Goal: Task Accomplishment & Management: Manage account settings

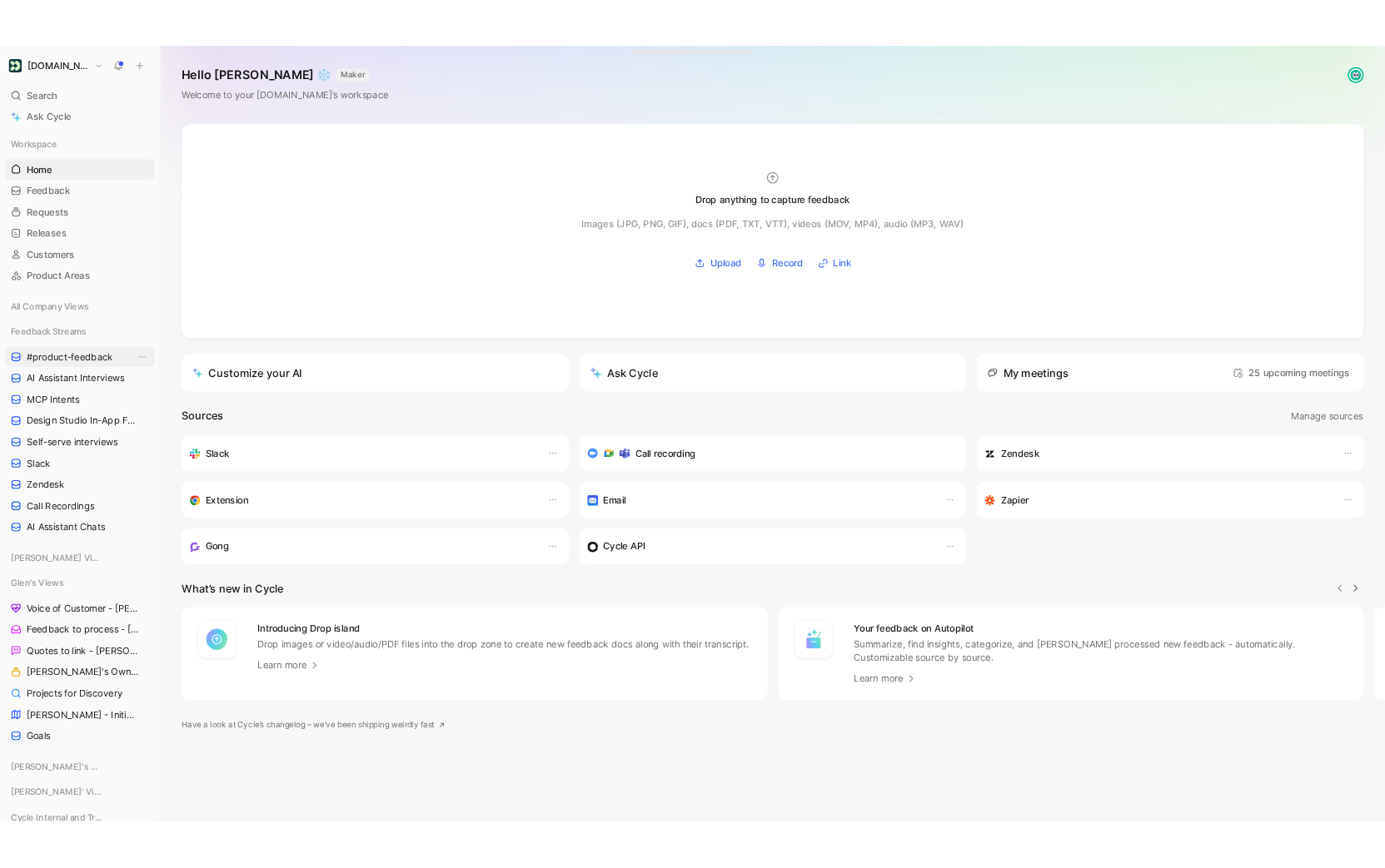
scroll to position [255, 0]
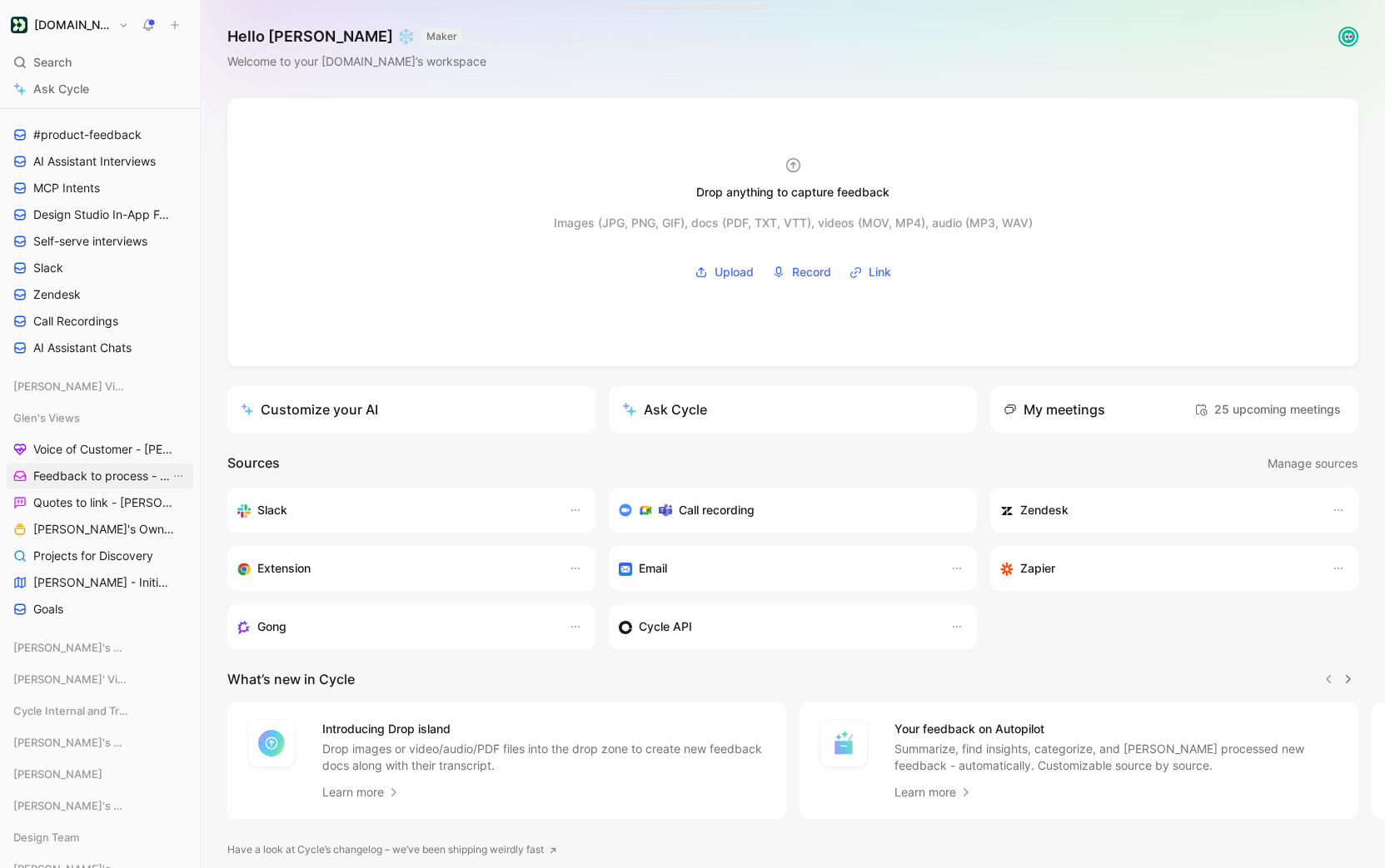
click at [109, 475] on span "Feedback to process - [PERSON_NAME]" at bounding box center [102, 476] width 137 height 17
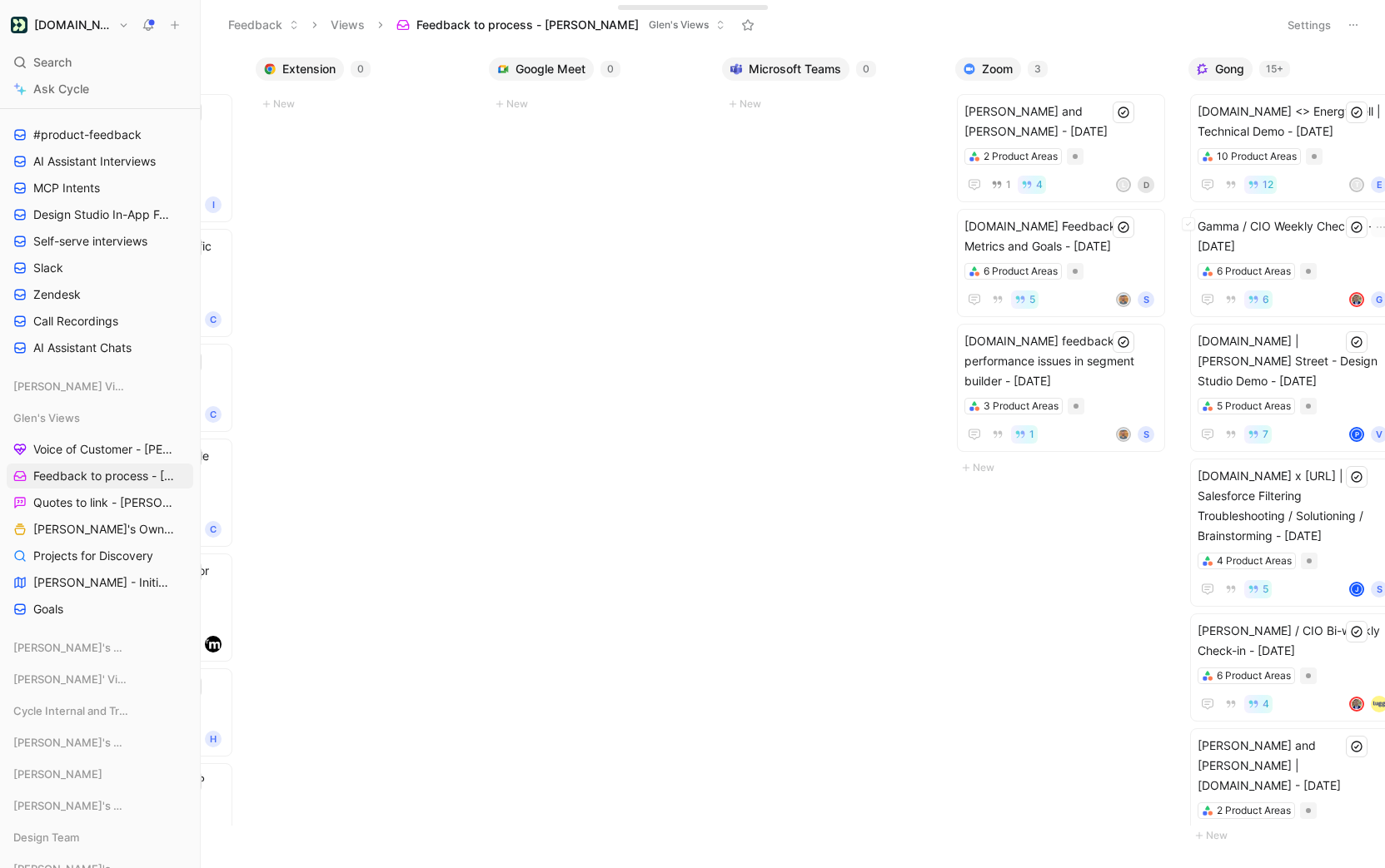
scroll to position [0, 941]
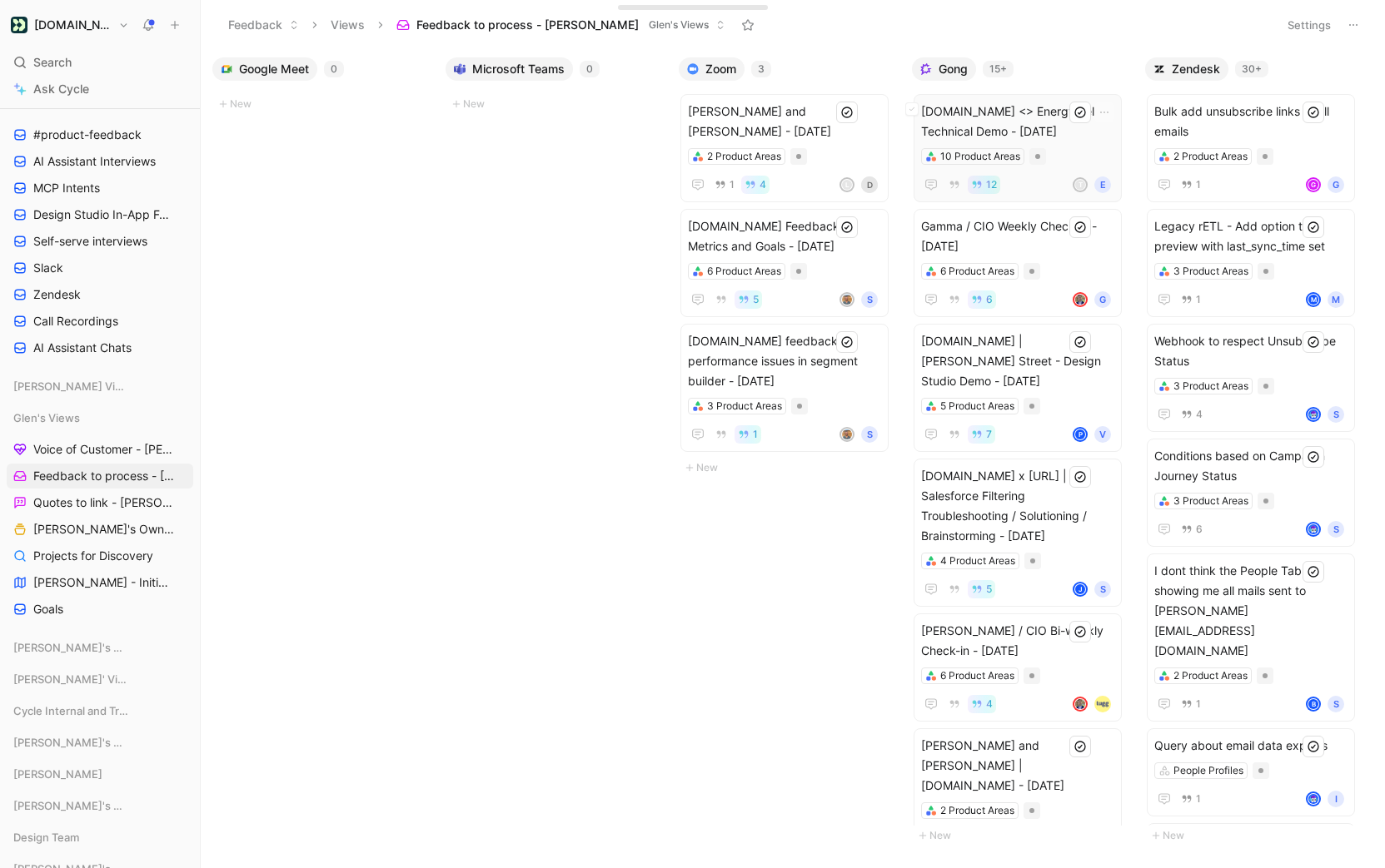
click at [1039, 129] on span "[DOMAIN_NAME] <> EnergyWell | Technical Demo - [DATE]" at bounding box center [1017, 121] width 193 height 40
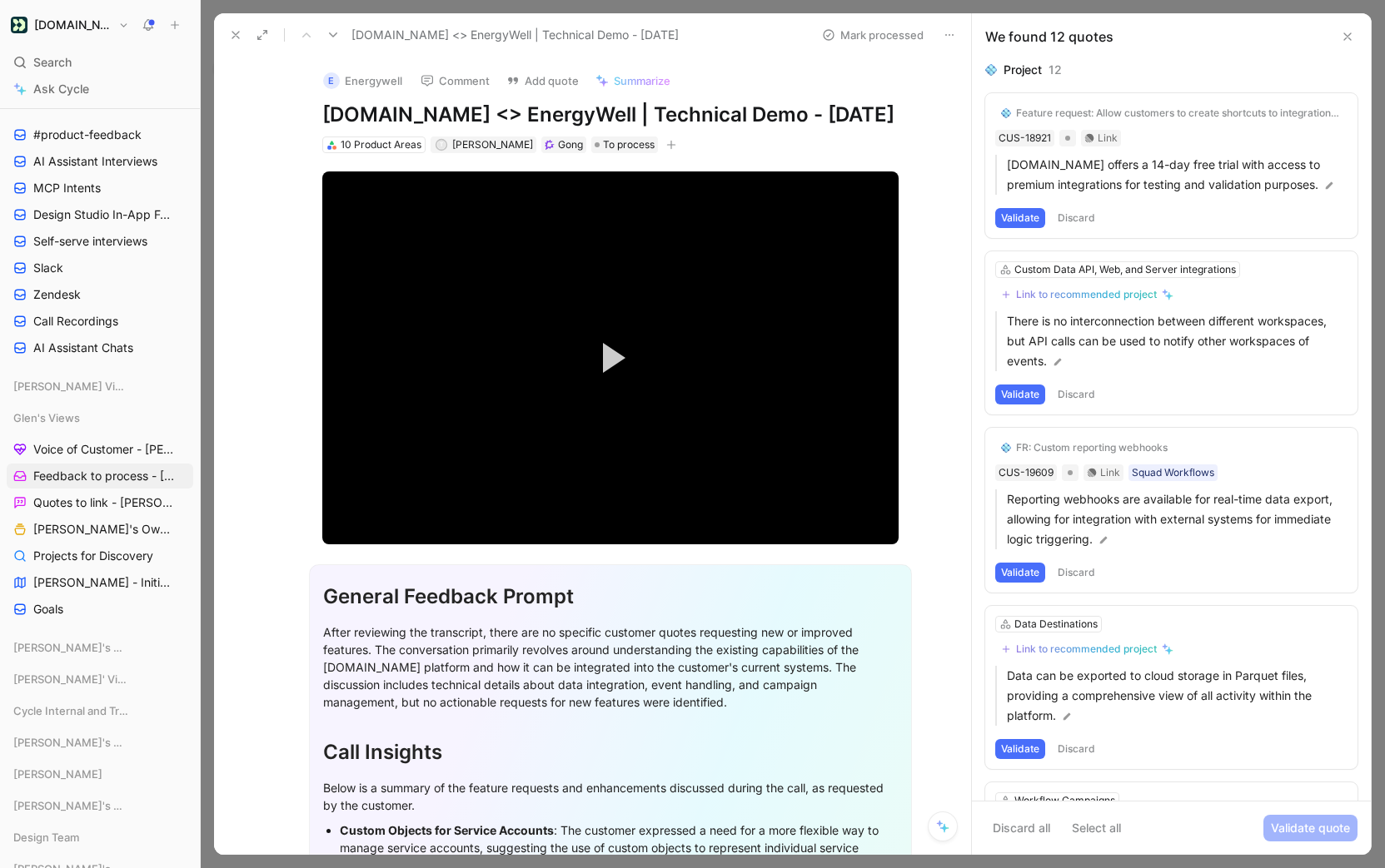
click at [1073, 220] on button "Discard" at bounding box center [1076, 217] width 49 height 20
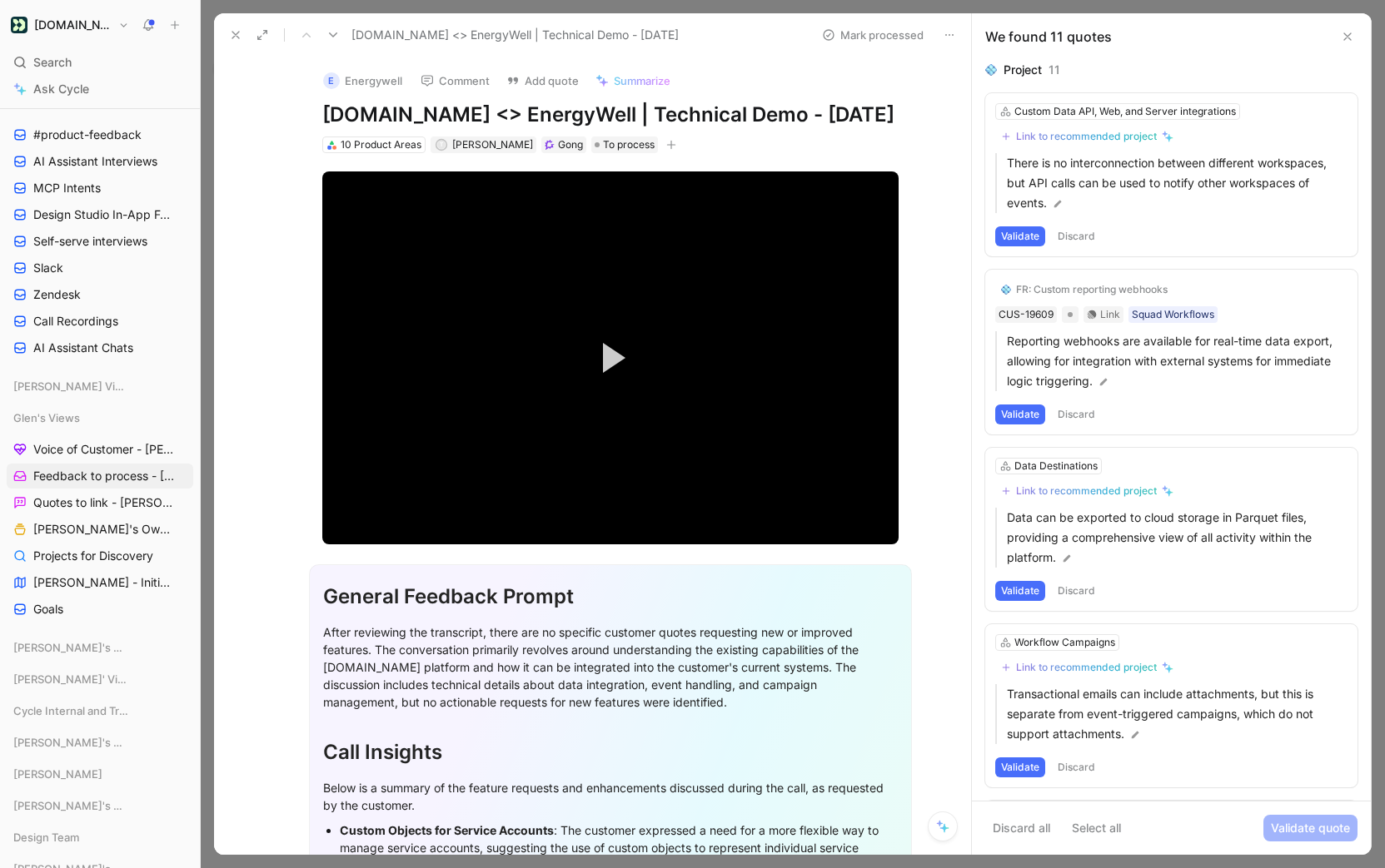
click at [1075, 229] on button "Discard" at bounding box center [1076, 236] width 49 height 20
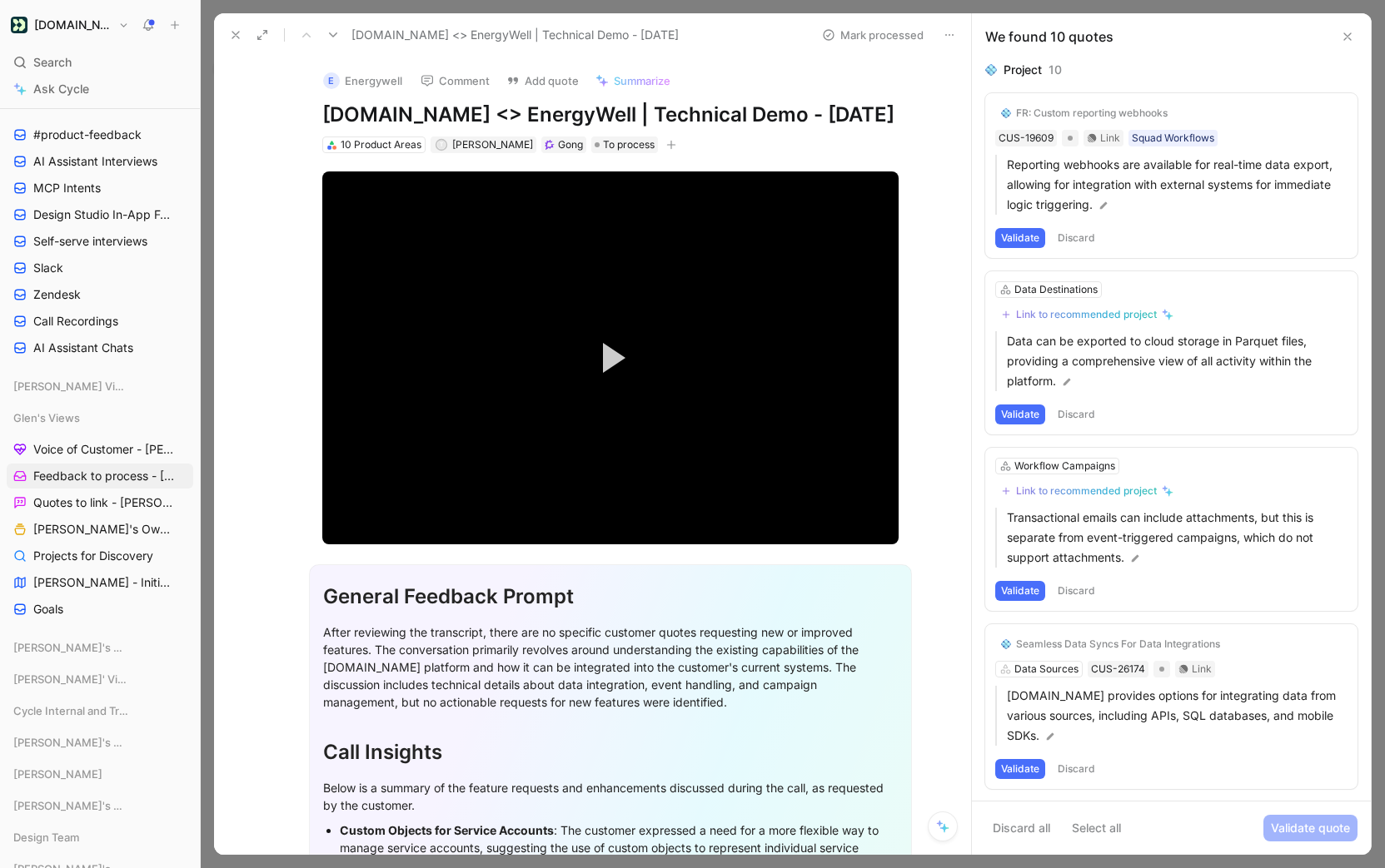
click at [1078, 234] on button "Discard" at bounding box center [1076, 237] width 49 height 20
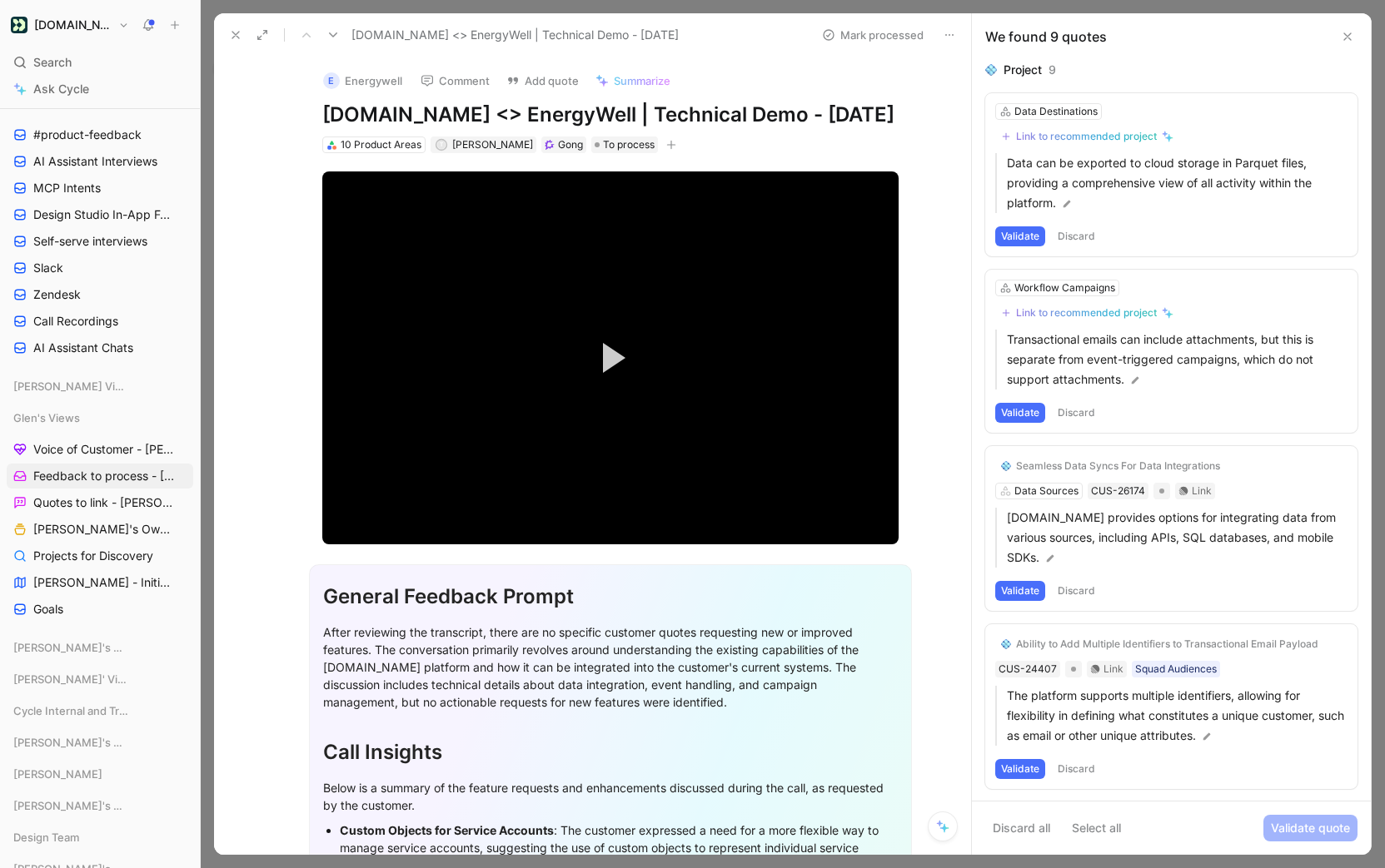
click at [1078, 234] on button "Discard" at bounding box center [1076, 236] width 49 height 20
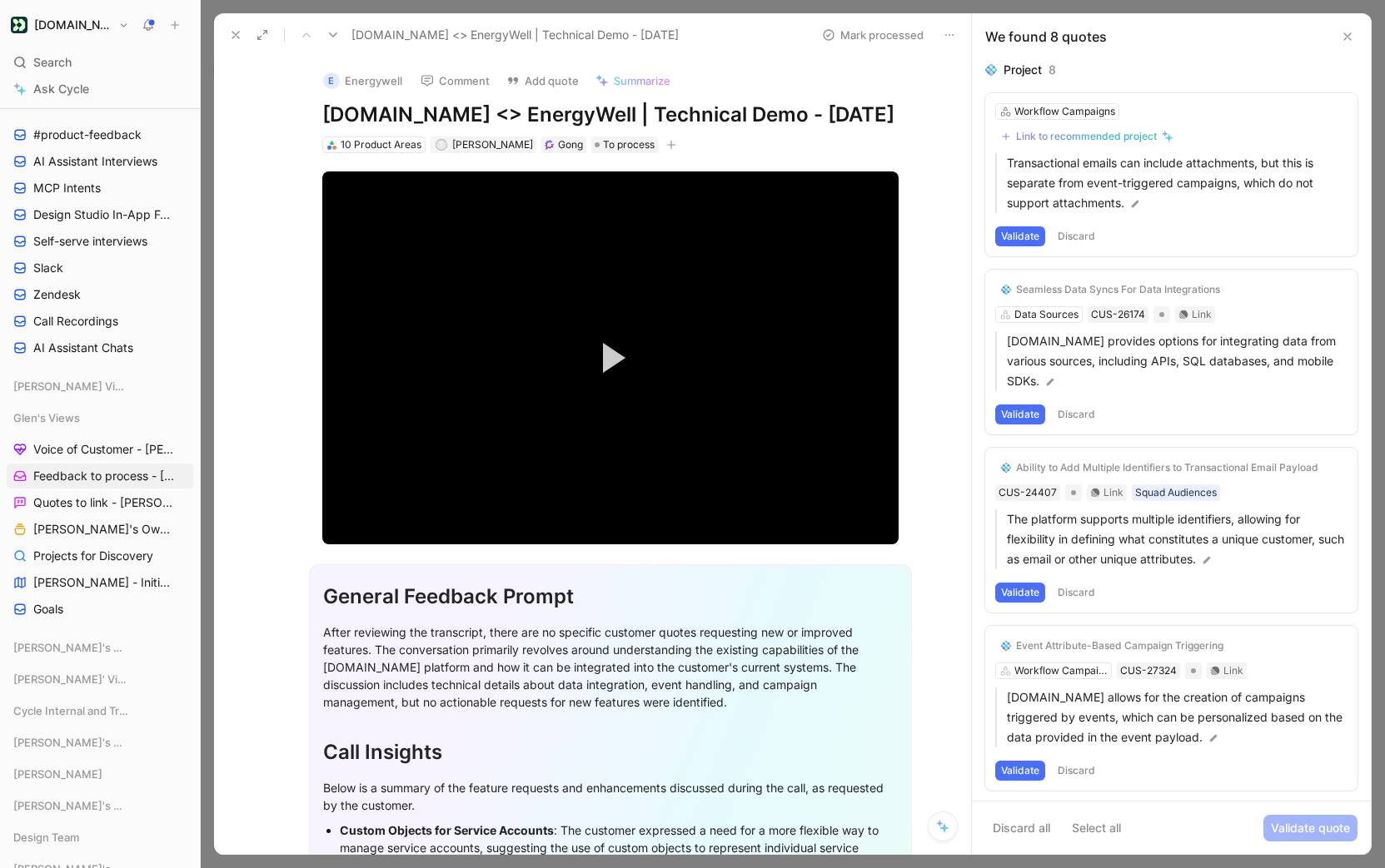
click at [1078, 234] on button "Discard" at bounding box center [1076, 236] width 49 height 20
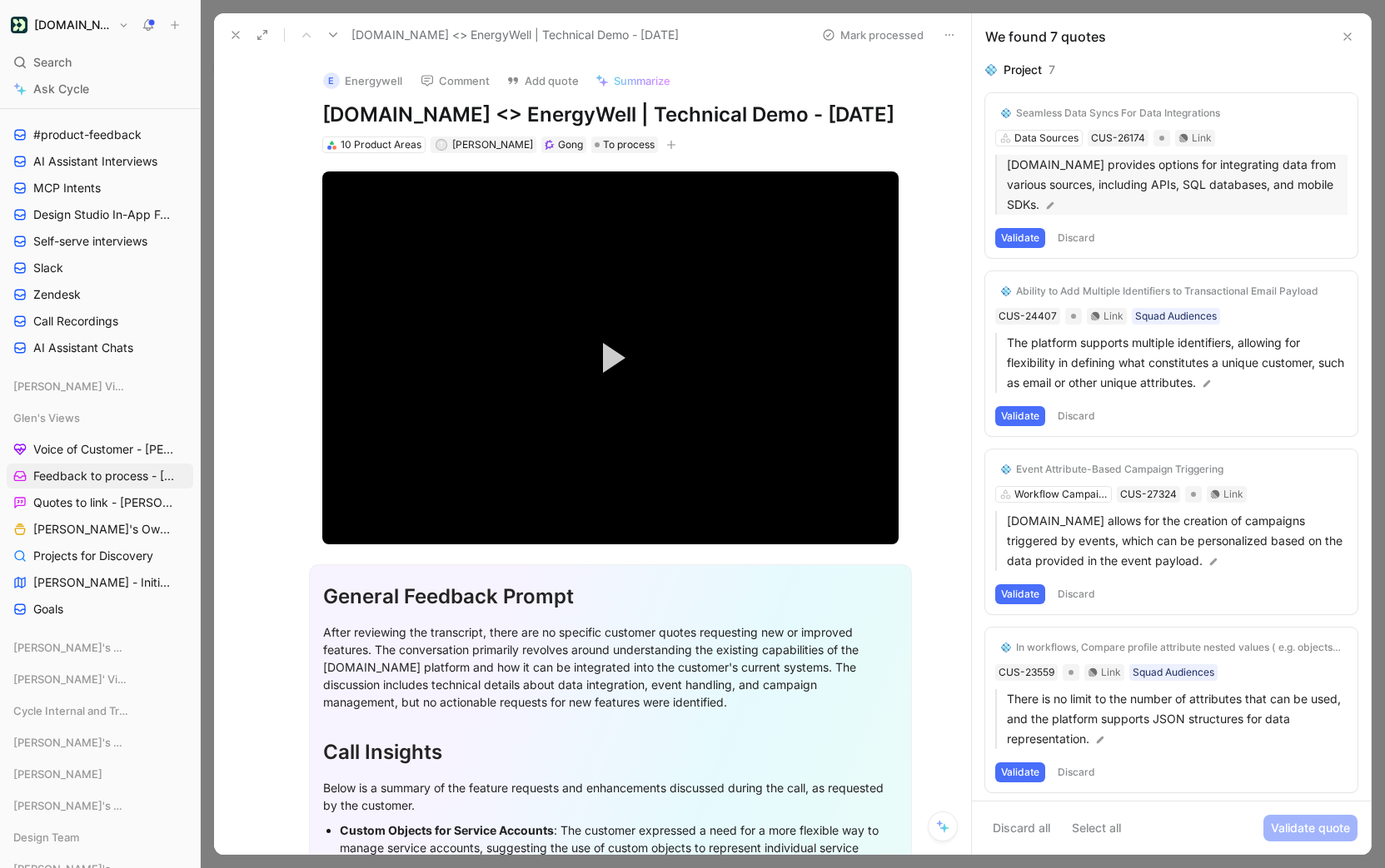
scroll to position [7, 0]
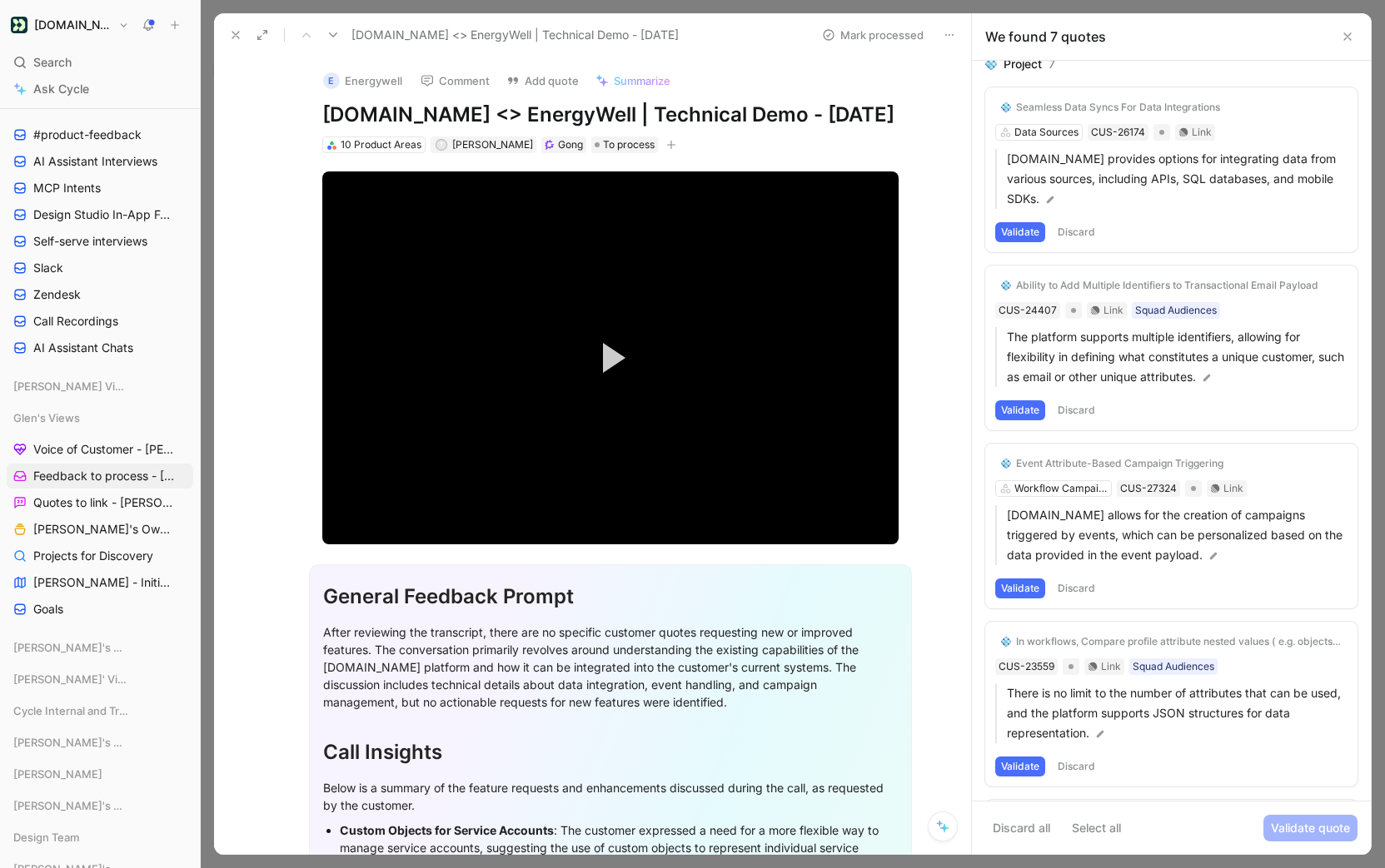
click at [1088, 228] on button "Discard" at bounding box center [1076, 232] width 49 height 20
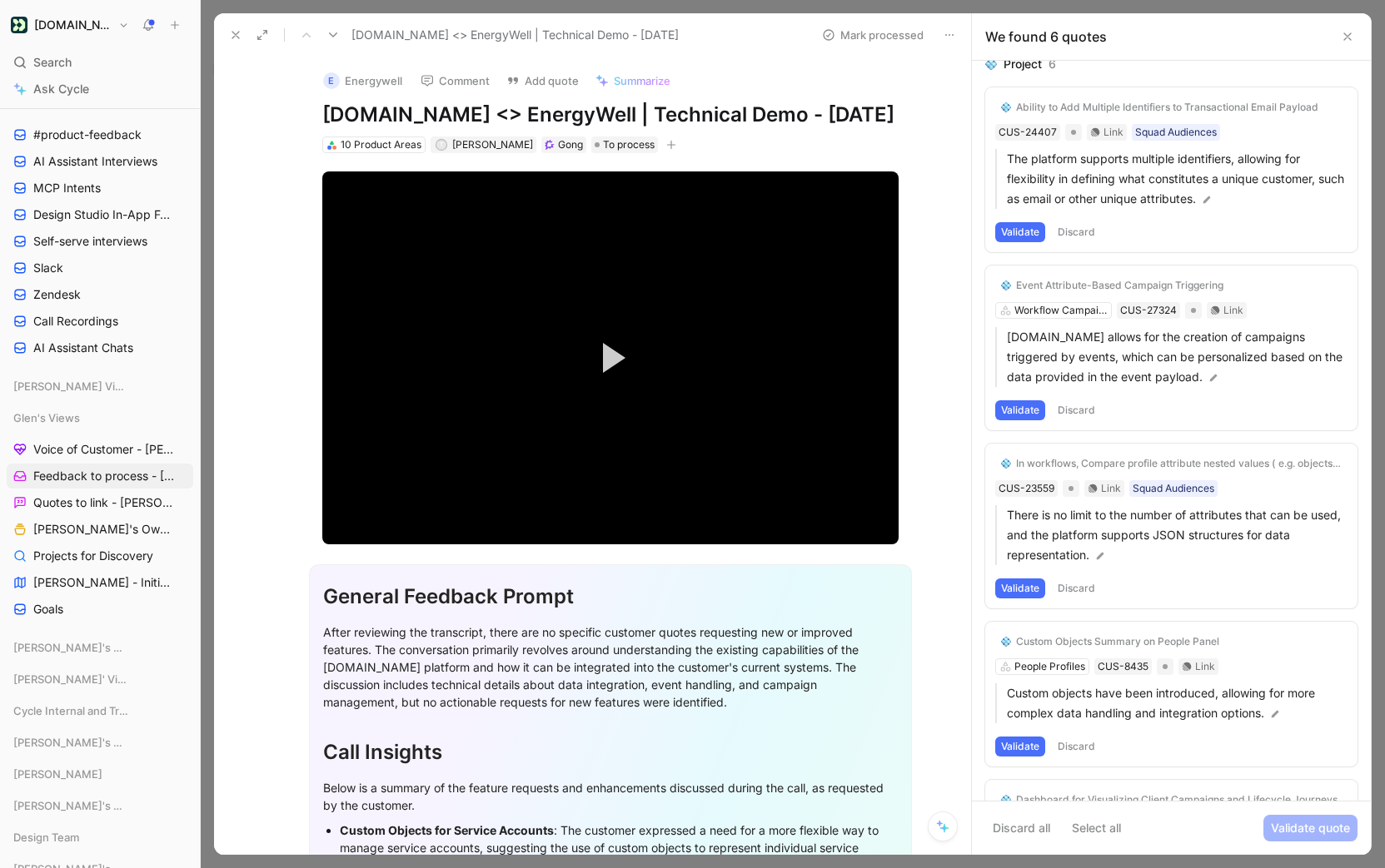
click at [1091, 237] on button "Discard" at bounding box center [1076, 232] width 49 height 20
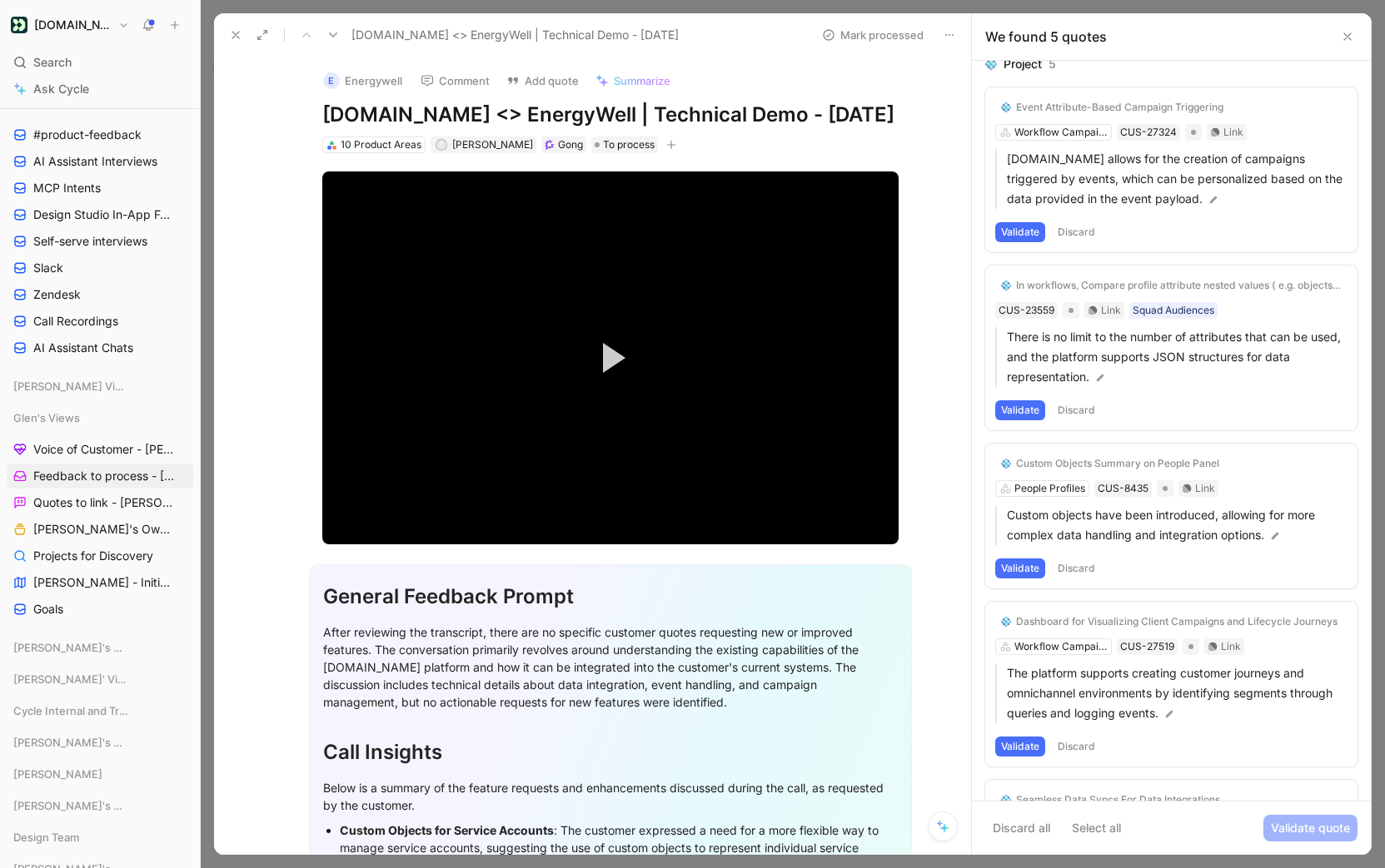
click at [1091, 237] on button "Discard" at bounding box center [1076, 232] width 49 height 20
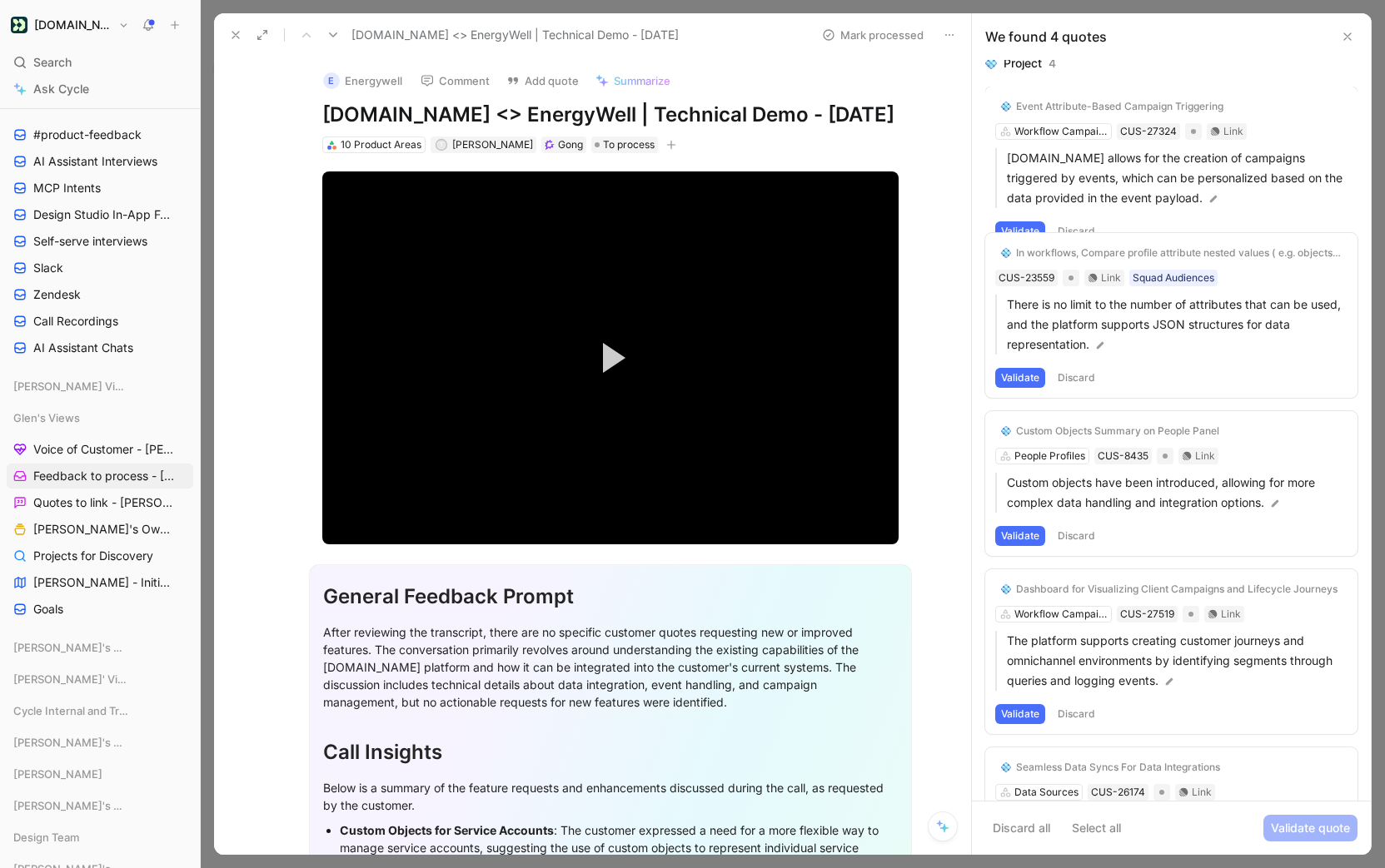
scroll to position [0, 0]
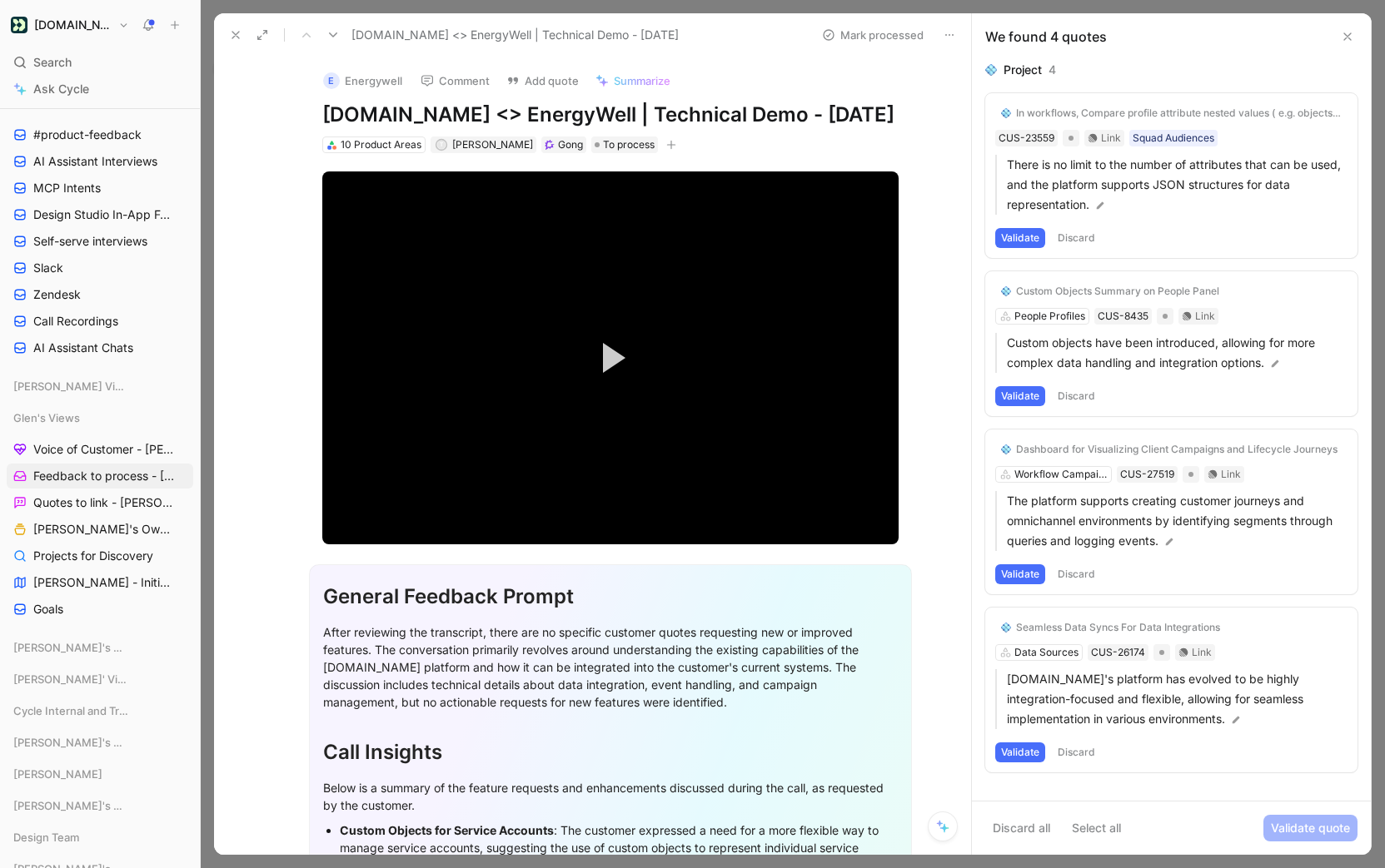
click at [1091, 237] on button "Discard" at bounding box center [1076, 237] width 49 height 20
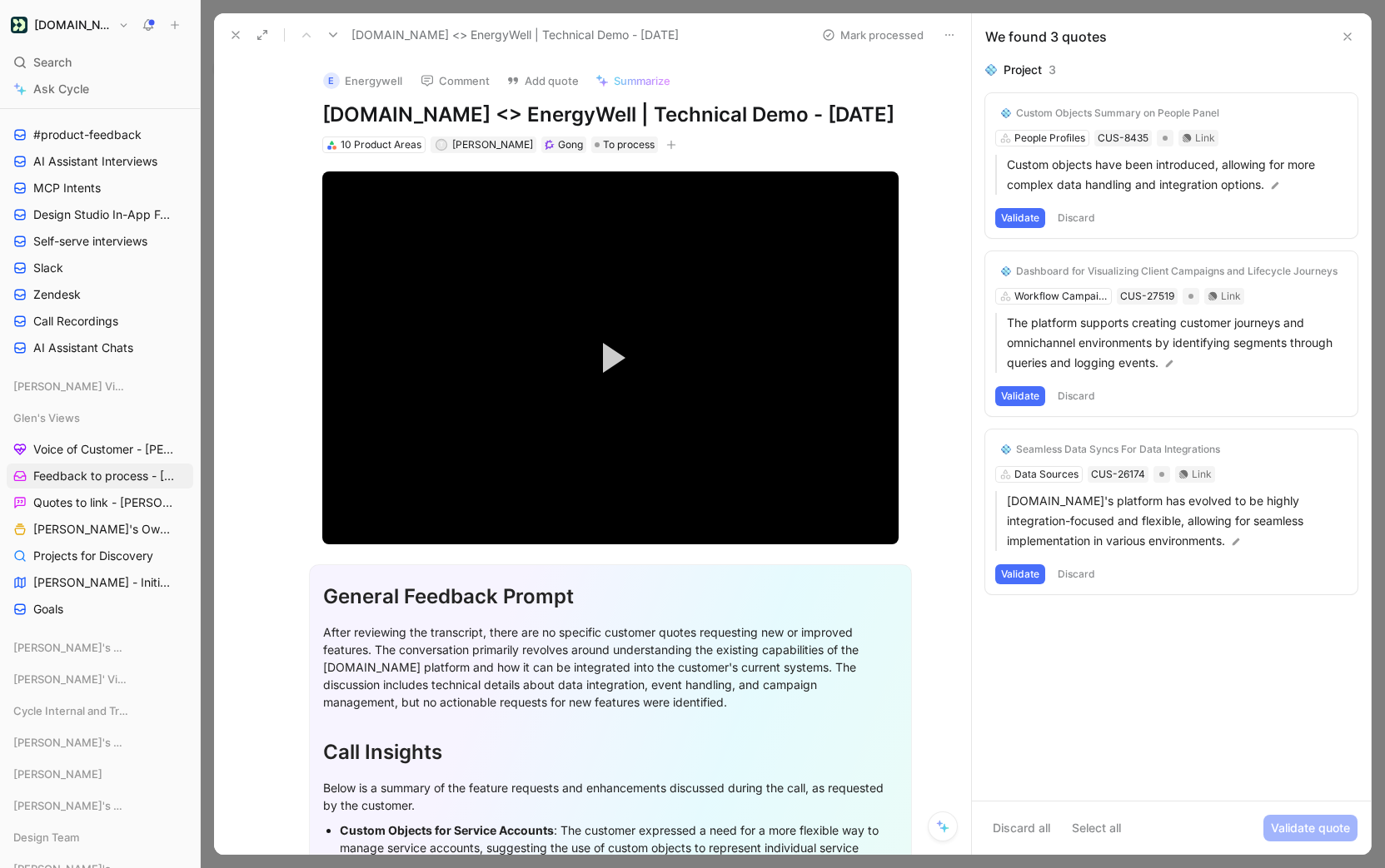
click at [1083, 226] on button "Discard" at bounding box center [1076, 217] width 49 height 20
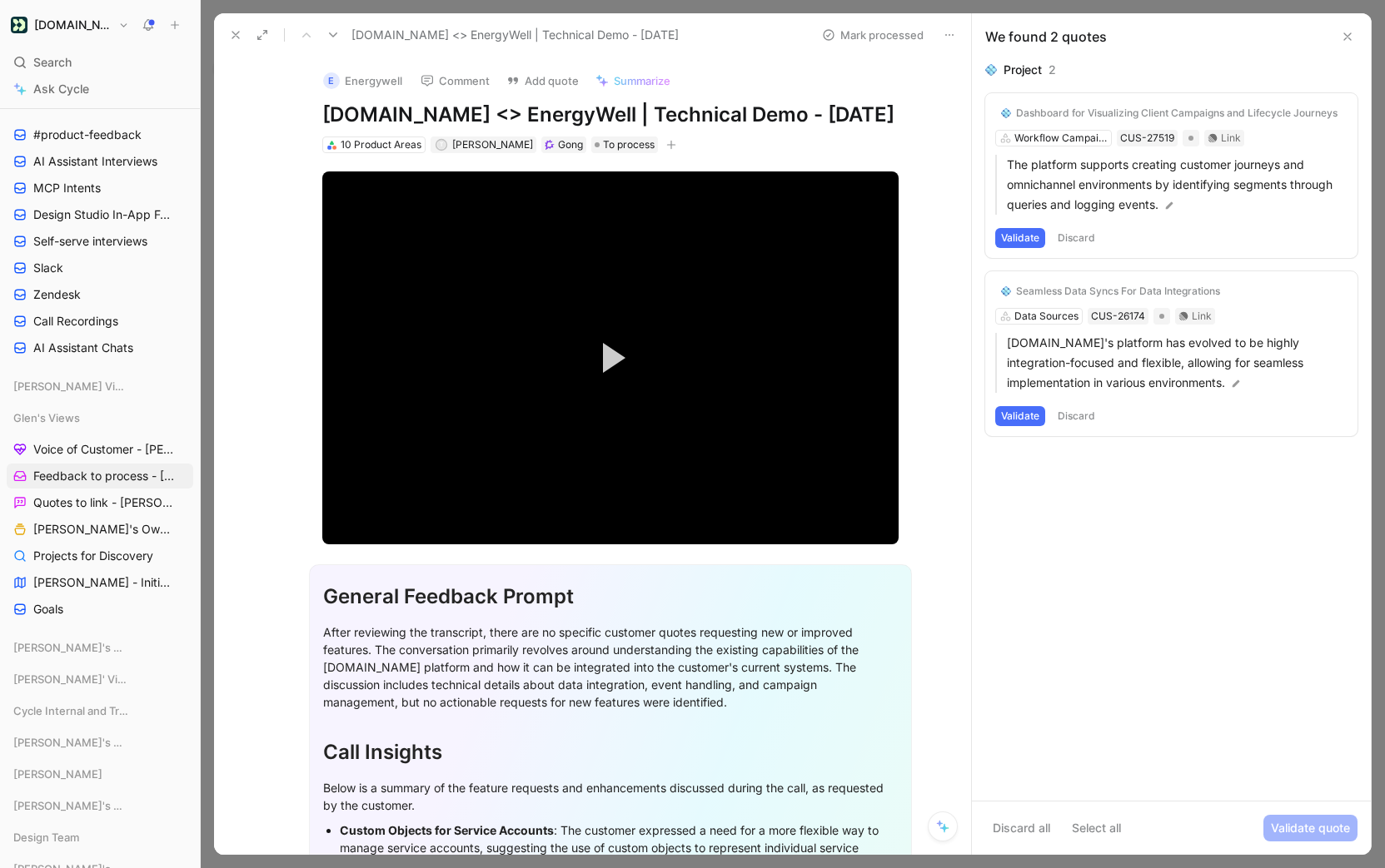
click at [1081, 233] on button "Discard" at bounding box center [1076, 237] width 49 height 20
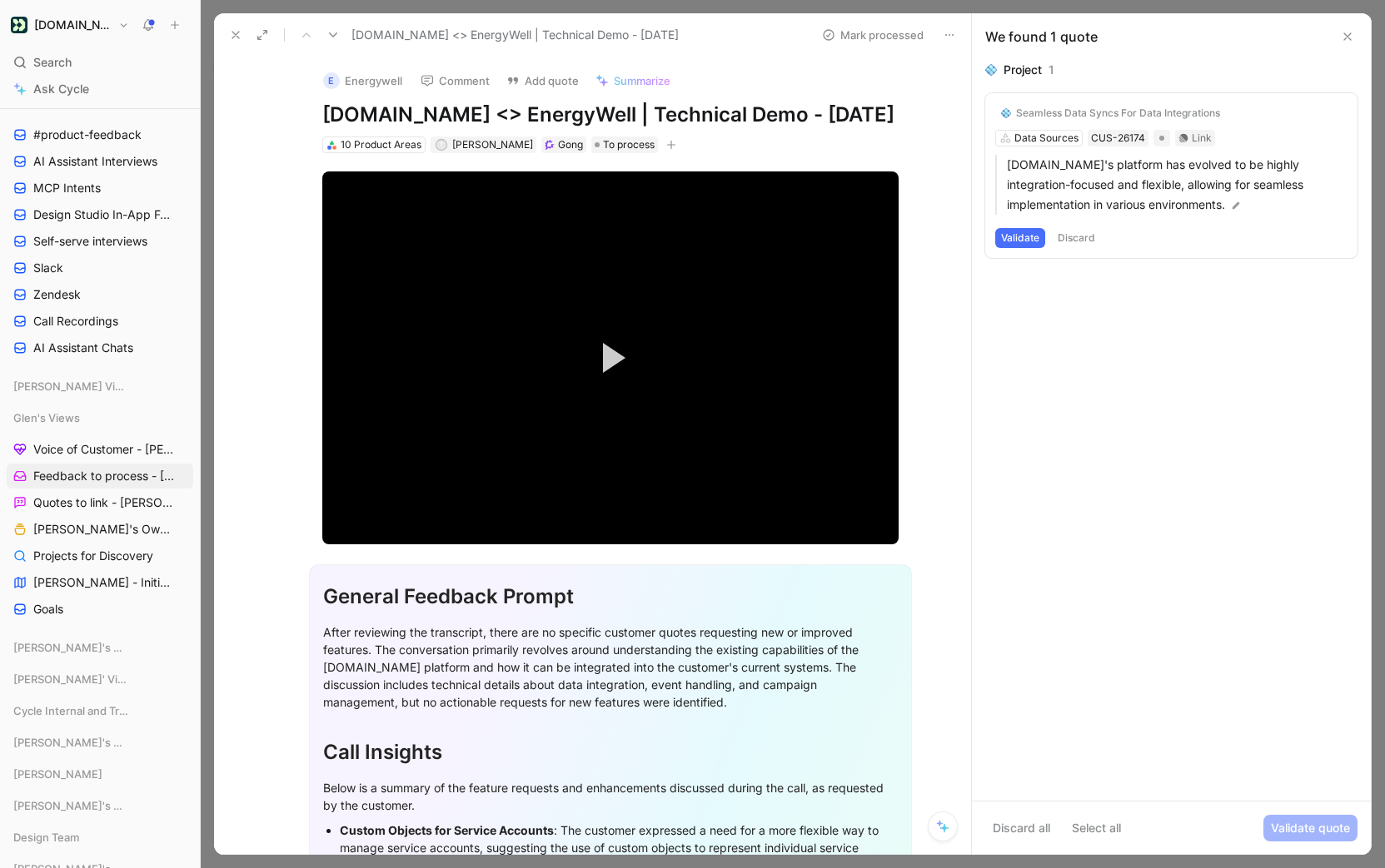
click at [1081, 233] on button "Discard" at bounding box center [1076, 237] width 49 height 20
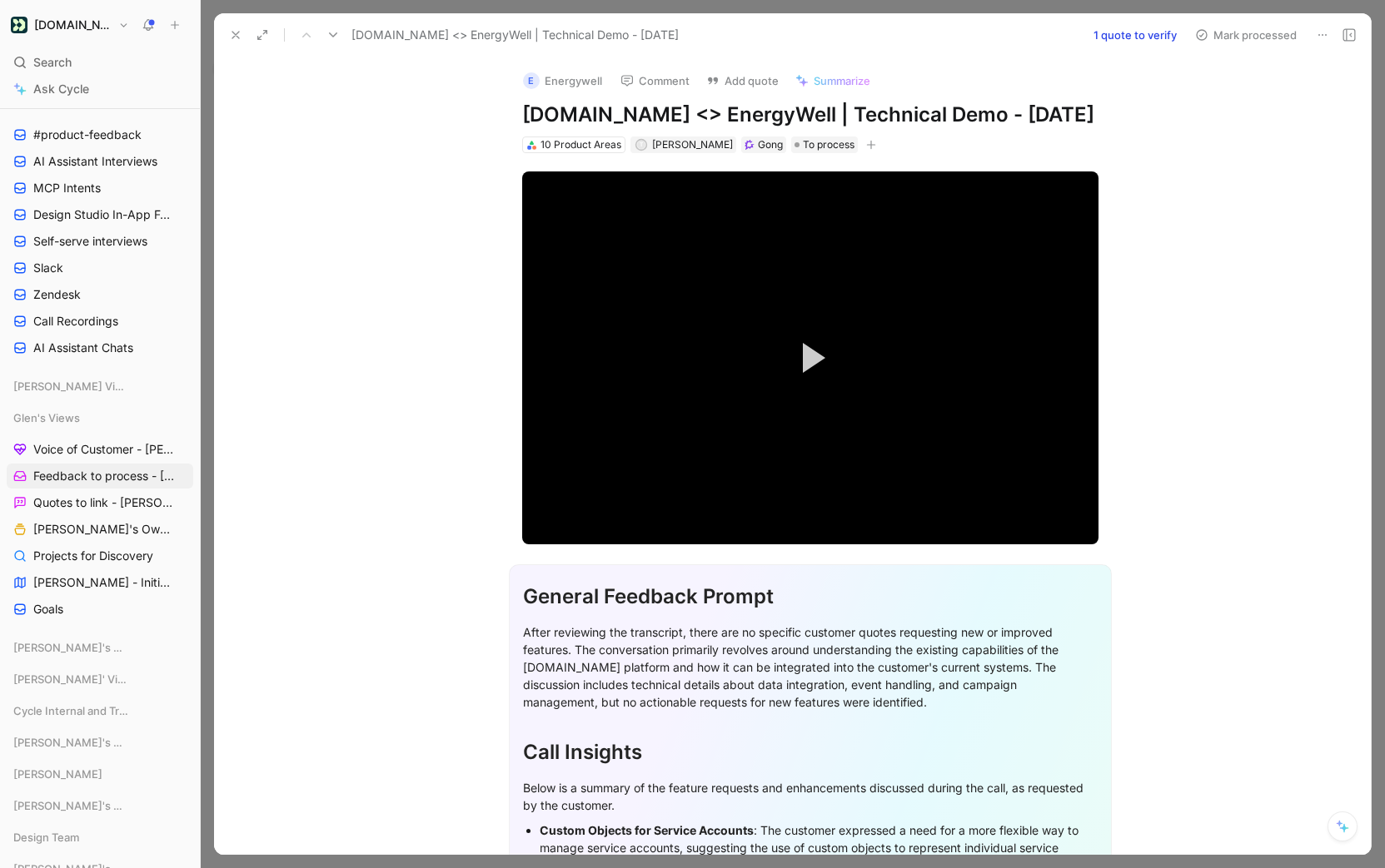
click at [1164, 39] on button "1 quote to verify" at bounding box center [1134, 34] width 98 height 23
click at [1243, 49] on div "[DOMAIN_NAME] <> EnergyWell | Technical Demo - [DATE] Extract quotes Mark proce…" at bounding box center [793, 34] width 1157 height 43
click at [1245, 37] on button "Mark processed" at bounding box center [1245, 34] width 116 height 23
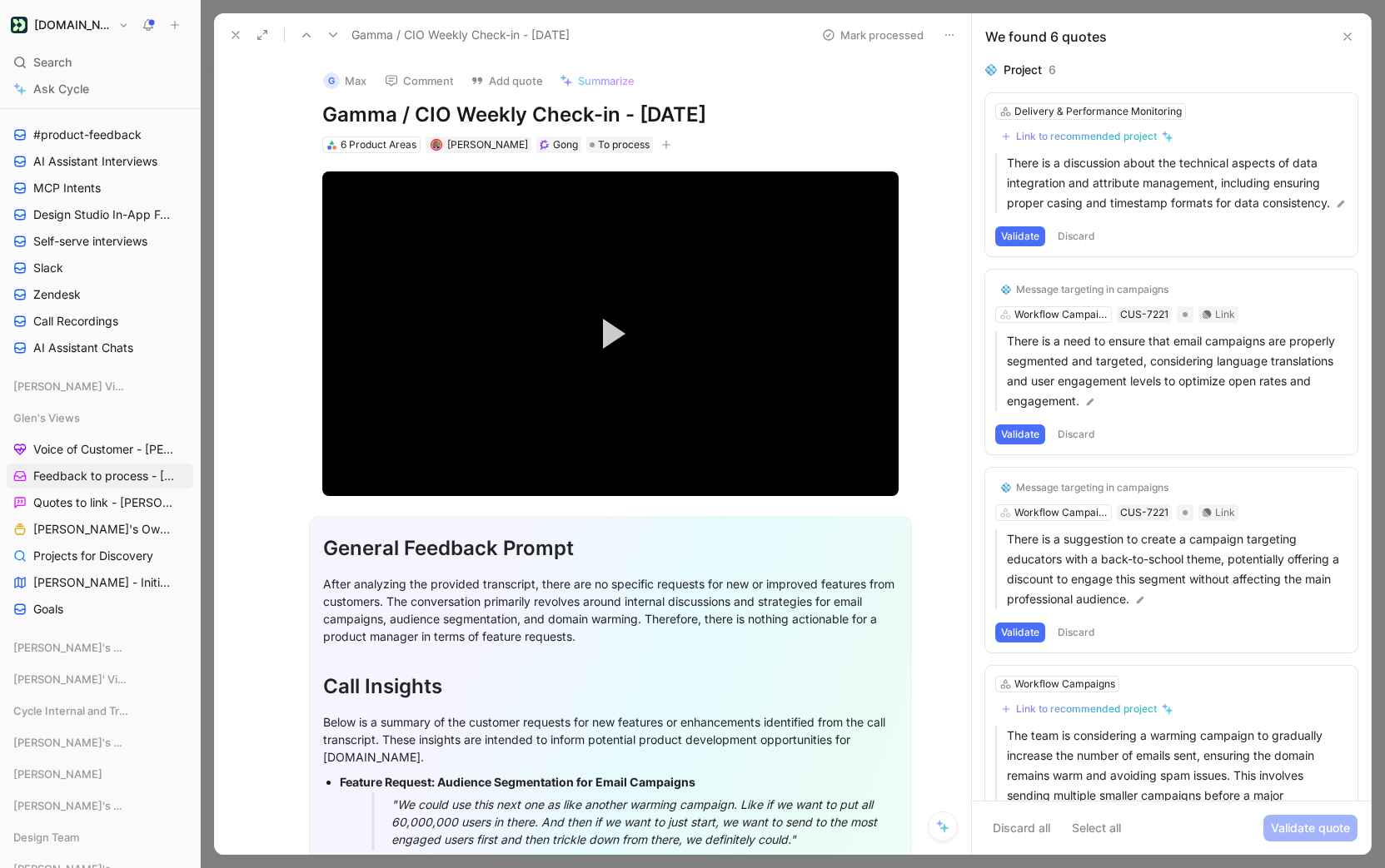
click at [1082, 247] on button "Discard" at bounding box center [1076, 236] width 49 height 20
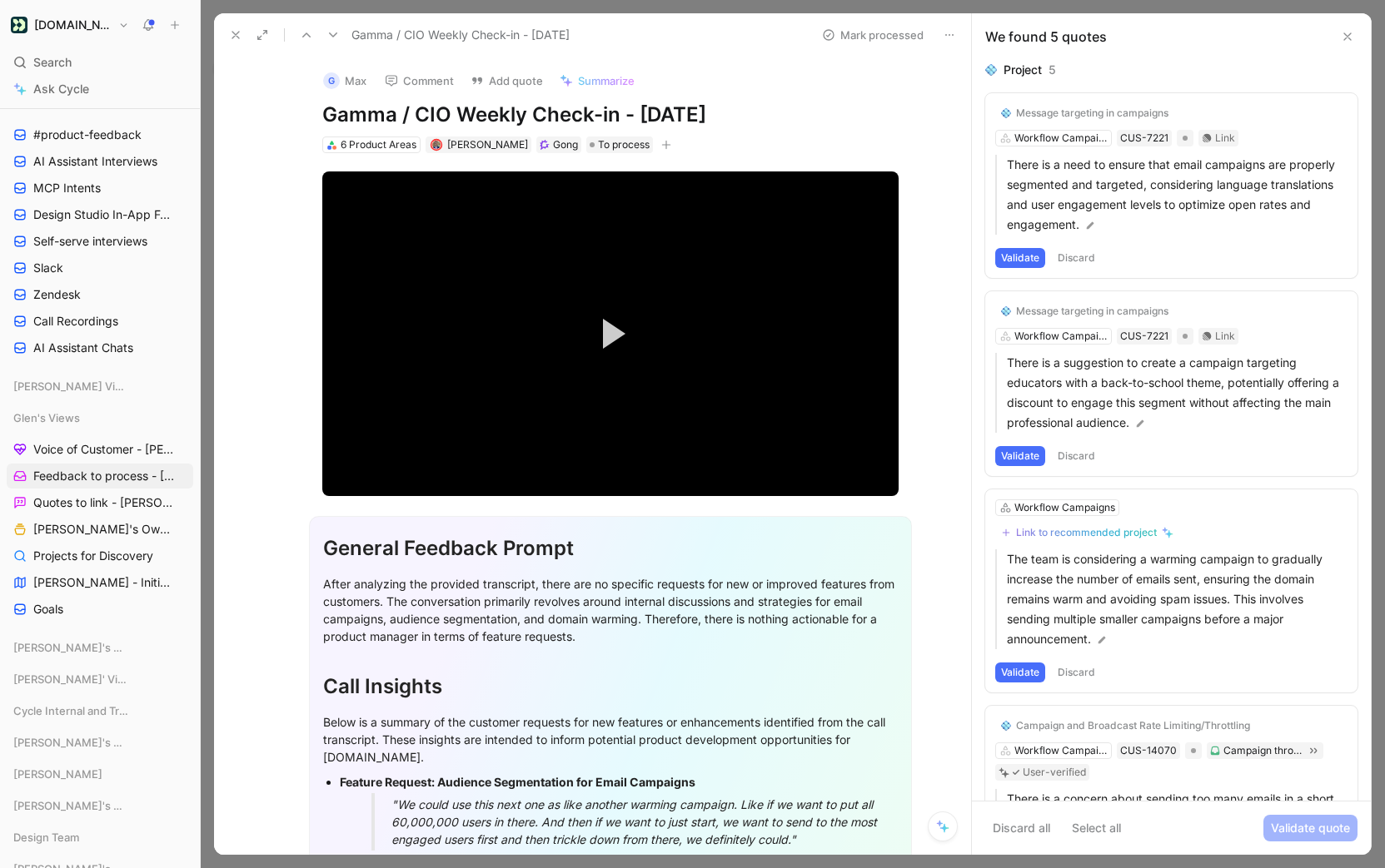
click at [1011, 260] on button "Validate" at bounding box center [1020, 257] width 50 height 20
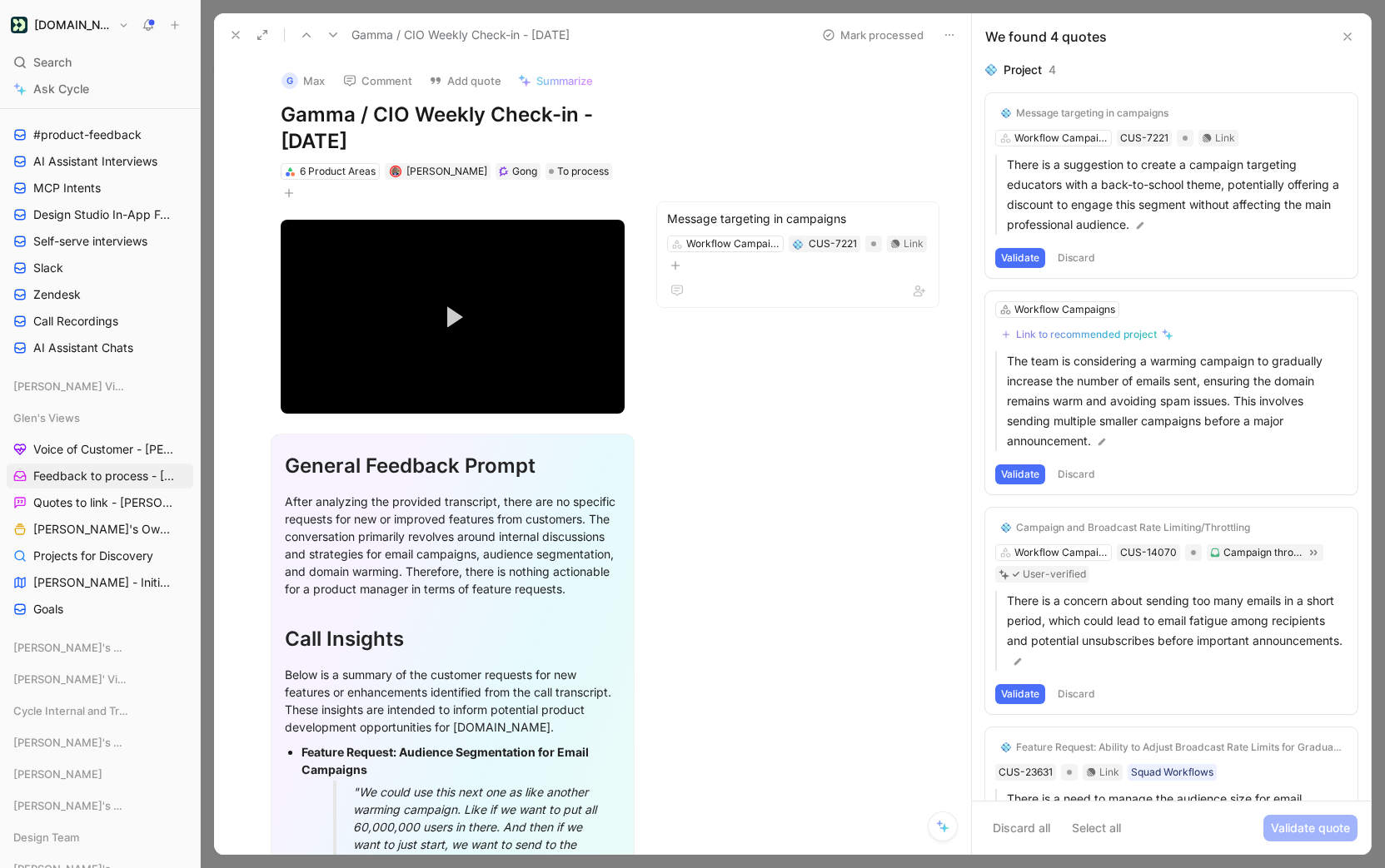
click at [1085, 266] on button "Discard" at bounding box center [1076, 257] width 49 height 20
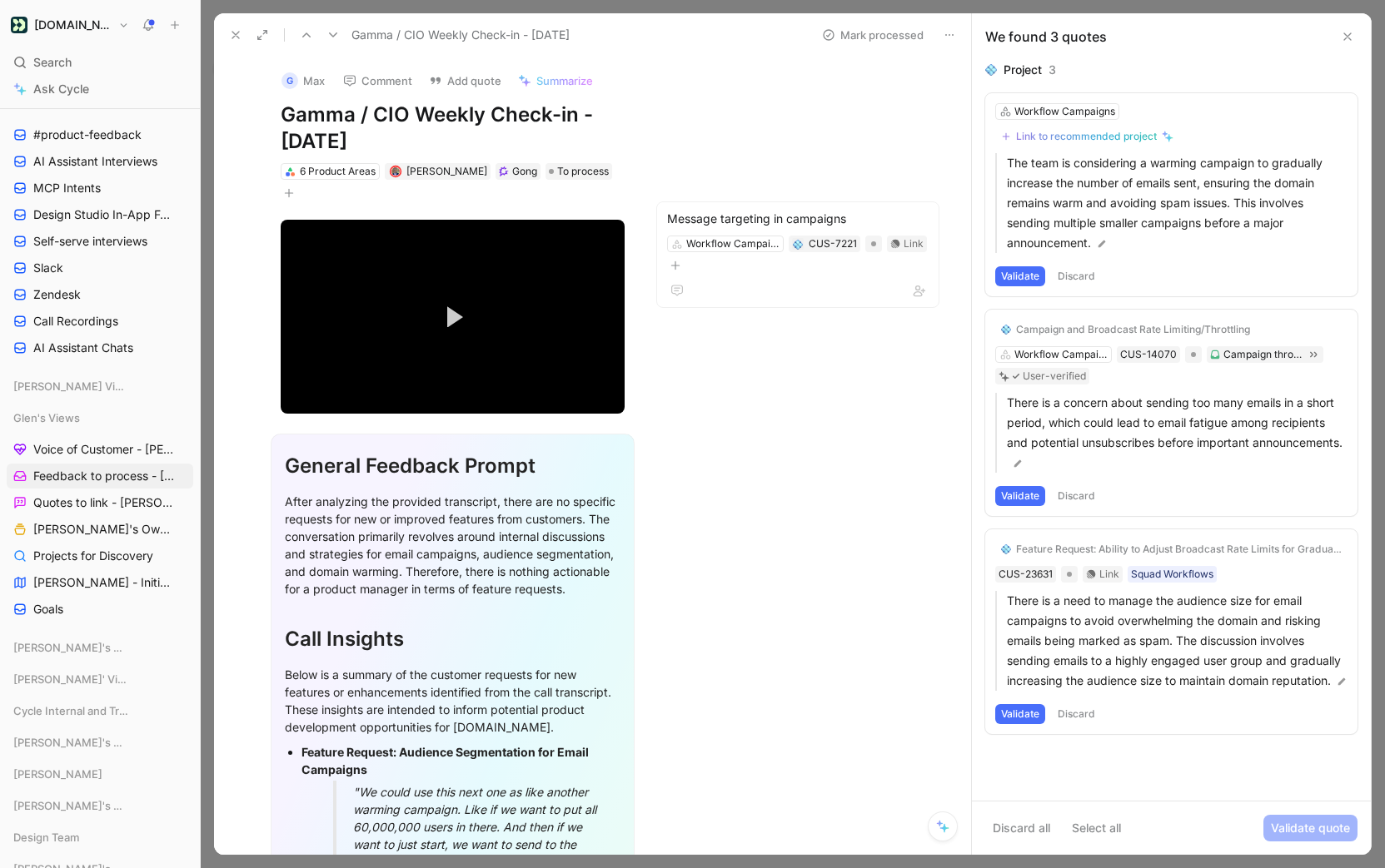
click at [1082, 278] on button "Discard" at bounding box center [1076, 276] width 49 height 20
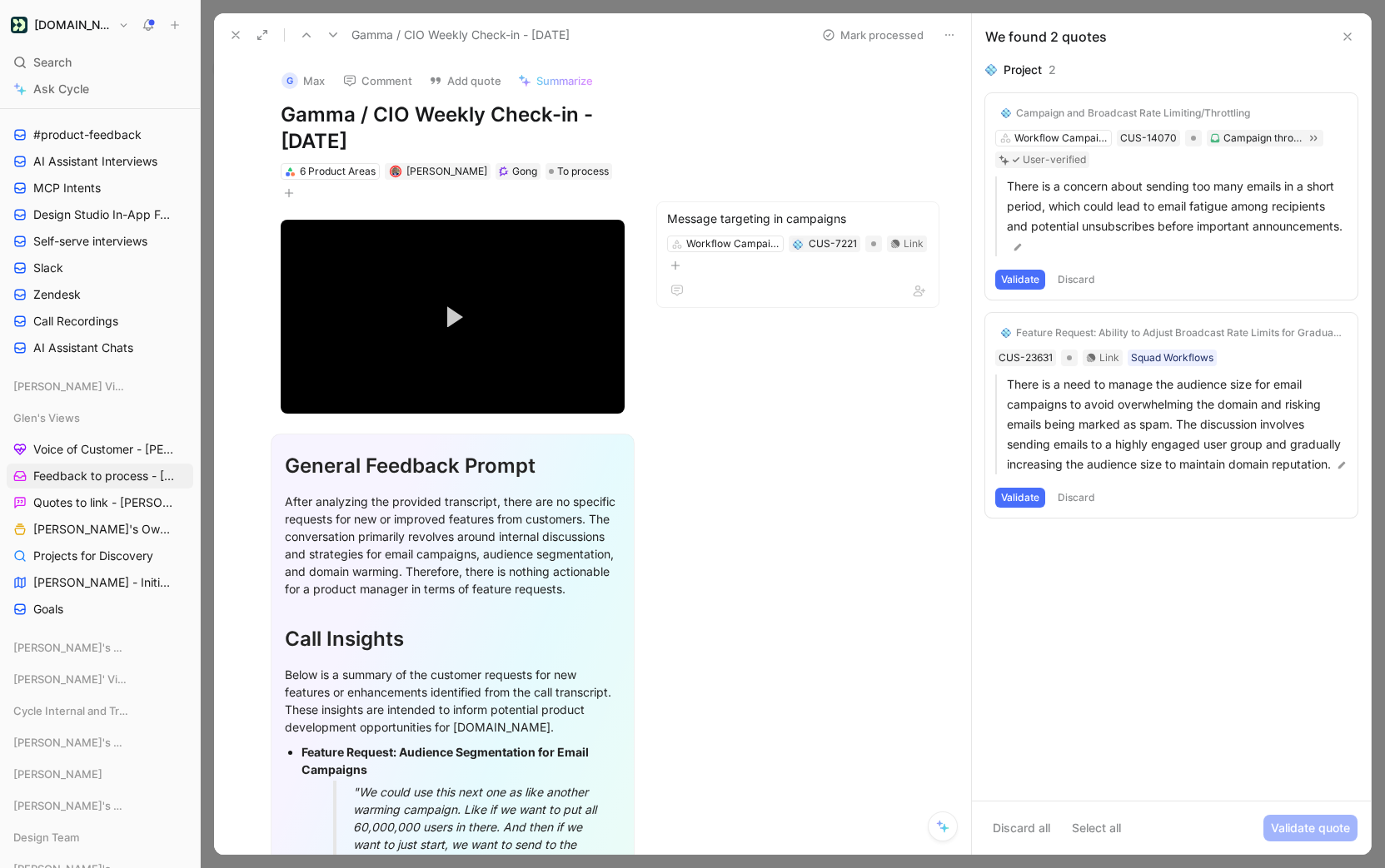
click at [936, 831] on icon at bounding box center [943, 827] width 13 height 13
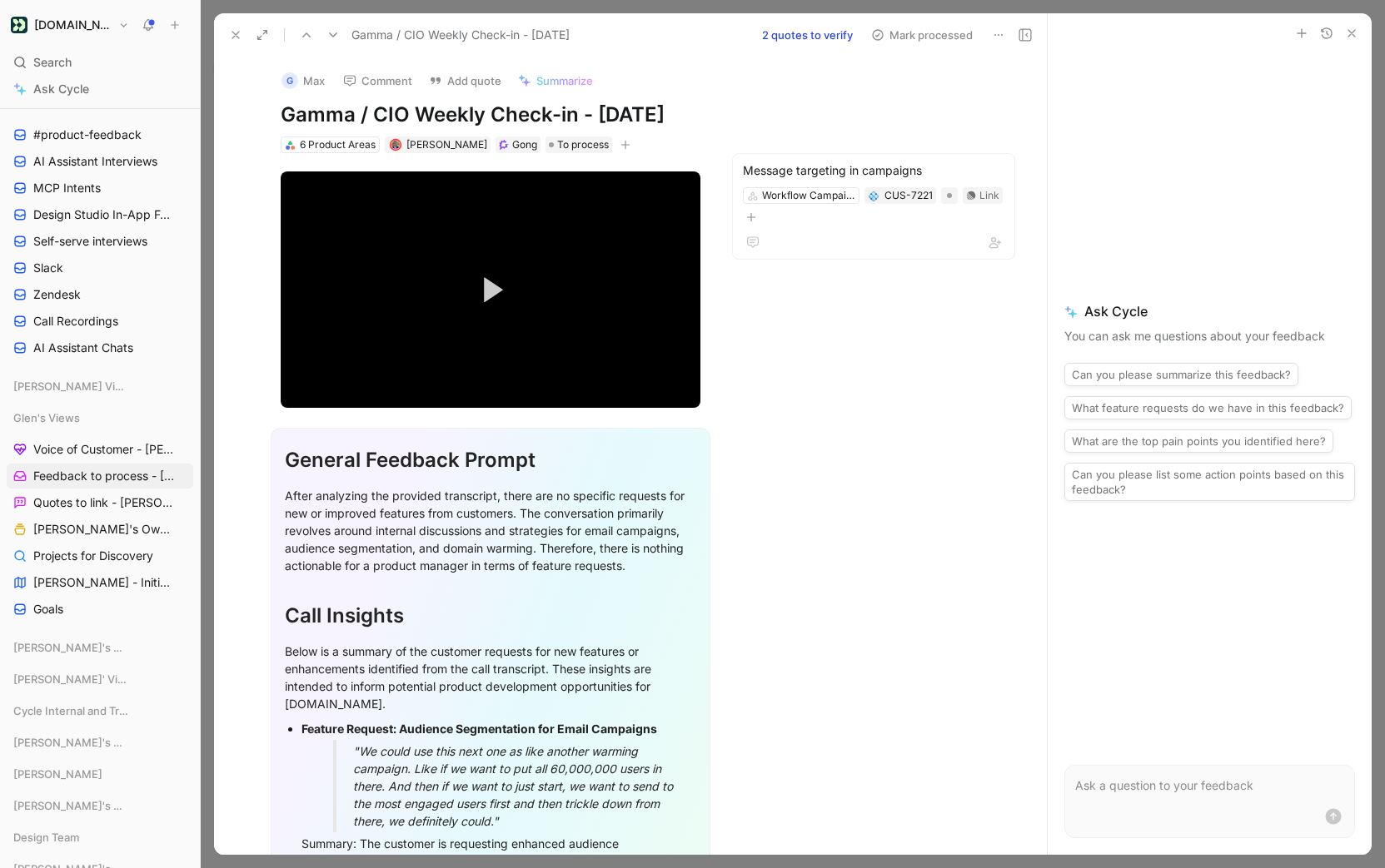
click at [1351, 33] on use "button" at bounding box center [1351, 33] width 7 height 7
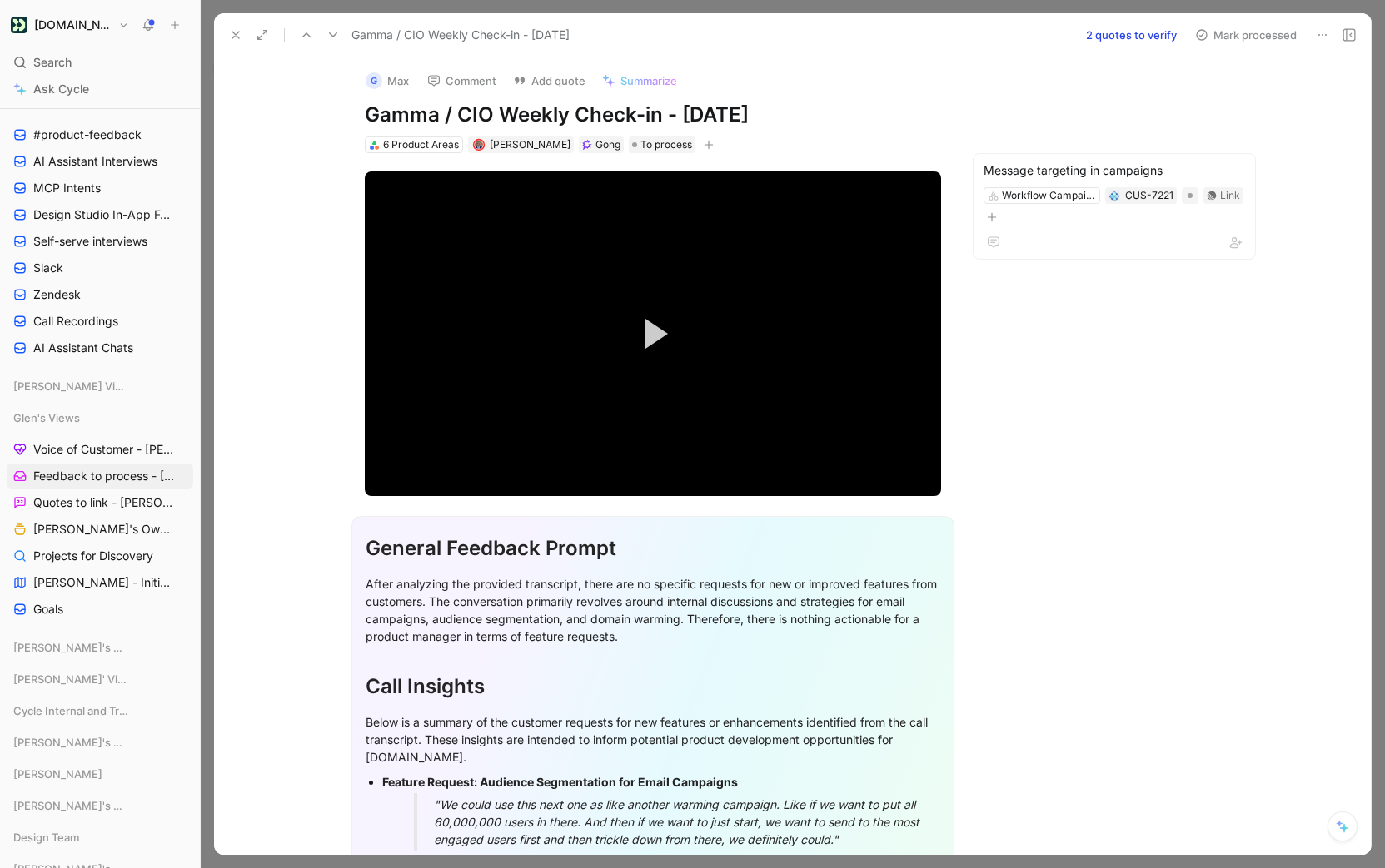
click at [1147, 30] on button "2 quotes to verify" at bounding box center [1132, 34] width 106 height 23
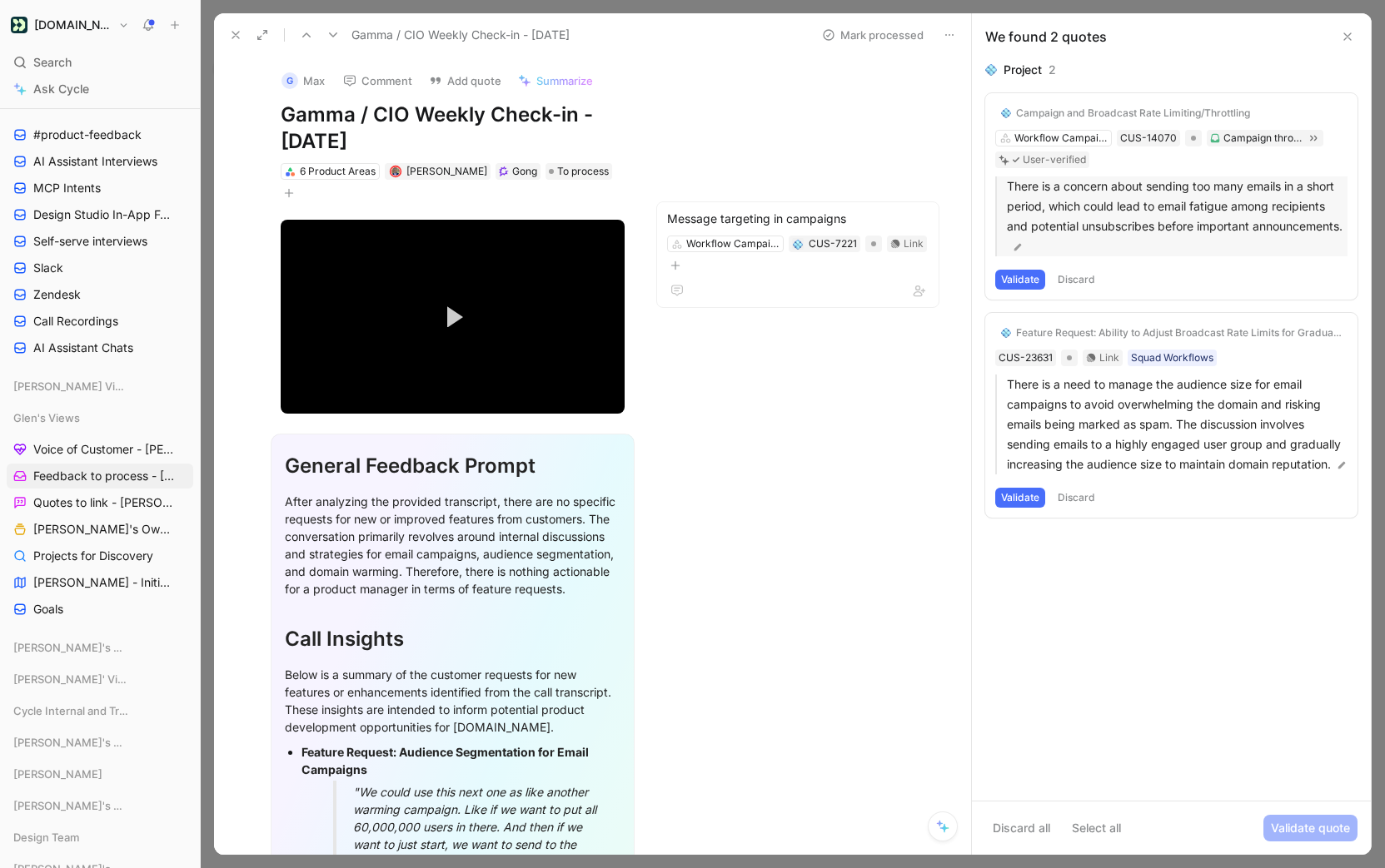
click at [1191, 220] on p "There is a concern about sending too many emails in a short period, which could…" at bounding box center [1177, 217] width 341 height 80
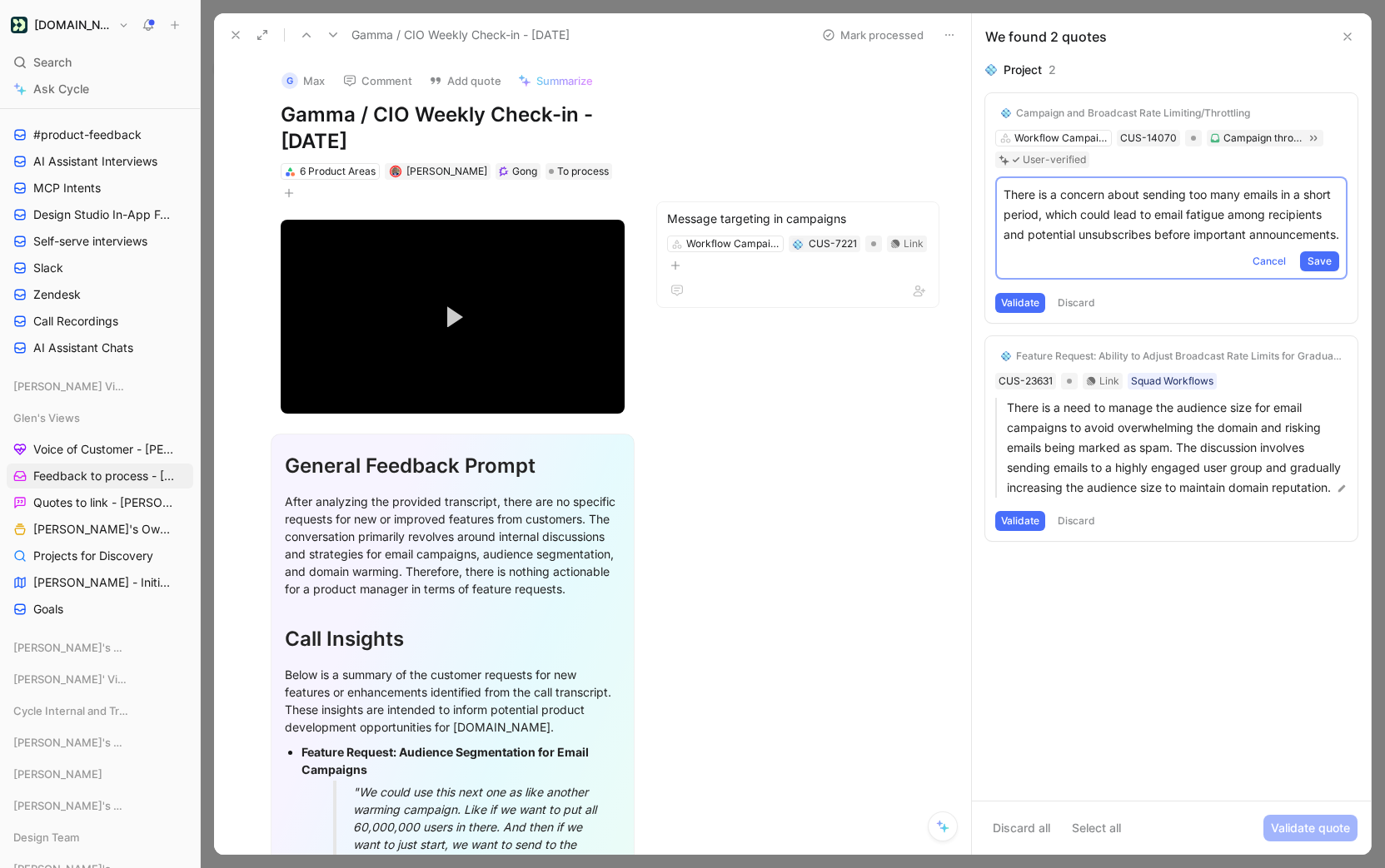
click at [1191, 220] on p "There is a concern about sending too many emails in a short period, which could…" at bounding box center [1171, 214] width 335 height 60
click at [1091, 531] on button "Discard" at bounding box center [1076, 521] width 49 height 20
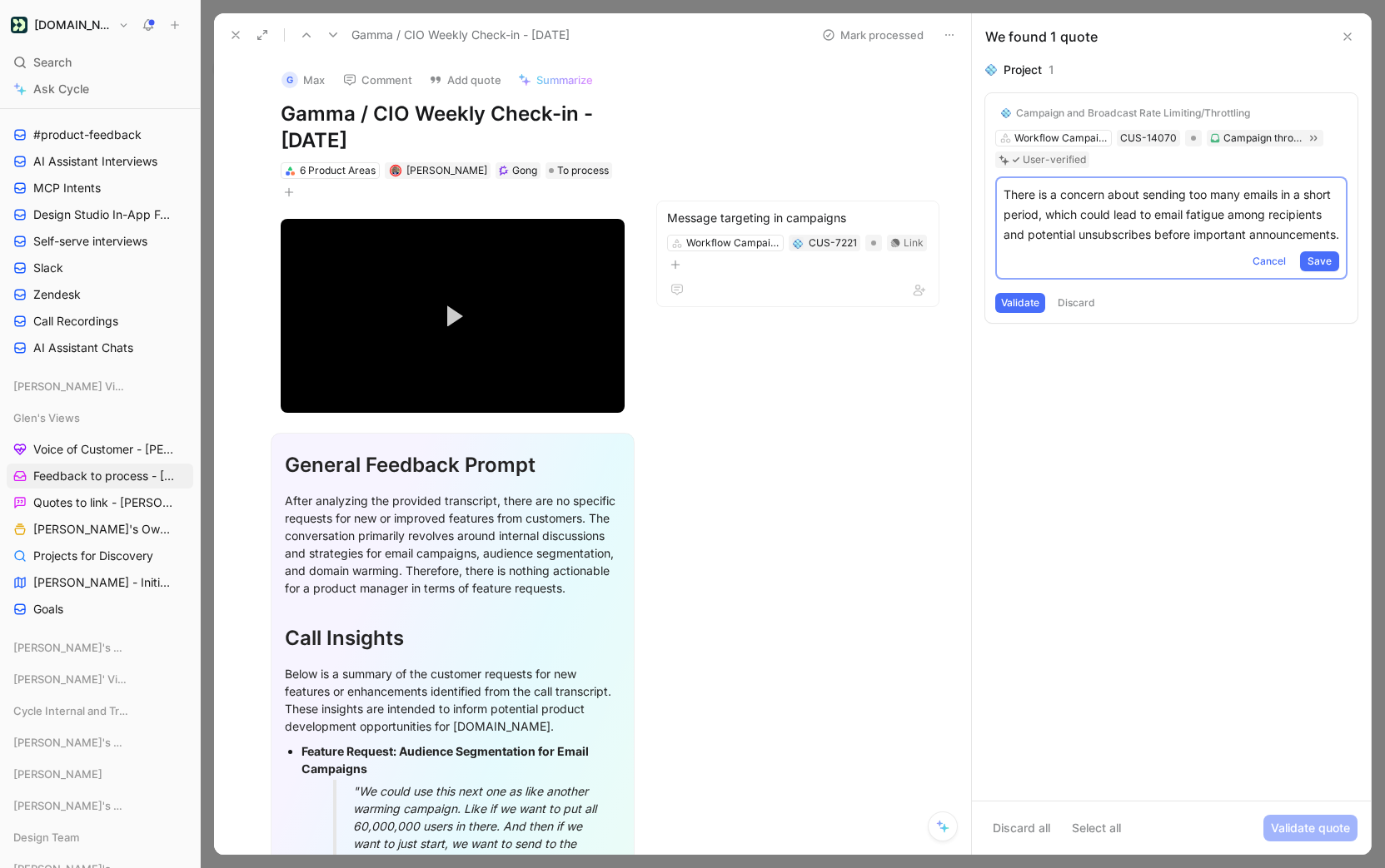
click at [1067, 313] on button "Discard" at bounding box center [1076, 303] width 49 height 20
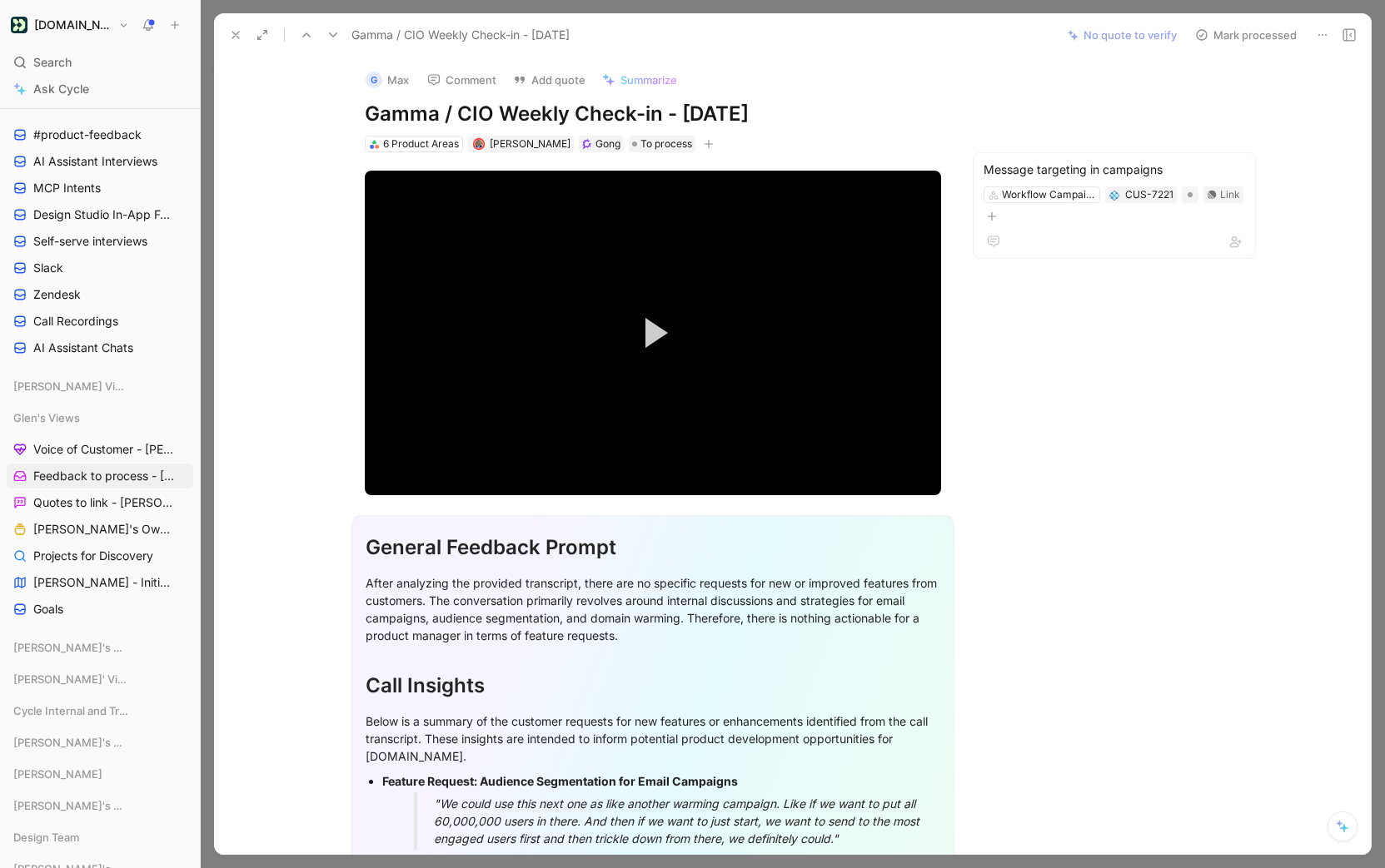
click at [1235, 38] on button "Mark processed" at bounding box center [1245, 34] width 116 height 23
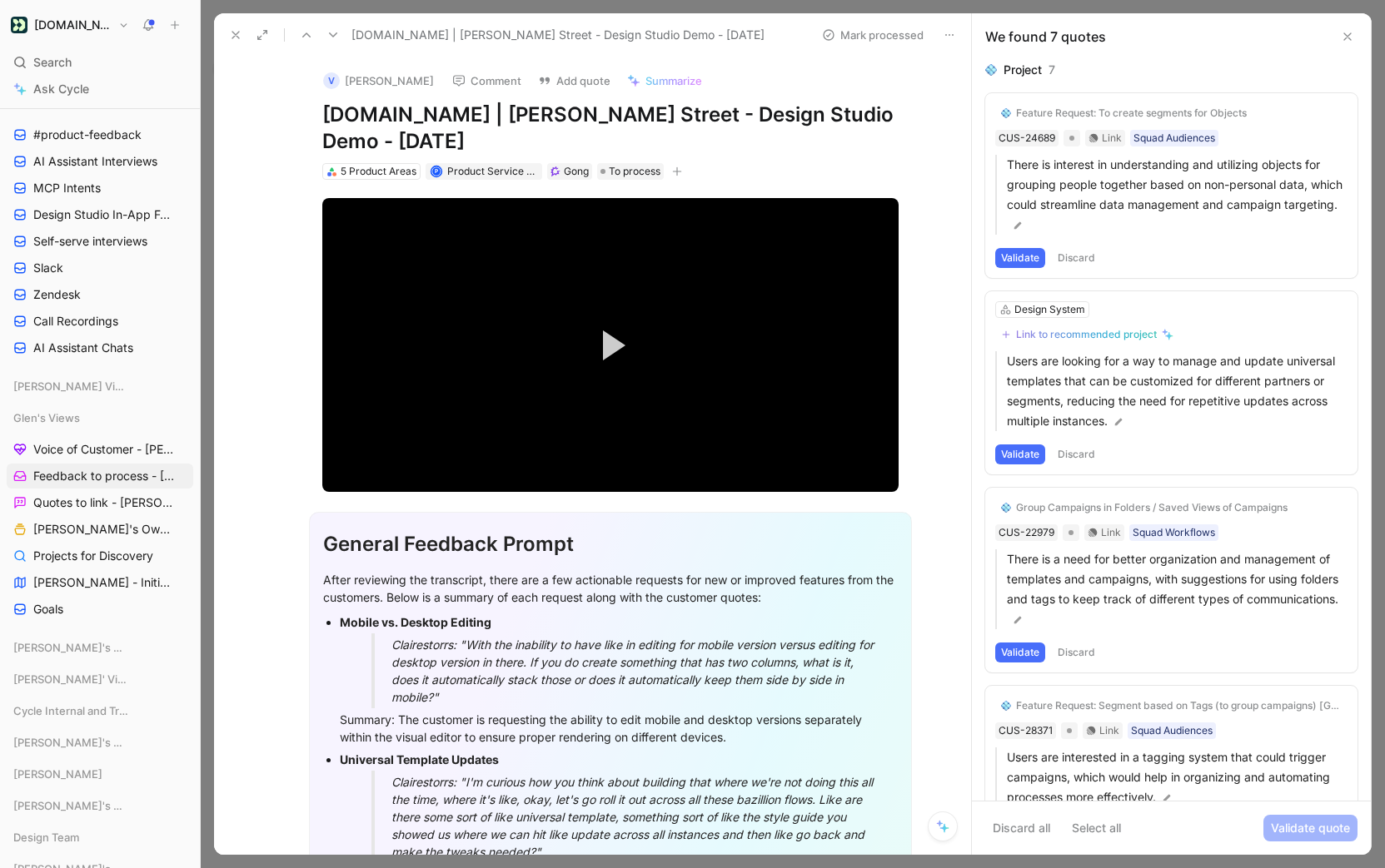
click at [1128, 106] on div "Feature Request: To create segments for Objects" at bounding box center [1132, 113] width 231 height 13
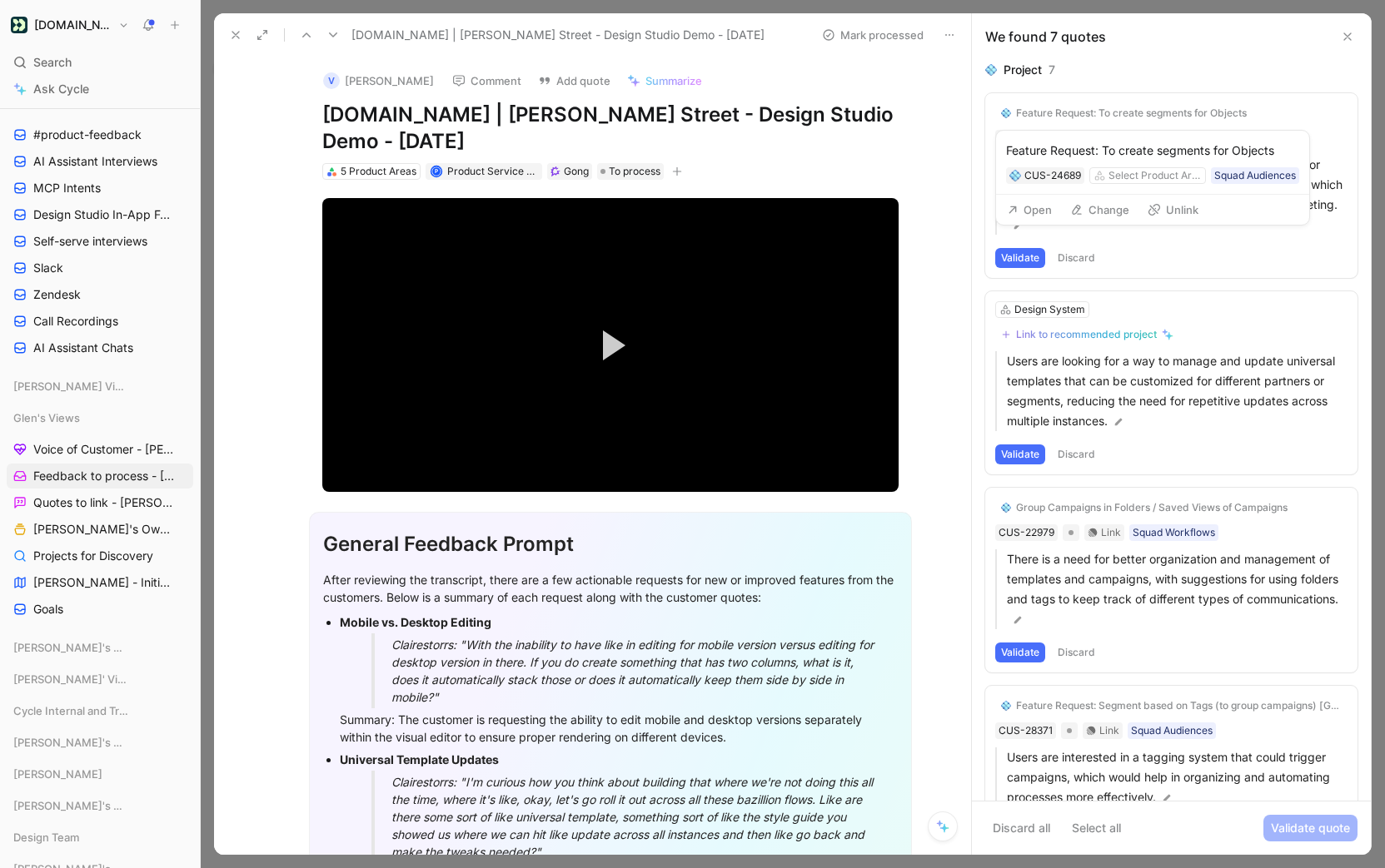
click at [1158, 212] on icon at bounding box center [1154, 210] width 13 height 13
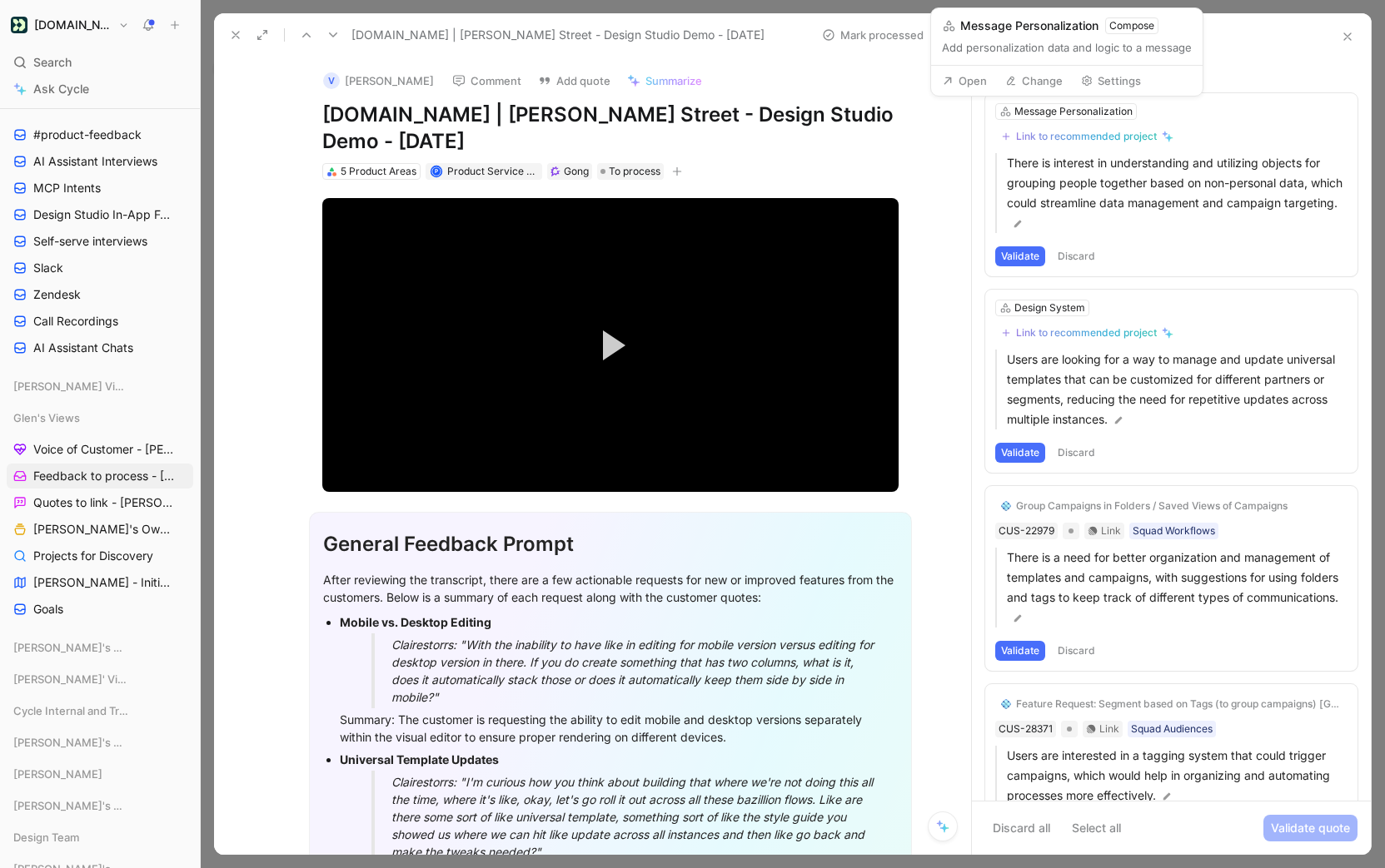
click at [1034, 77] on button "Change" at bounding box center [1034, 80] width 73 height 23
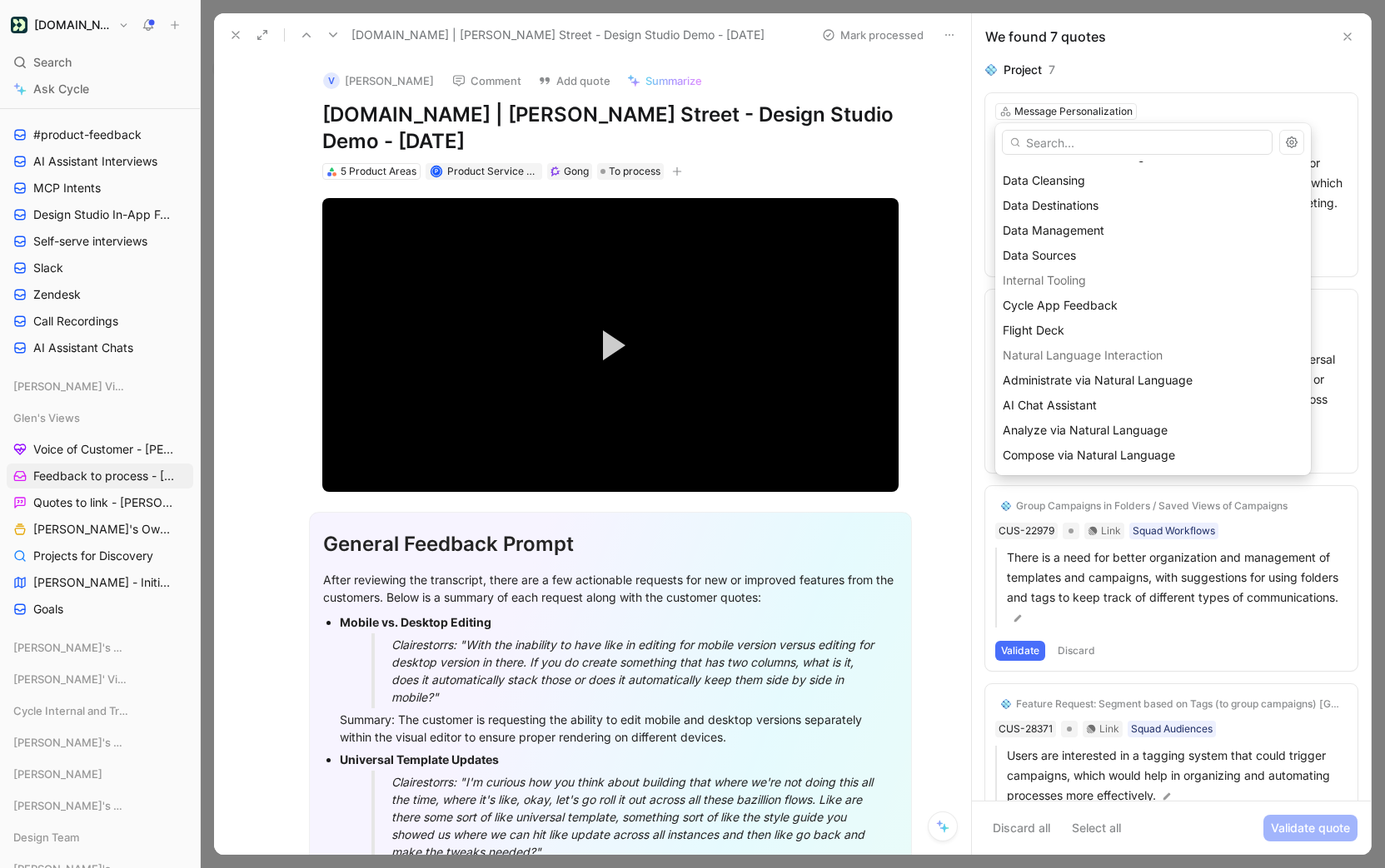
scroll to position [894, 0]
click at [1089, 224] on span "Data Management" at bounding box center [1052, 228] width 102 height 14
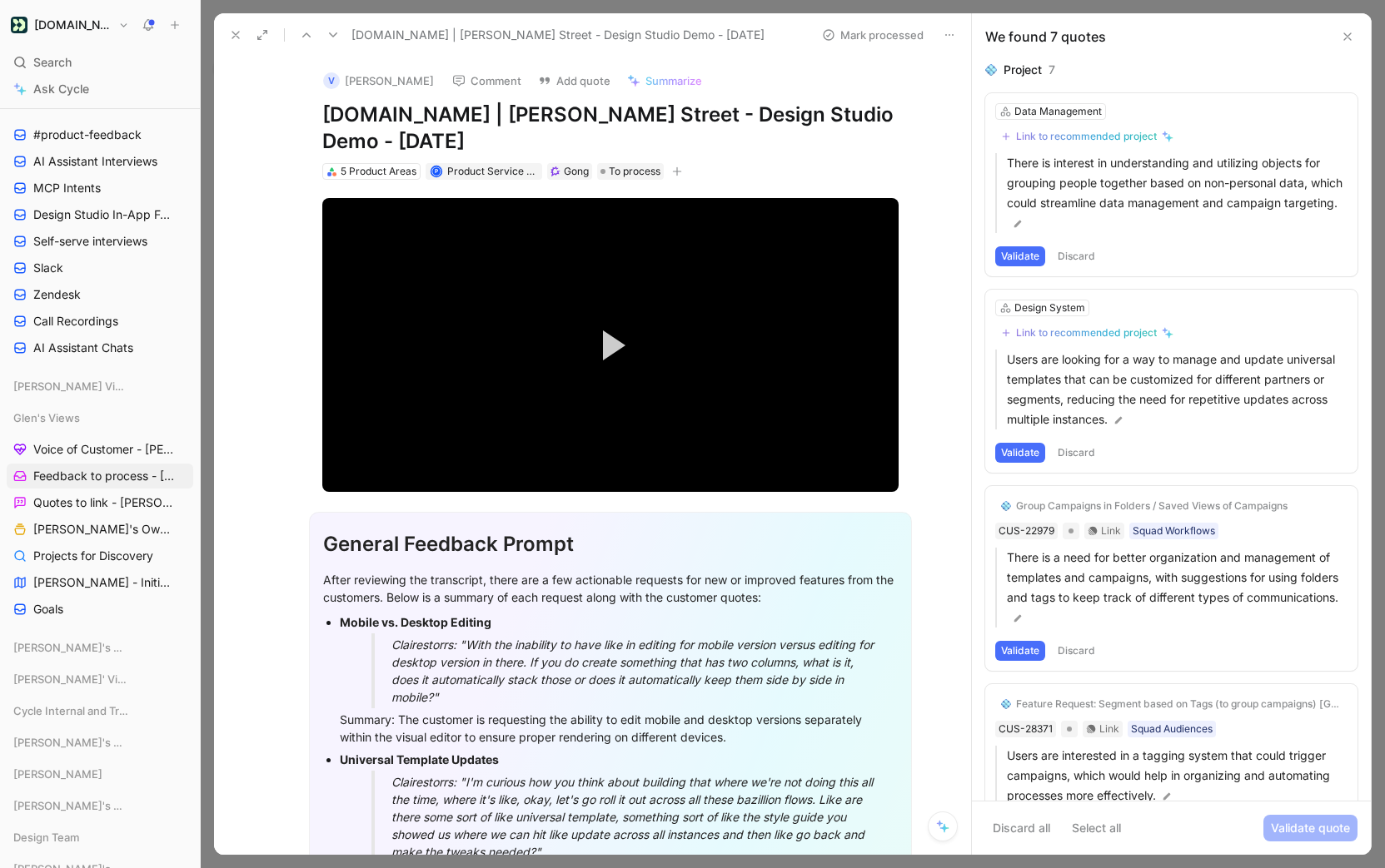
click at [1001, 255] on button "Validate" at bounding box center [1020, 256] width 50 height 20
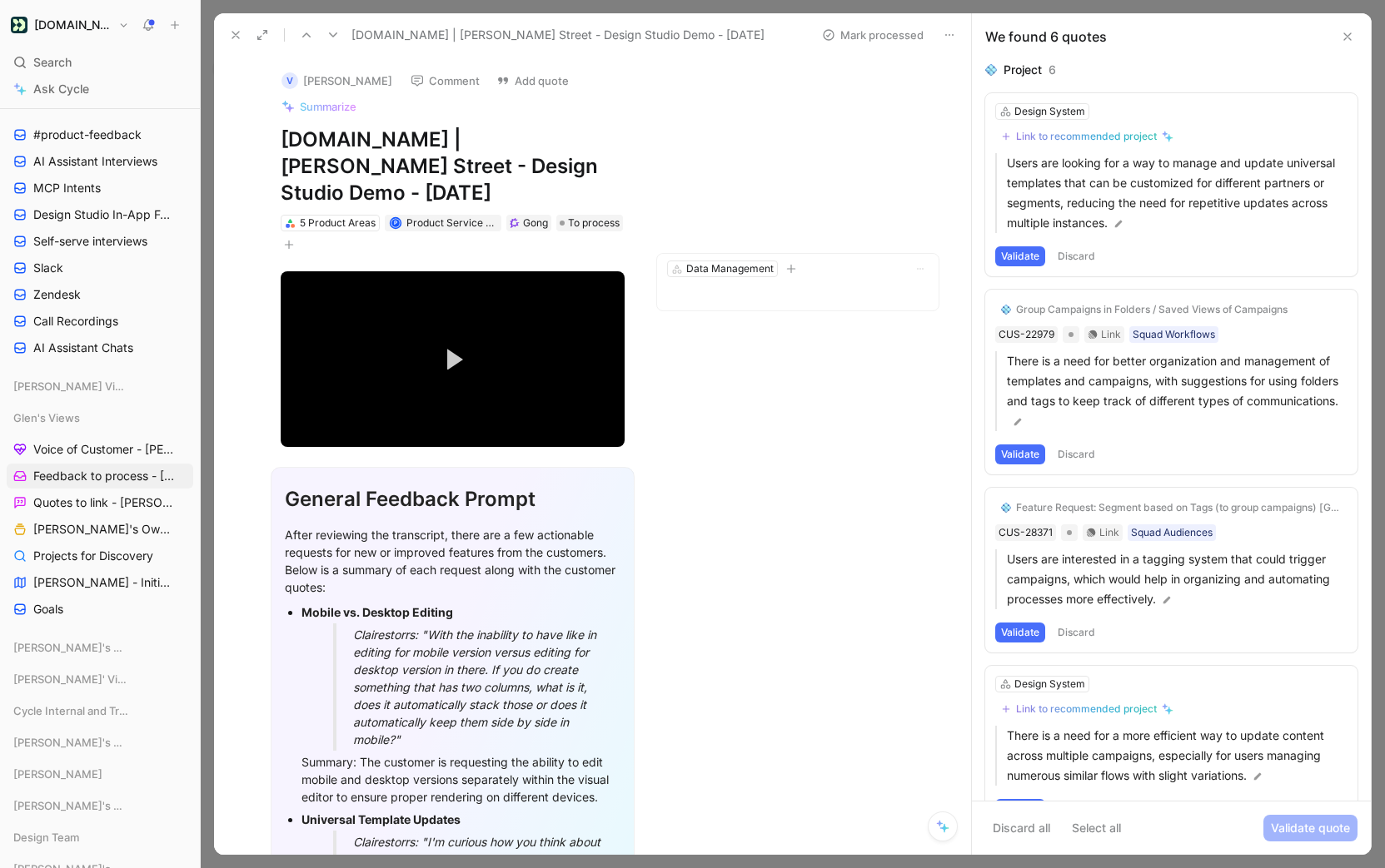
click at [1007, 251] on button "Validate" at bounding box center [1020, 256] width 50 height 20
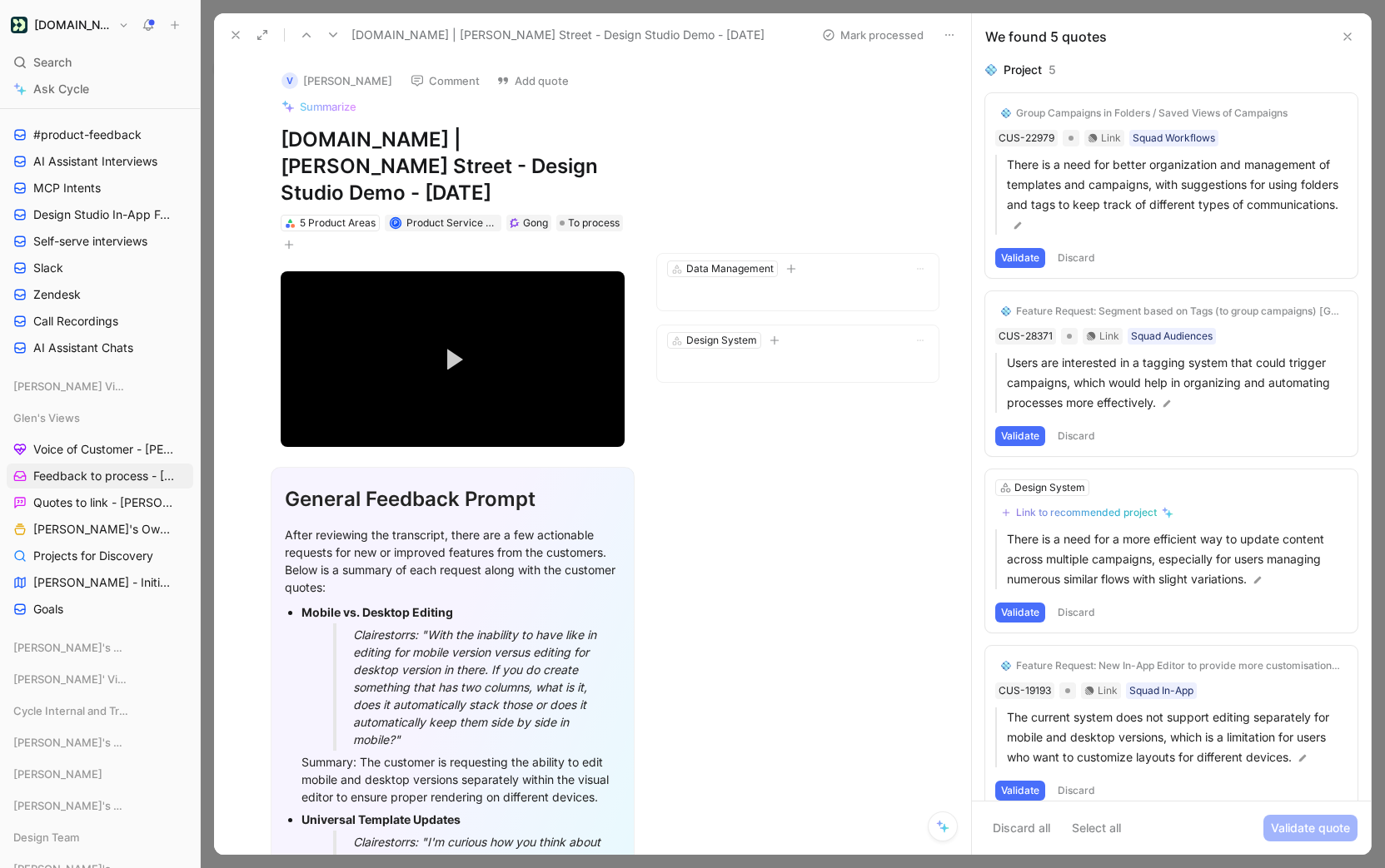
click at [1007, 251] on button "Validate" at bounding box center [1020, 257] width 50 height 20
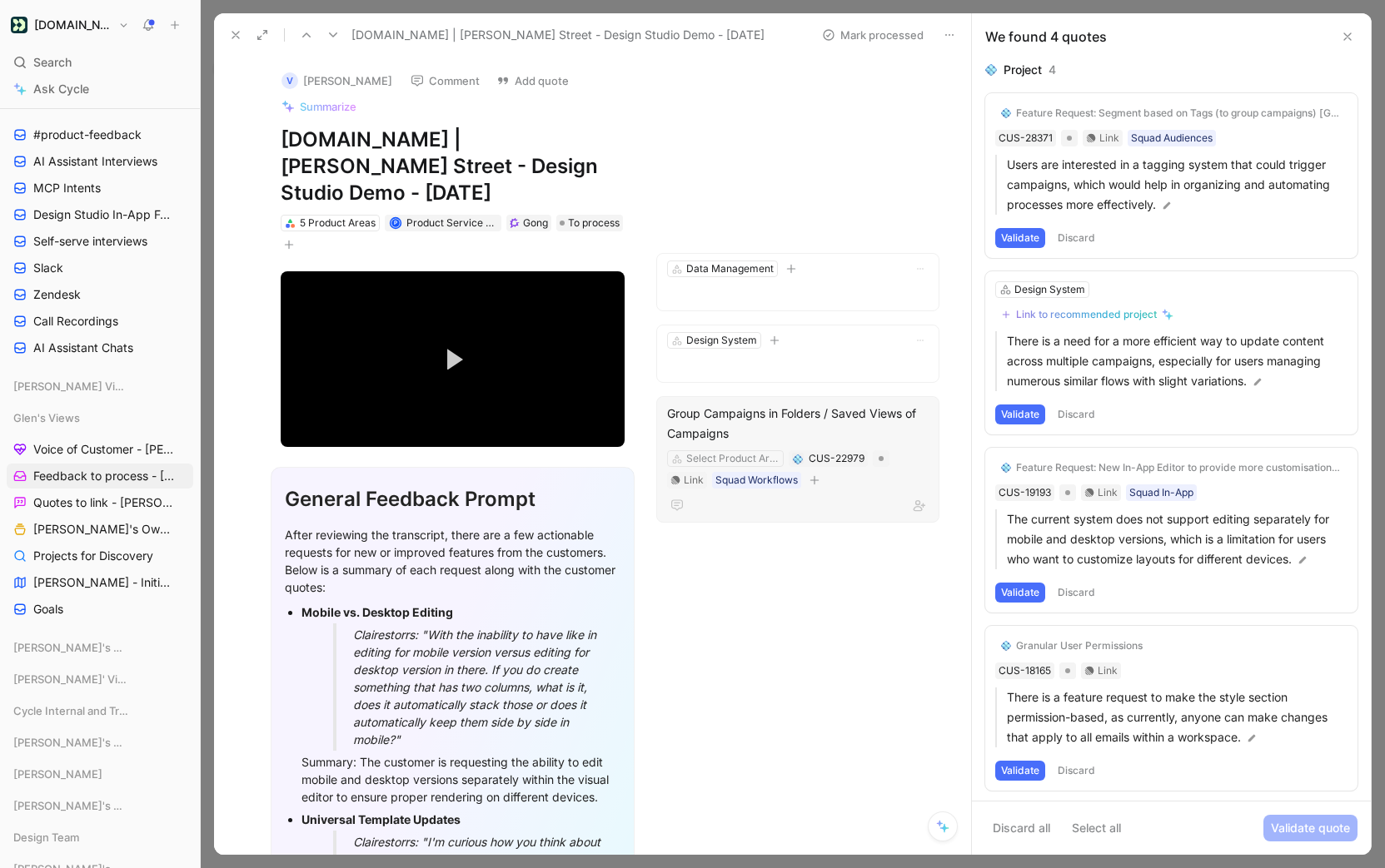
drag, startPoint x: 844, startPoint y: 365, endPoint x: 805, endPoint y: 452, distance: 95.3
click at [805, 452] on div "Group Campaigns in Folders / Saved Views of Campaigns Select Product Area CUS-2…" at bounding box center [797, 460] width 283 height 127
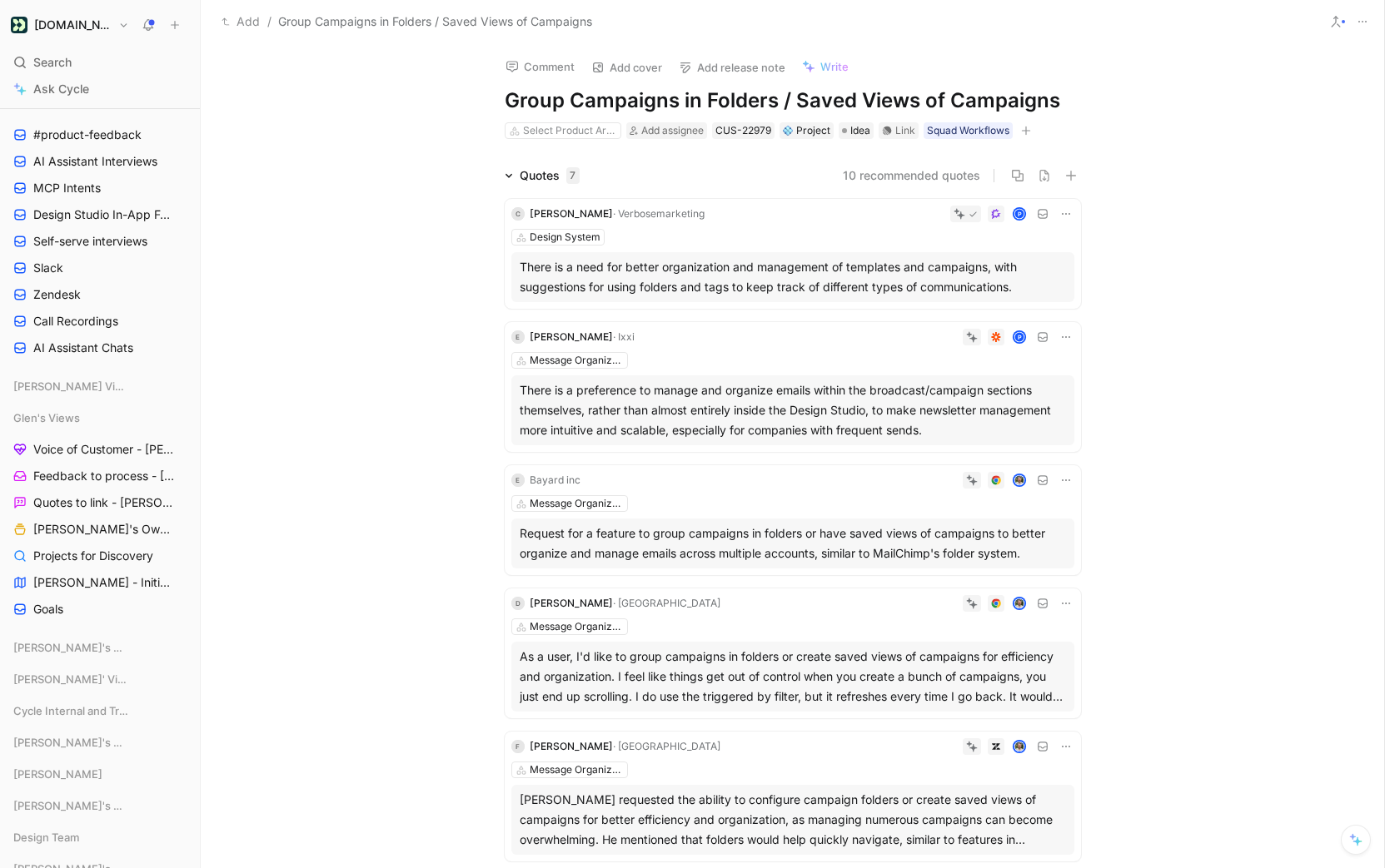
scroll to position [1, 0]
click at [681, 98] on h1 "Group Campaigns in Folders / Saved Views of Campaigns" at bounding box center [793, 100] width 577 height 27
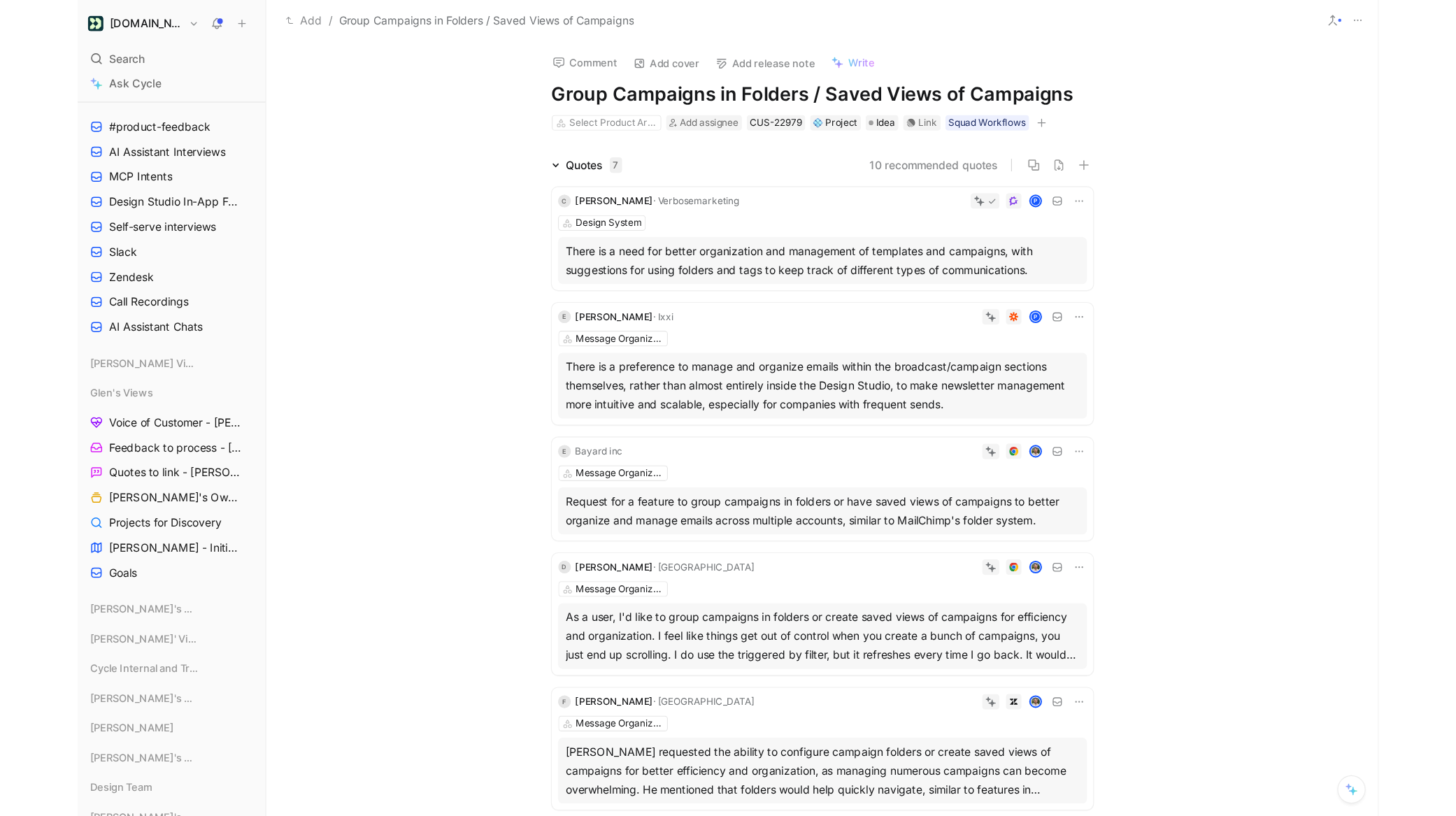
scroll to position [3, 0]
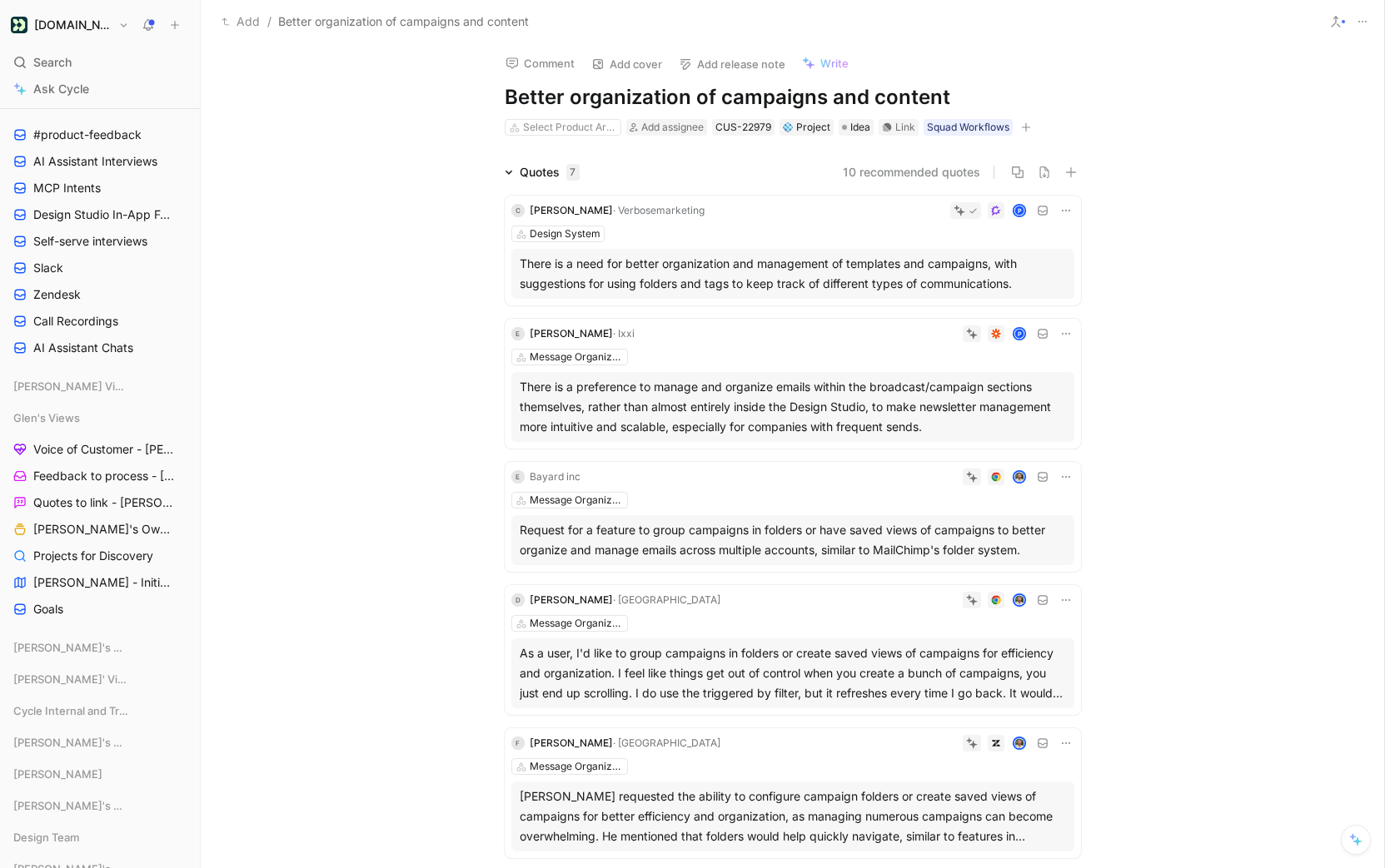
click at [1245, 162] on div "Quotes 7 10 recommended quotes [PERSON_NAME] P Design System There is a need fo…" at bounding box center [792, 627] width 1183 height 929
click at [267, 178] on div "Quotes 7 10 recommended quotes [PERSON_NAME] P Design System There is a need fo…" at bounding box center [792, 627] width 1183 height 929
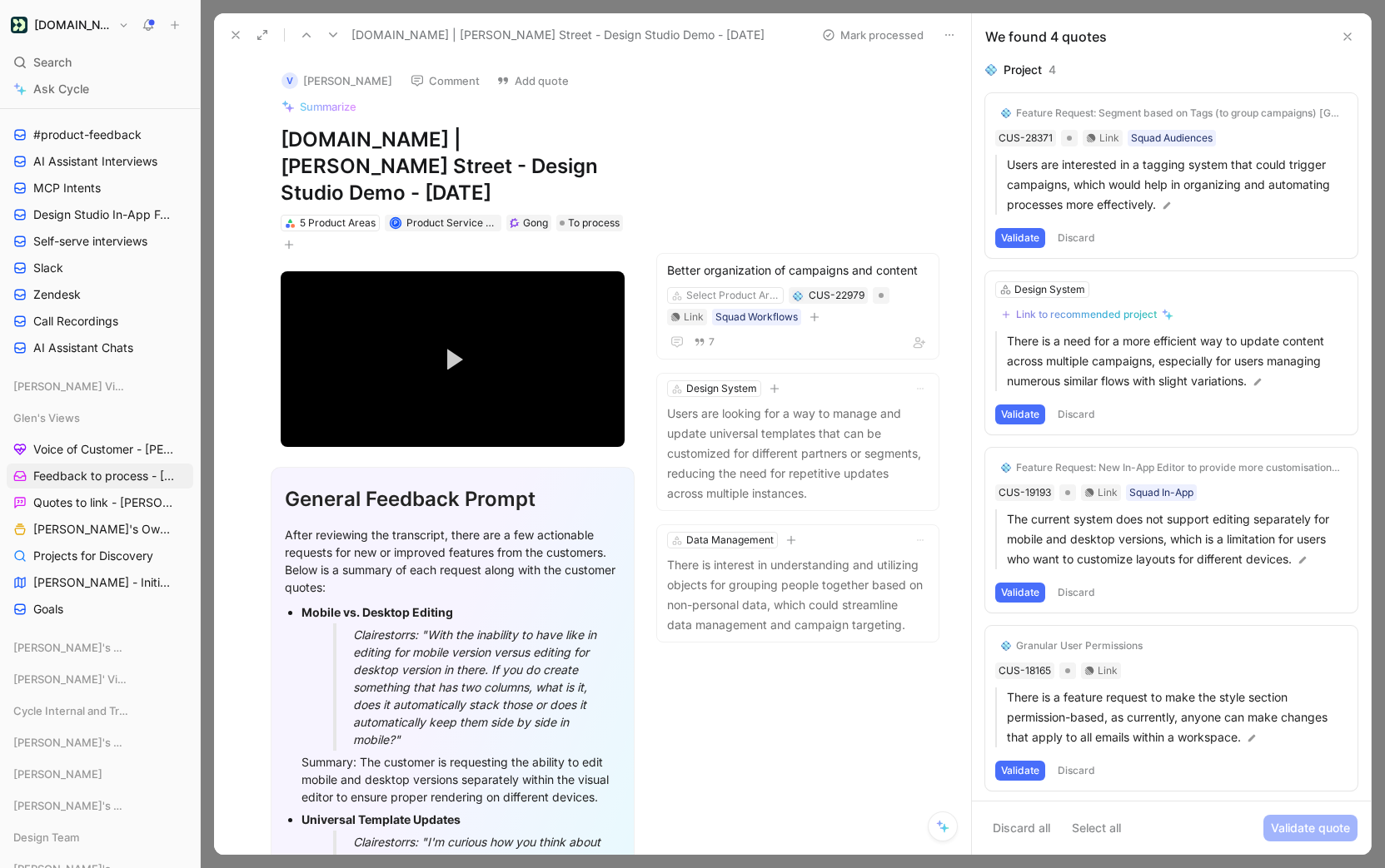
click at [1012, 234] on button "Validate" at bounding box center [1020, 237] width 50 height 20
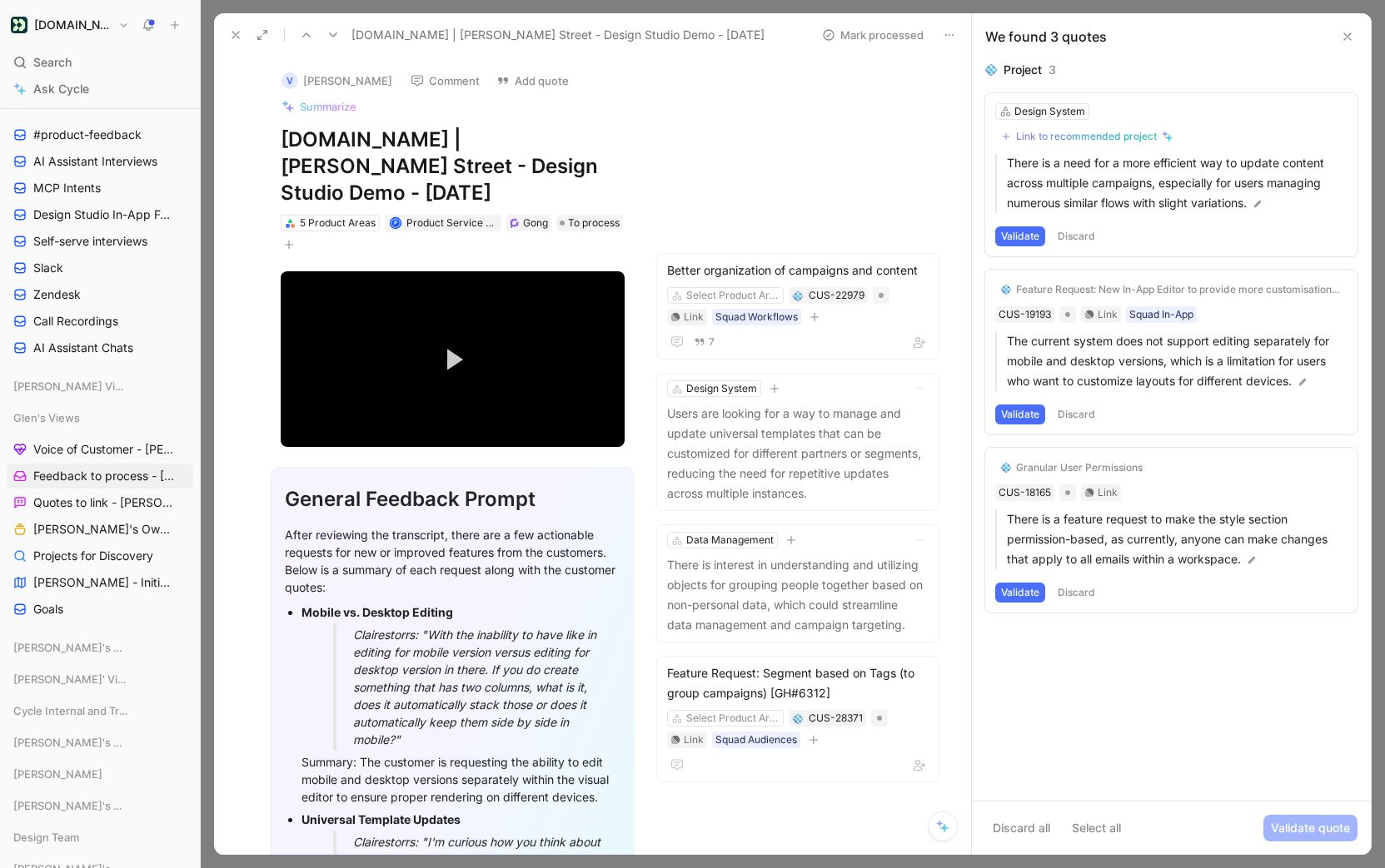
click at [1027, 237] on button "Validate" at bounding box center [1020, 236] width 50 height 20
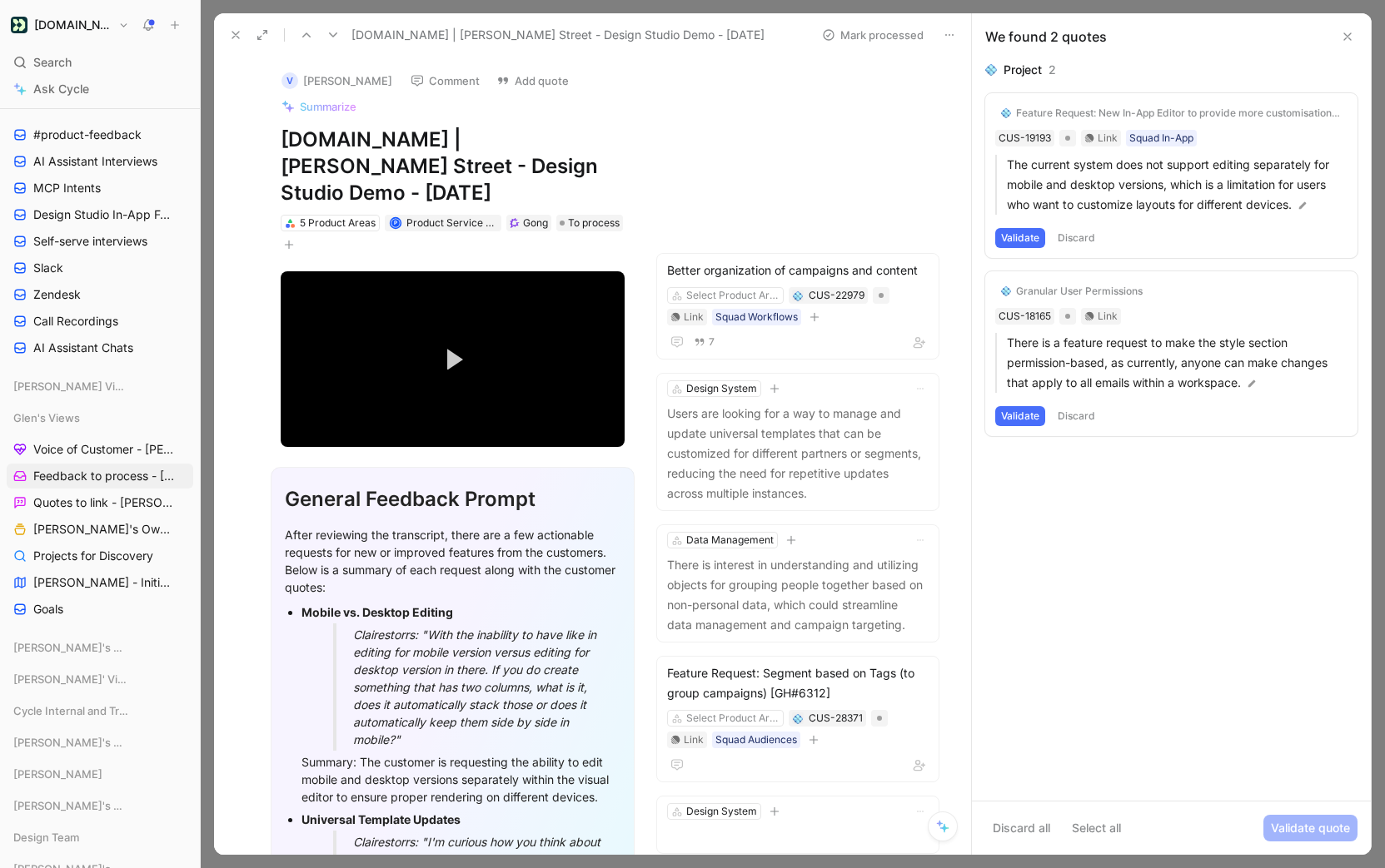
click at [1025, 229] on button "Validate" at bounding box center [1020, 237] width 50 height 20
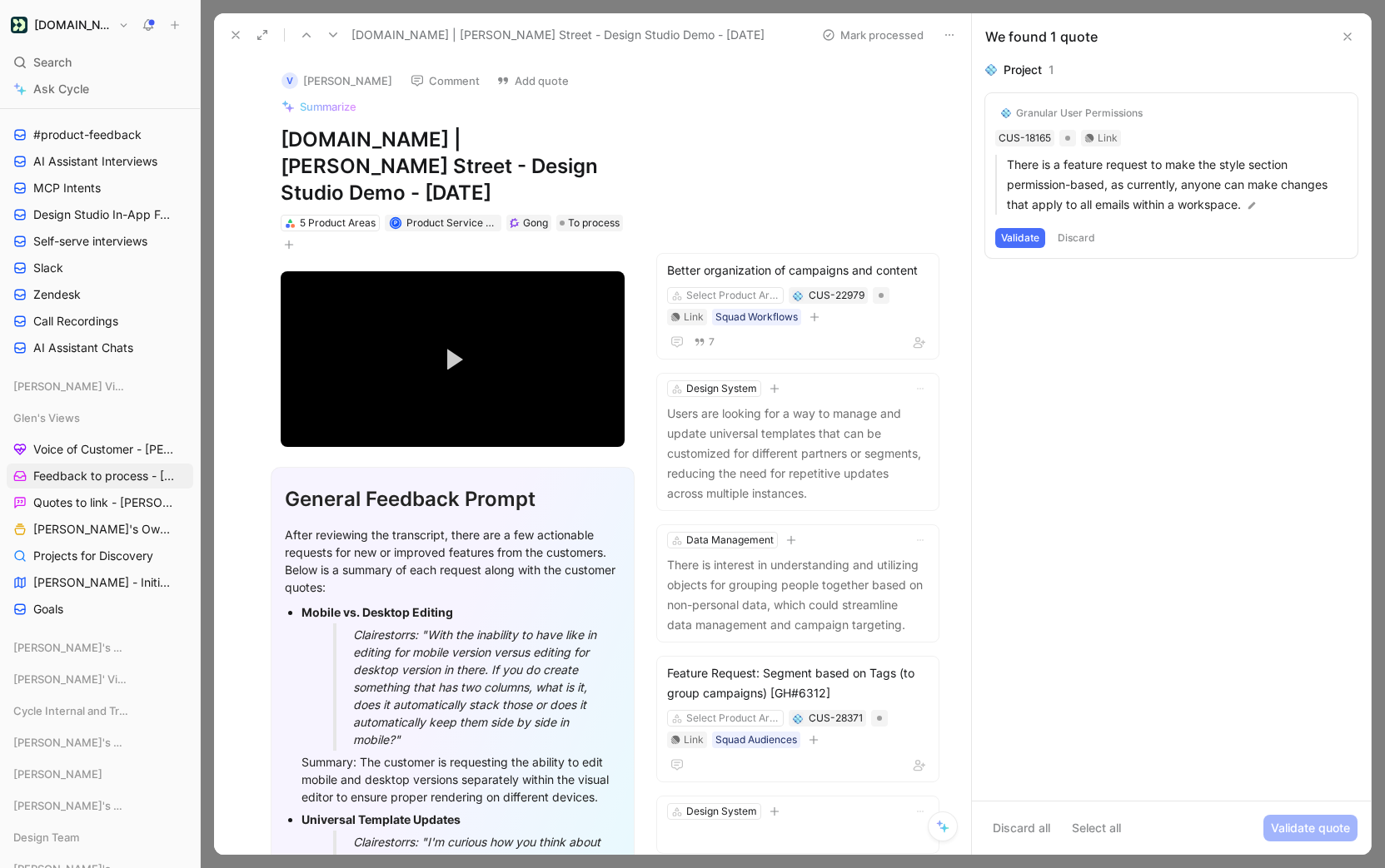
click at [1001, 237] on button "Validate" at bounding box center [1020, 237] width 50 height 20
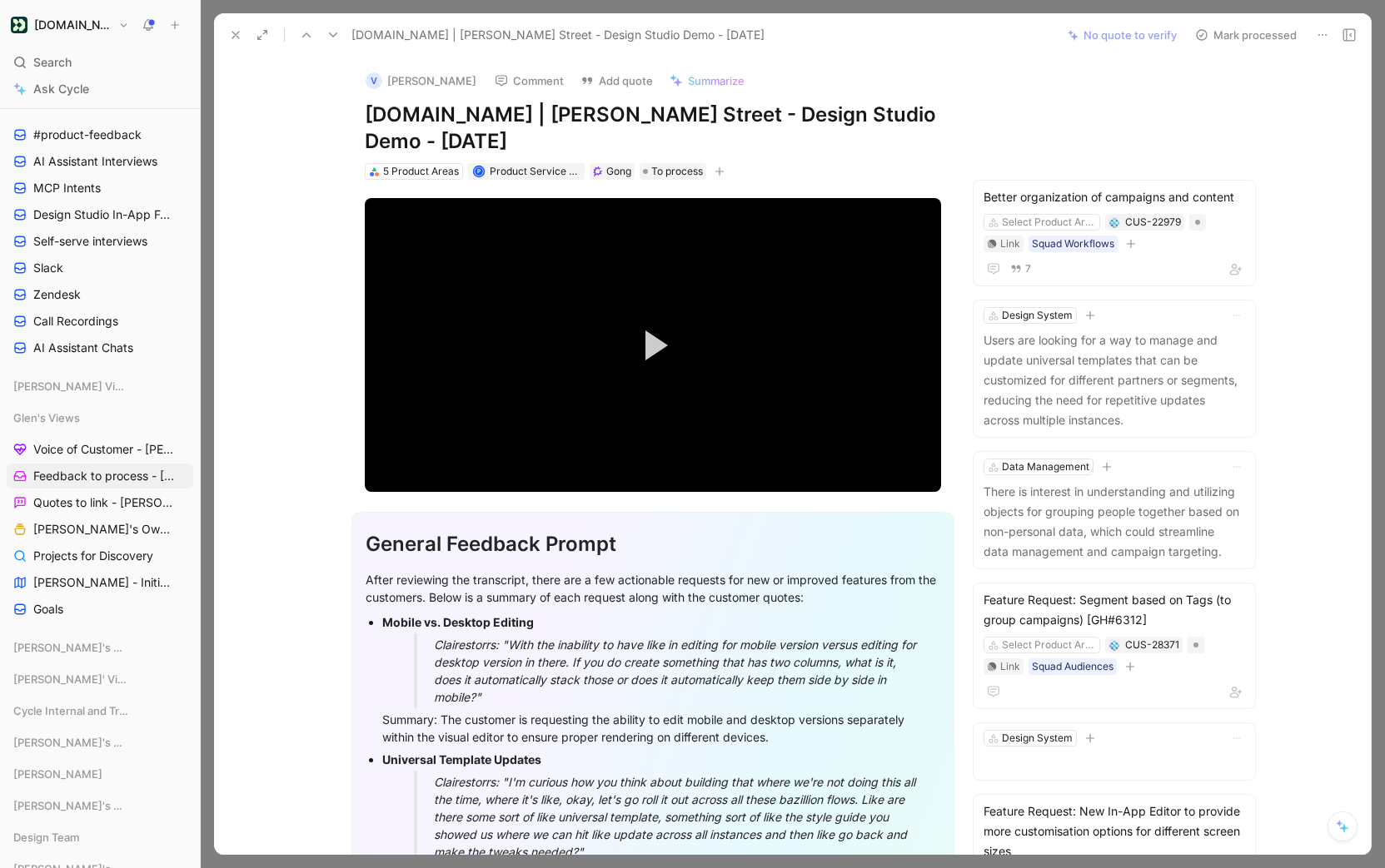
click at [1280, 40] on button "Mark processed" at bounding box center [1245, 34] width 116 height 23
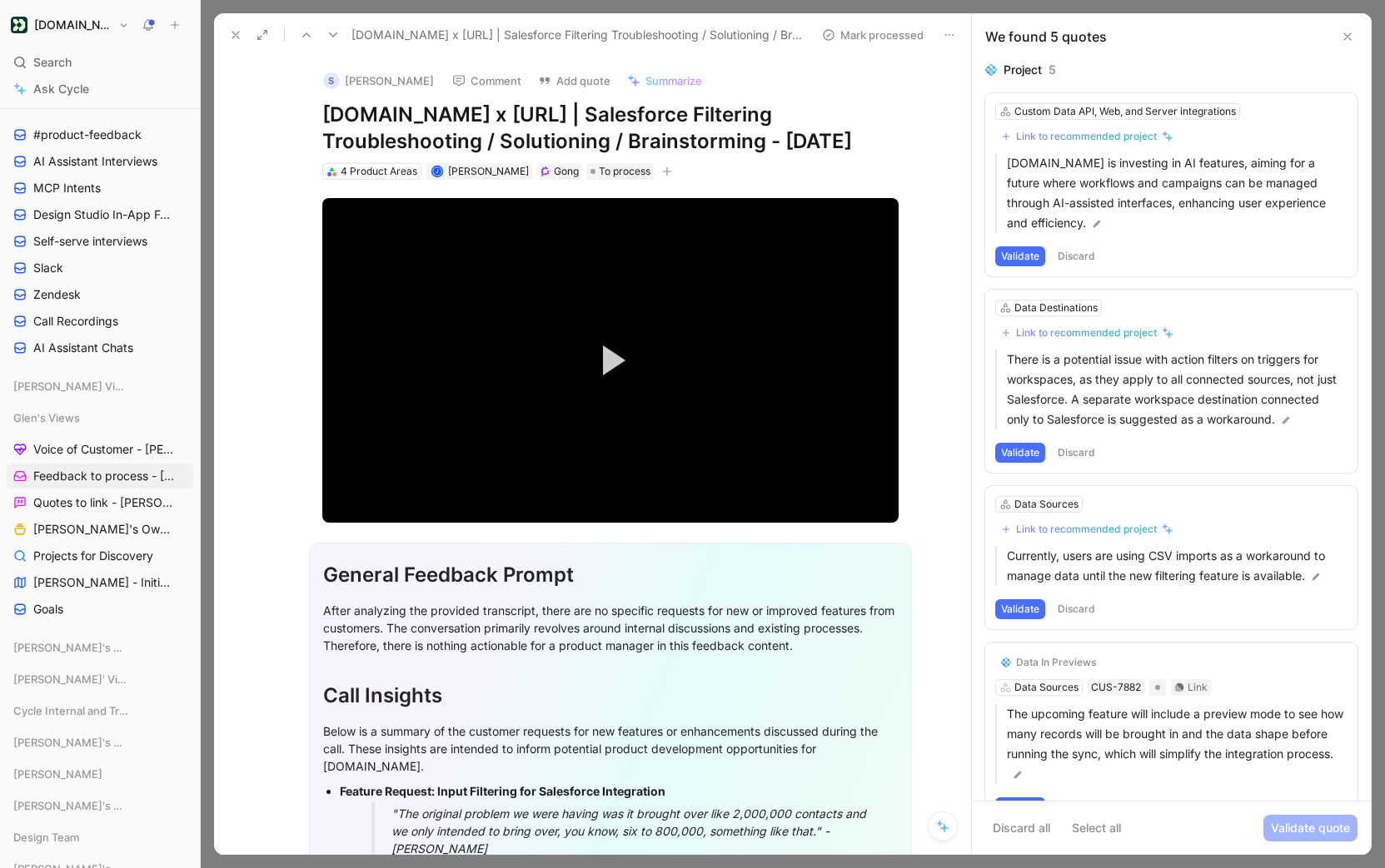
click at [1083, 249] on button "Discard" at bounding box center [1076, 256] width 49 height 20
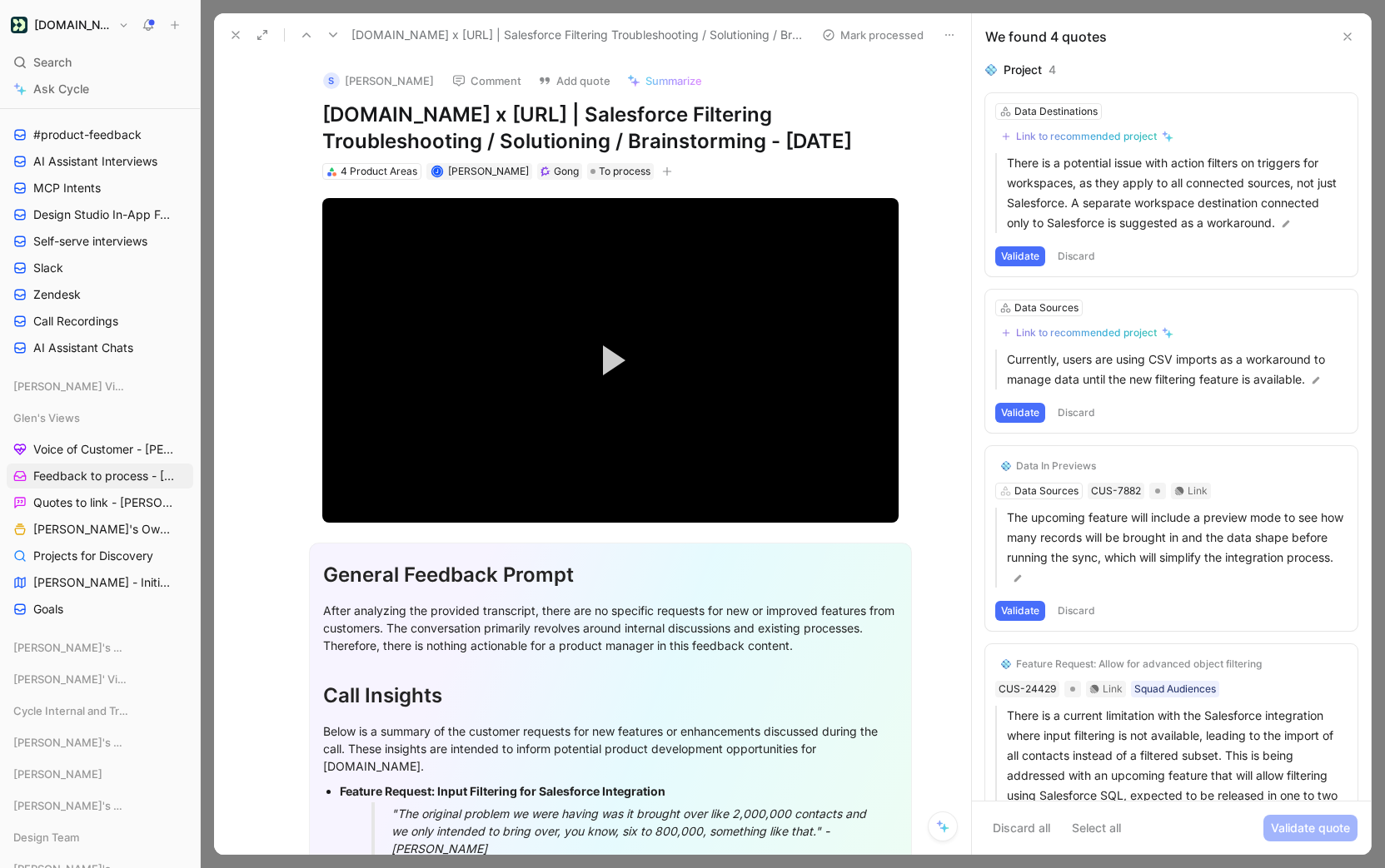
click at [1011, 252] on button "Validate" at bounding box center [1020, 256] width 50 height 20
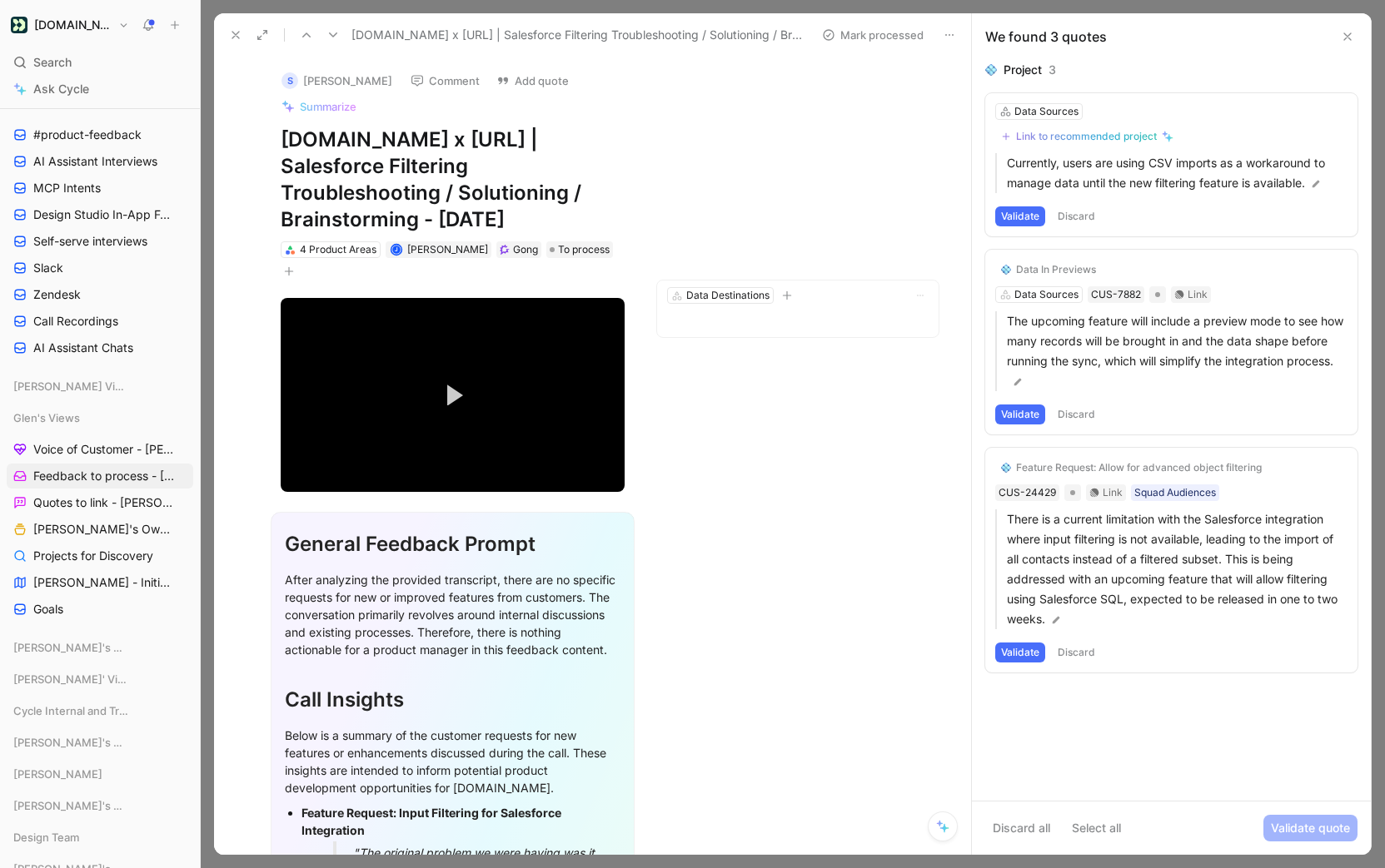
click at [1014, 213] on button "Validate" at bounding box center [1020, 216] width 50 height 20
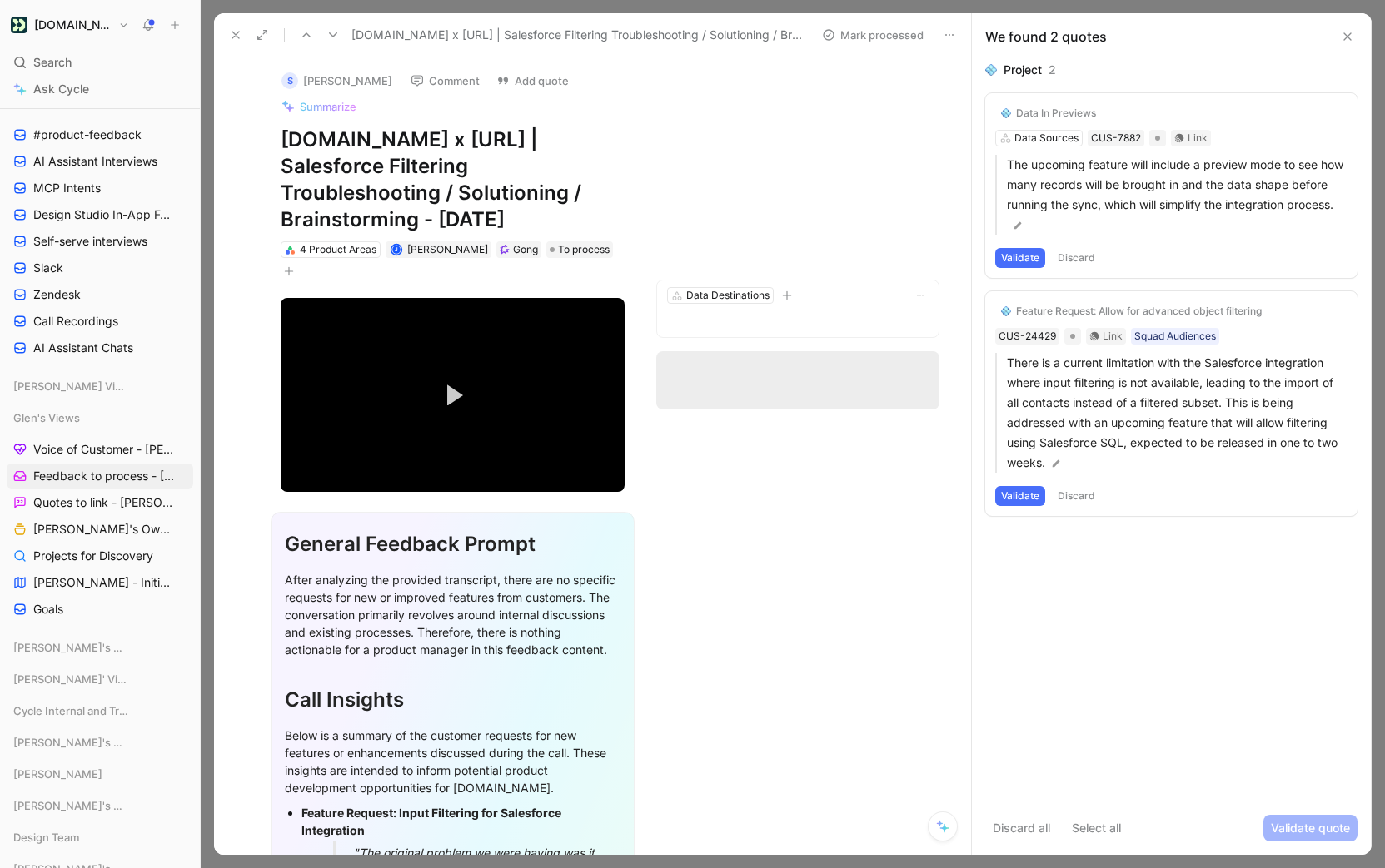
click at [1087, 256] on button "Discard" at bounding box center [1076, 257] width 49 height 20
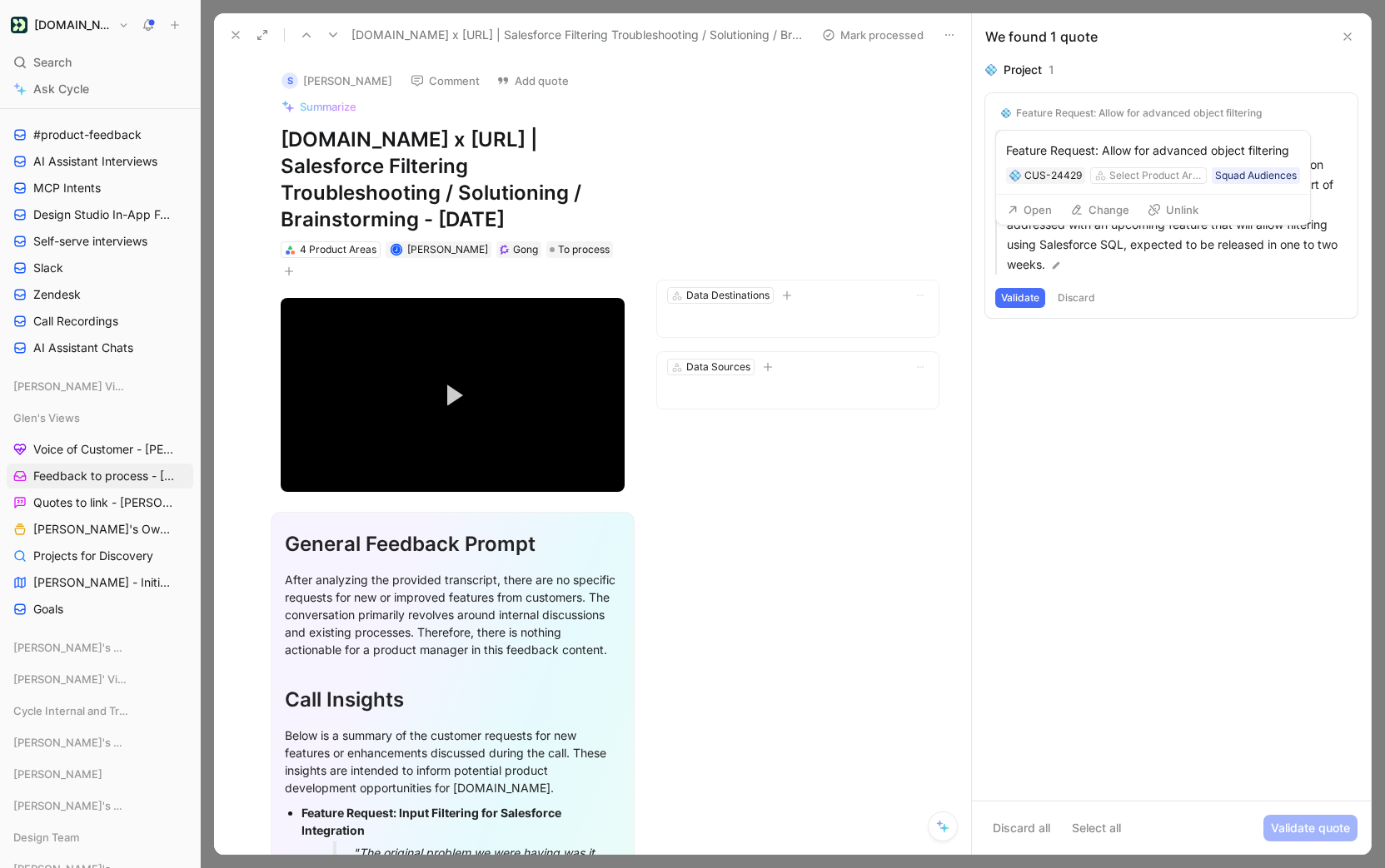
click at [1194, 198] on button "Unlink" at bounding box center [1173, 210] width 66 height 23
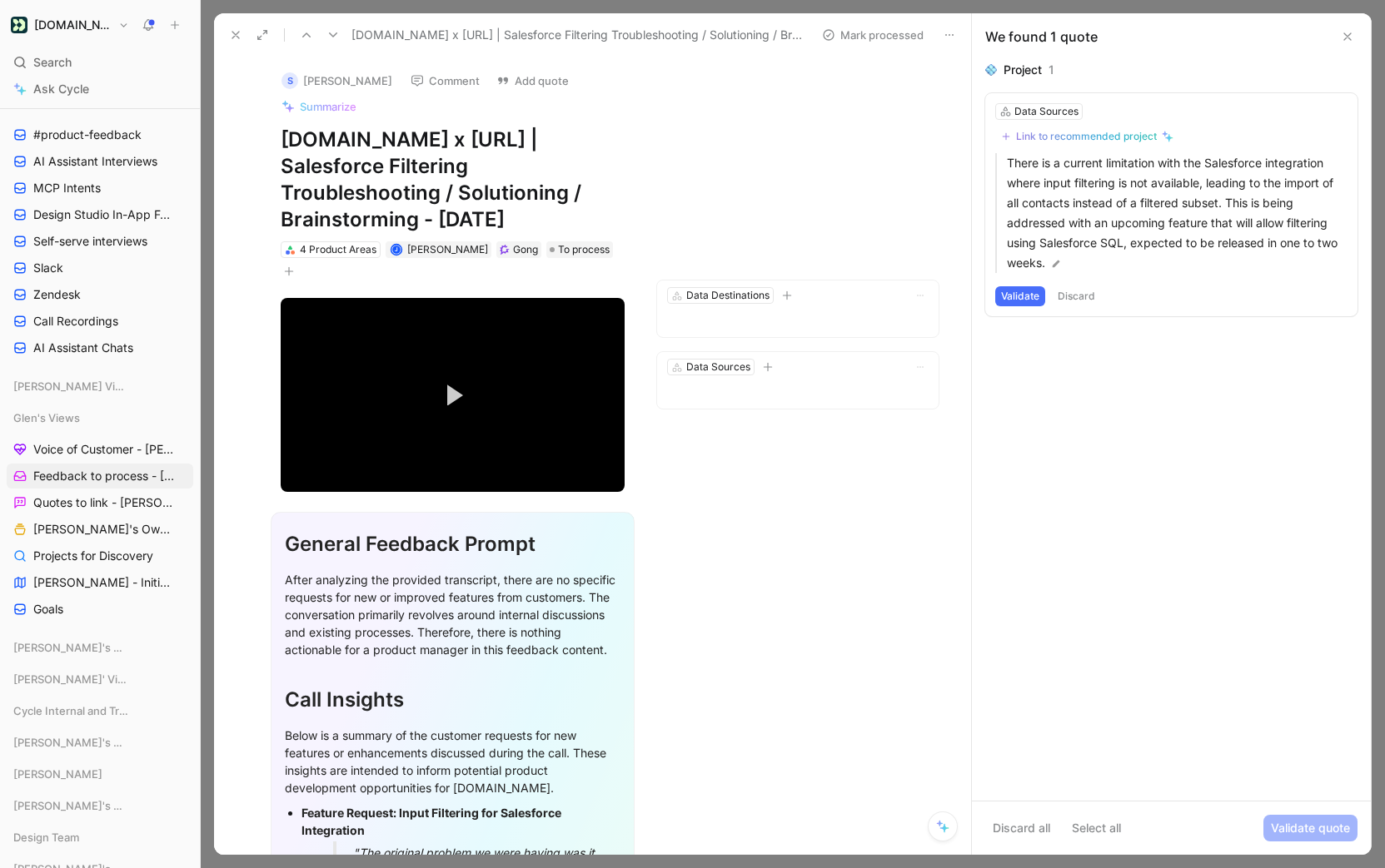
click at [1020, 294] on button "Validate" at bounding box center [1020, 296] width 50 height 20
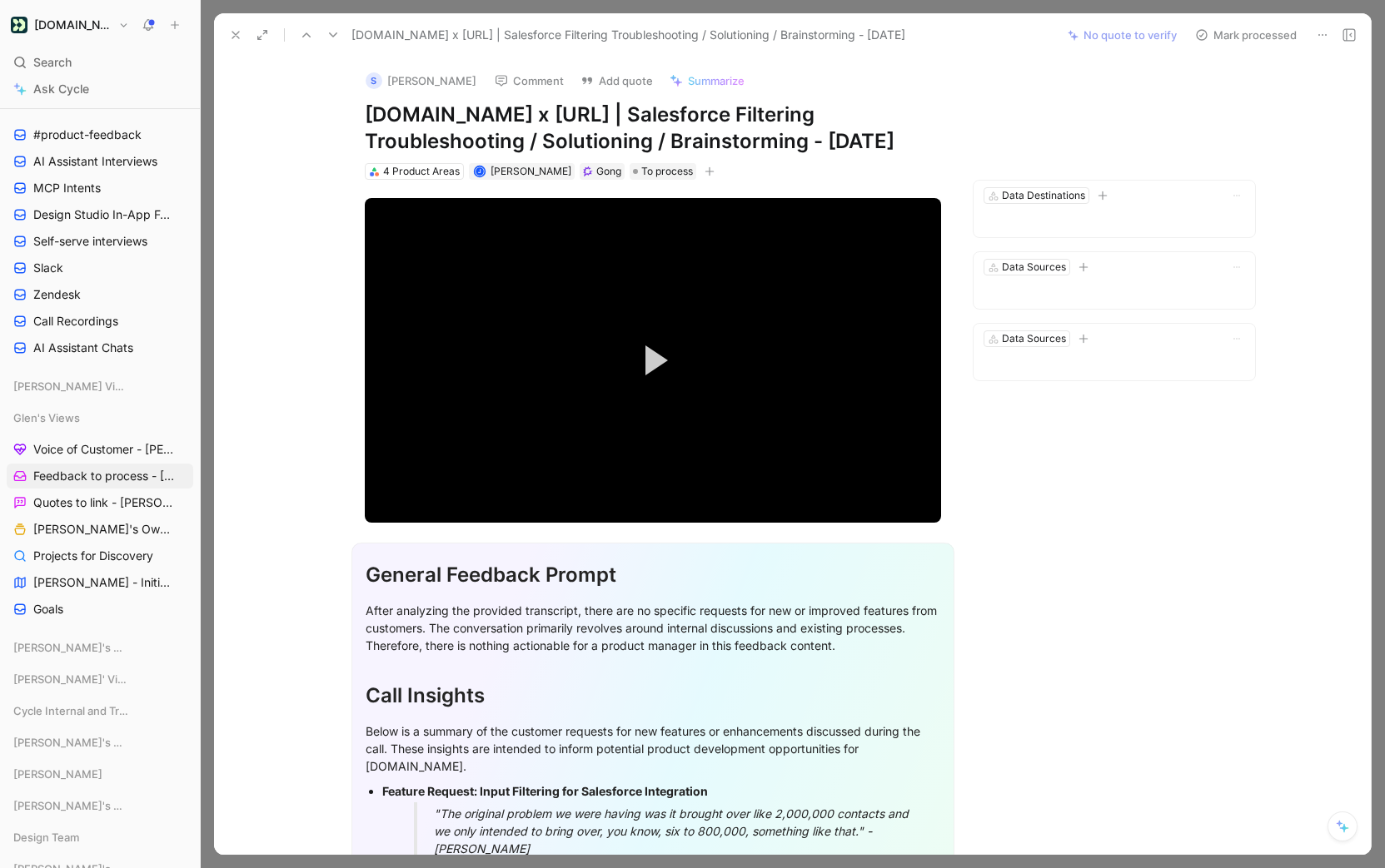
click at [1273, 38] on button "Mark processed" at bounding box center [1245, 34] width 116 height 23
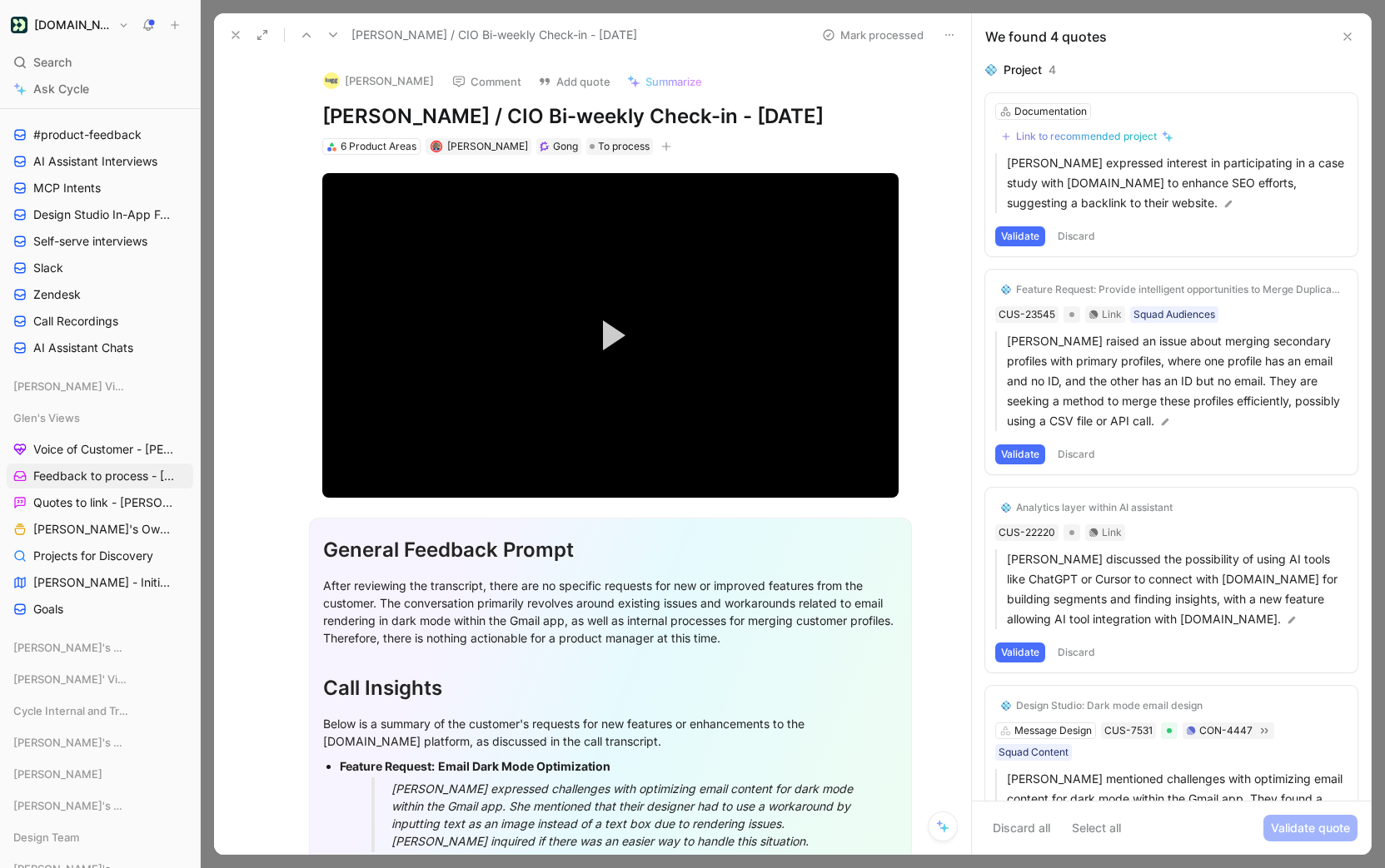
click at [1090, 244] on button "Discard" at bounding box center [1076, 236] width 49 height 20
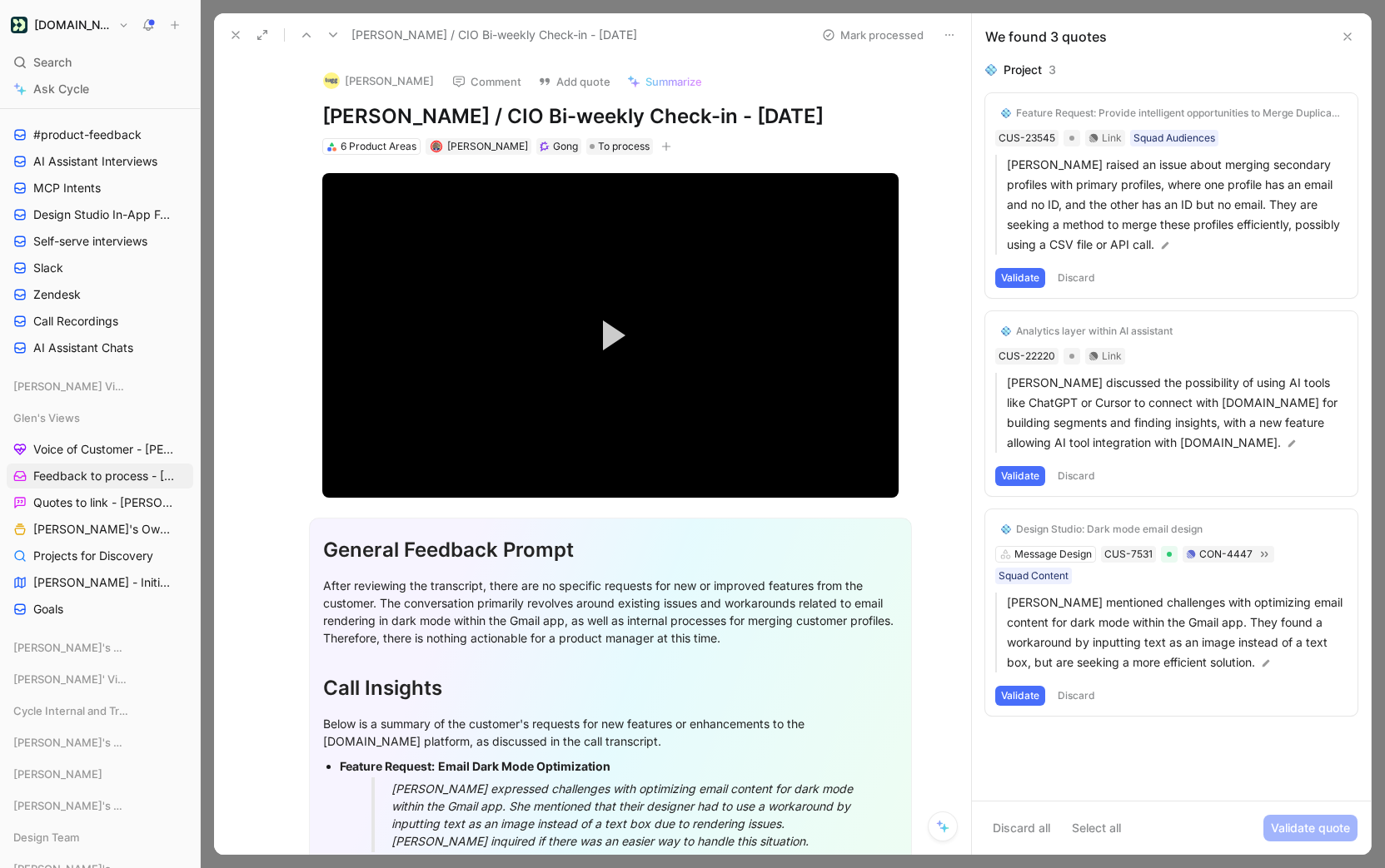
click at [1081, 278] on button "Discard" at bounding box center [1076, 278] width 49 height 20
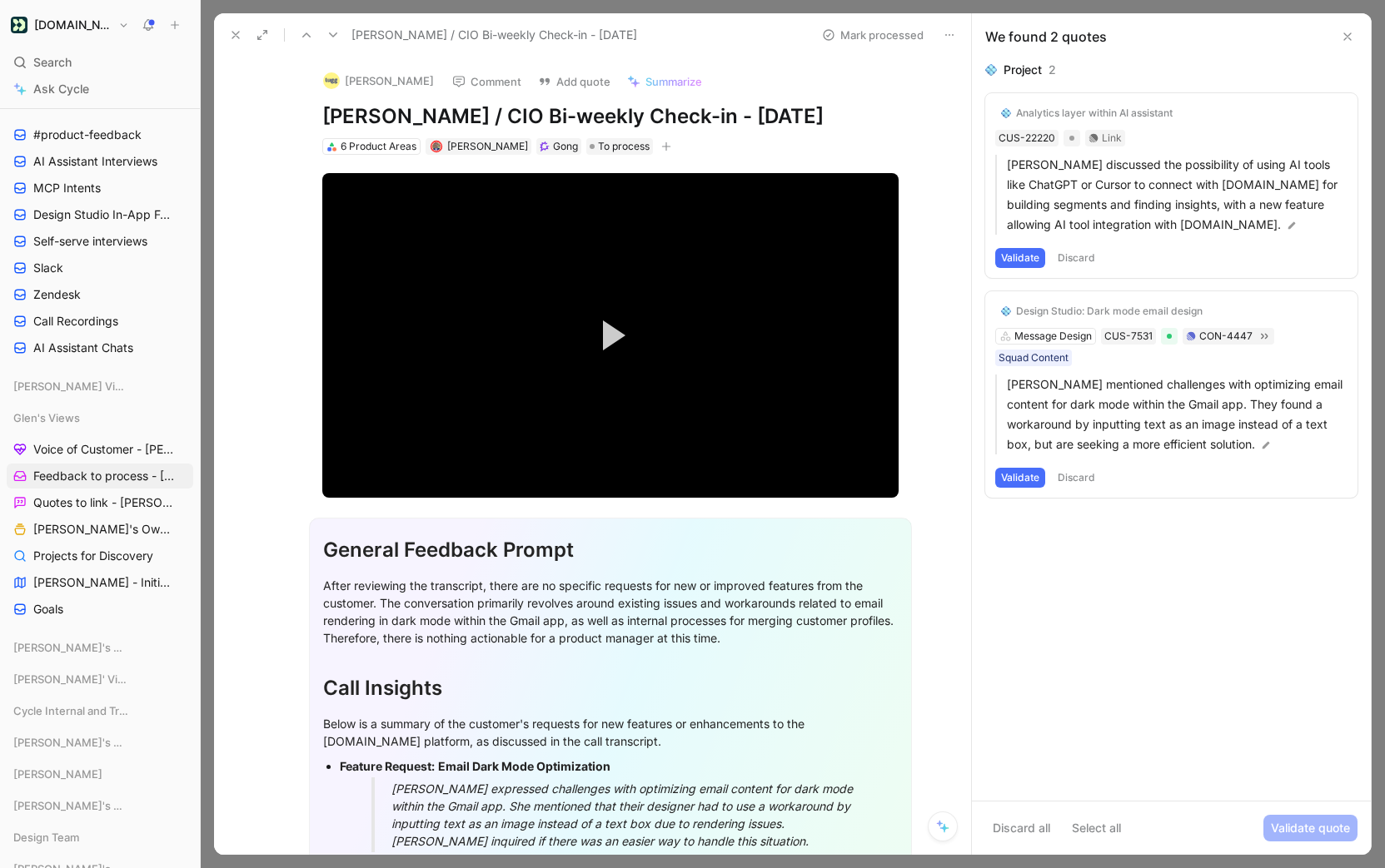
click at [1083, 264] on button "Discard" at bounding box center [1076, 257] width 49 height 20
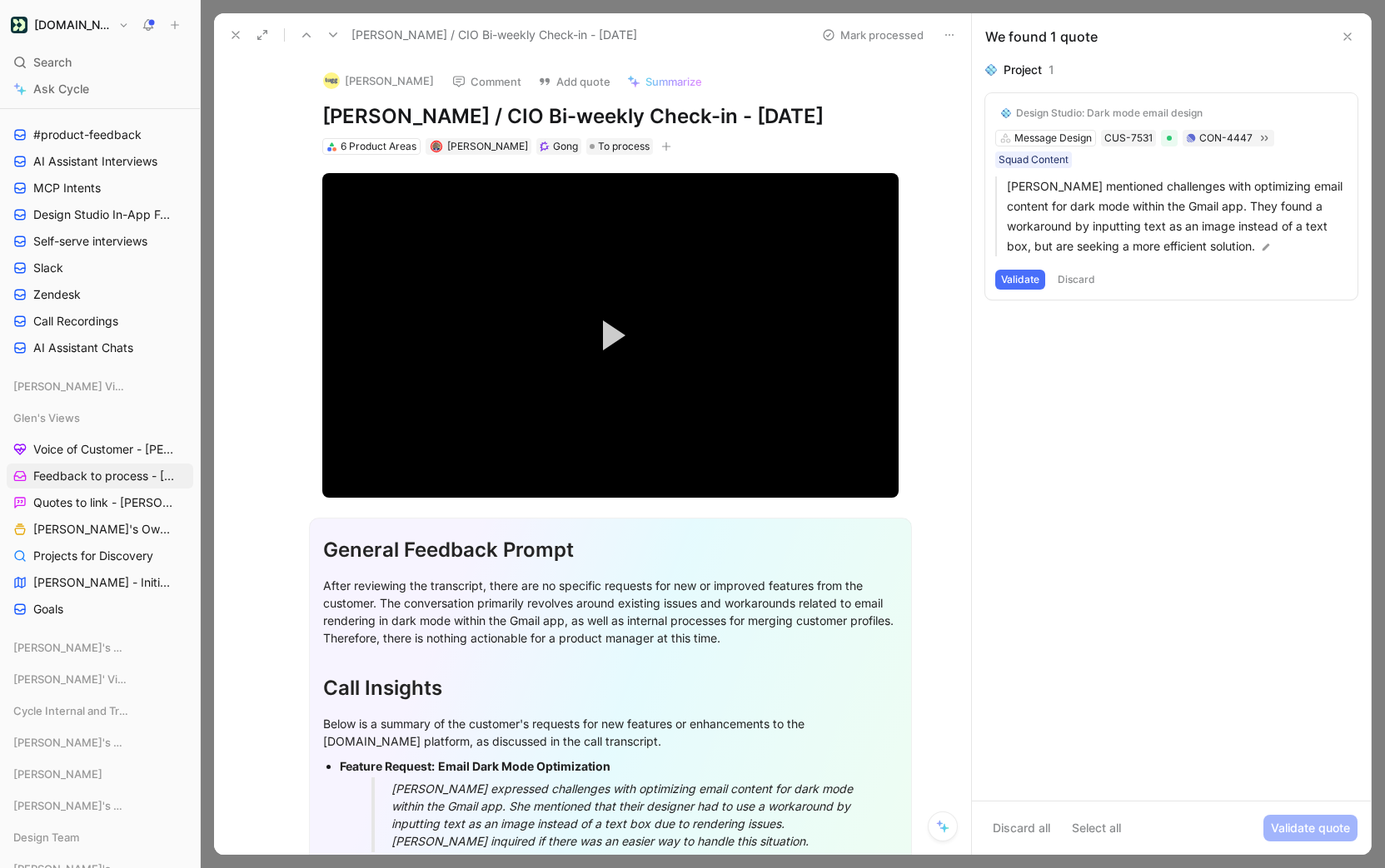
click at [996, 280] on button "Validate" at bounding box center [1020, 279] width 50 height 20
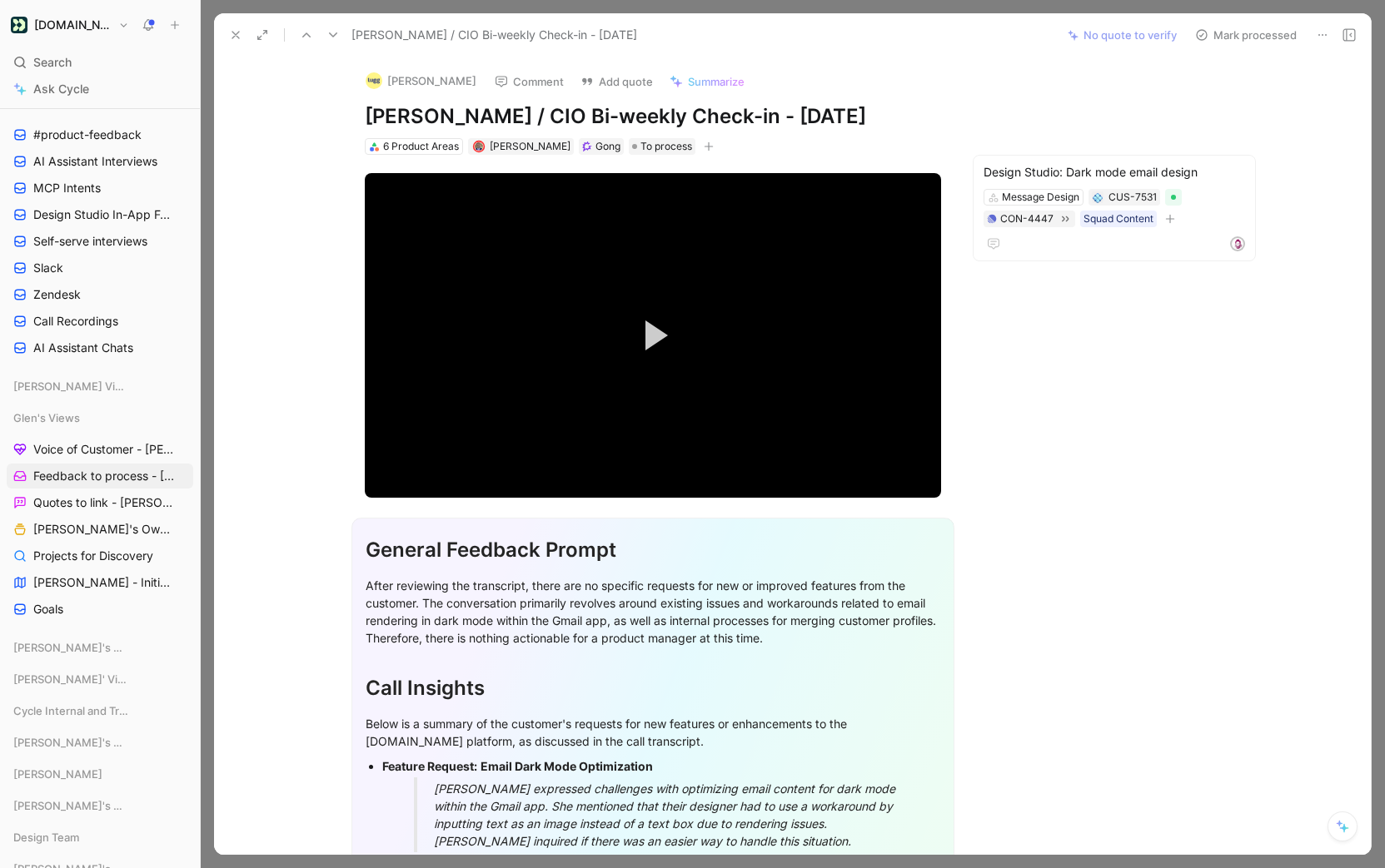
click at [1245, 40] on button "Mark processed" at bounding box center [1245, 34] width 116 height 23
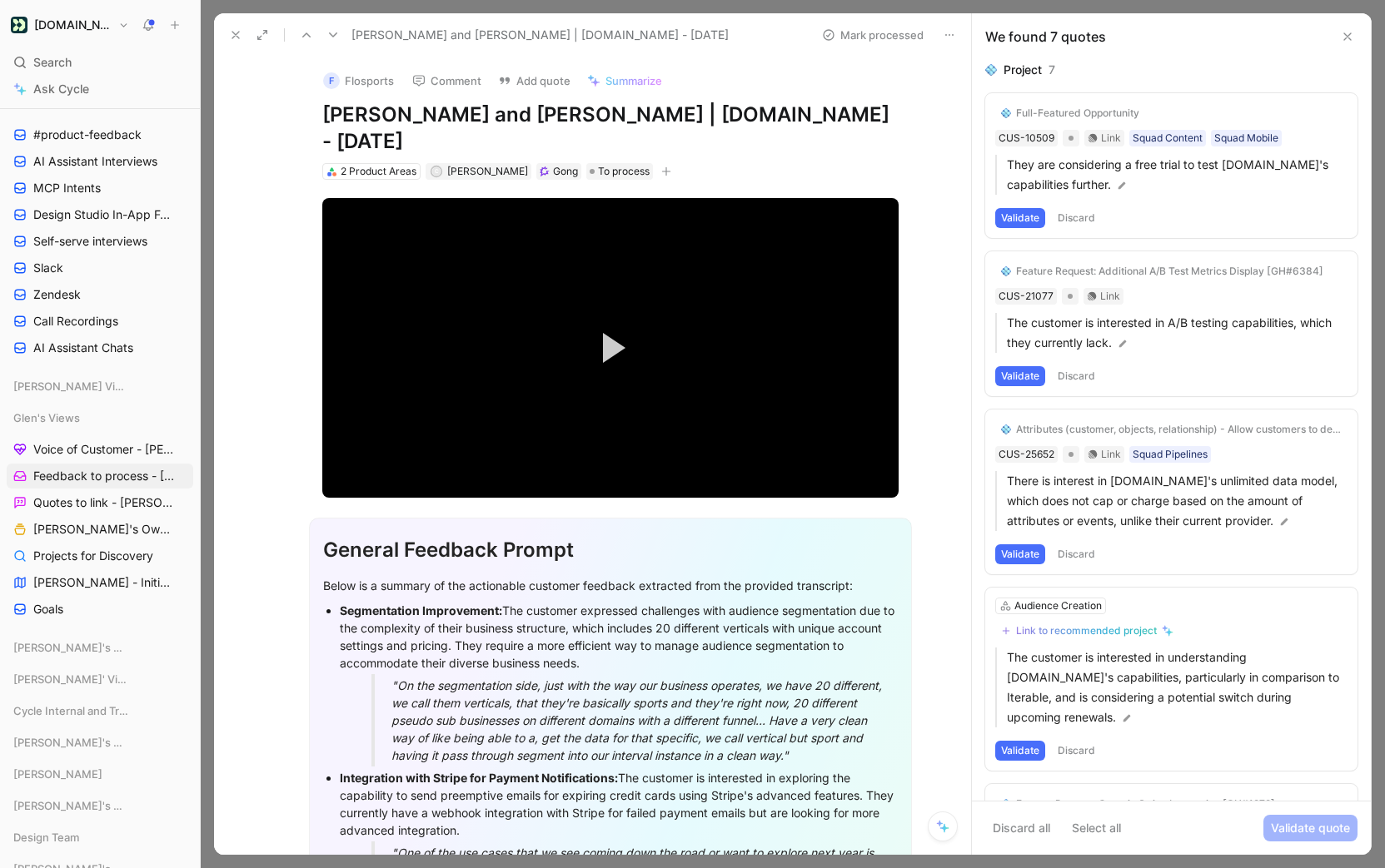
click at [1079, 223] on button "Discard" at bounding box center [1076, 217] width 49 height 20
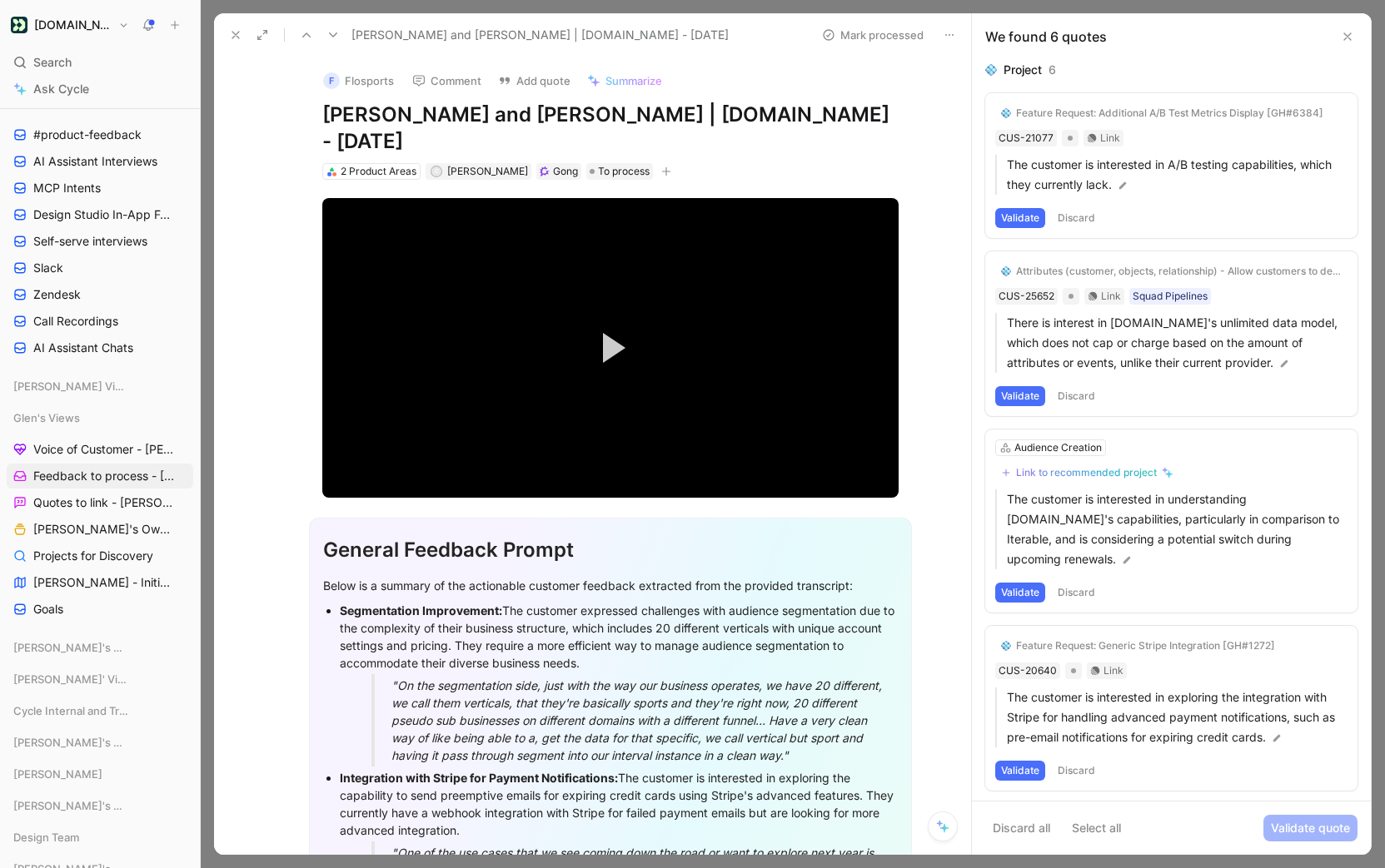
click at [1095, 212] on button "Discard" at bounding box center [1076, 217] width 49 height 20
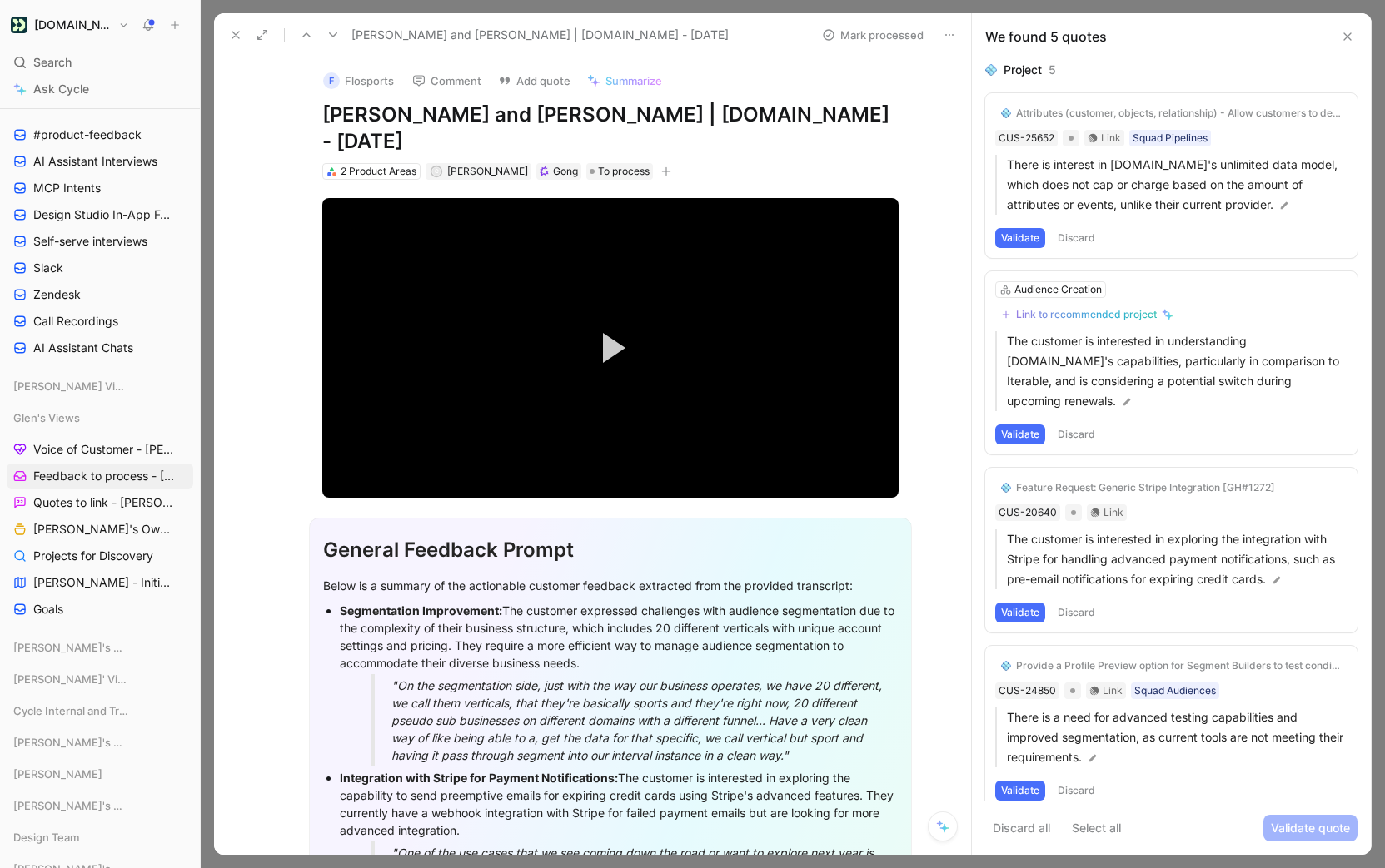
click at [1078, 239] on button "Discard" at bounding box center [1076, 237] width 49 height 20
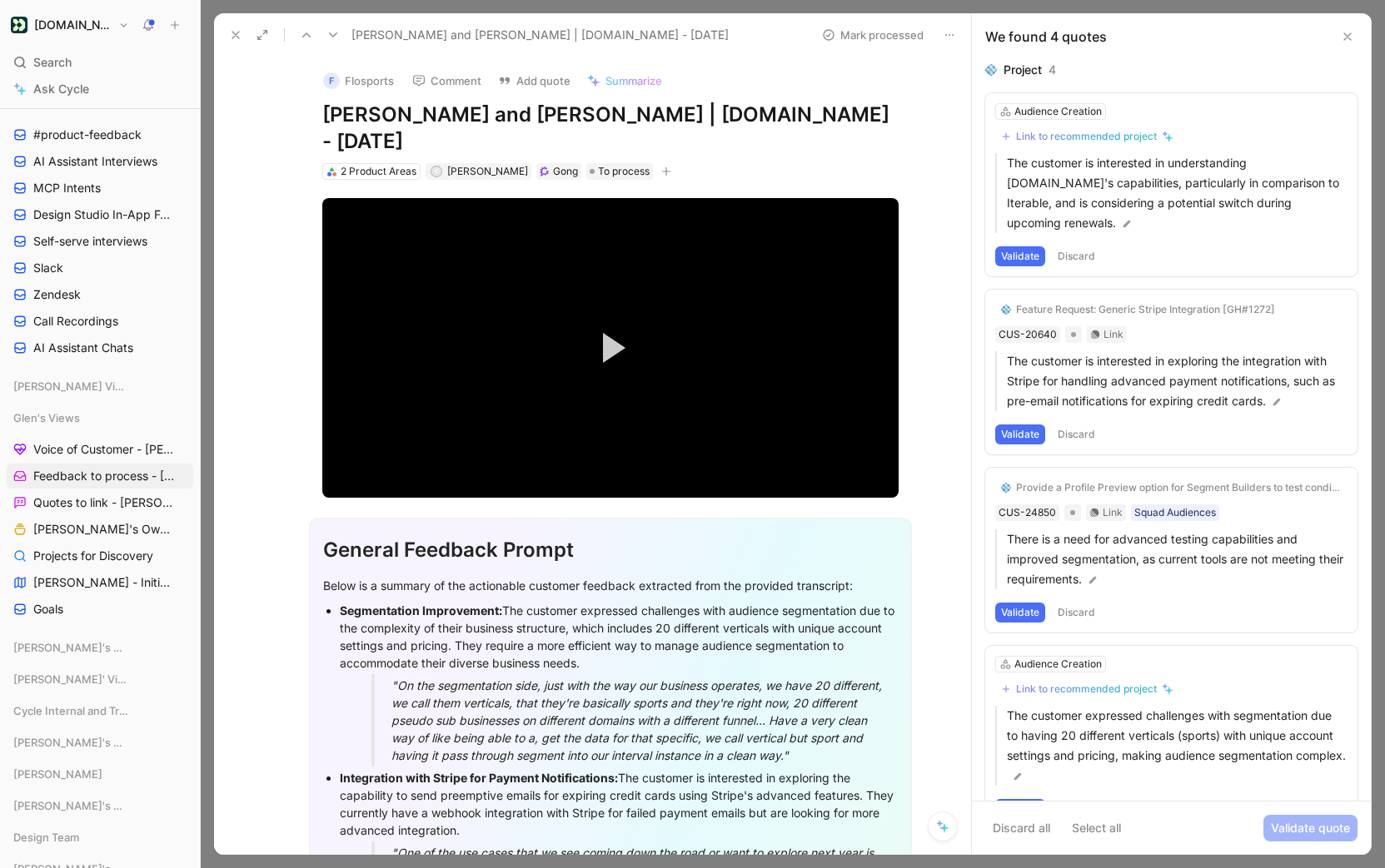
click at [1070, 247] on button "Discard" at bounding box center [1076, 256] width 49 height 20
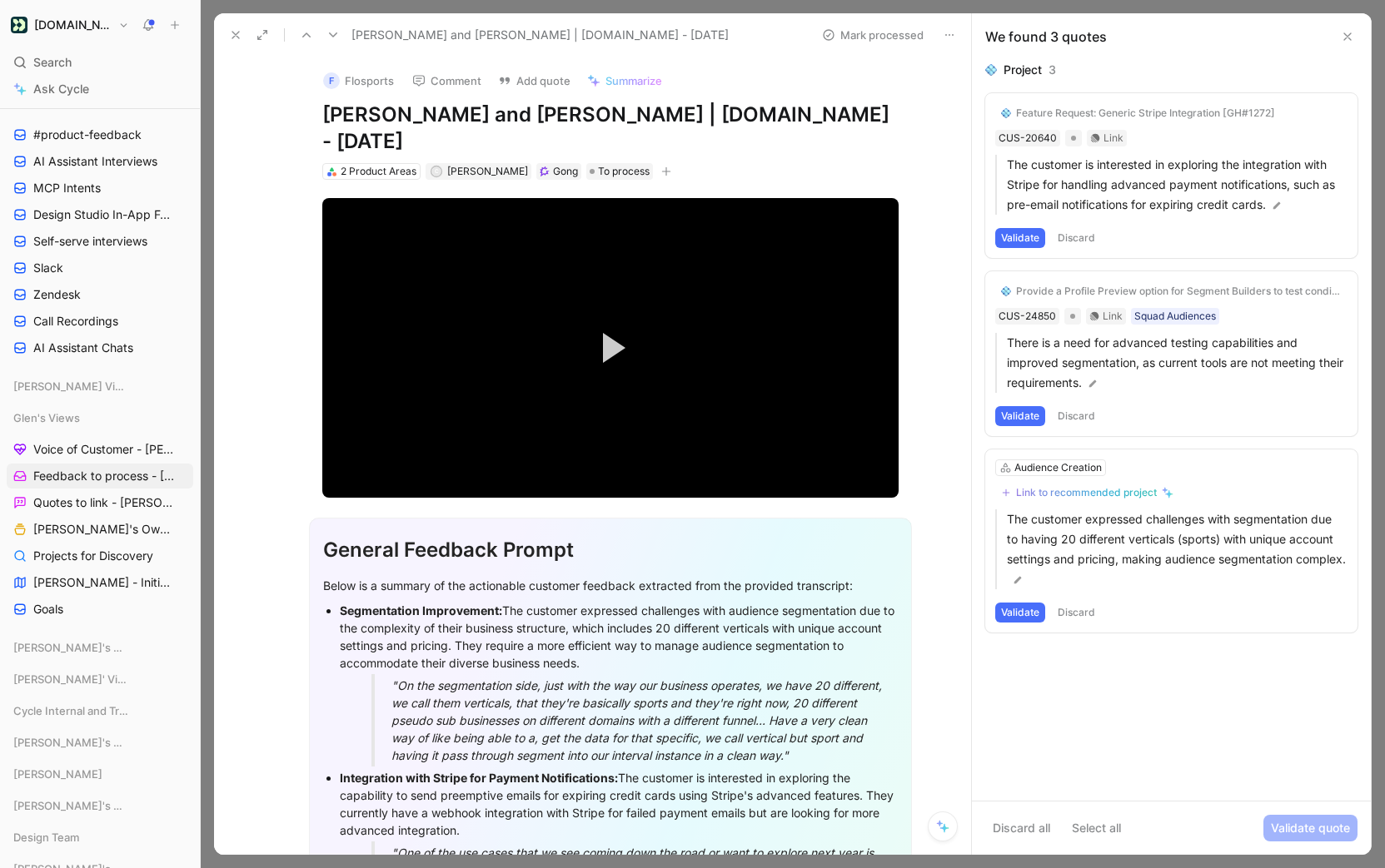
click at [1070, 243] on button "Discard" at bounding box center [1076, 237] width 49 height 20
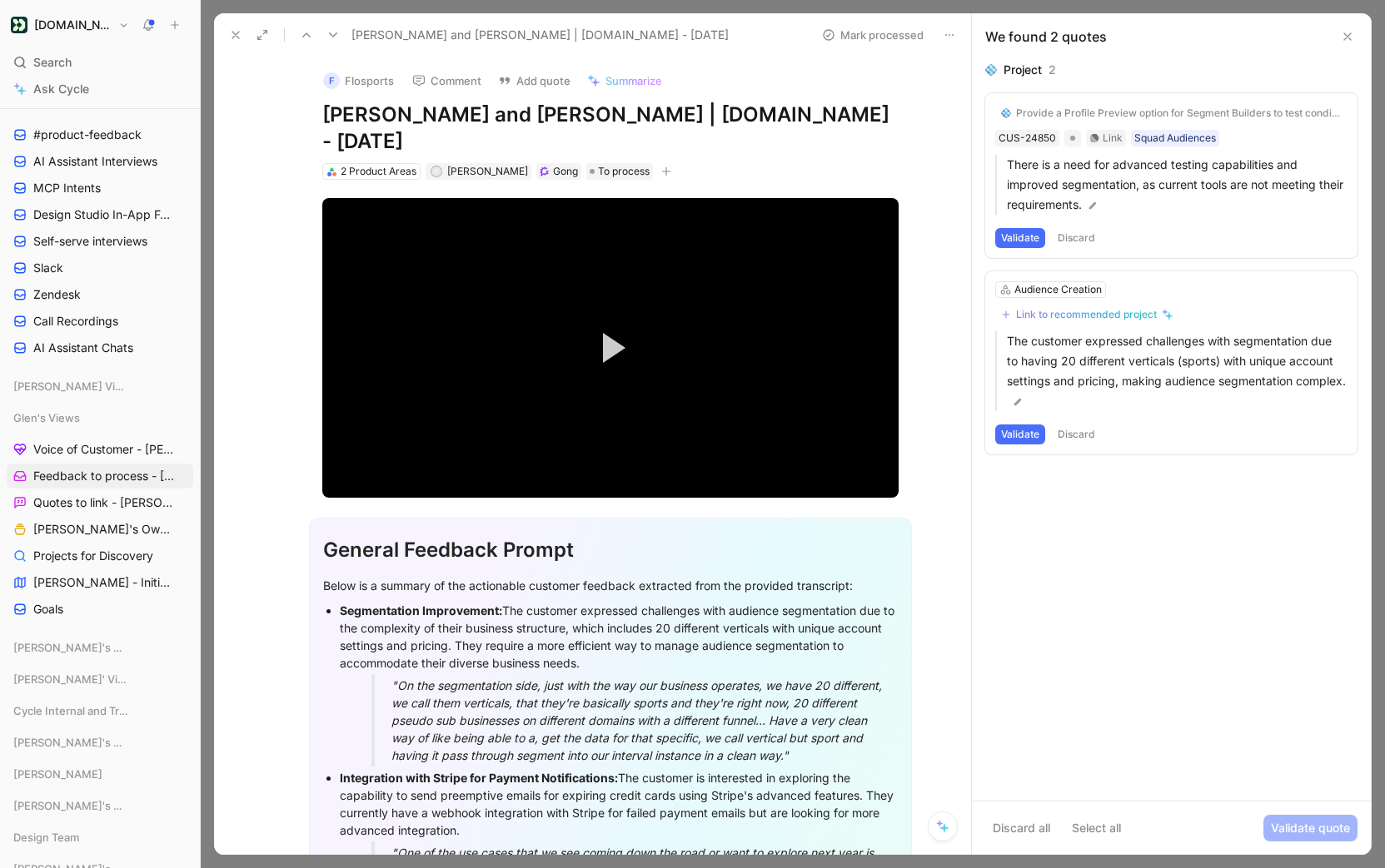
click at [1024, 239] on button "Validate" at bounding box center [1020, 237] width 50 height 20
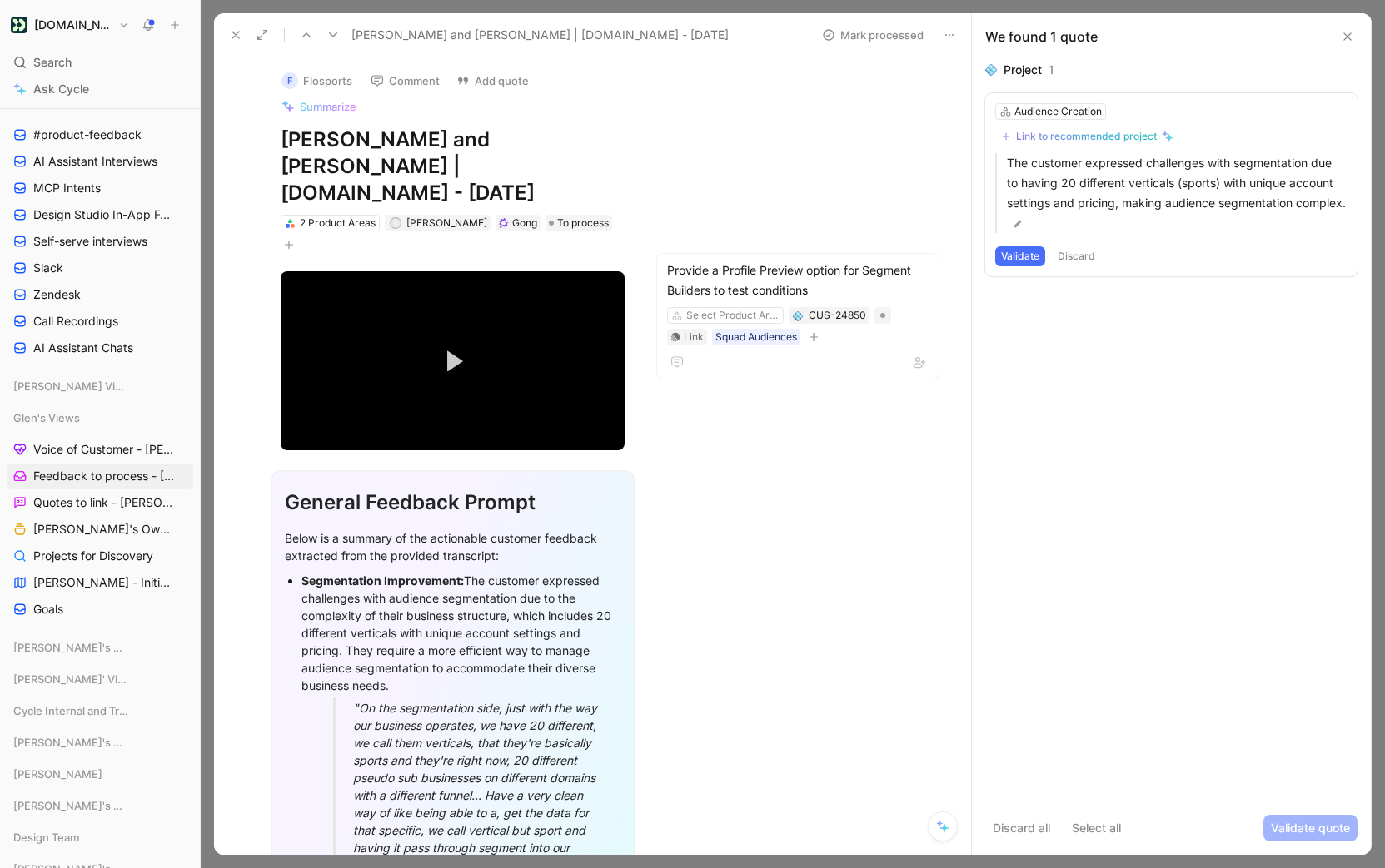
click at [1025, 251] on button "Validate" at bounding box center [1020, 256] width 50 height 20
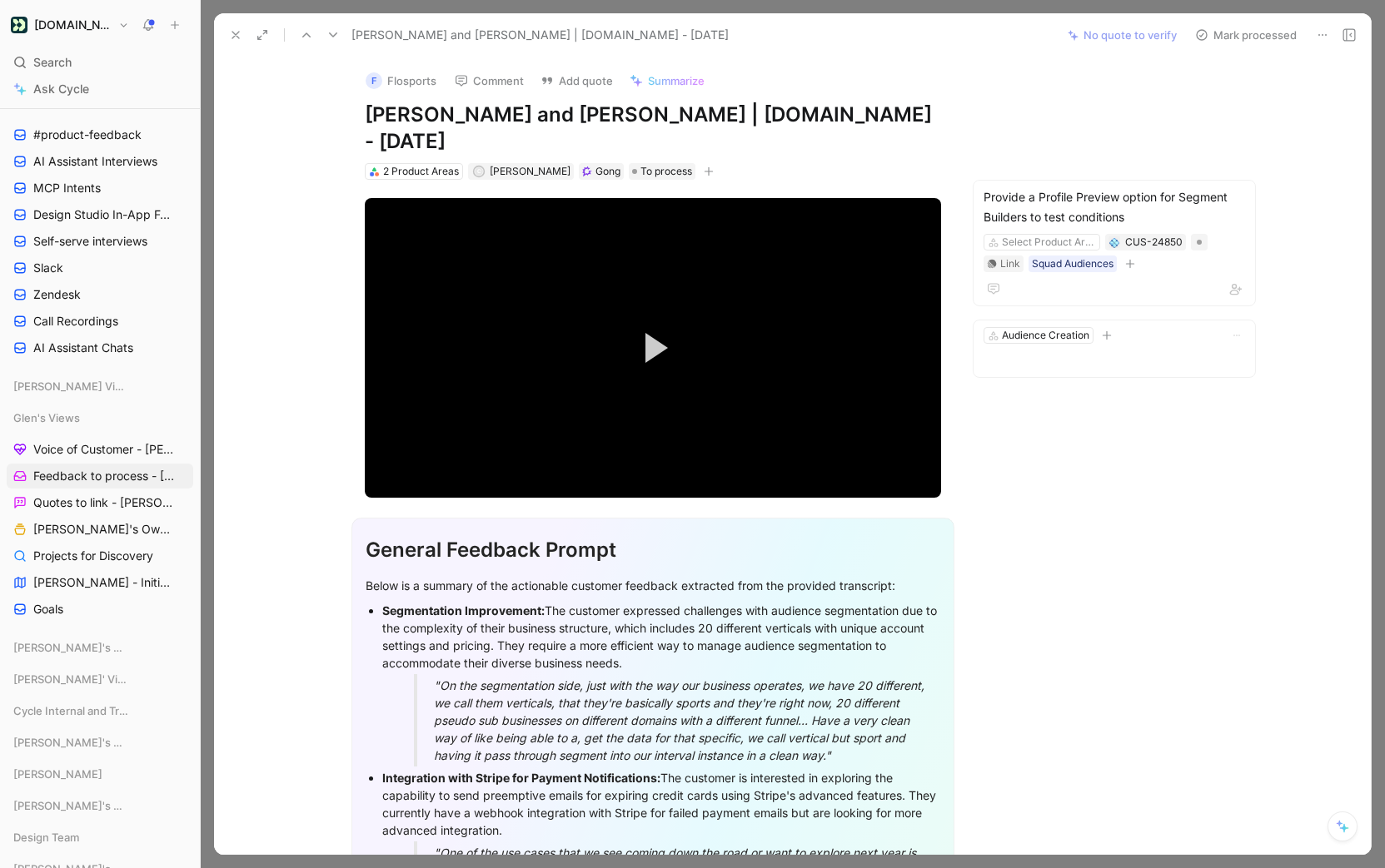
click at [1225, 43] on button "Mark processed" at bounding box center [1245, 34] width 116 height 23
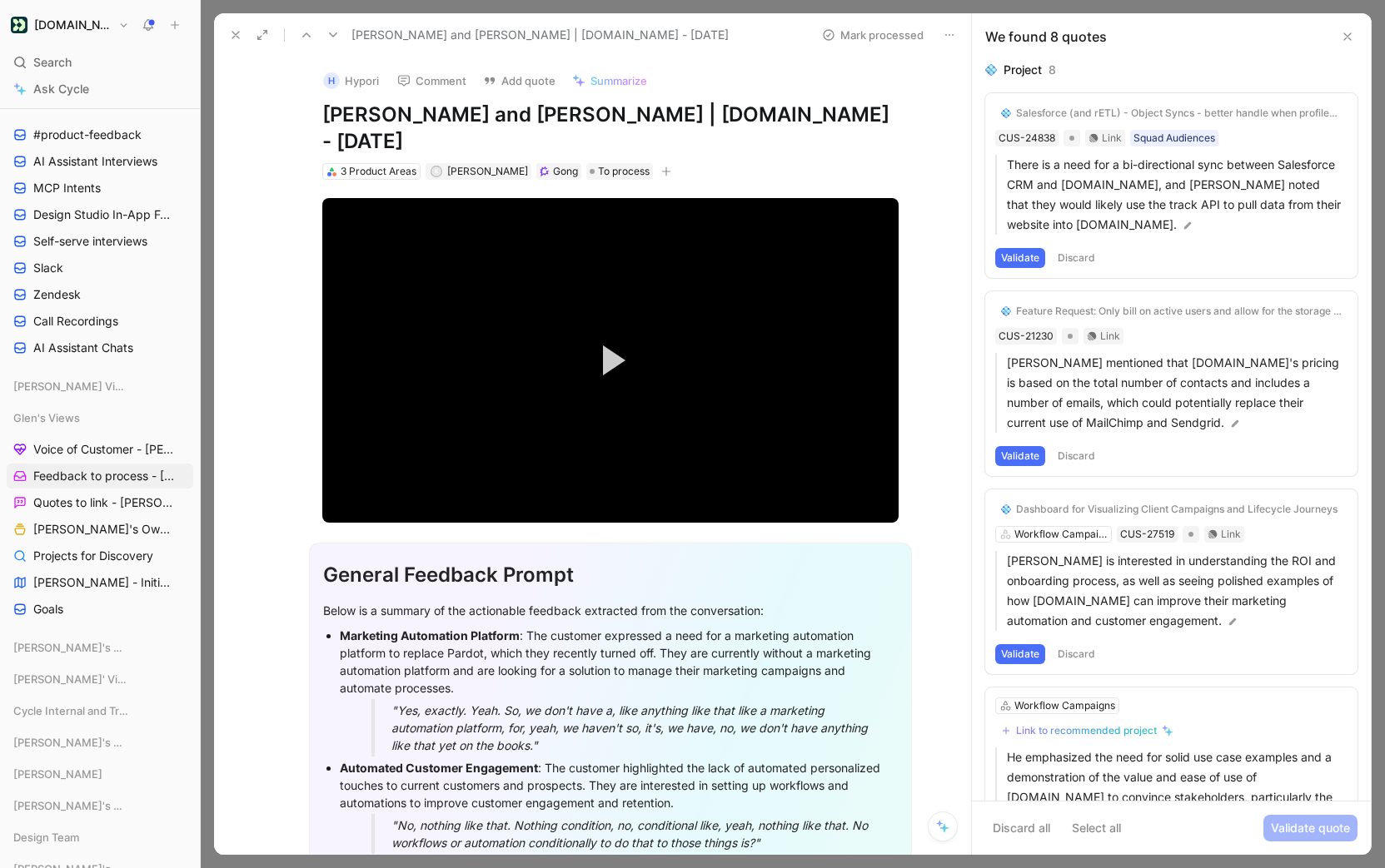
click at [1015, 262] on button "Validate" at bounding box center [1020, 257] width 50 height 20
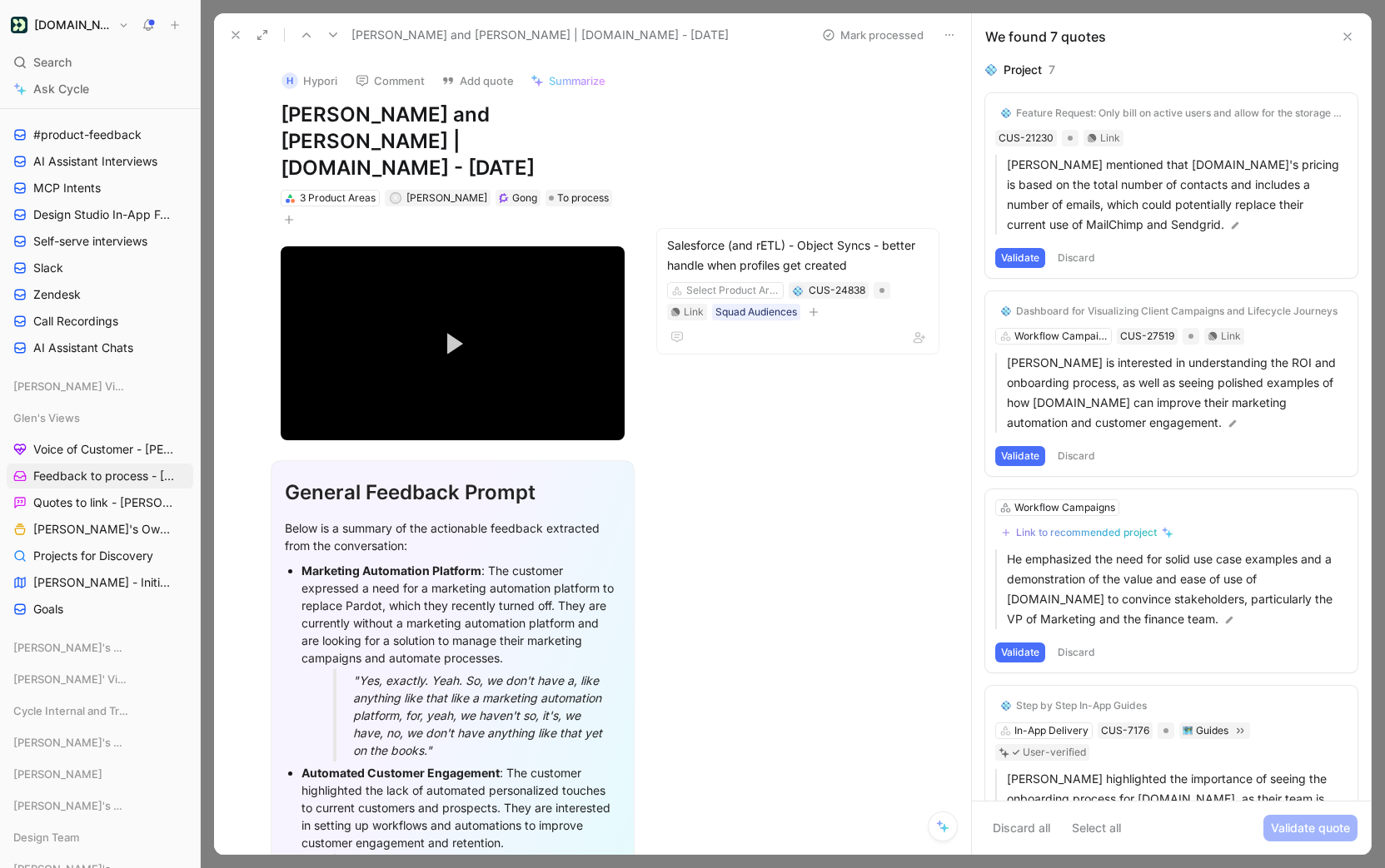
click at [1062, 256] on button "Discard" at bounding box center [1076, 257] width 49 height 20
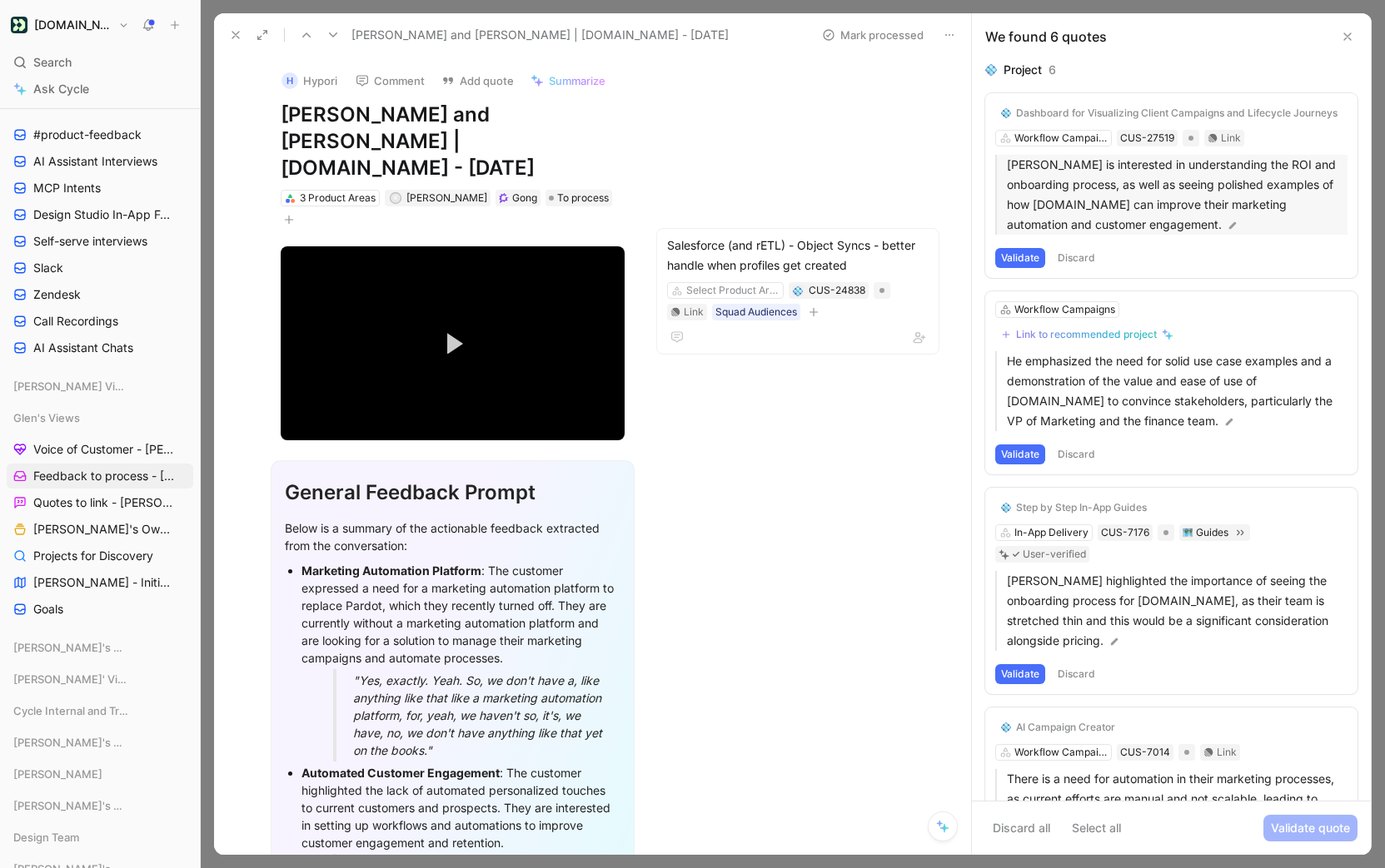
drag, startPoint x: 1086, startPoint y: 253, endPoint x: 1070, endPoint y: 206, distance: 49.6
click at [1070, 206] on div "Dashboard for Visualizing Client Campaigns and Lifecycle Journeys Workflow Camp…" at bounding box center [1172, 185] width 373 height 184
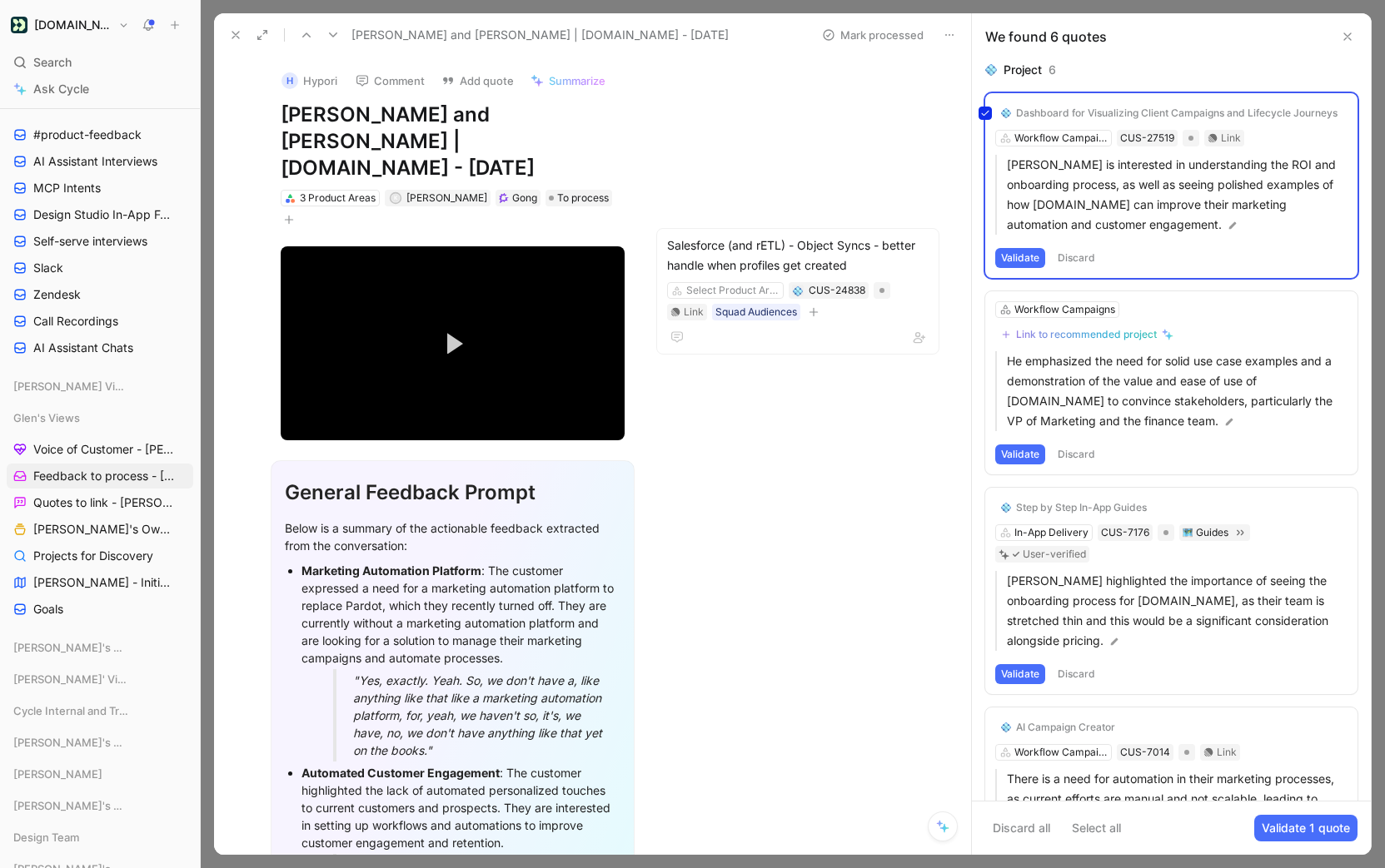
click at [1070, 206] on div "Dashboard for Visualizing Client Campaigns and Lifecycle Journeys Workflow Camp…" at bounding box center [1172, 185] width 373 height 184
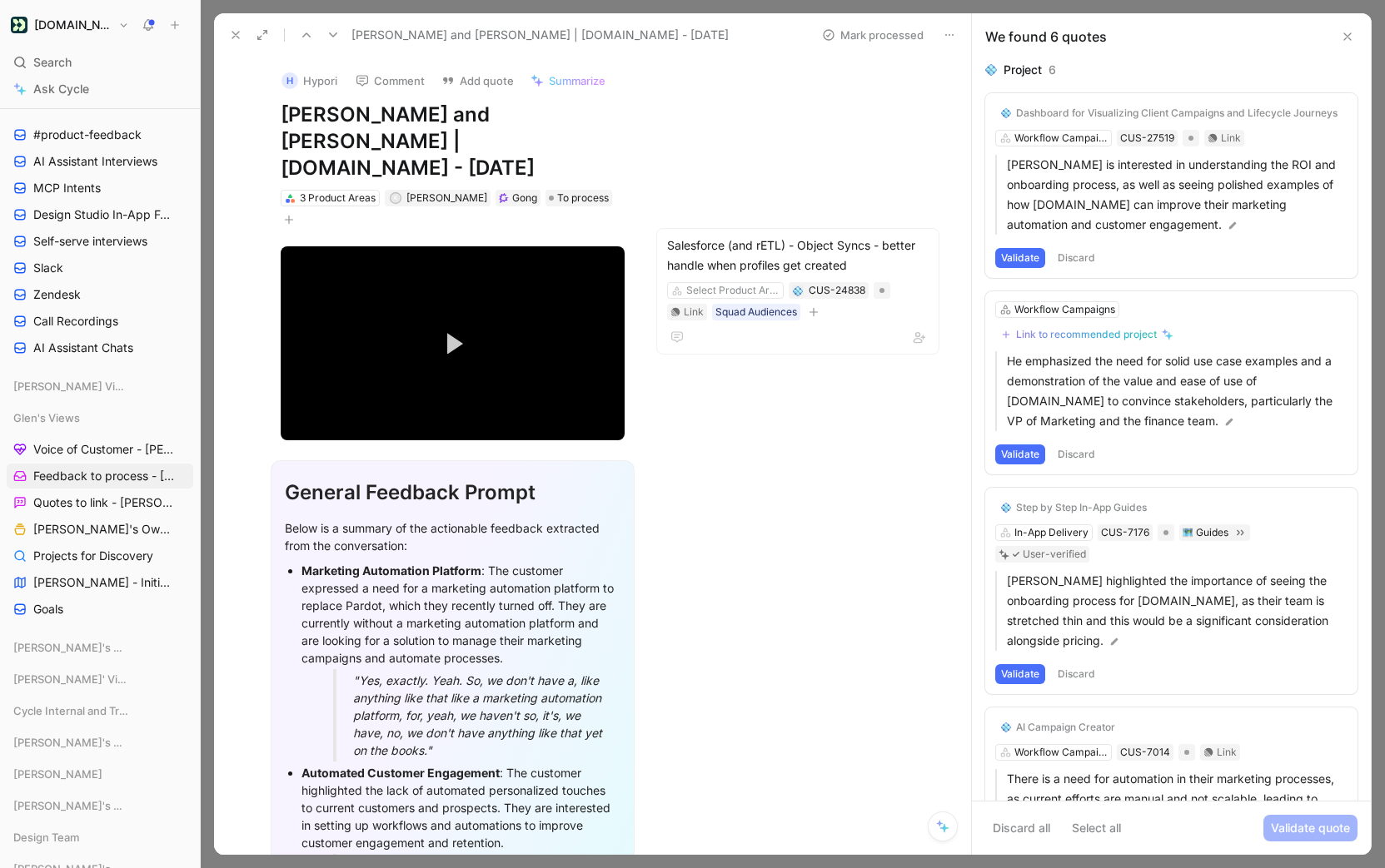
click at [1012, 260] on button "Validate" at bounding box center [1020, 257] width 50 height 20
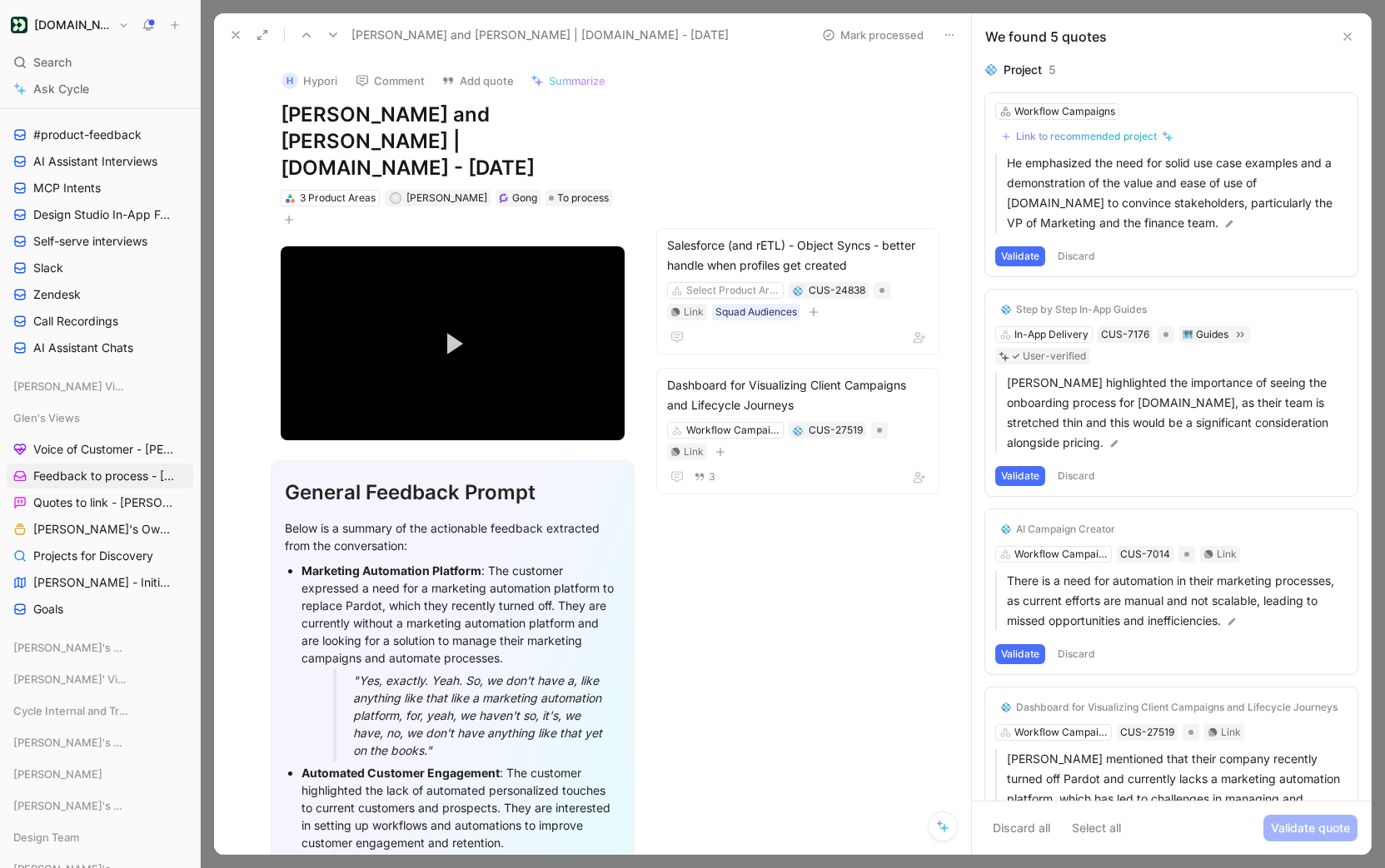
click at [1069, 259] on button "Discard" at bounding box center [1076, 256] width 49 height 20
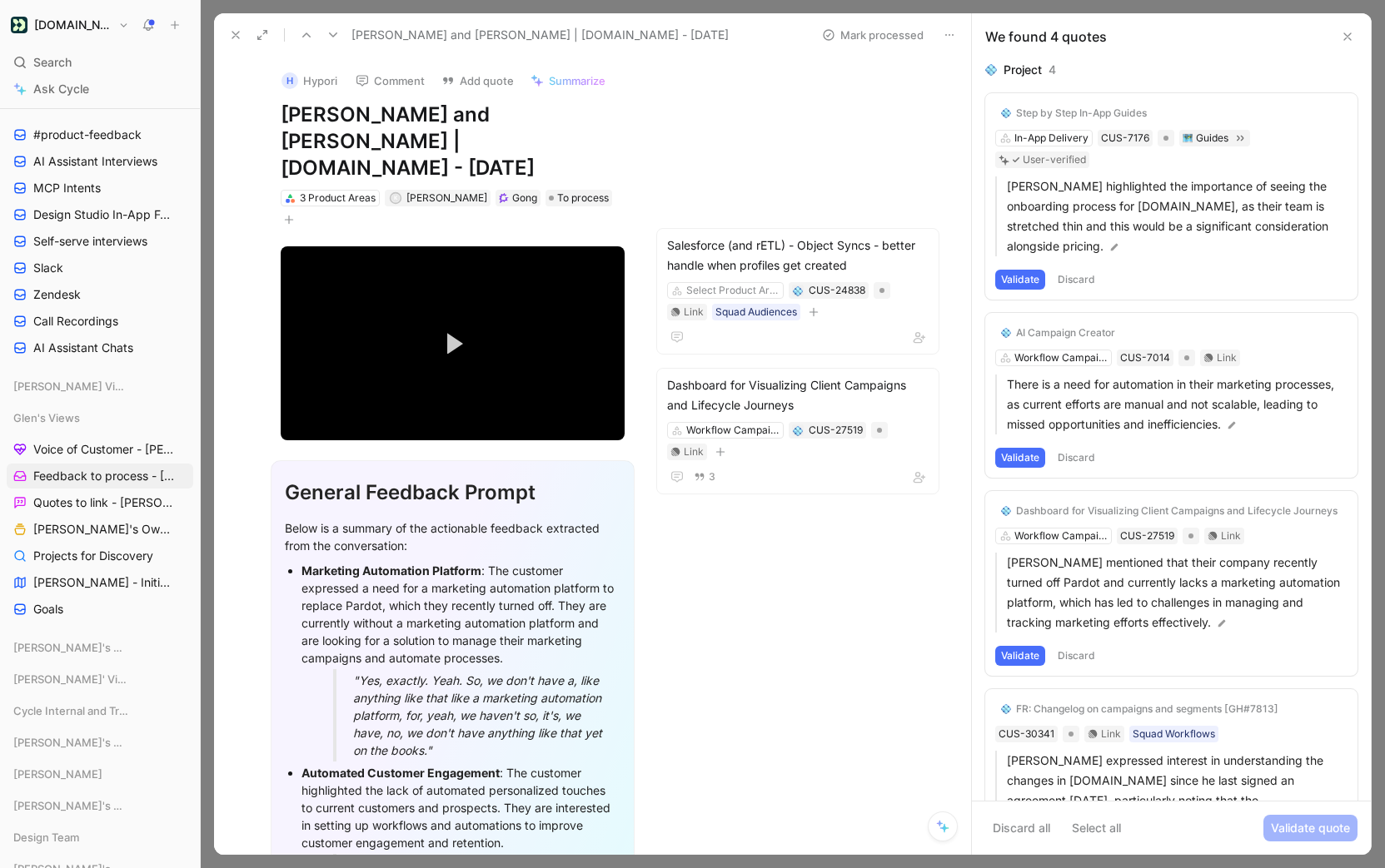
click at [1034, 270] on button "Validate" at bounding box center [1020, 279] width 50 height 20
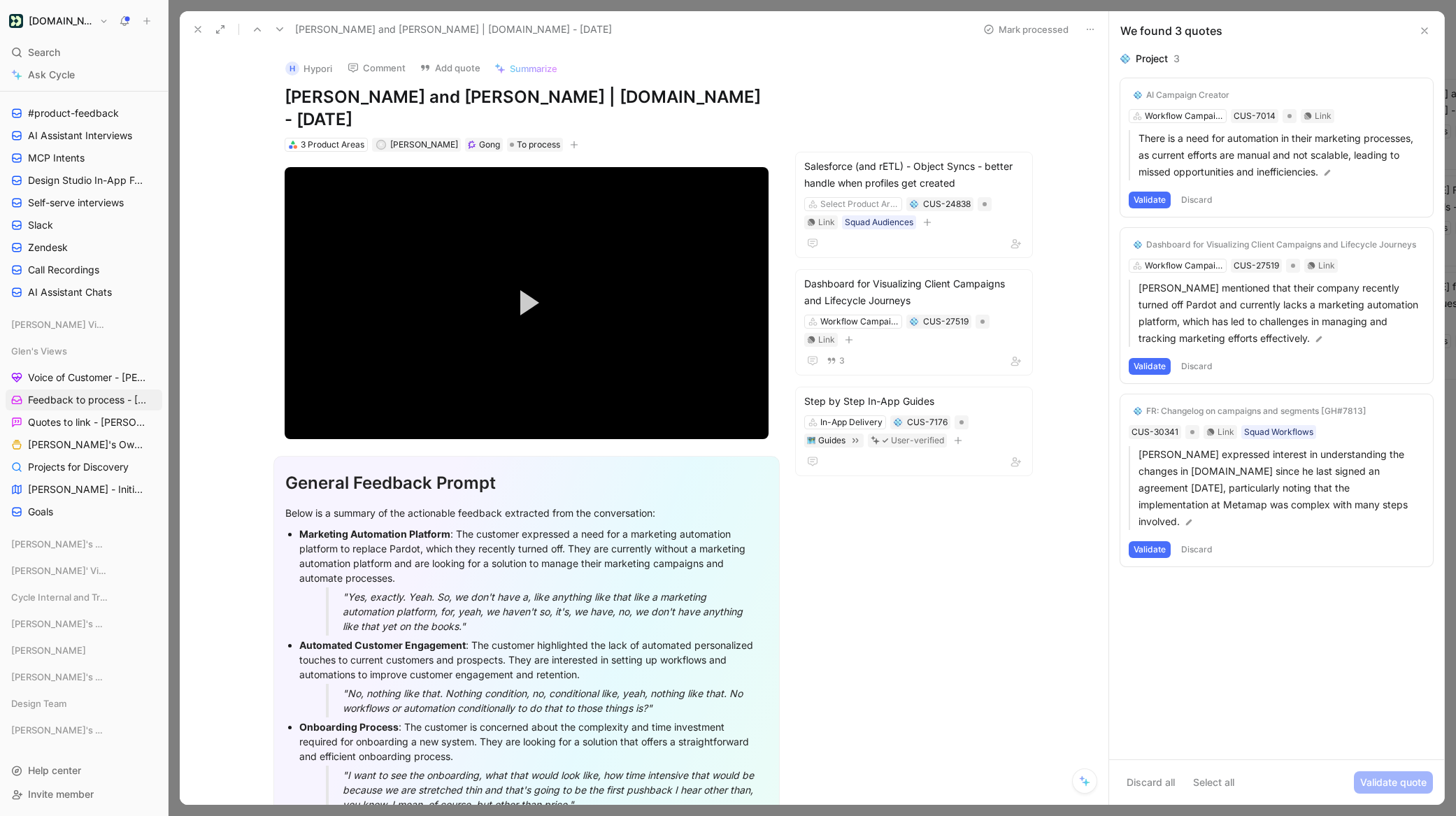
click at [1203, 200] on button "Discard" at bounding box center [1197, 200] width 41 height 16
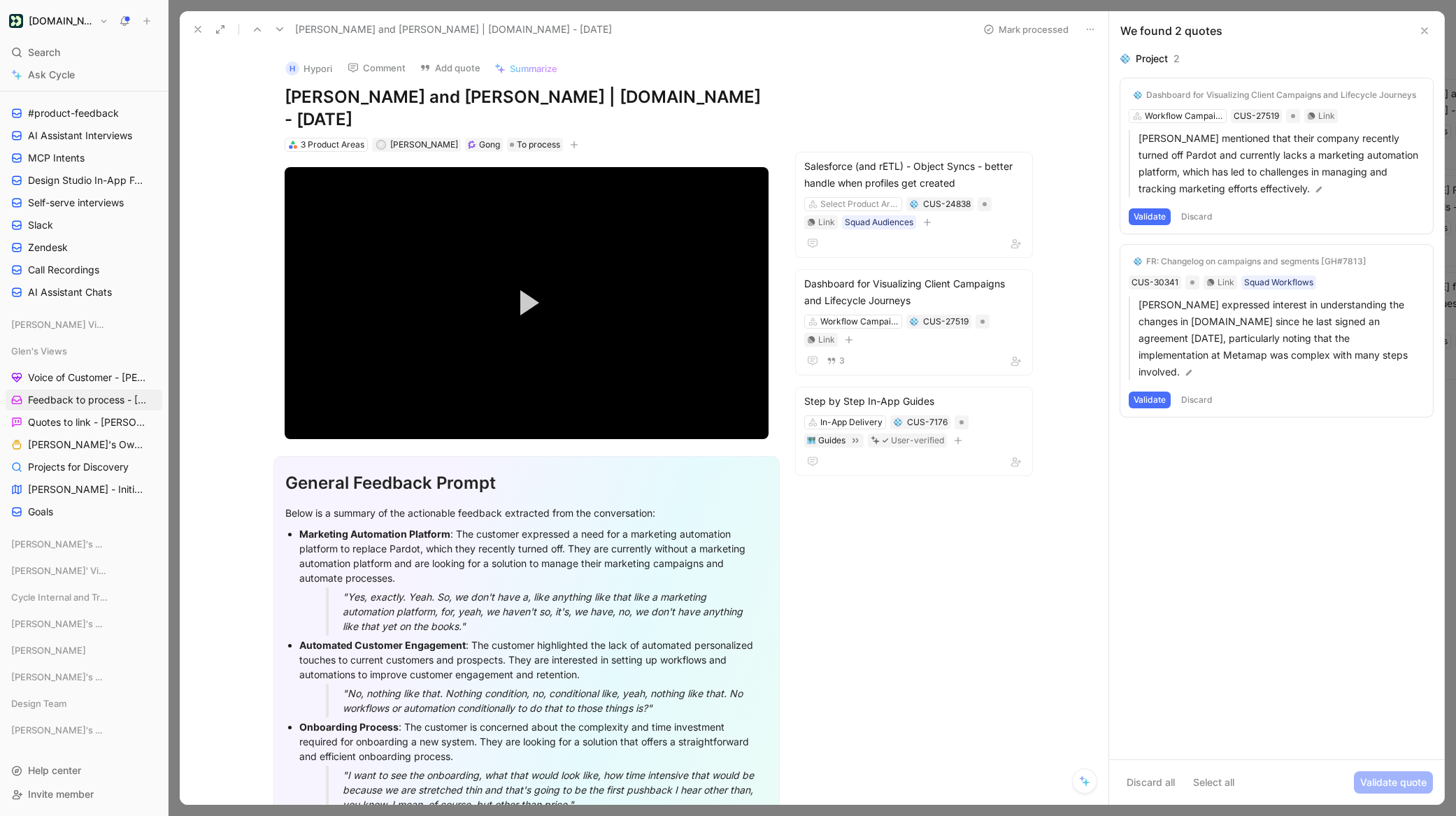
click at [1203, 221] on button "Discard" at bounding box center [1197, 216] width 41 height 16
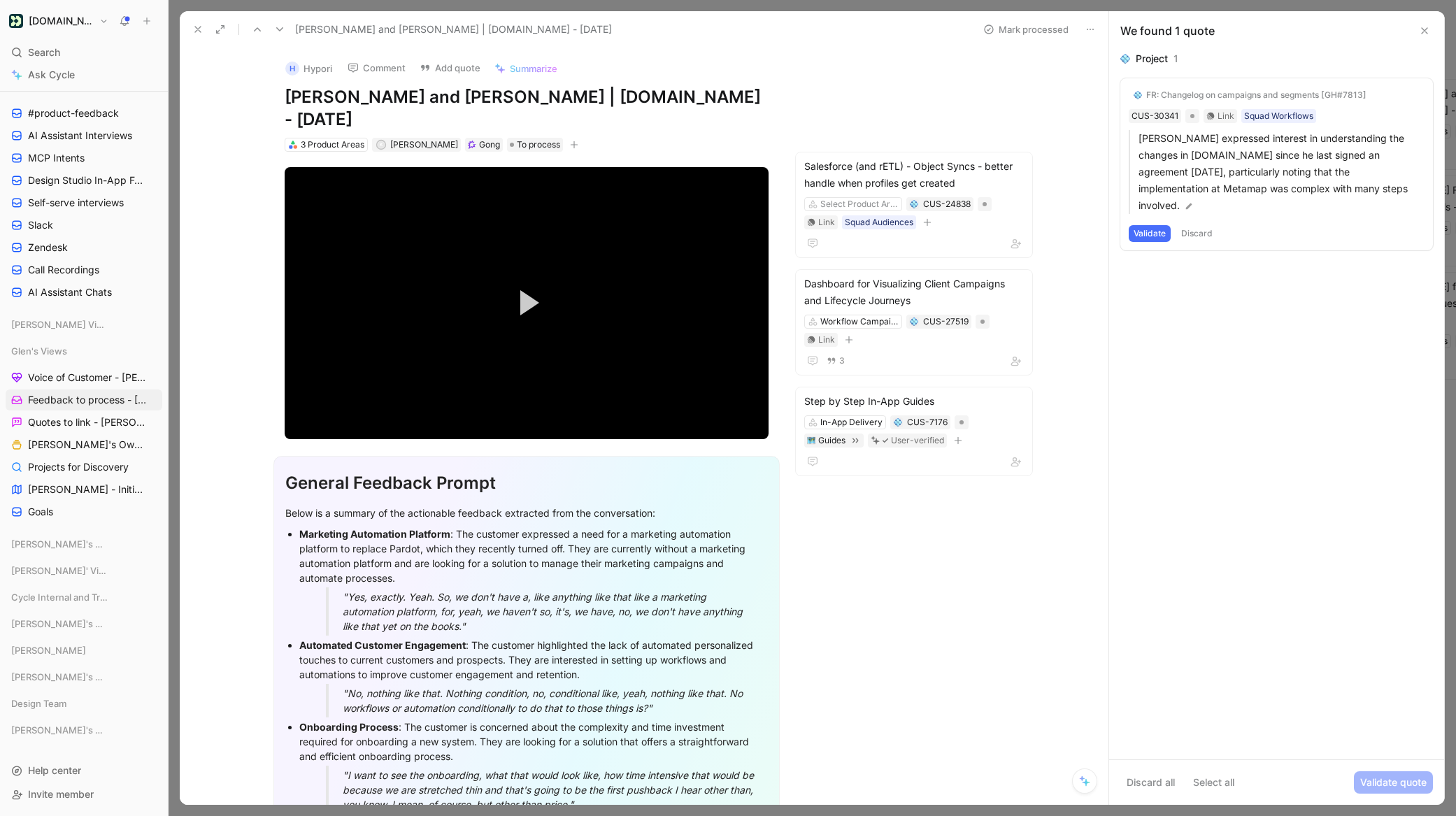
click at [1199, 225] on button "Discard" at bounding box center [1197, 233] width 41 height 16
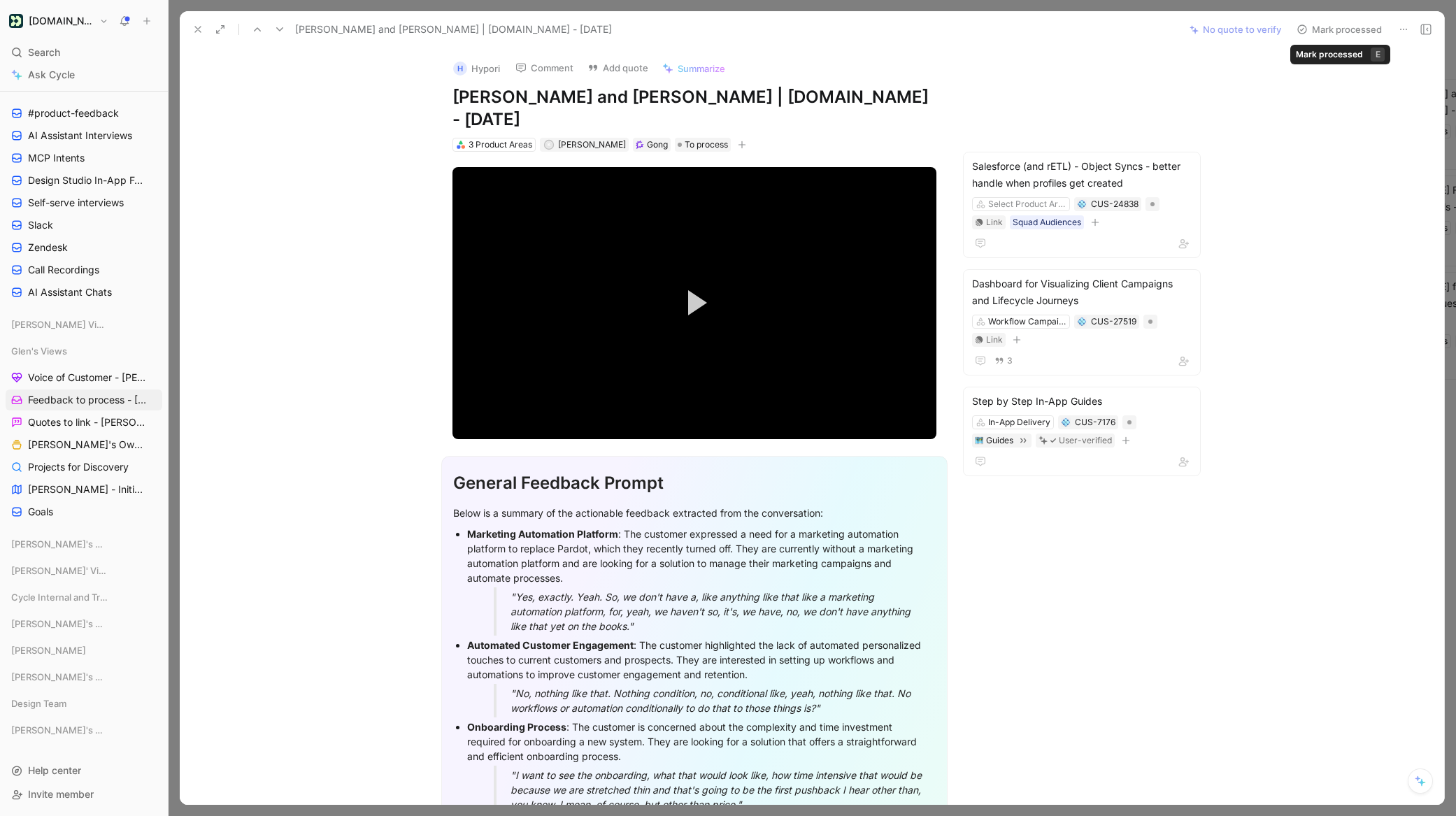
click at [1315, 30] on button "Mark processed" at bounding box center [1339, 29] width 98 height 20
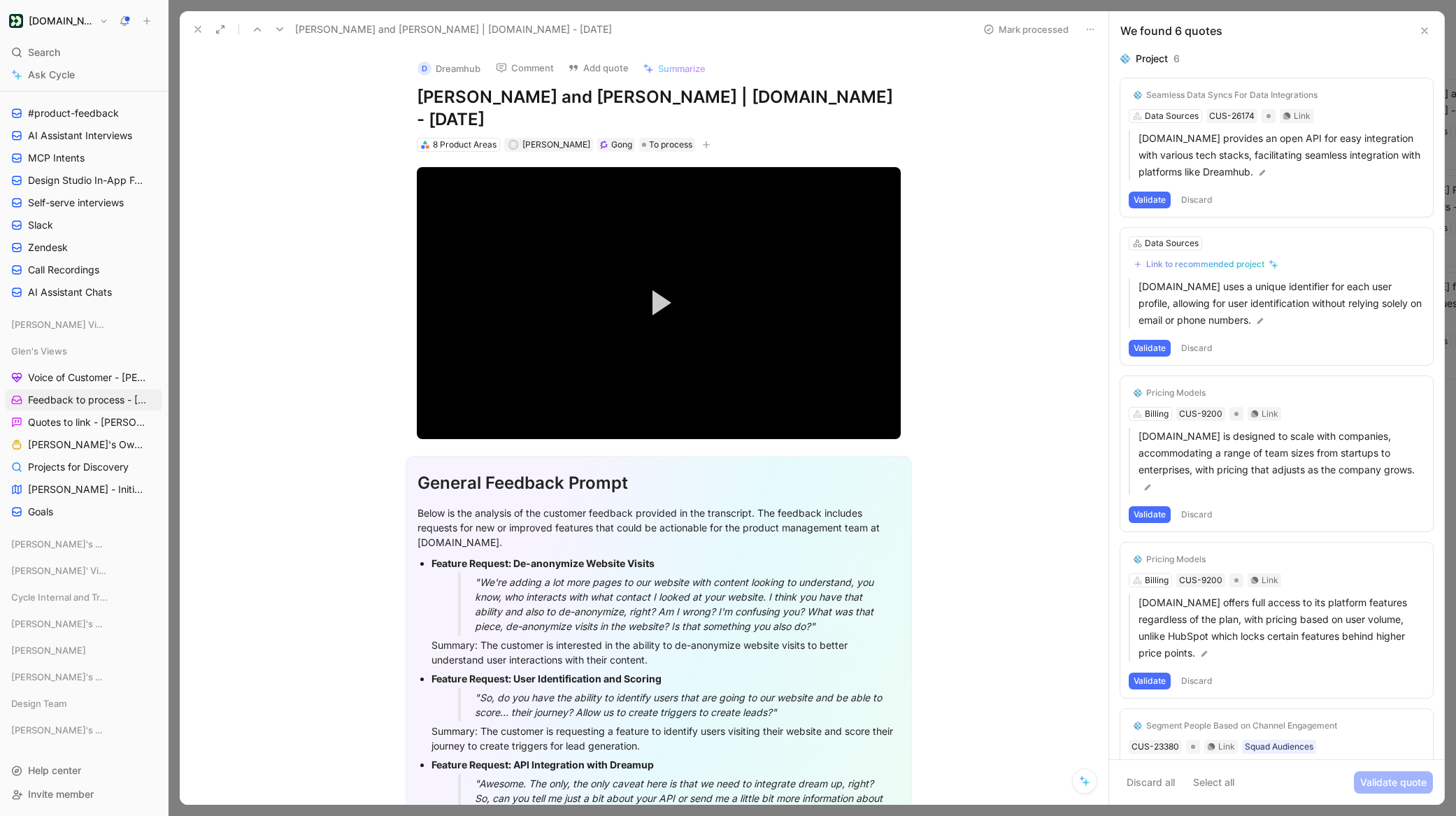
click at [1195, 209] on div "Seamless Data Syncs For Data Integrations Data Sources CUS-26174 Link [DOMAIN_N…" at bounding box center [1277, 147] width 313 height 138
click at [1198, 200] on div "Seamless Data Syncs For Data Integrations Data Sources CUS-26174 Link [DOMAIN_N…" at bounding box center [1277, 147] width 313 height 138
click at [1199, 202] on button "Discard" at bounding box center [1197, 200] width 41 height 16
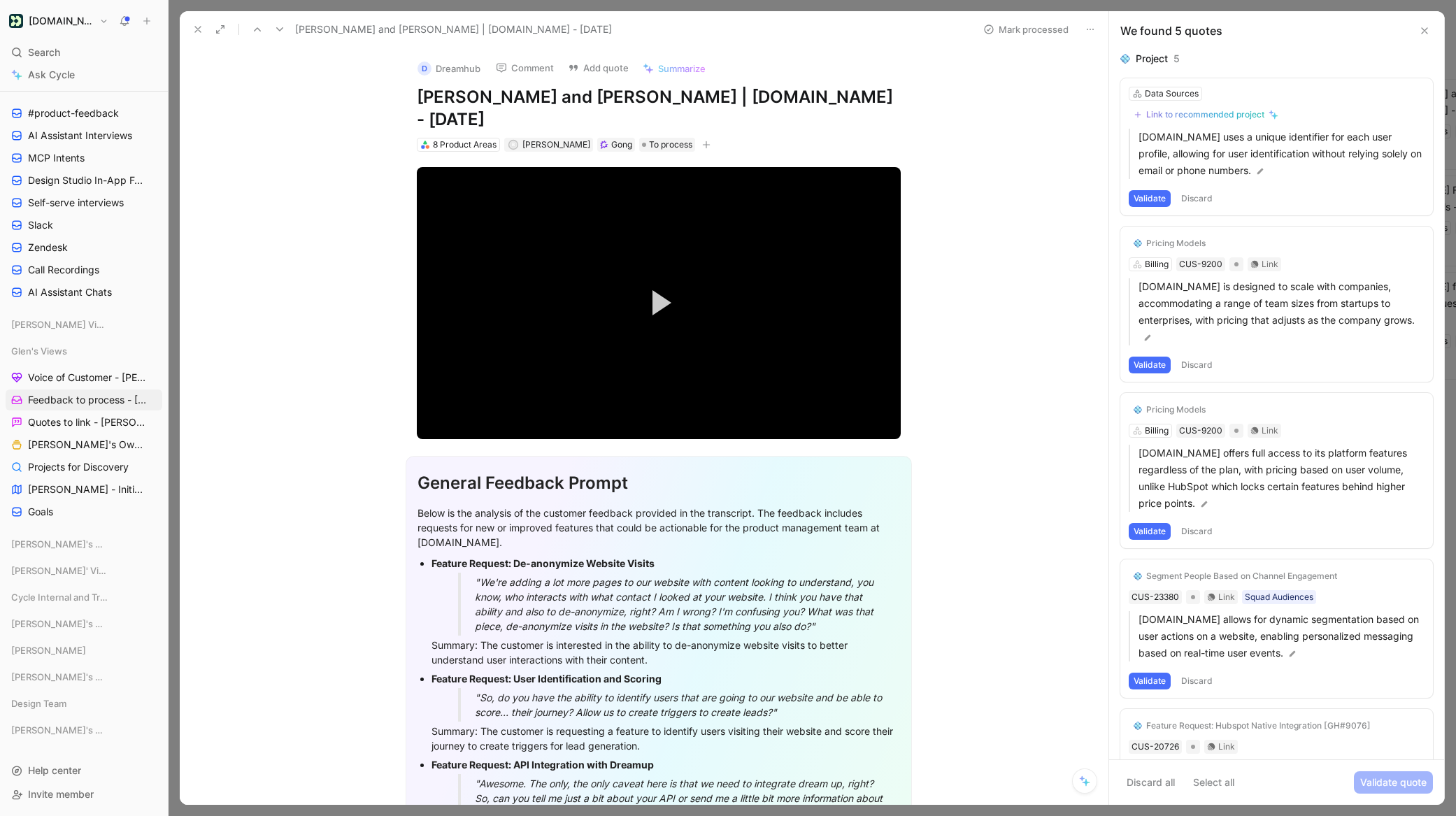
click at [1205, 196] on button "Discard" at bounding box center [1197, 198] width 41 height 16
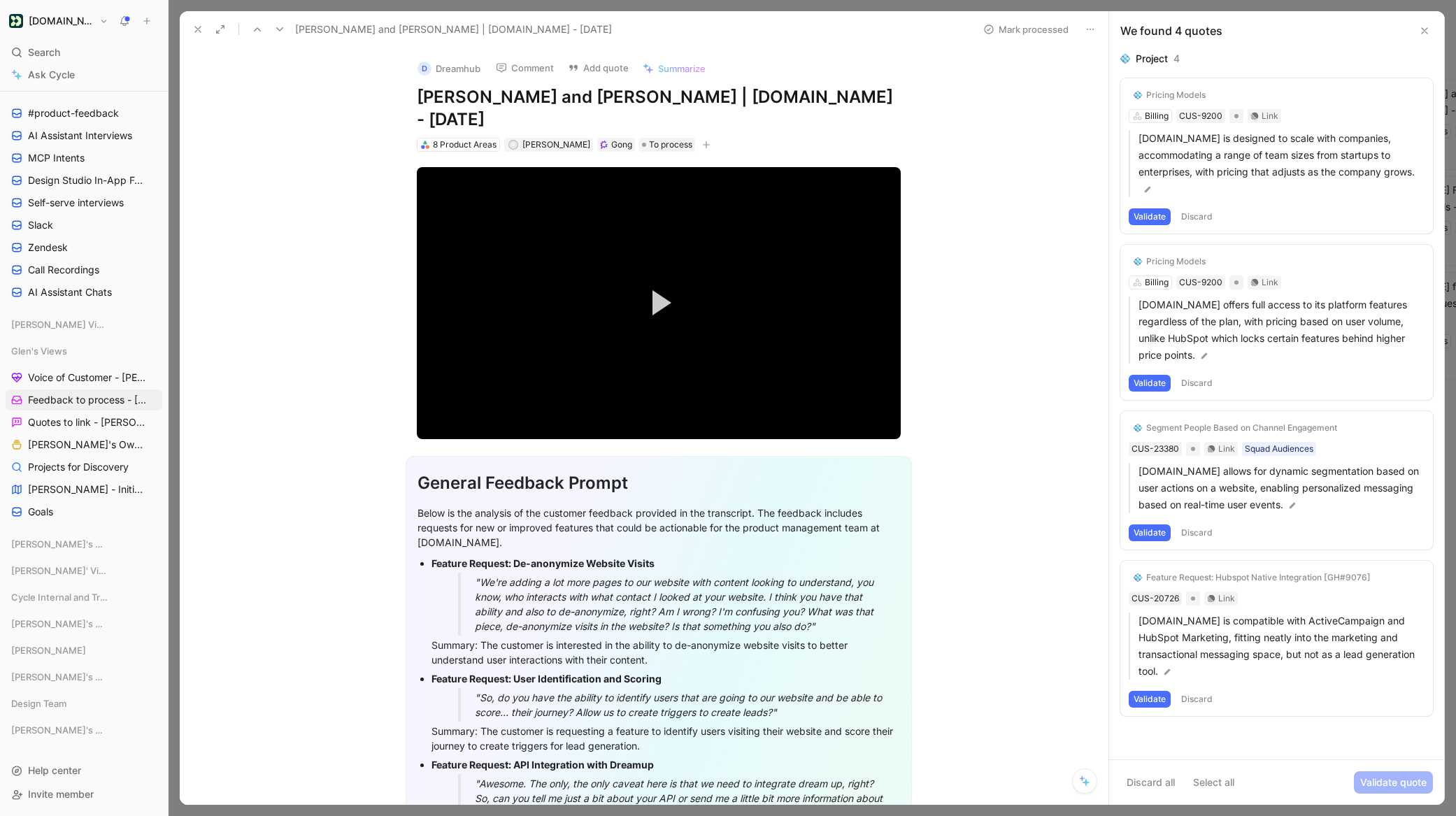
click at [1202, 221] on button "Discard" at bounding box center [1197, 216] width 41 height 16
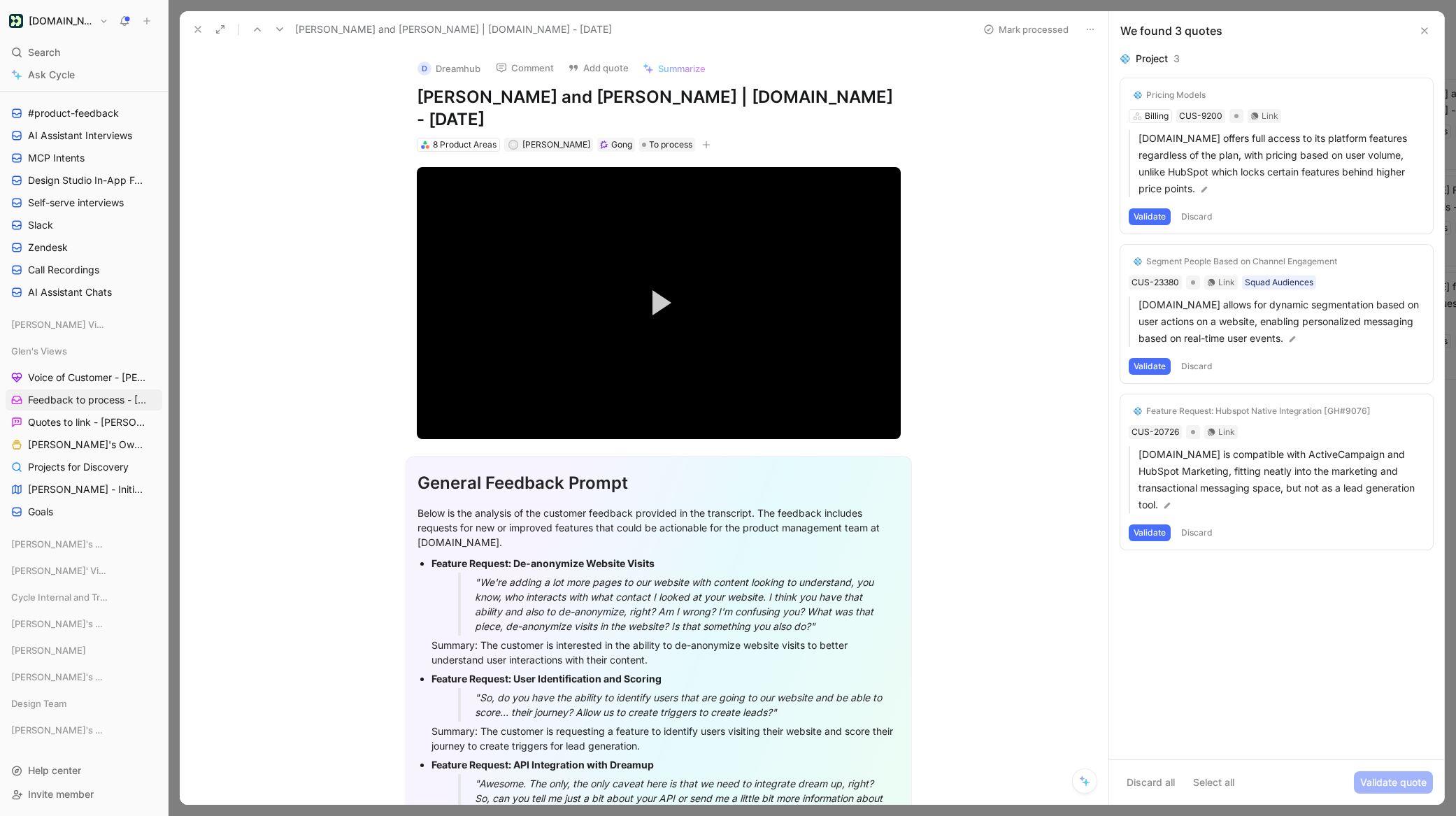
click at [1202, 220] on button "Discard" at bounding box center [1197, 216] width 41 height 16
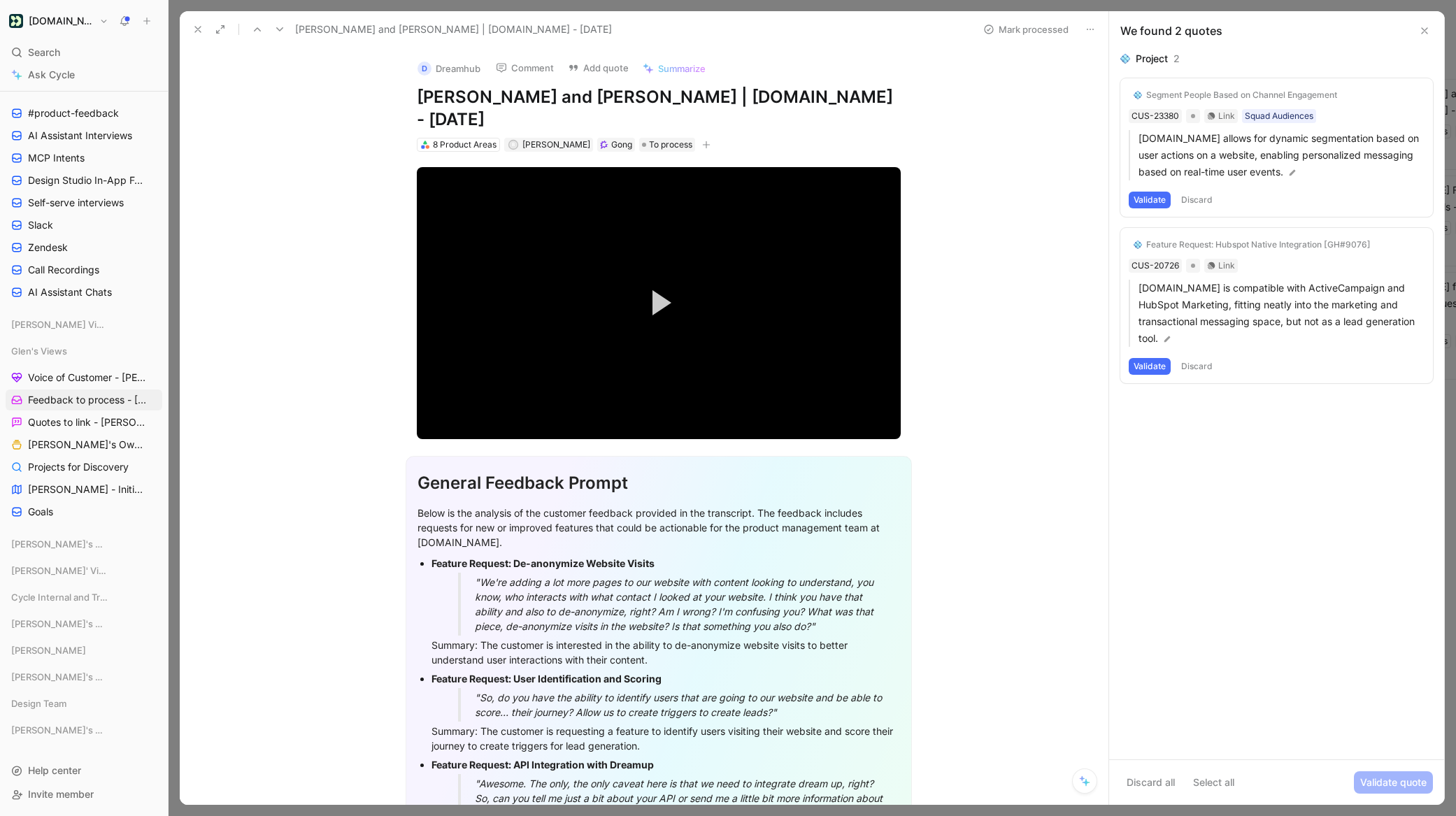
click at [1193, 200] on button "Discard" at bounding box center [1197, 200] width 41 height 16
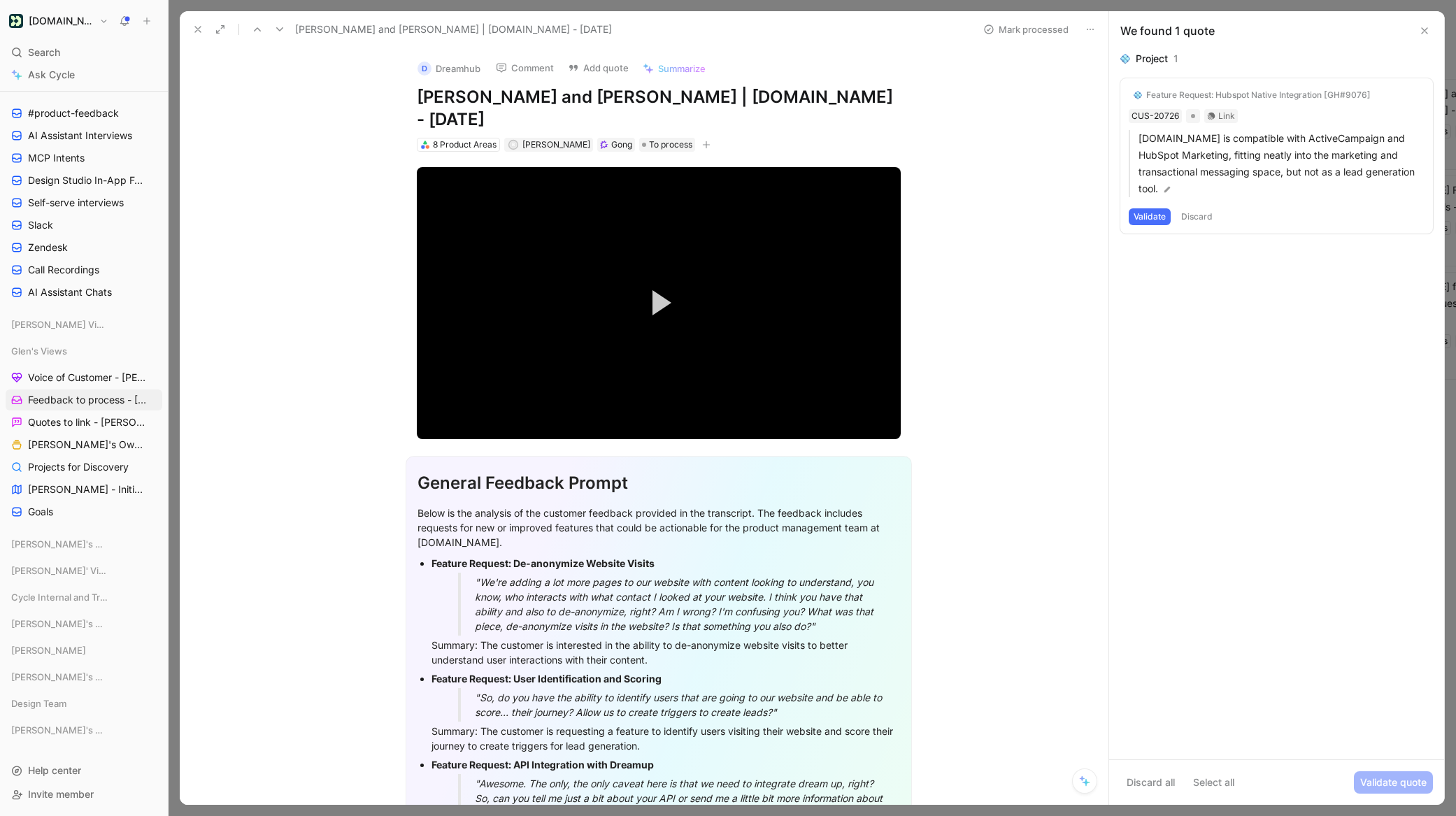
click at [1192, 213] on button "Discard" at bounding box center [1197, 216] width 41 height 16
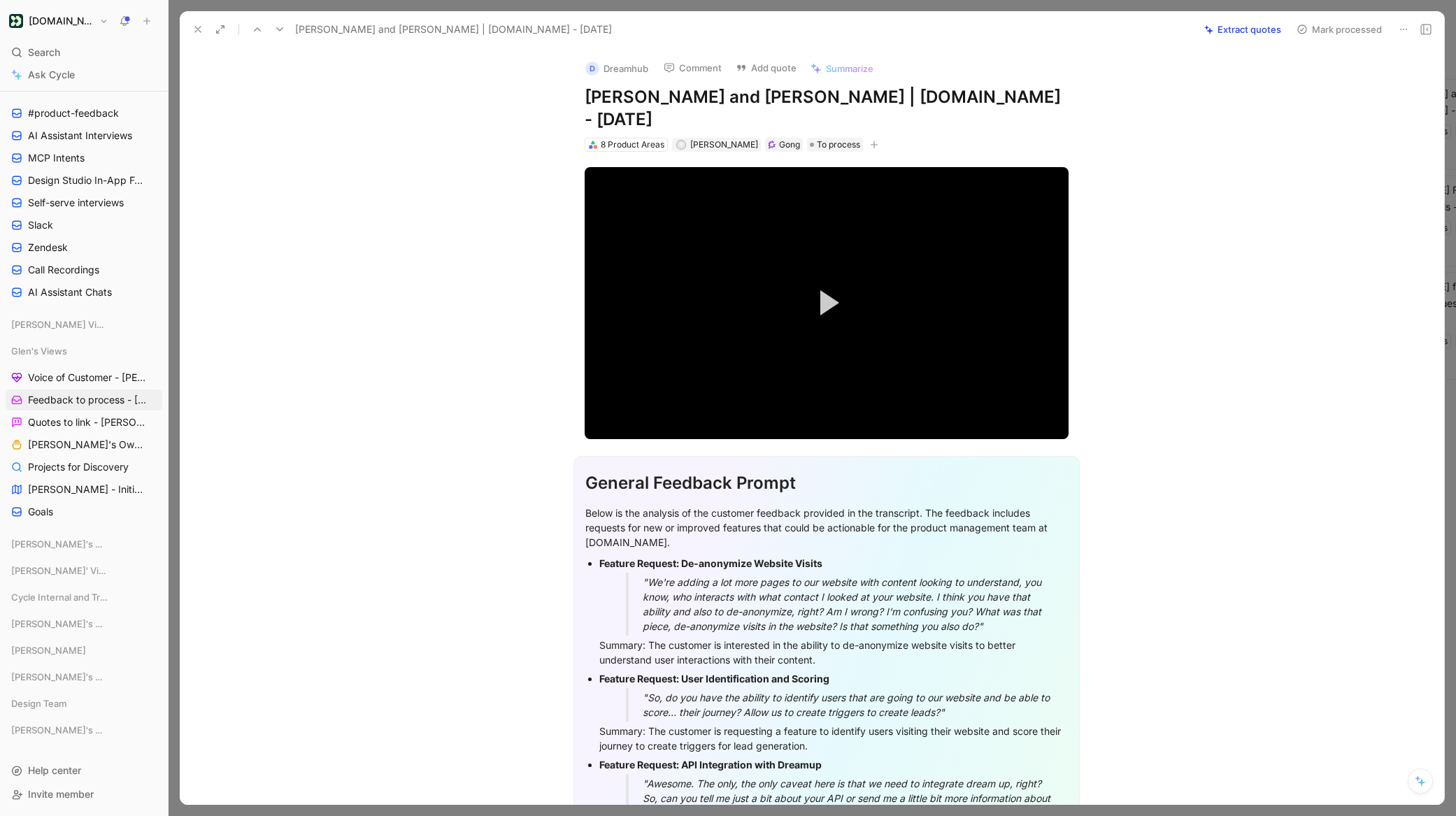
click at [1318, 33] on button "Mark processed" at bounding box center [1339, 29] width 98 height 20
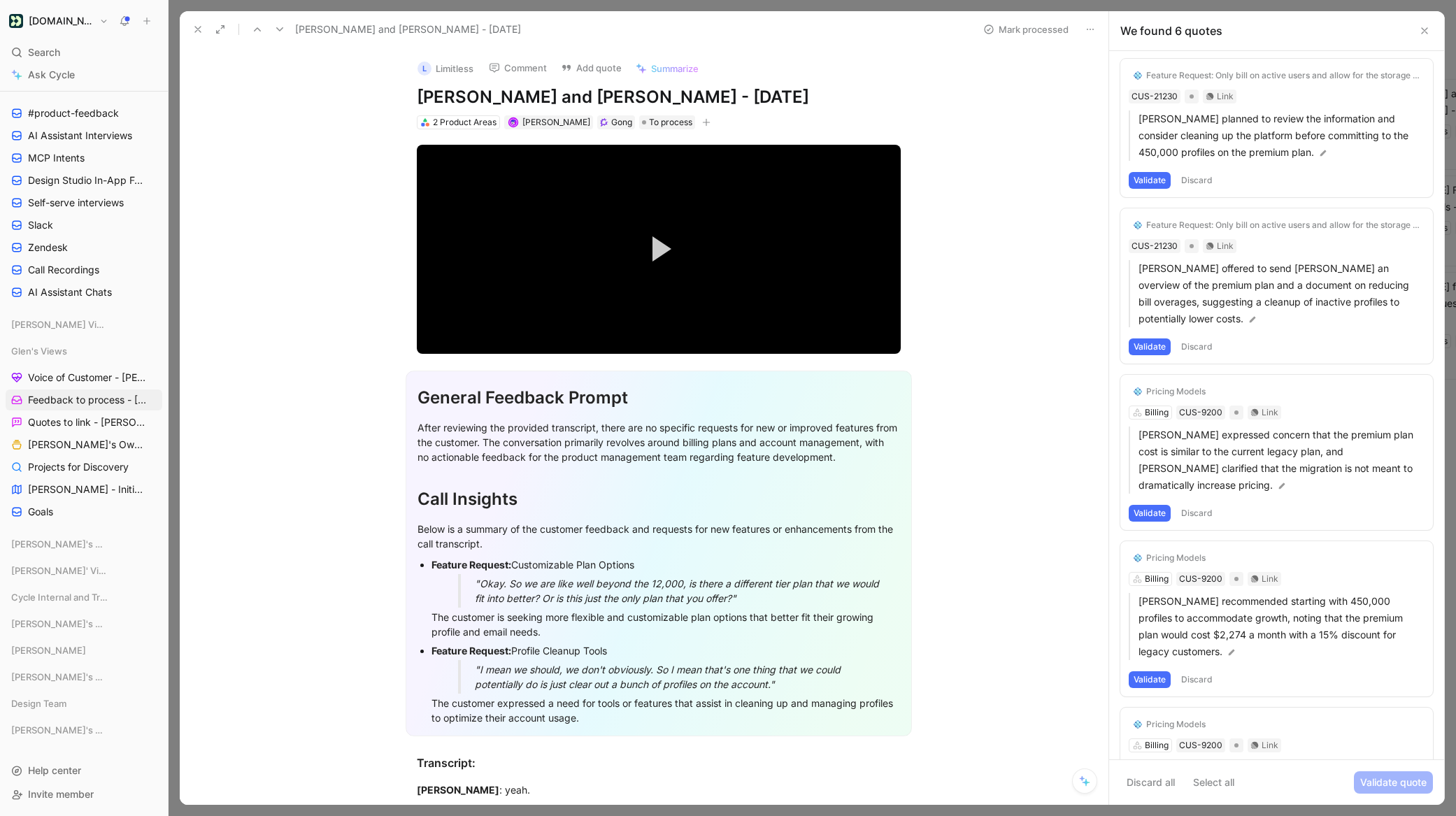
scroll to position [26, 0]
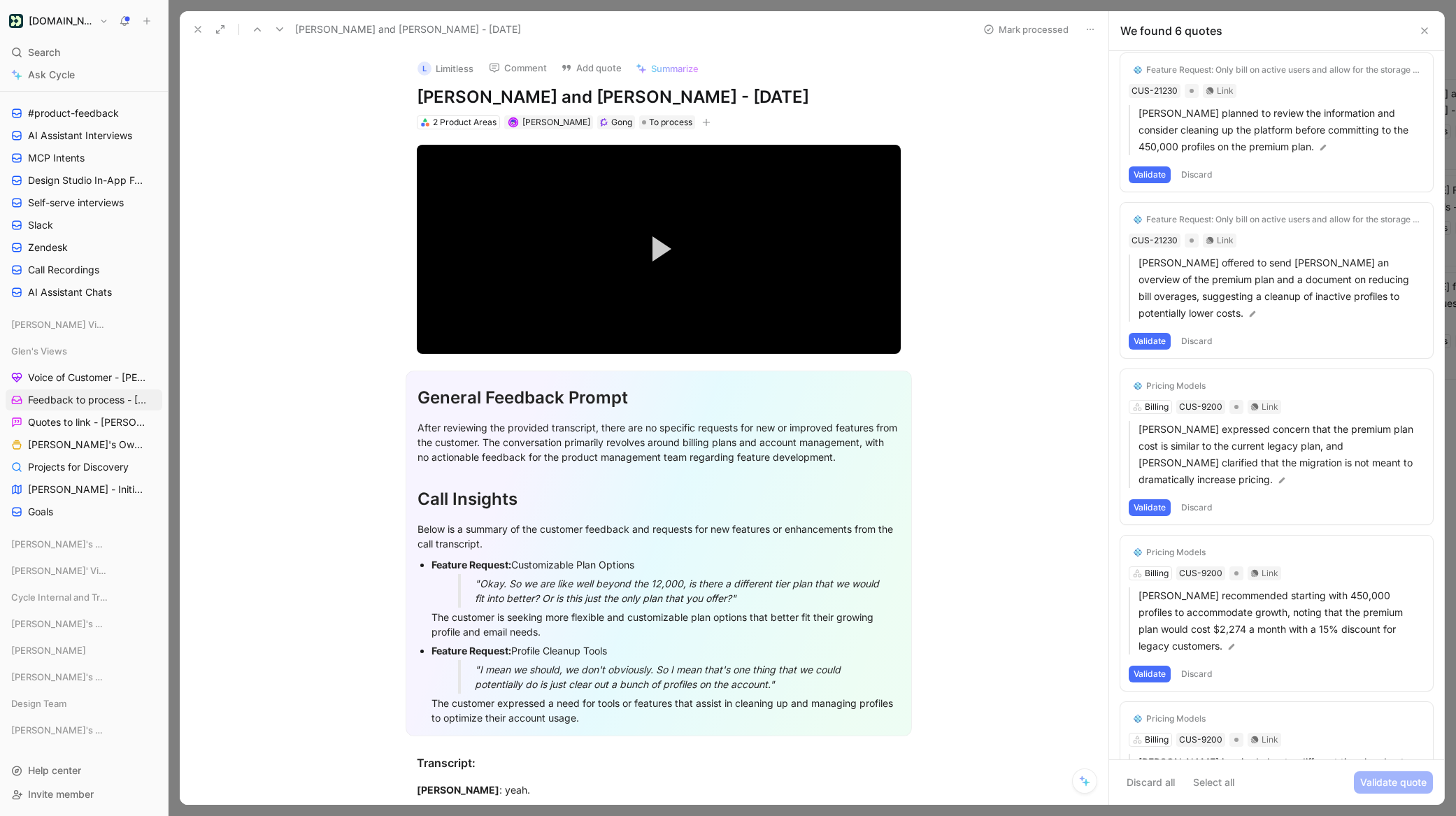
click at [1152, 173] on button "Validate" at bounding box center [1150, 174] width 42 height 16
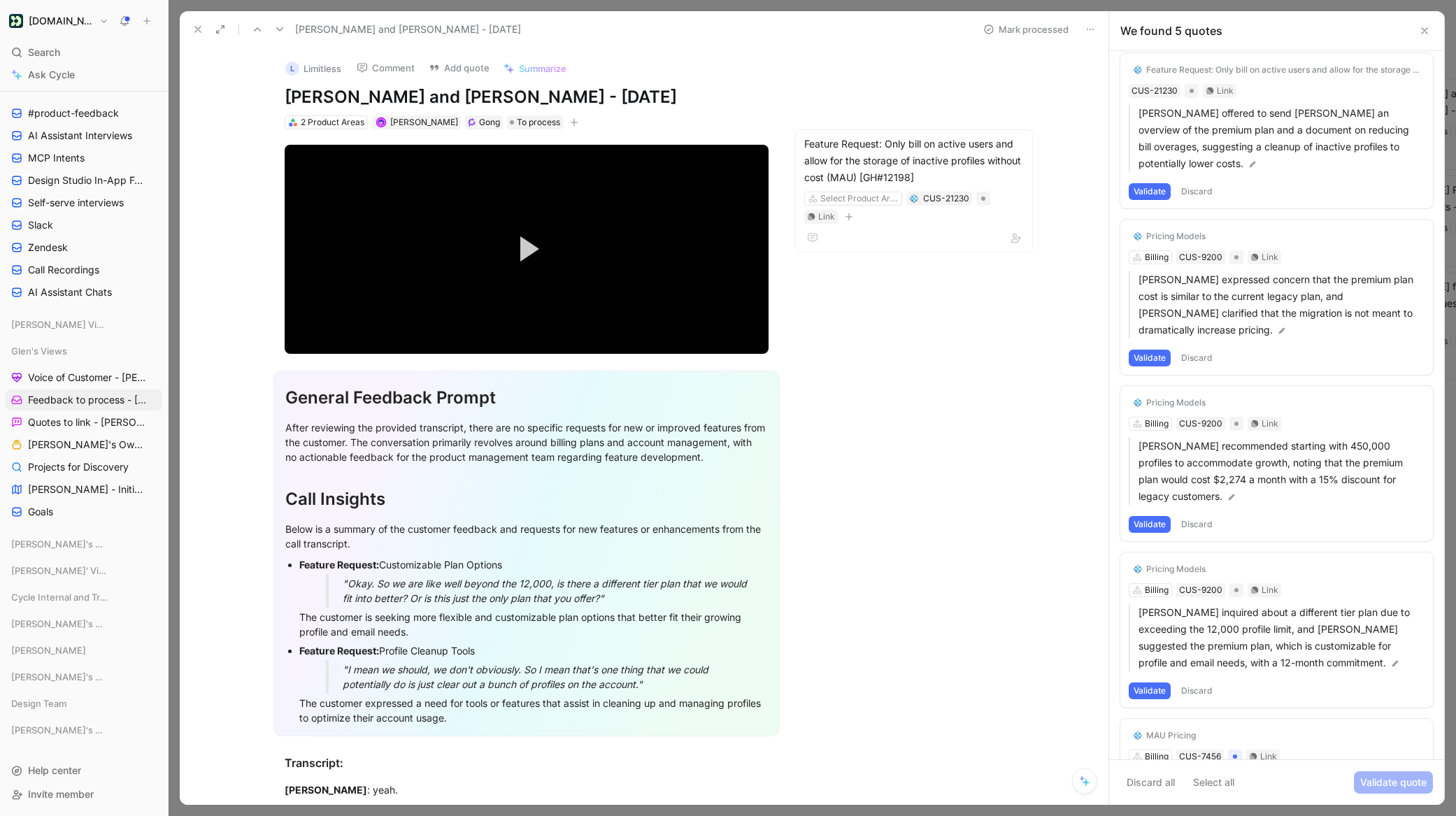
click at [1200, 183] on button "Discard" at bounding box center [1197, 191] width 41 height 16
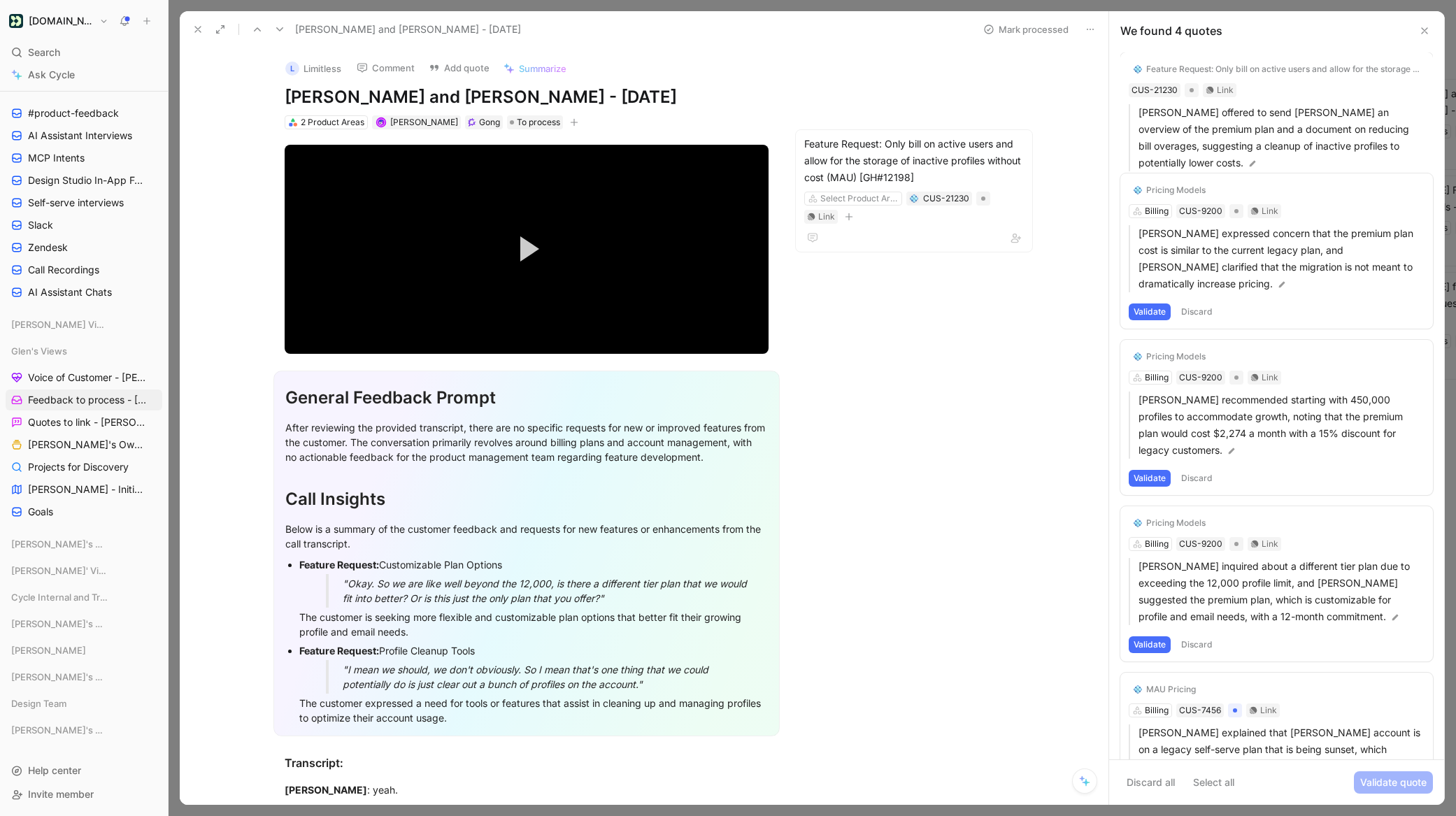
scroll to position [0, 0]
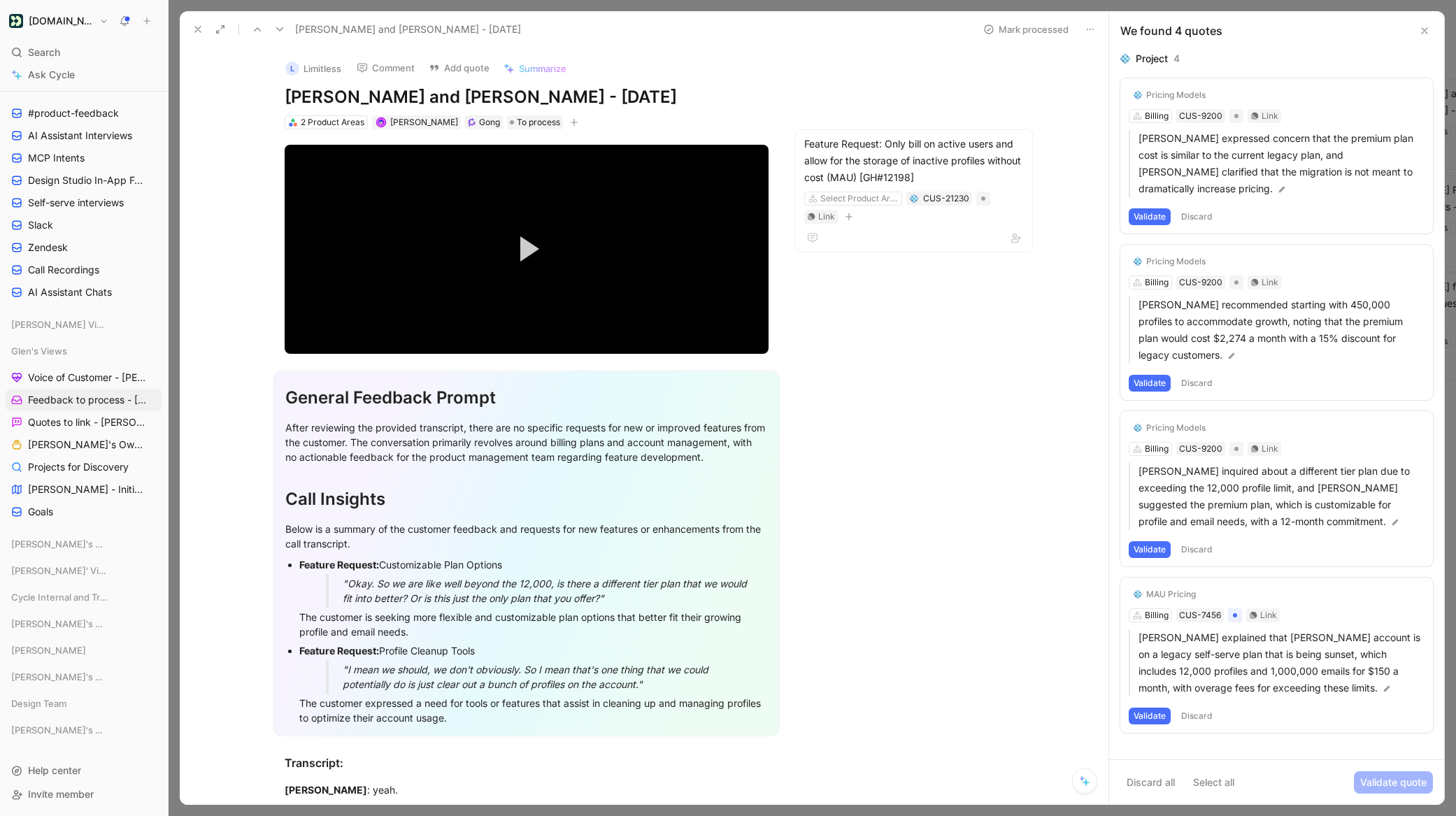
click at [1150, 208] on button "Validate" at bounding box center [1150, 216] width 42 height 16
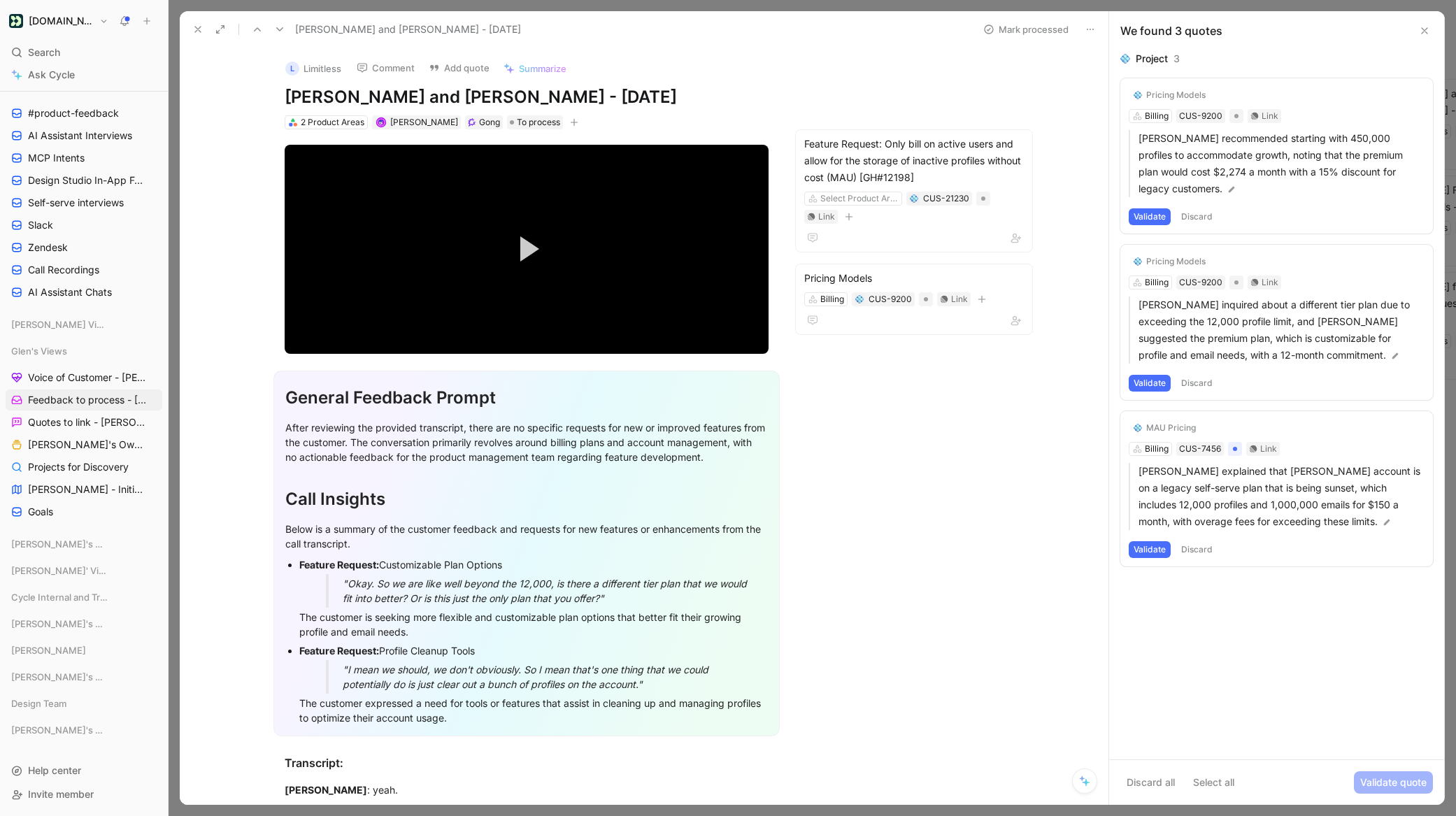
click at [1191, 217] on button "Discard" at bounding box center [1197, 216] width 41 height 16
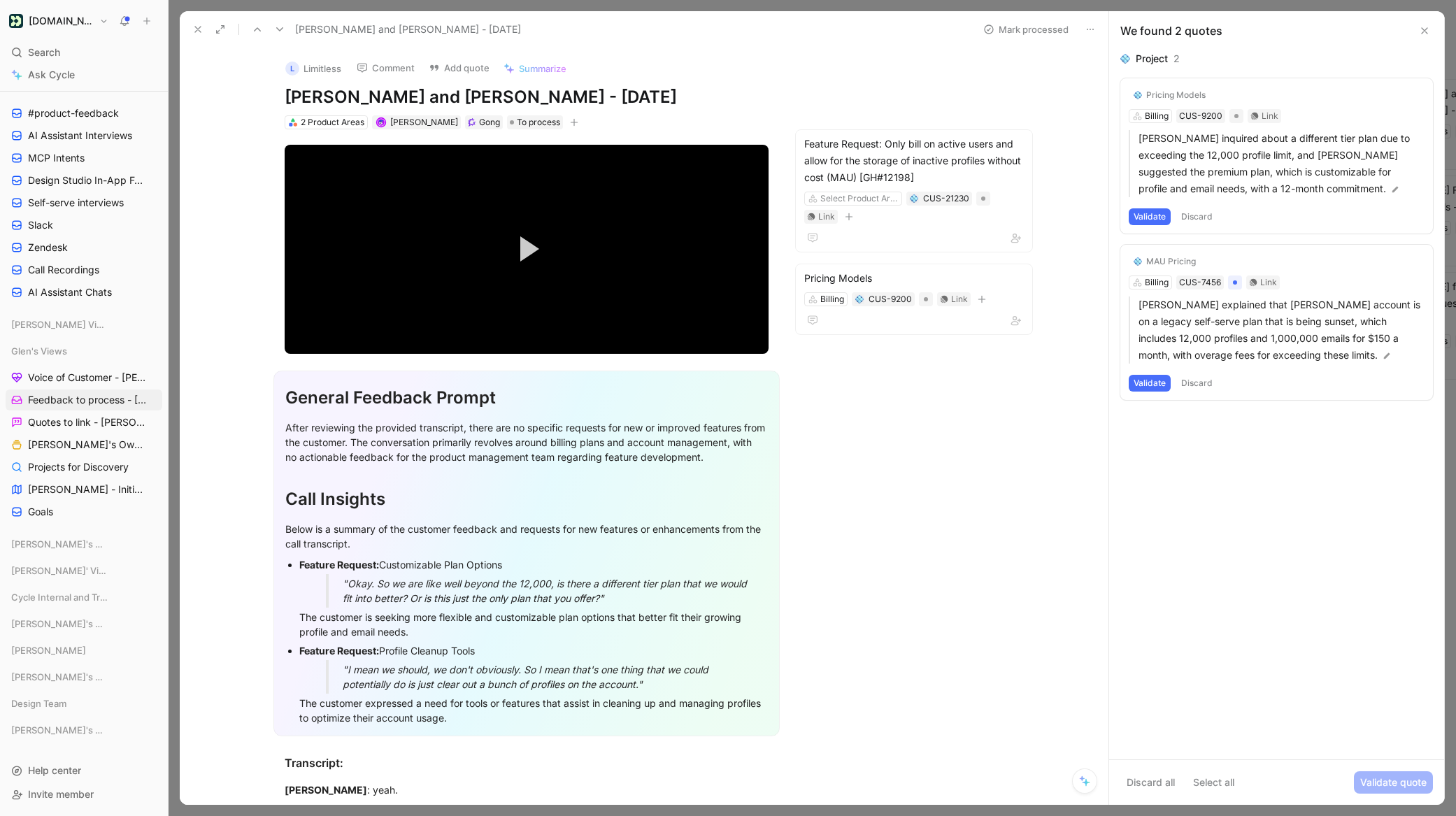
click at [1150, 214] on button "Validate" at bounding box center [1150, 216] width 42 height 16
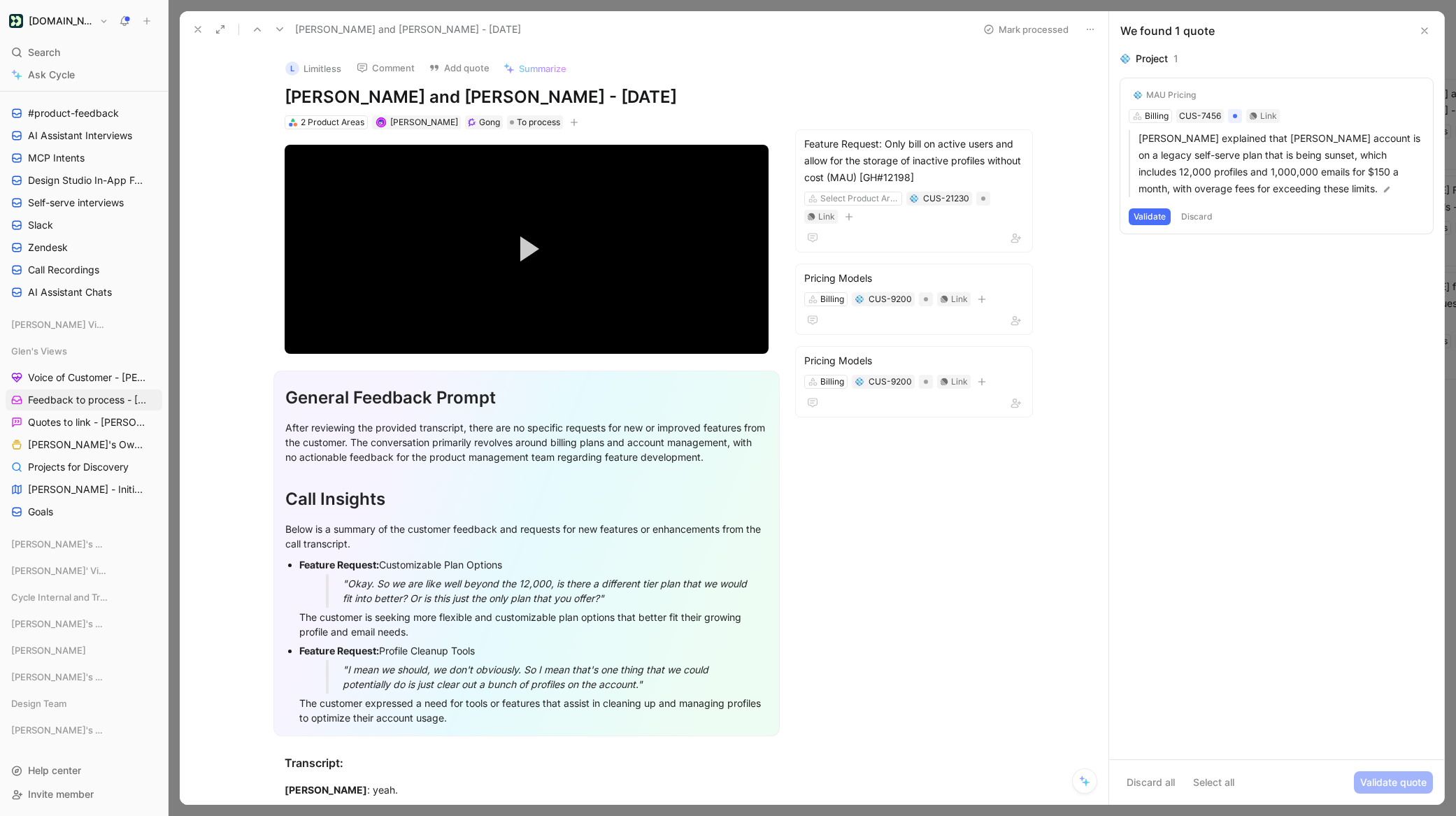
click at [1188, 214] on button "Discard" at bounding box center [1197, 216] width 41 height 16
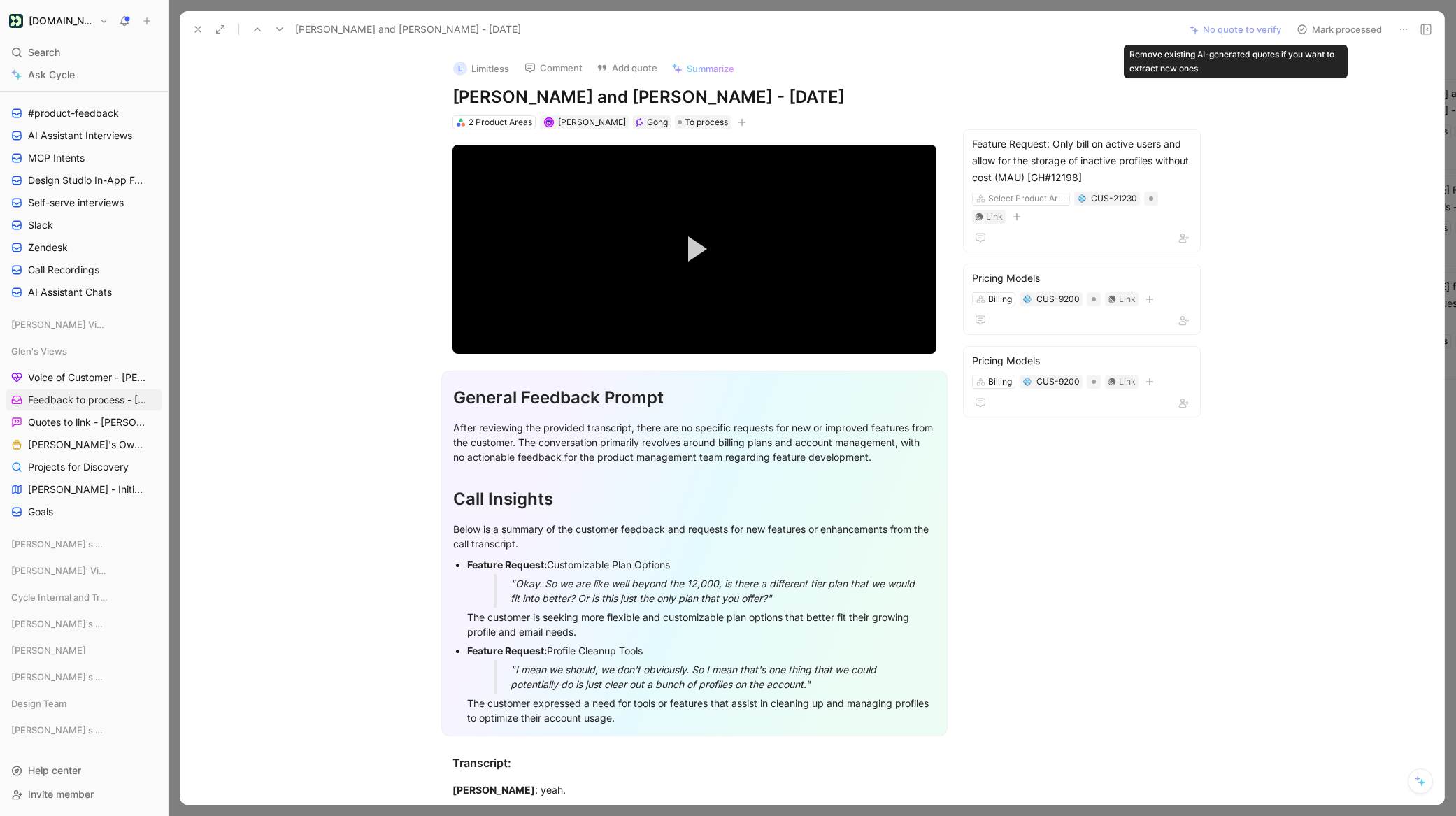
click at [1310, 34] on button "Mark processed" at bounding box center [1339, 29] width 98 height 20
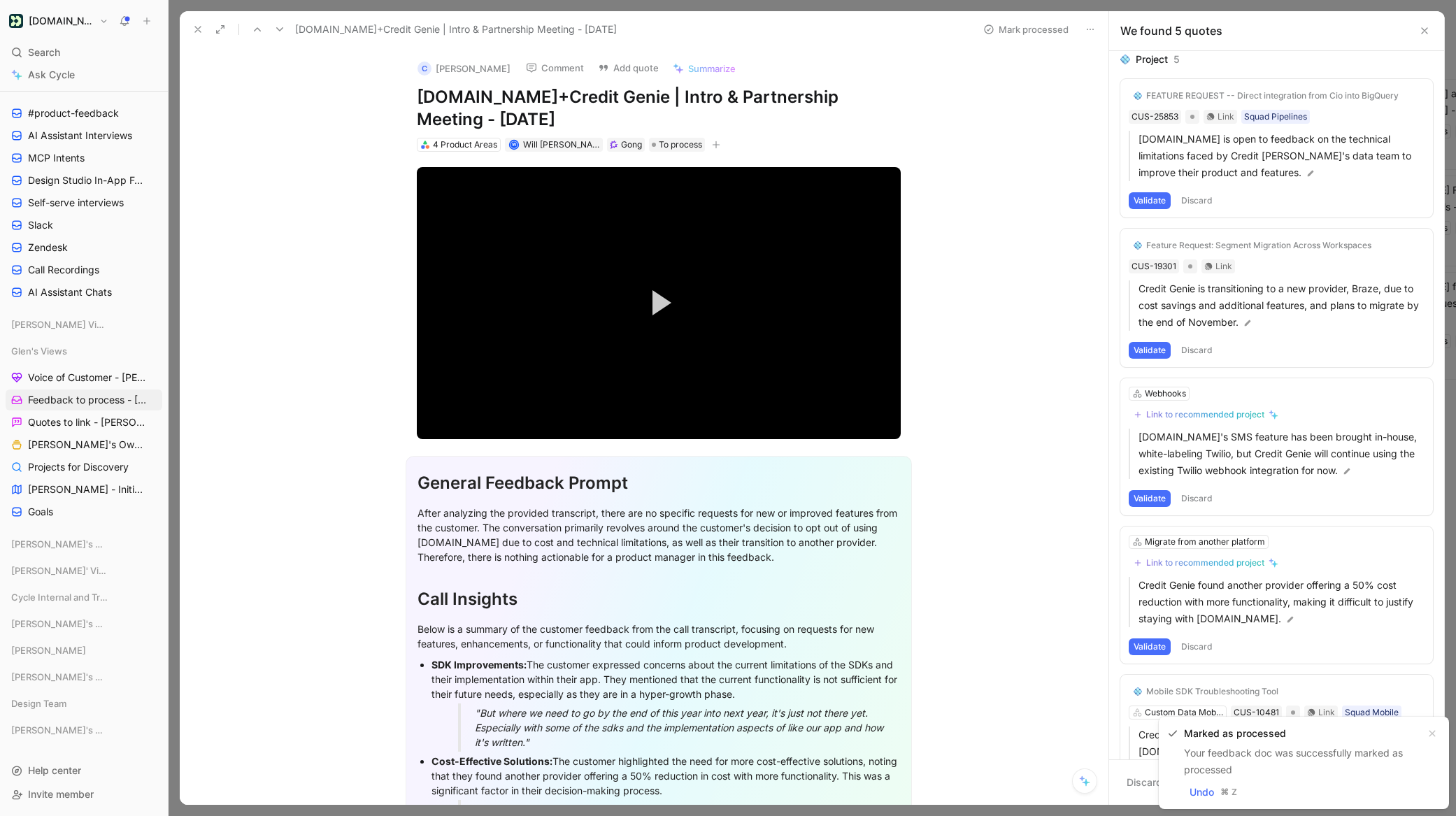
scroll to position [3, 0]
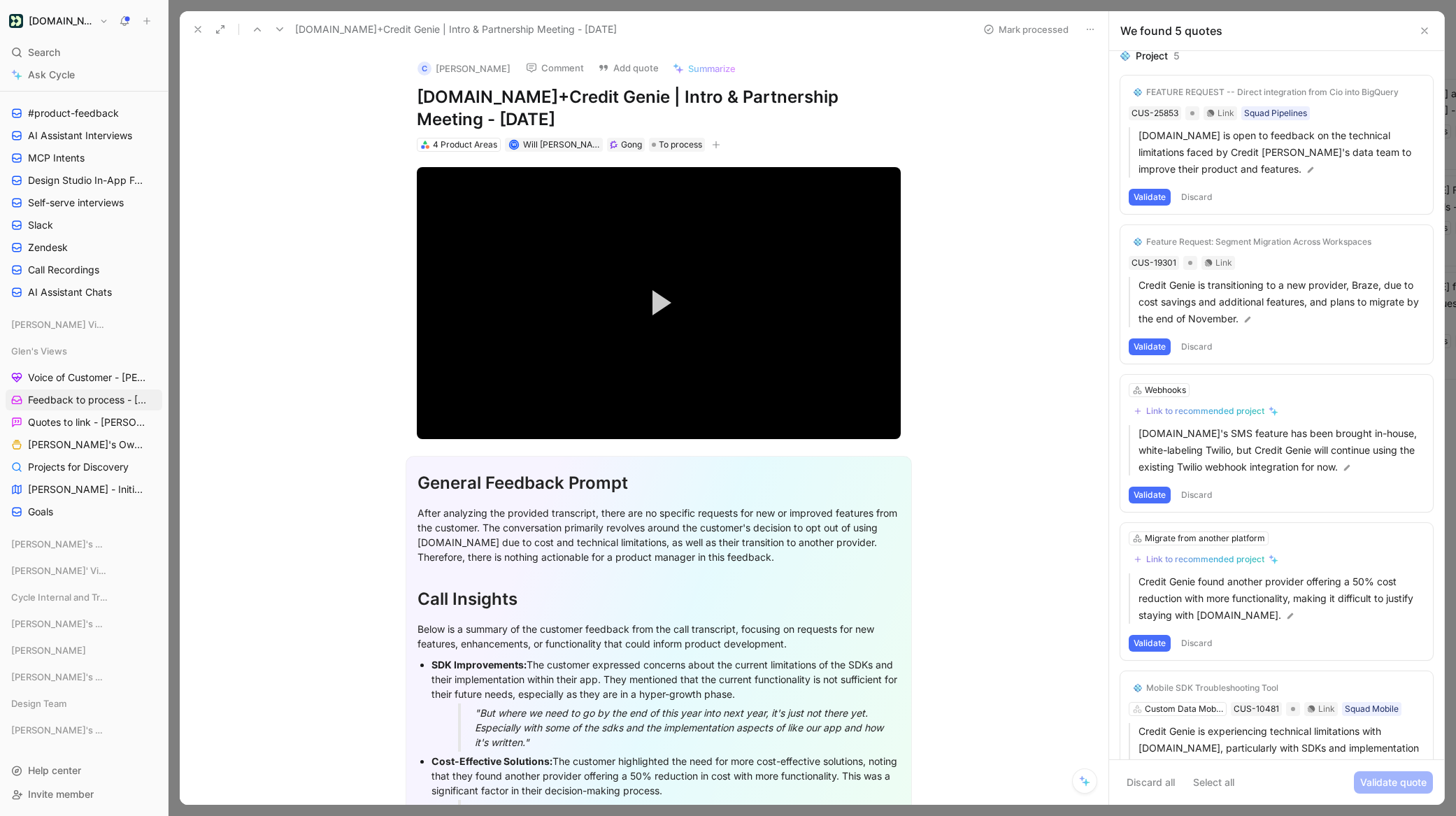
click at [1195, 201] on button "Discard" at bounding box center [1197, 196] width 41 height 16
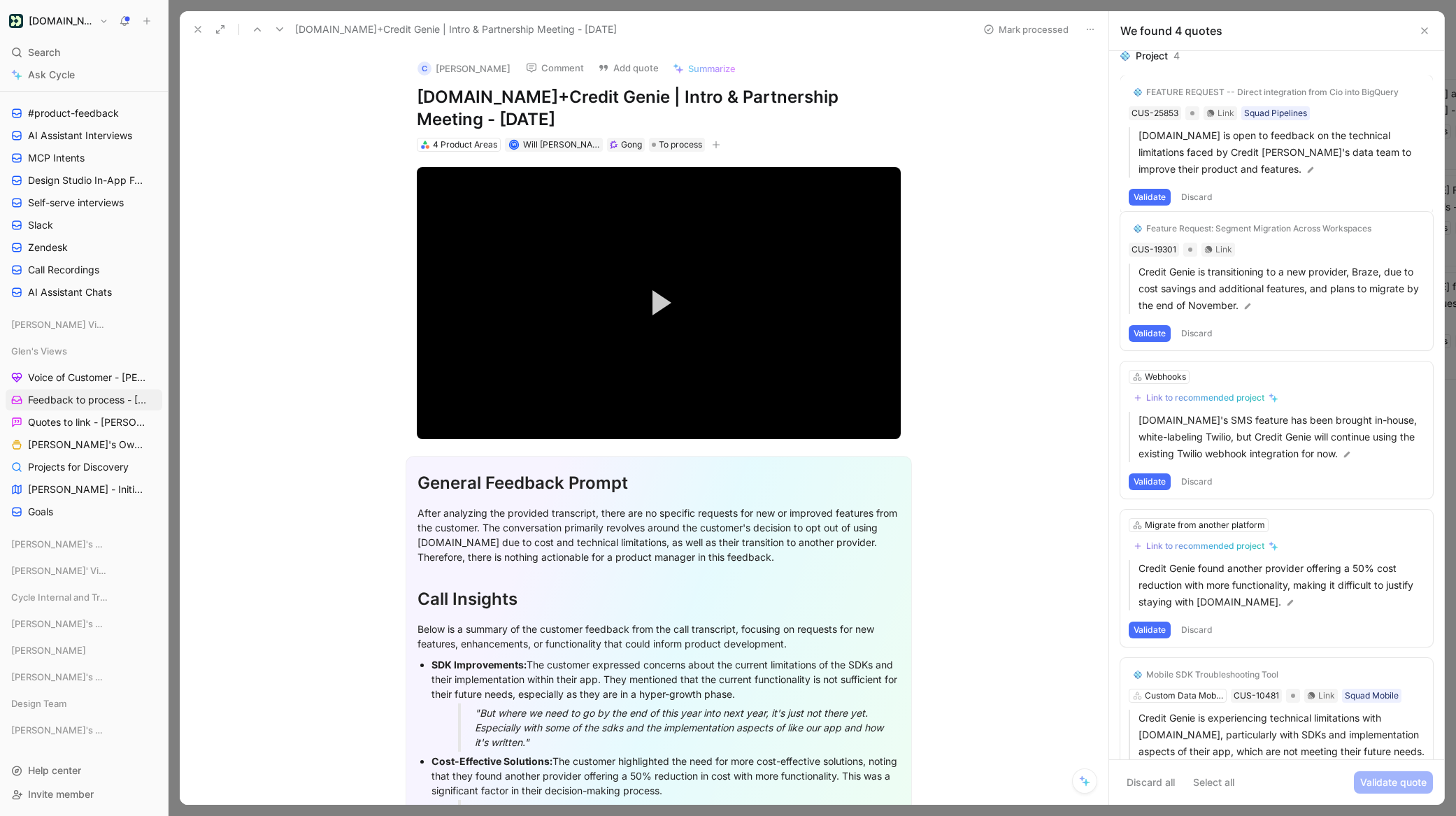
scroll to position [0, 0]
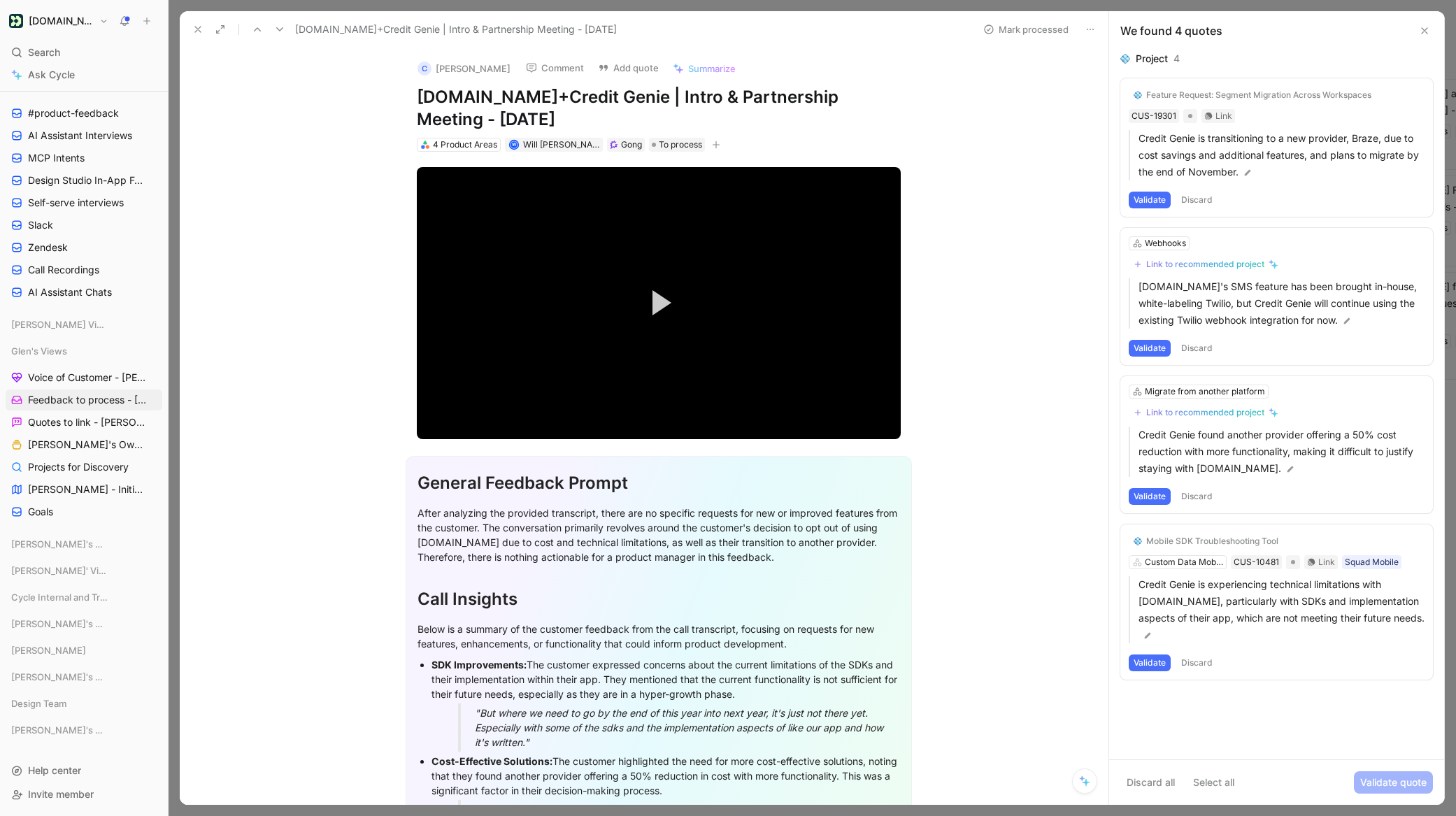
click at [1163, 201] on button "Validate" at bounding box center [1150, 200] width 42 height 16
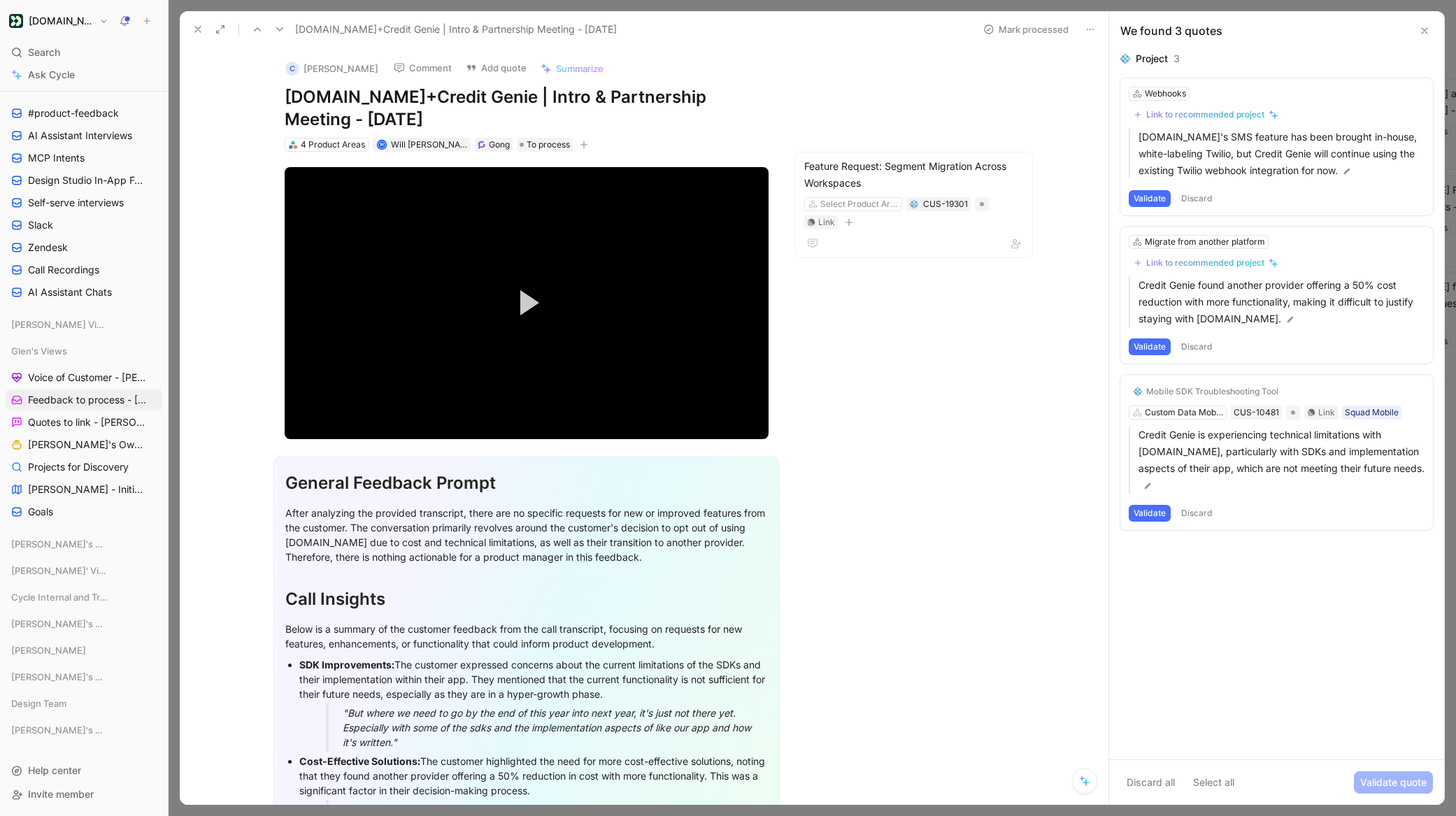
click at [1196, 199] on button "Discard" at bounding box center [1197, 198] width 41 height 16
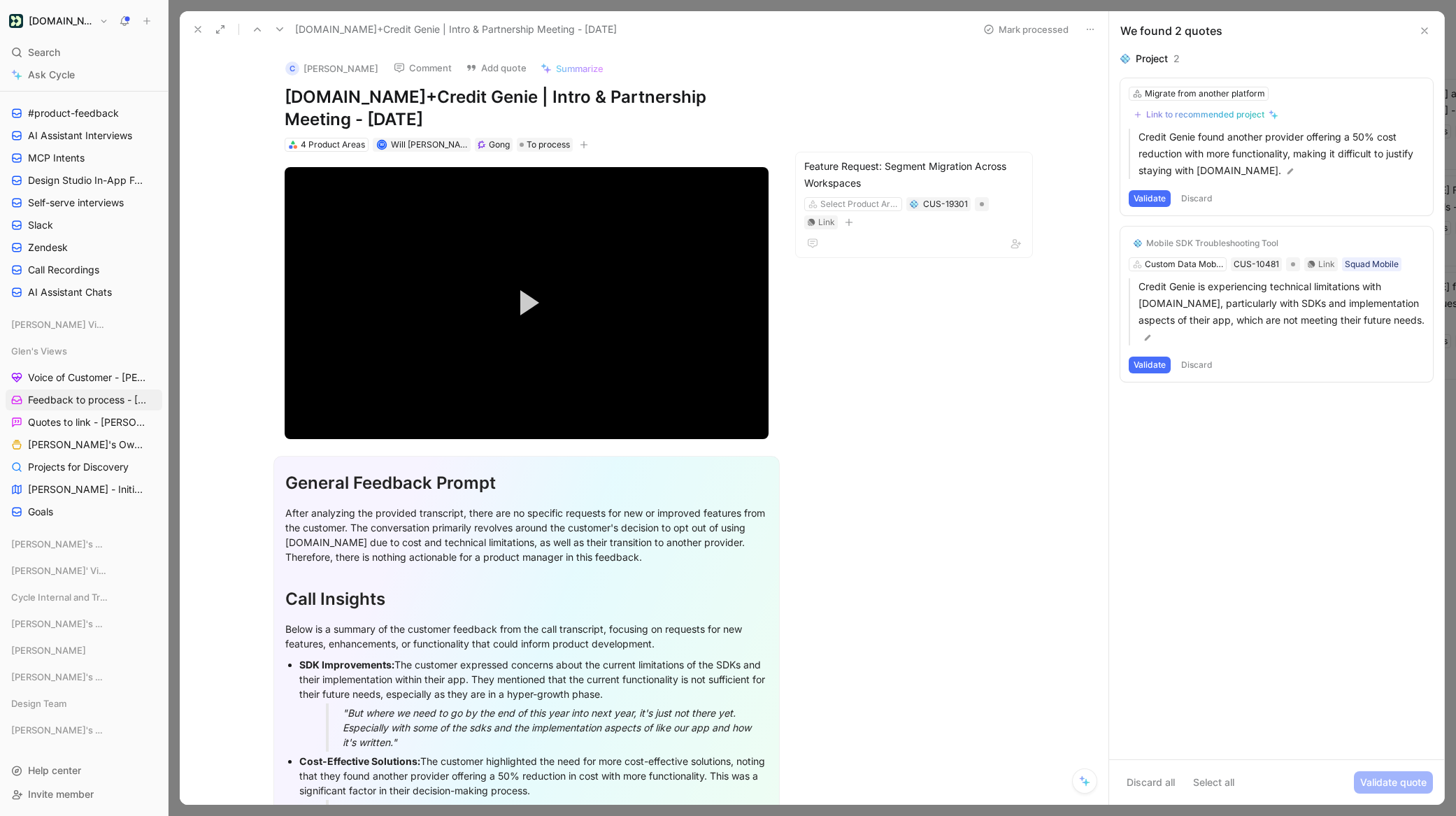
click at [1138, 201] on button "Validate" at bounding box center [1150, 198] width 42 height 16
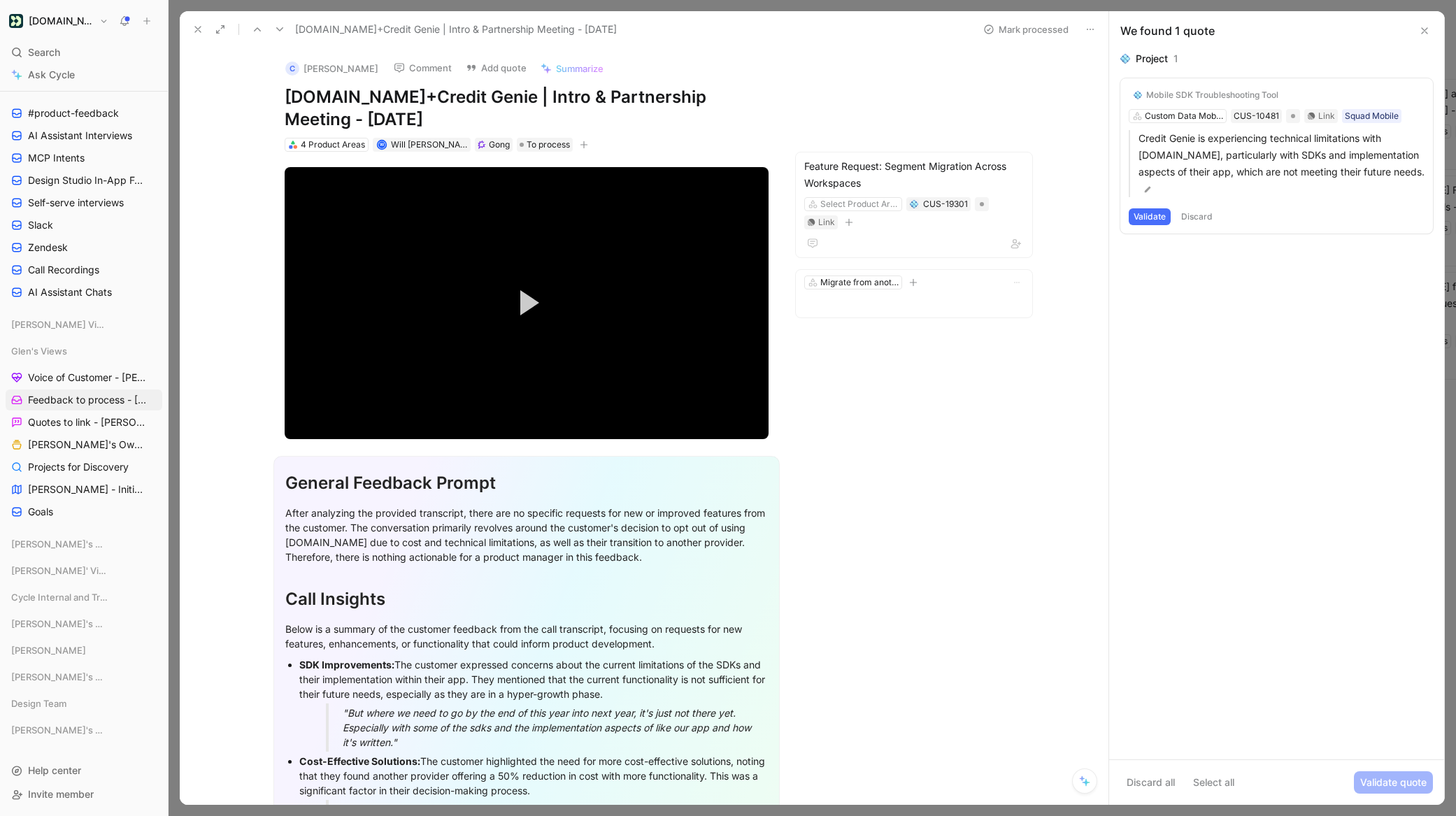
click at [1142, 210] on button "Validate" at bounding box center [1150, 216] width 42 height 16
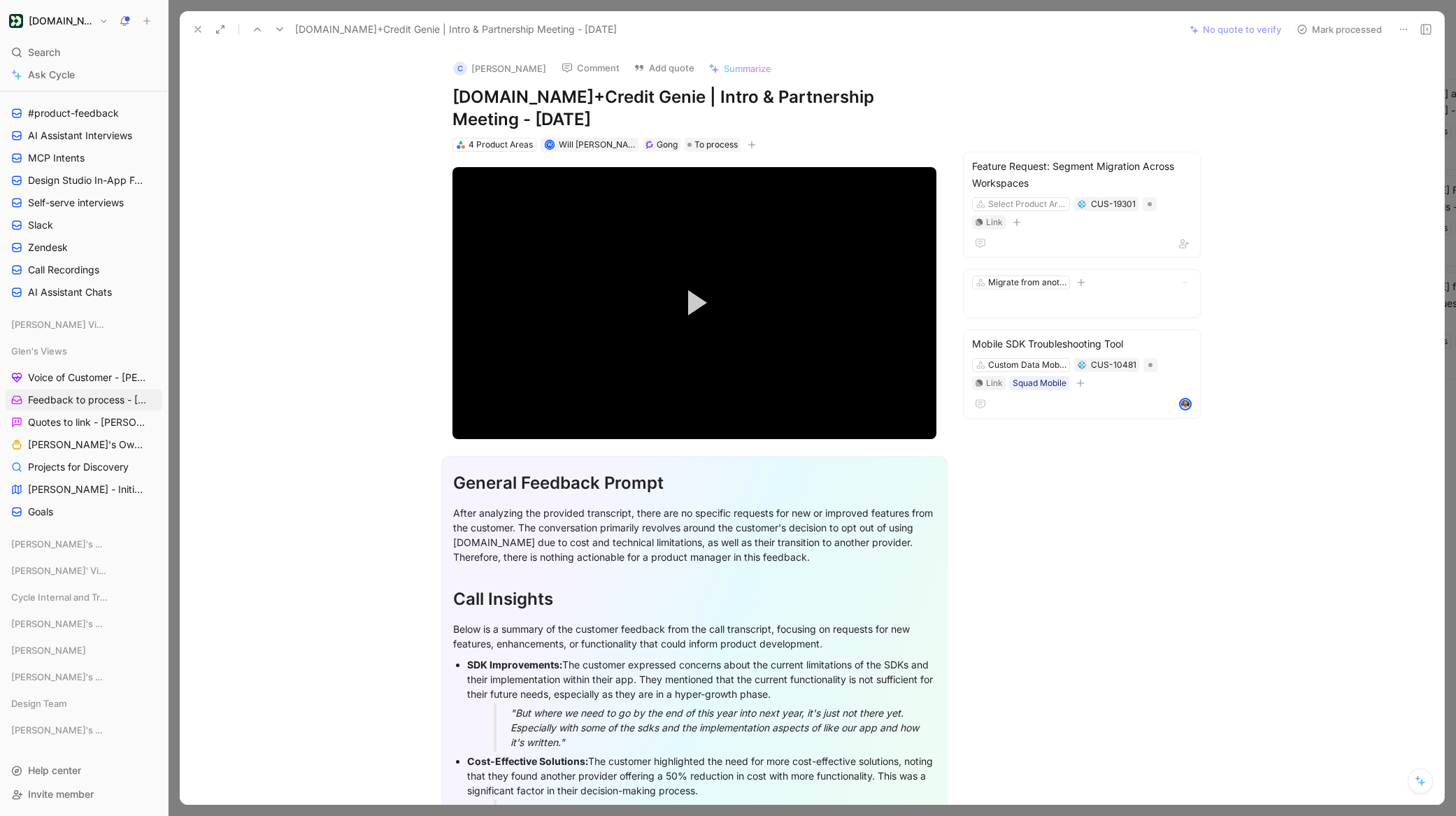
click at [1330, 33] on button "Mark processed" at bounding box center [1339, 29] width 98 height 20
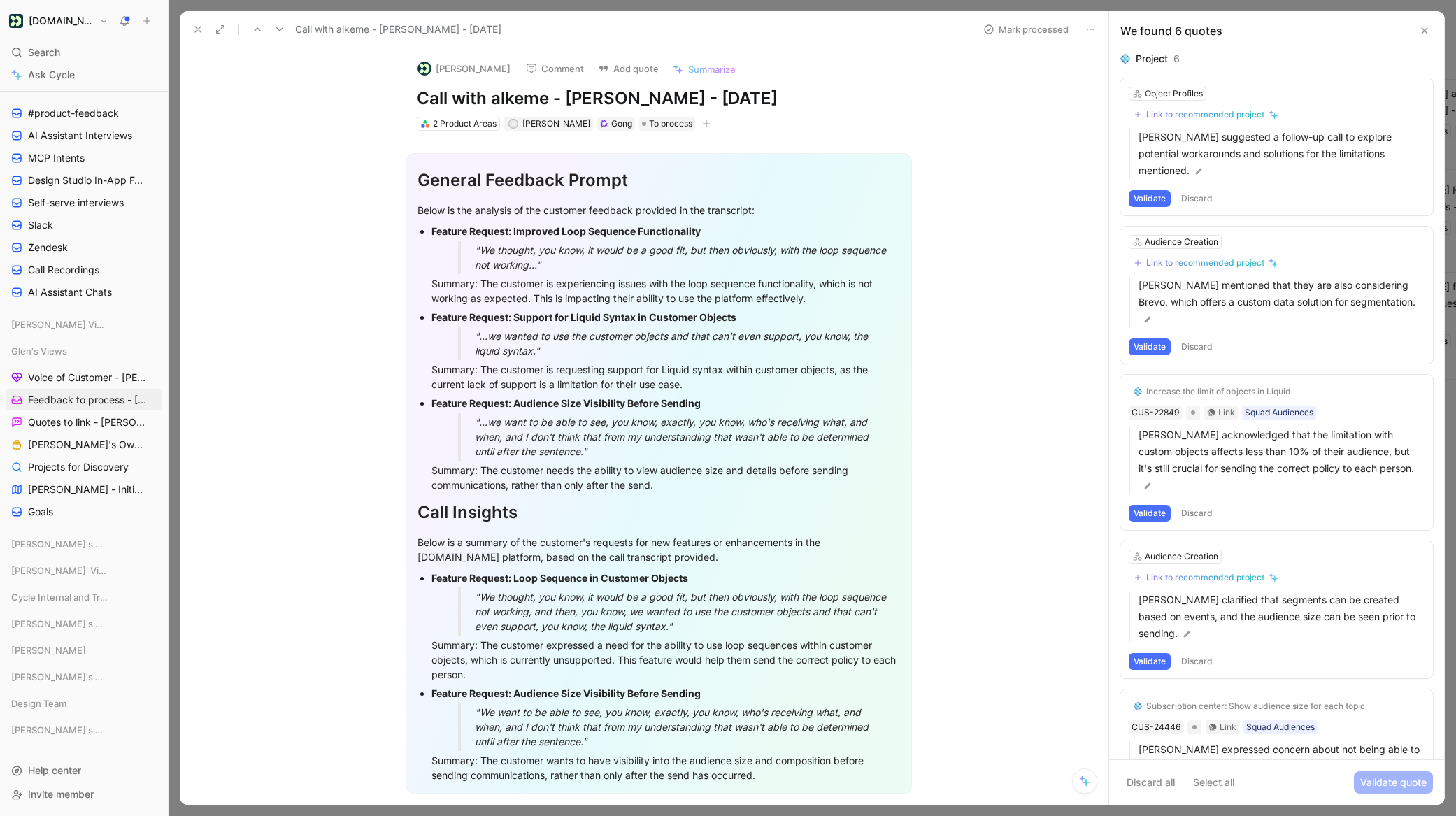
click at [1198, 190] on button "Discard" at bounding box center [1197, 198] width 41 height 16
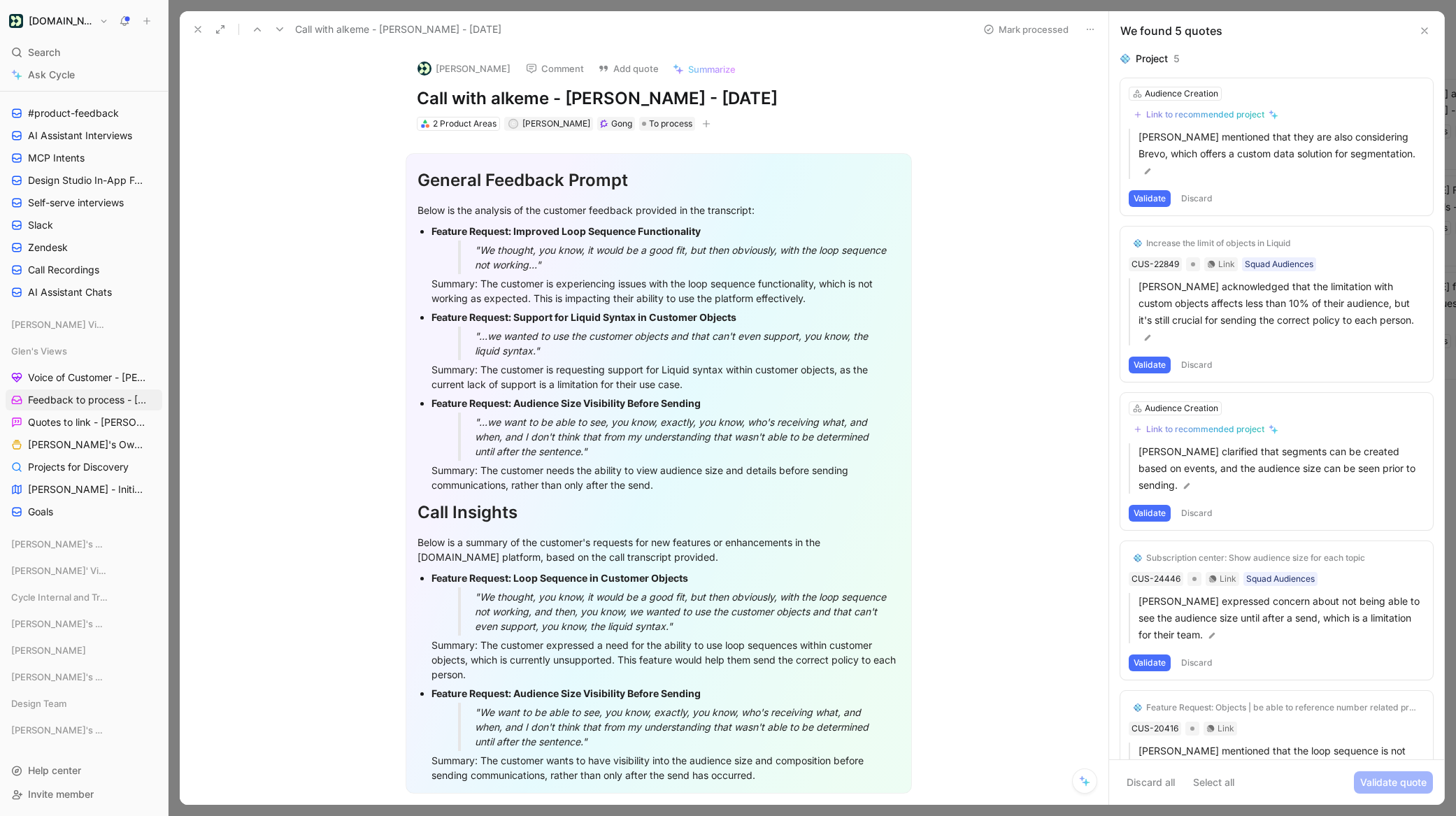
click at [1152, 190] on button "Validate" at bounding box center [1150, 198] width 42 height 16
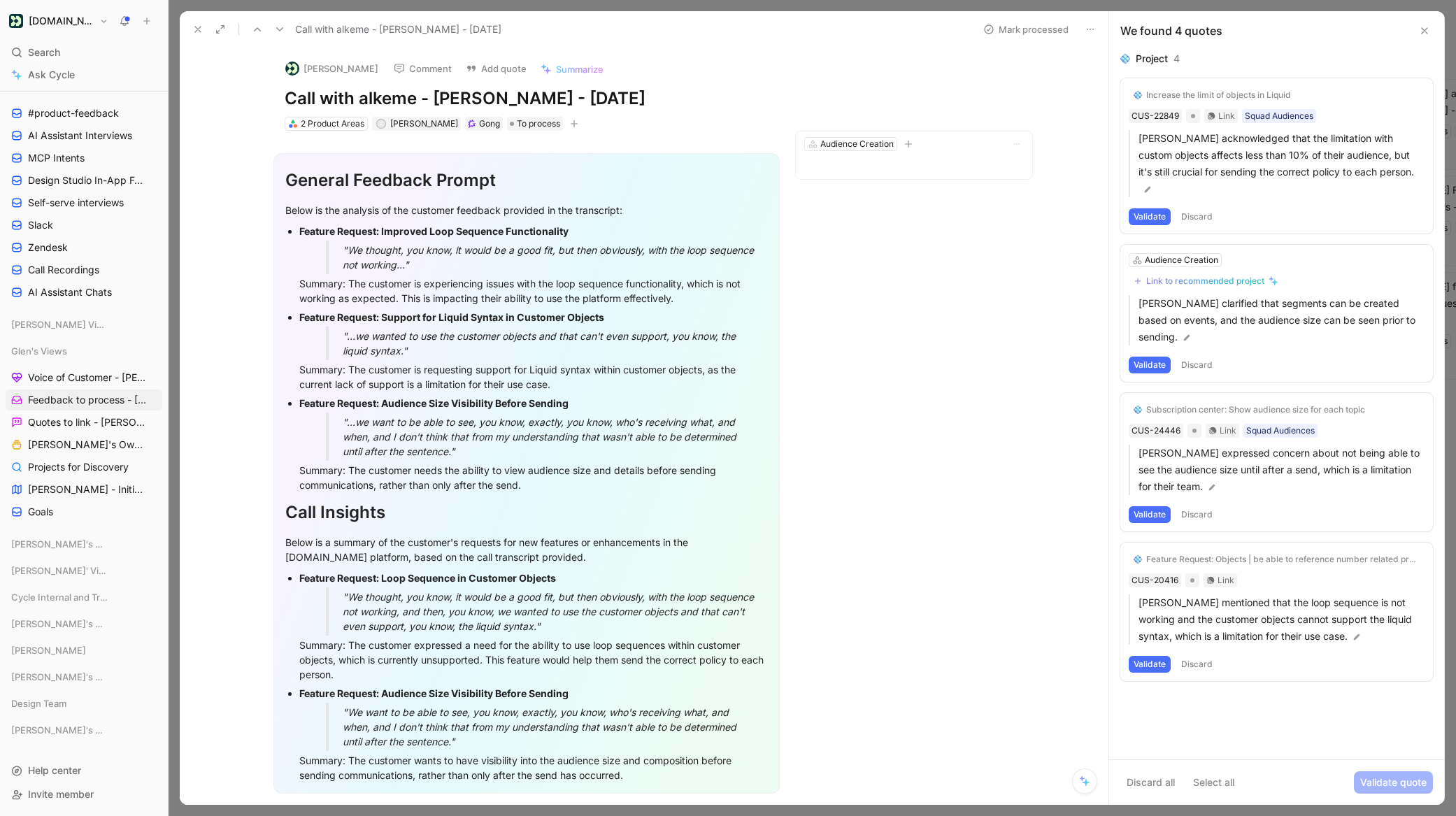
click at [1155, 208] on button "Validate" at bounding box center [1150, 216] width 42 height 16
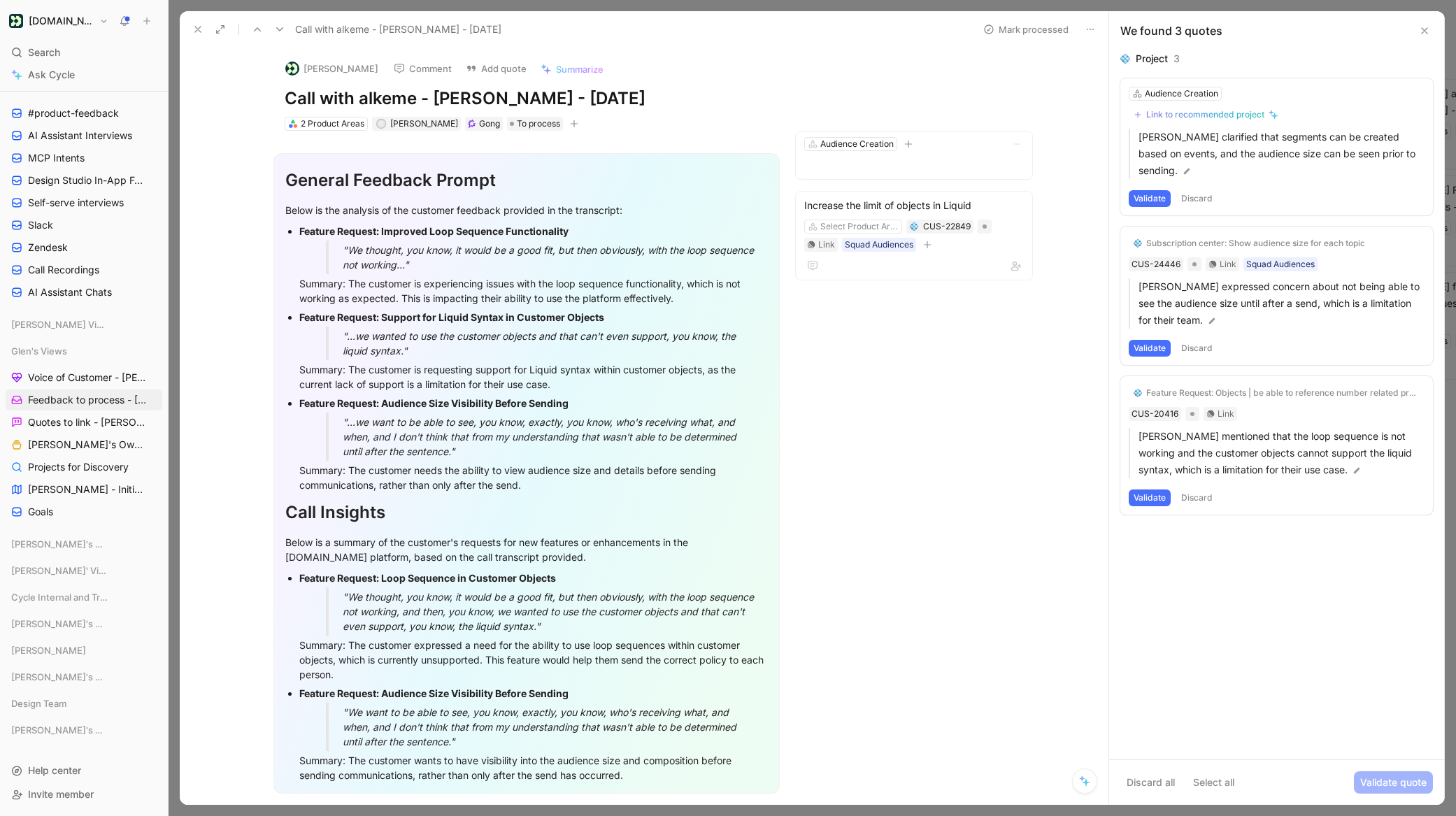
click at [1203, 199] on button "Discard" at bounding box center [1197, 198] width 41 height 16
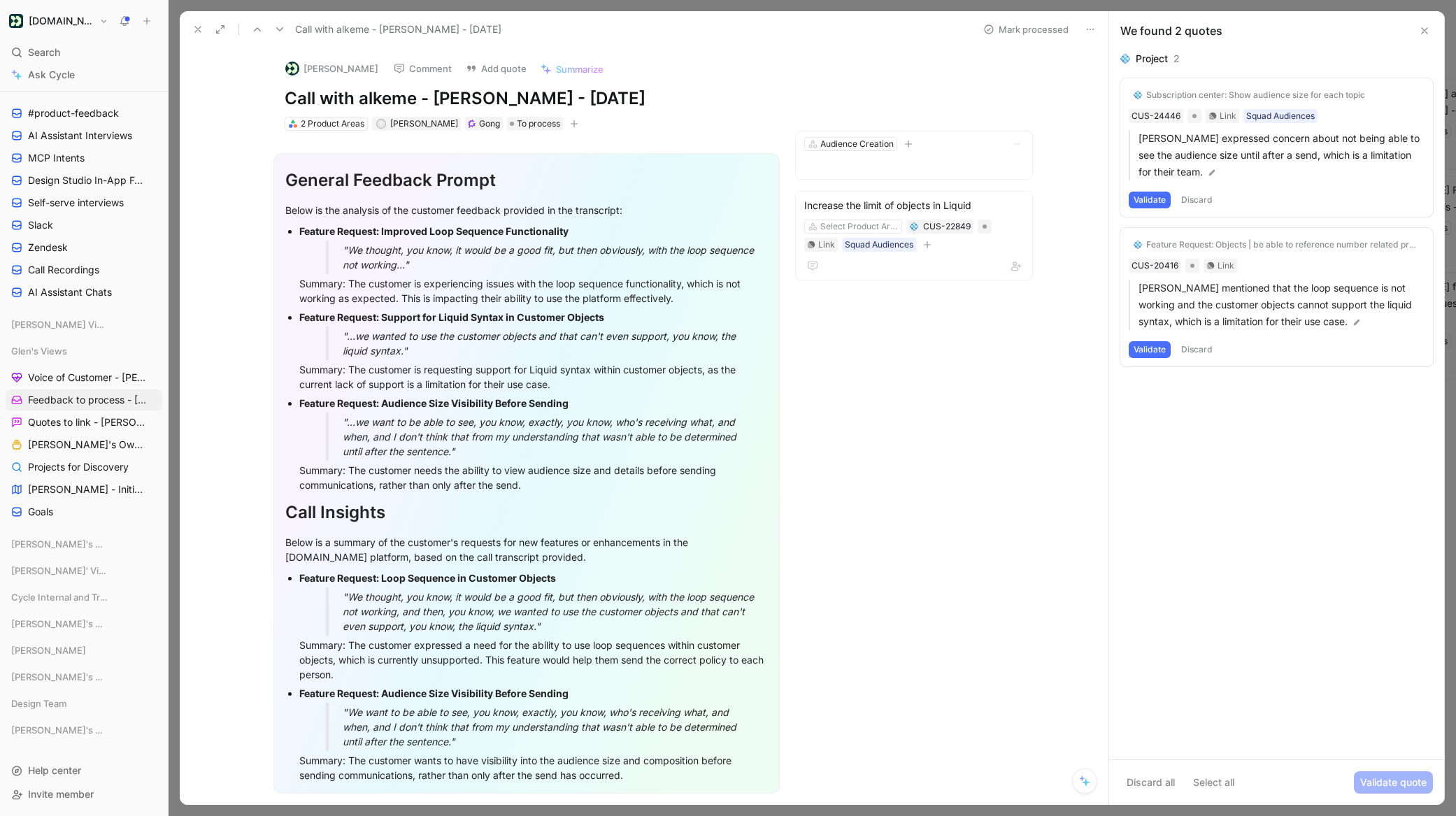
click at [1195, 202] on button "Discard" at bounding box center [1197, 200] width 41 height 16
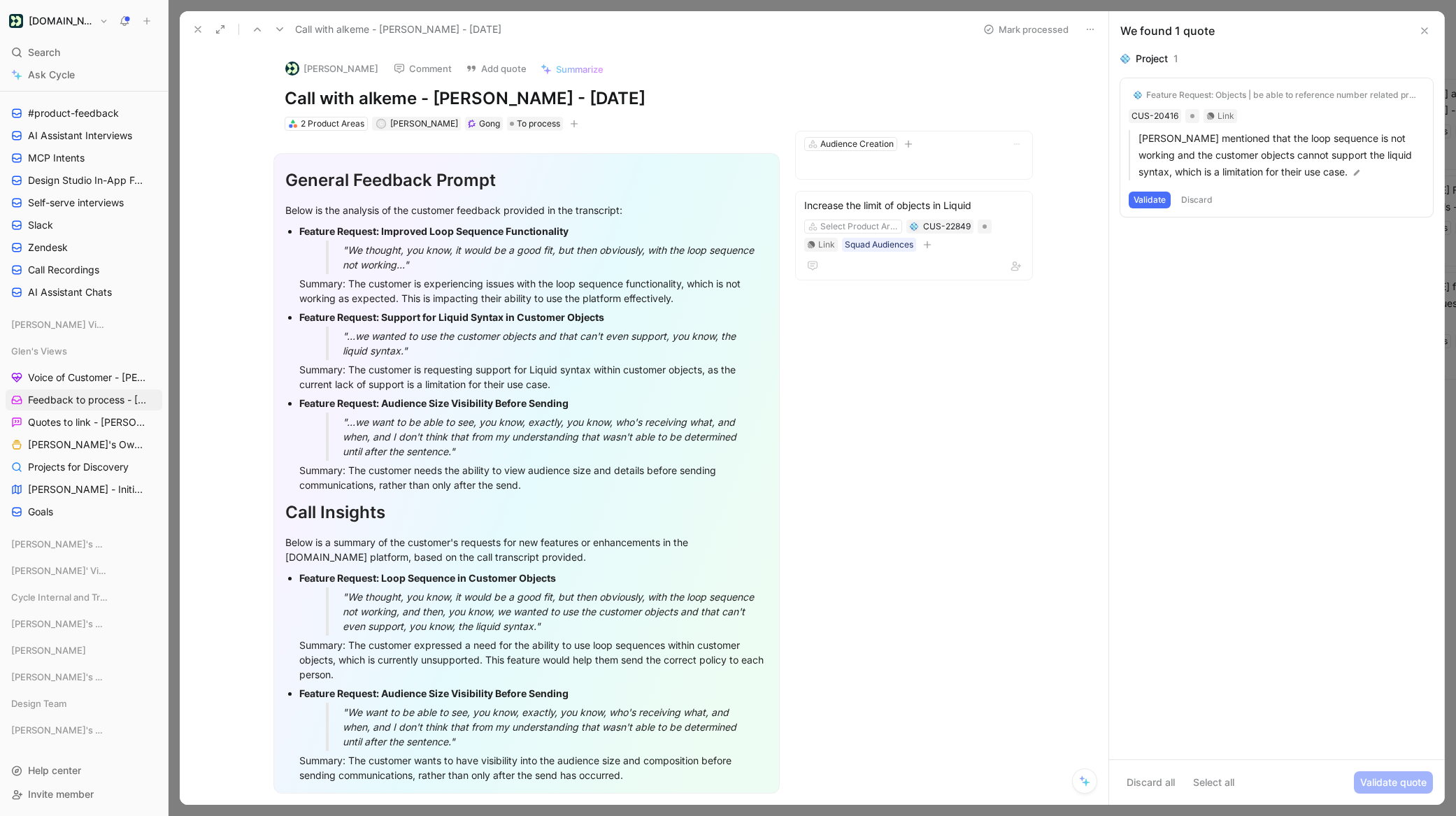
click at [1152, 199] on button "Validate" at bounding box center [1150, 200] width 42 height 16
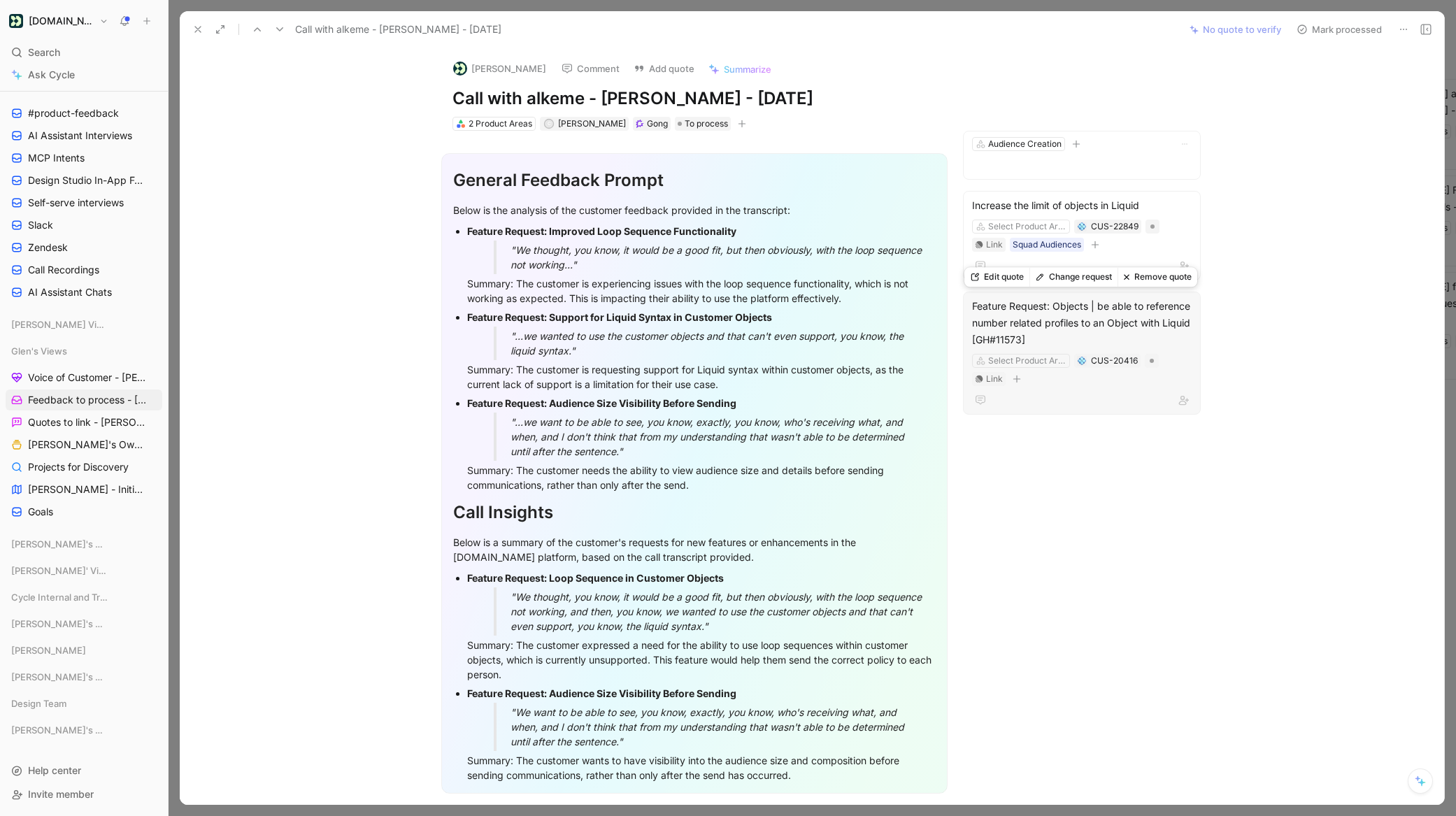
click at [1086, 305] on div "Feature Request: Objects | be able to reference number related profiles to an O…" at bounding box center [1082, 323] width 220 height 50
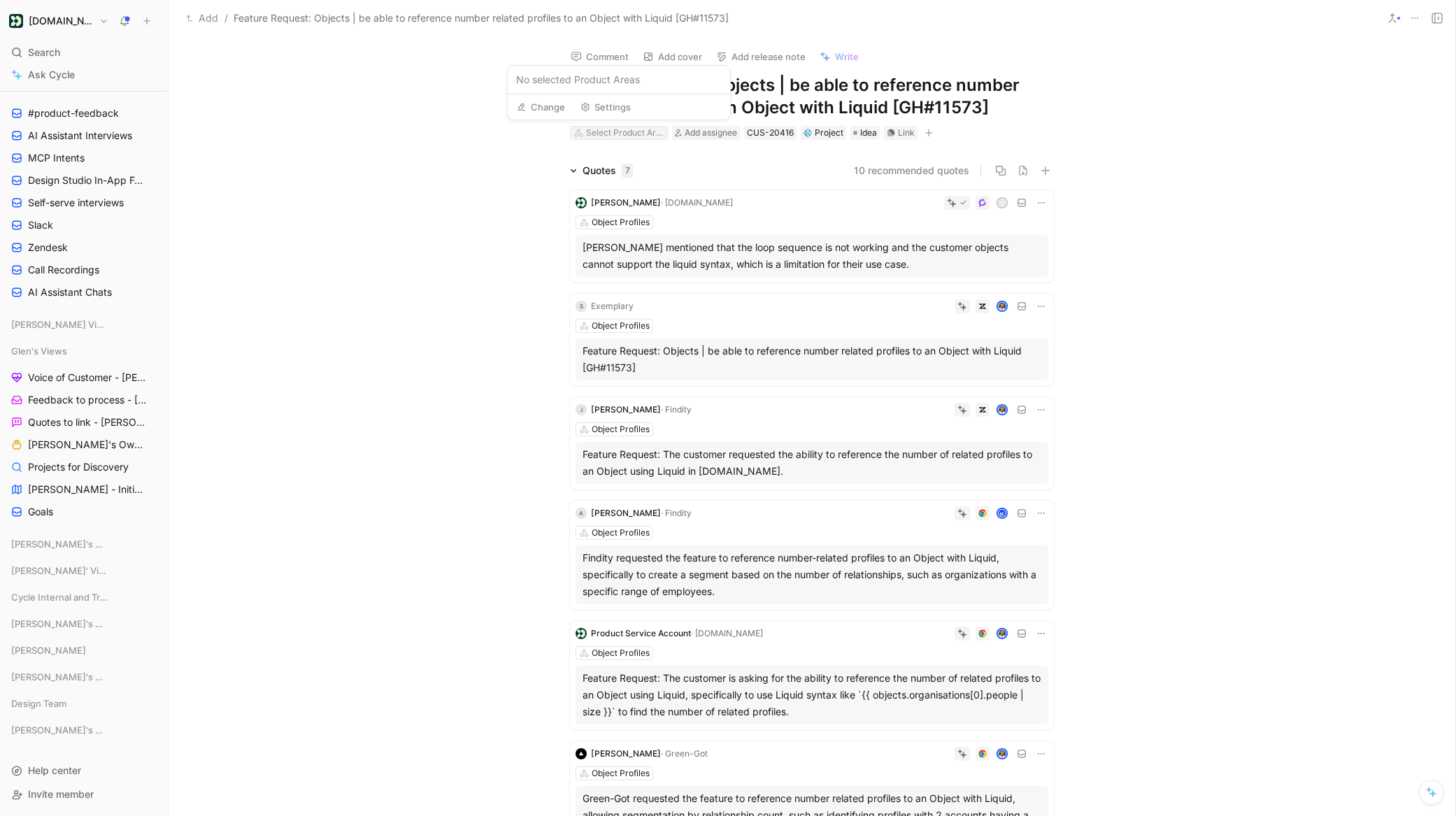
click at [630, 133] on div "Select Product Area" at bounding box center [625, 133] width 78 height 14
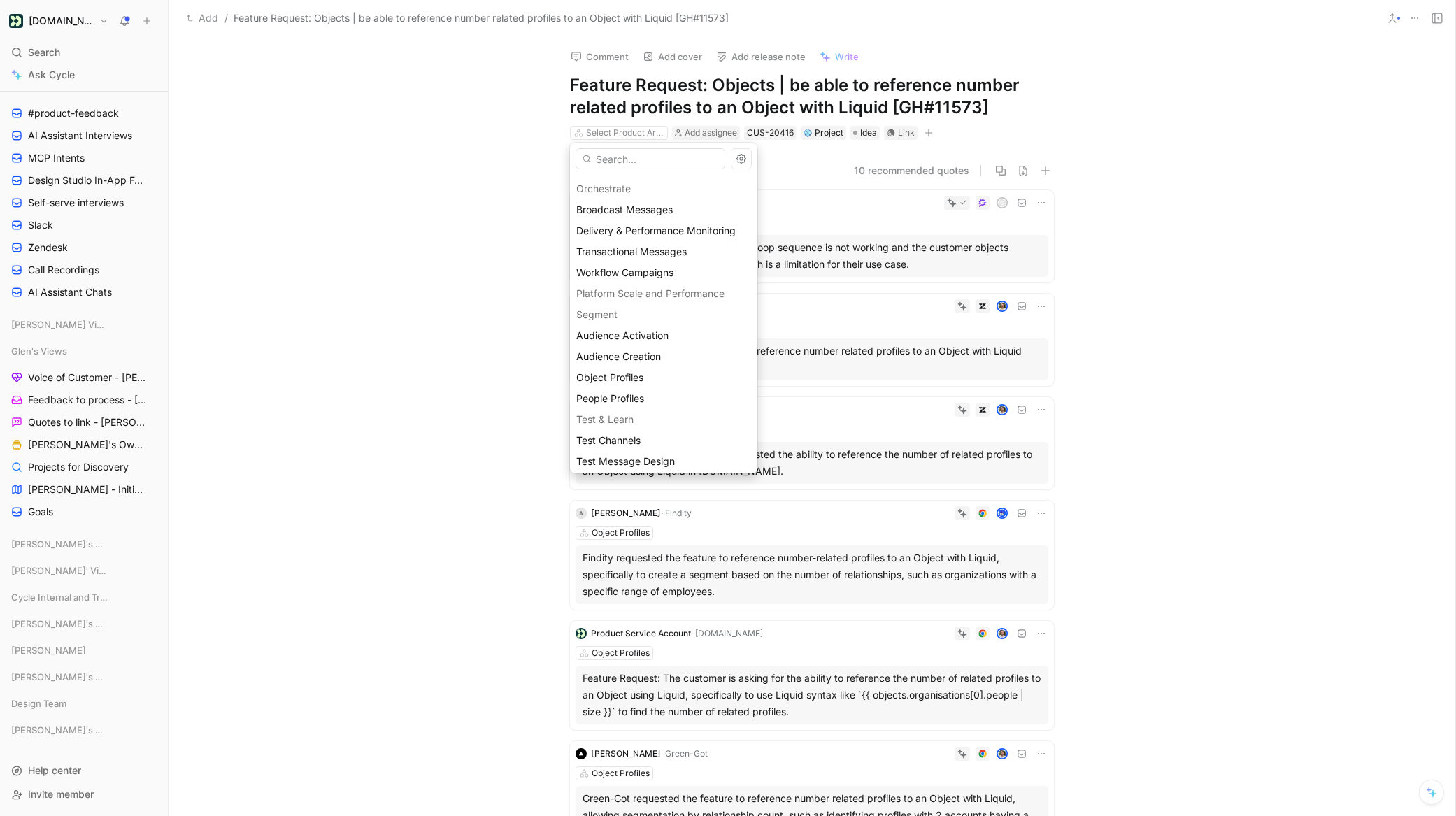
scroll to position [1219, 0]
click at [627, 373] on span "Object Profiles" at bounding box center [610, 372] width 67 height 12
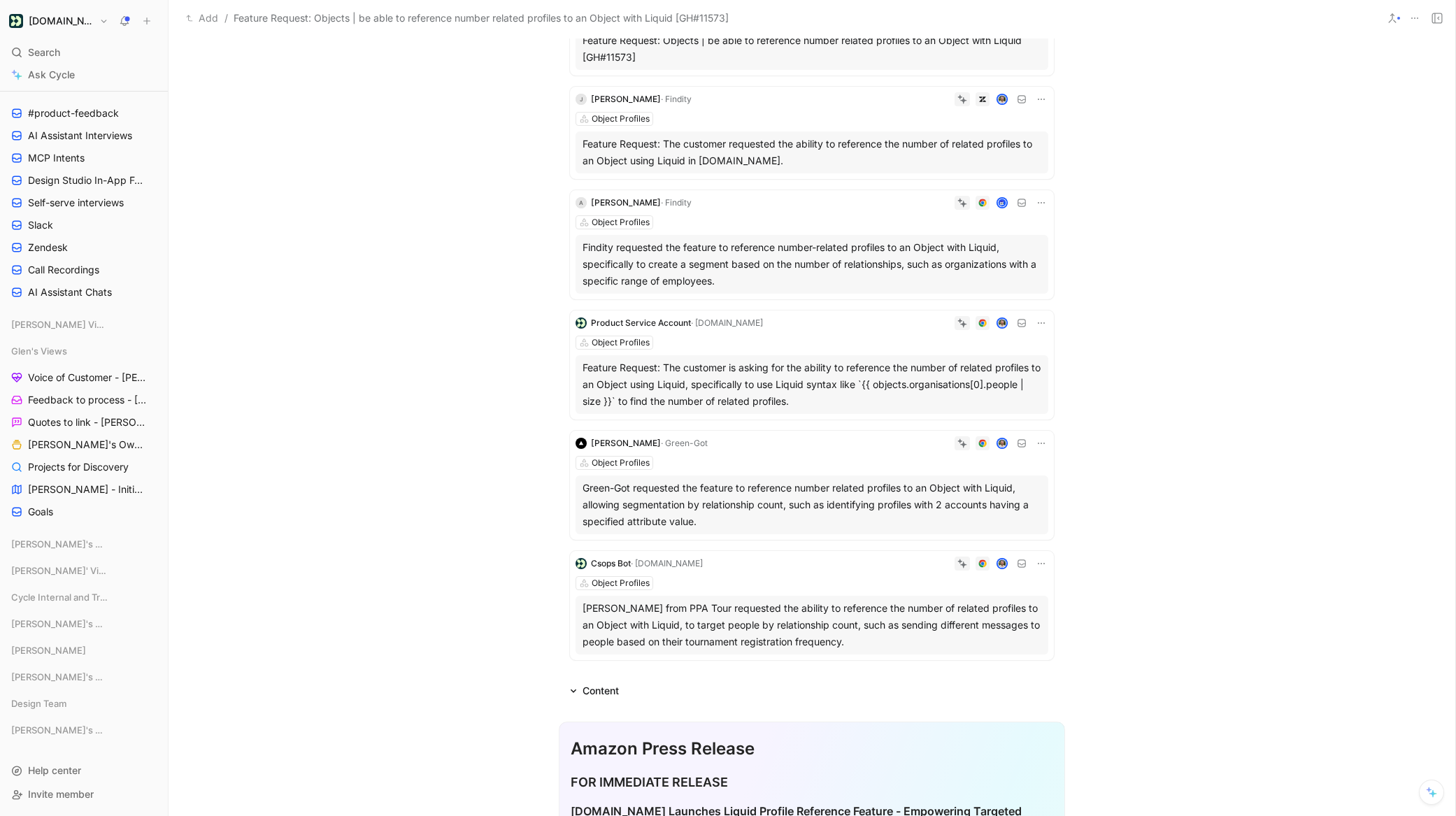
scroll to position [0, 0]
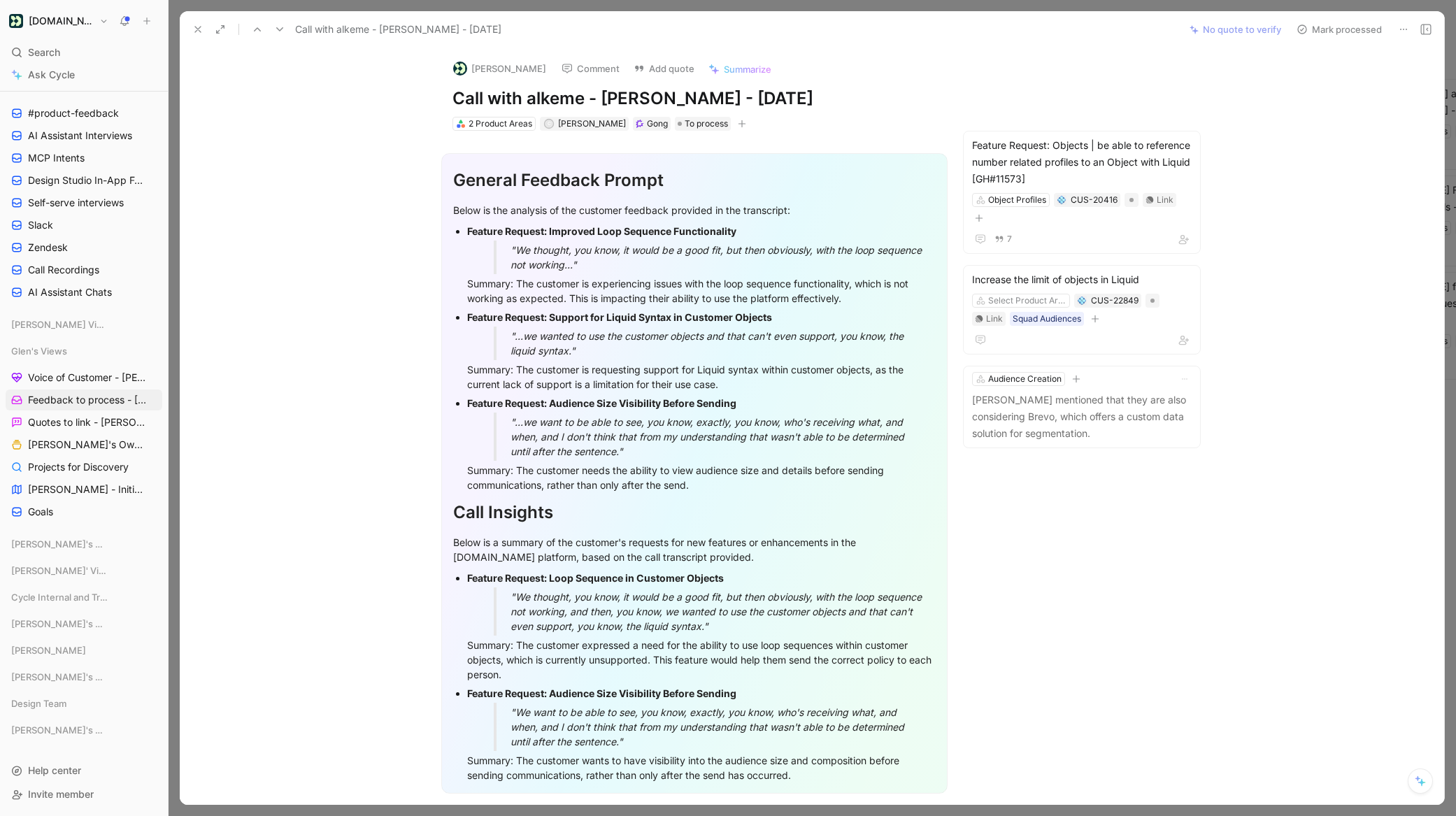
click at [1361, 33] on button "Mark processed" at bounding box center [1339, 29] width 98 height 20
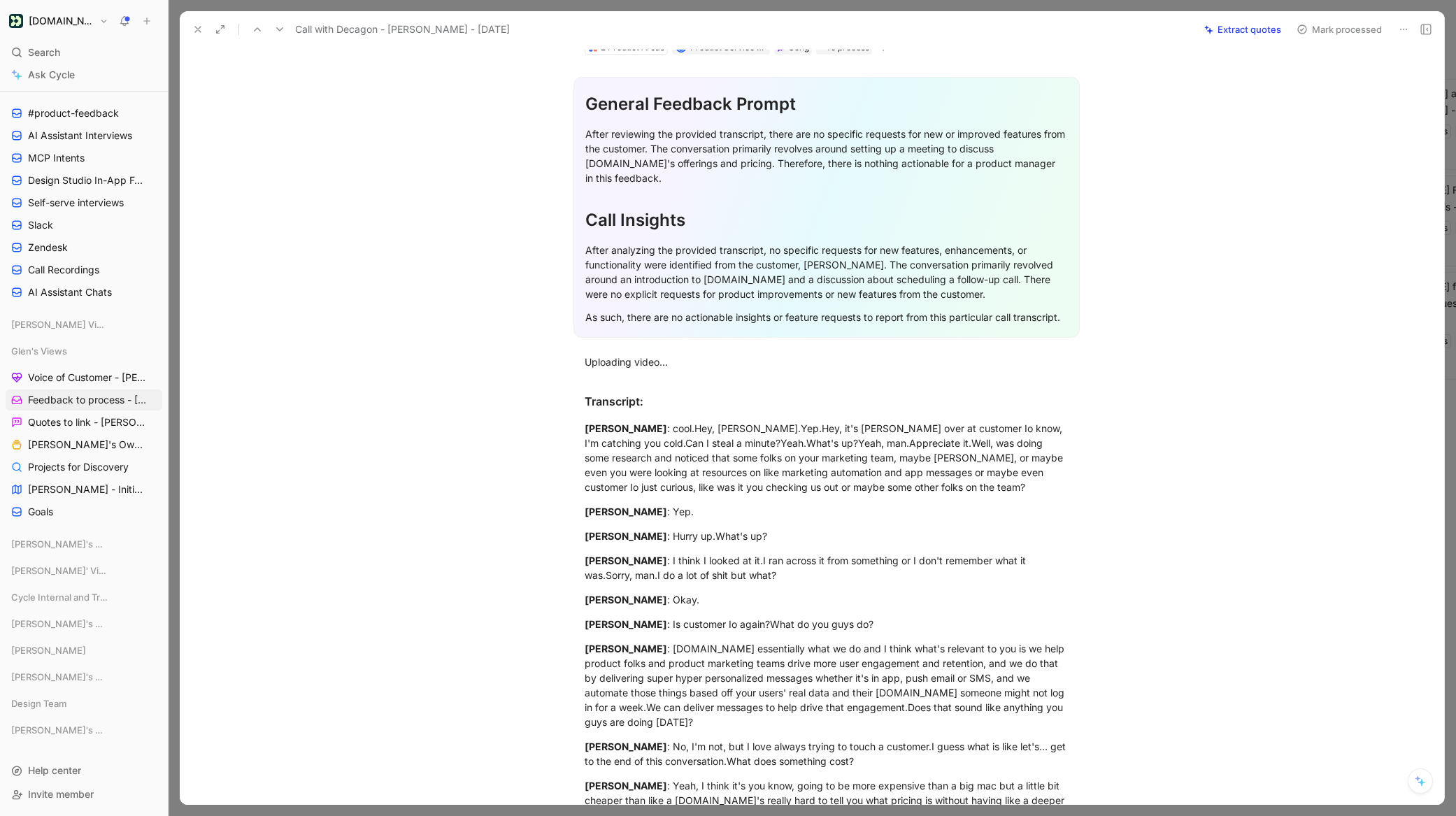
scroll to position [16, 0]
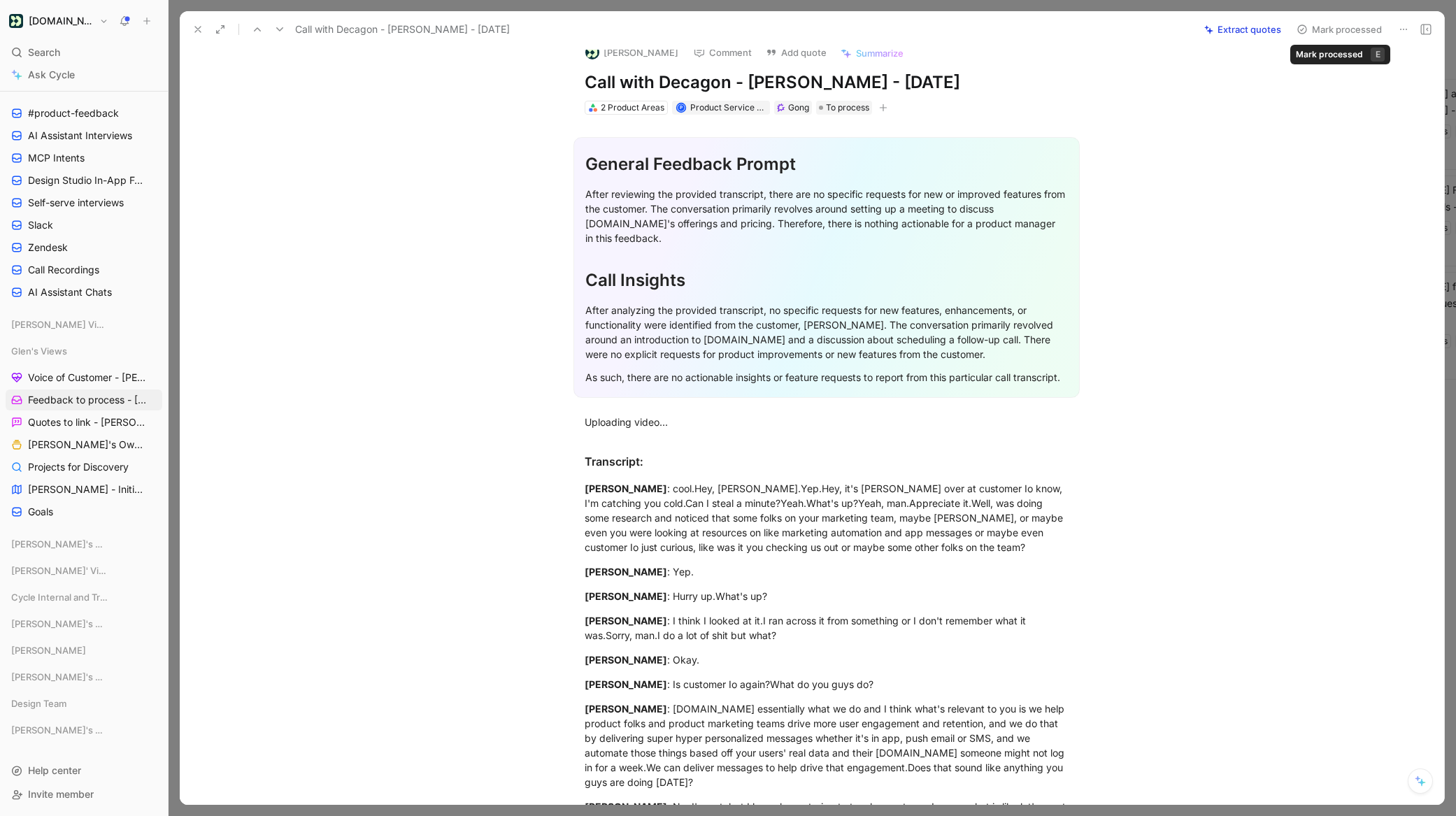
click at [1324, 24] on button "Mark processed" at bounding box center [1339, 29] width 98 height 20
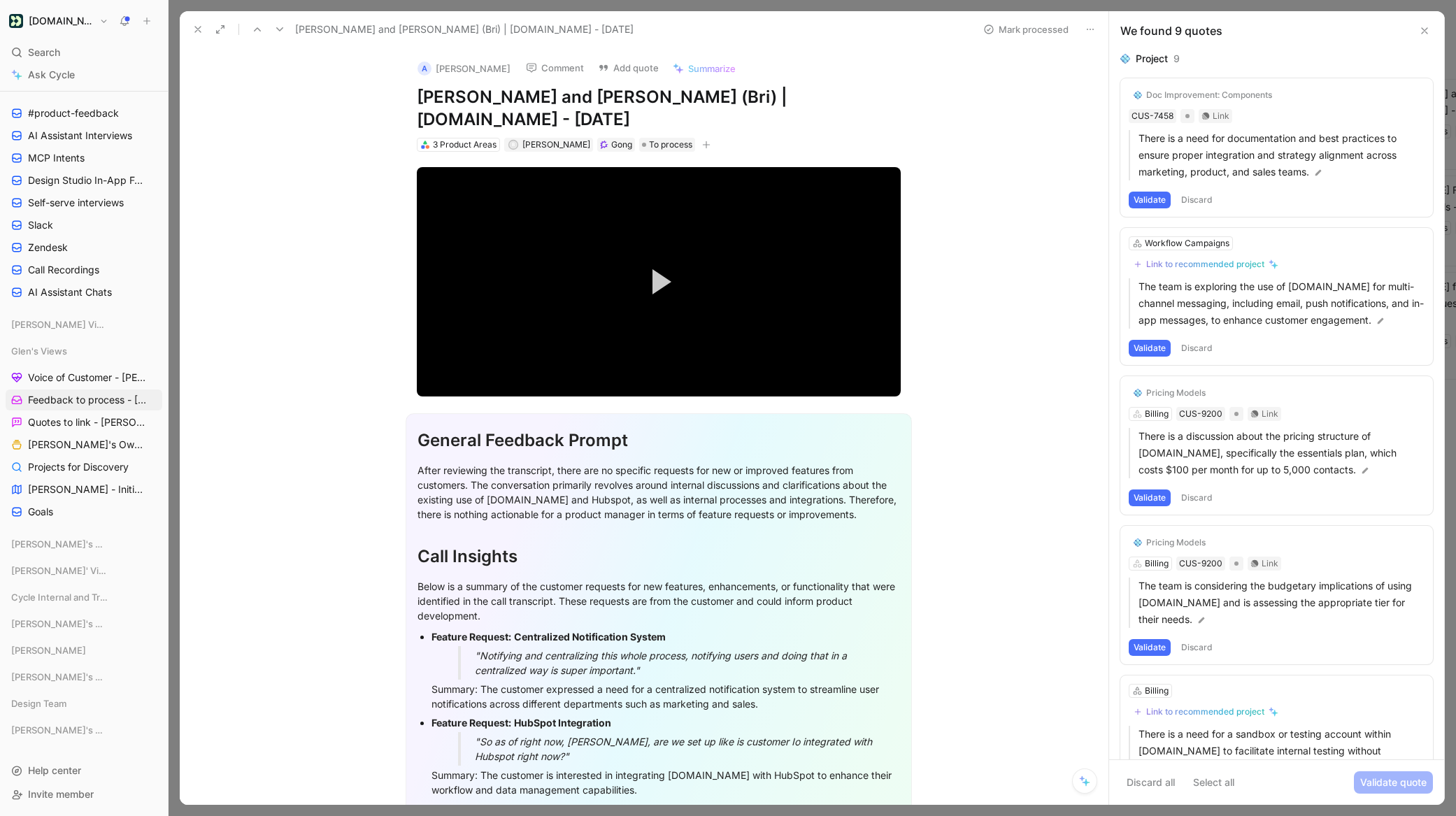
click at [1137, 200] on button "Validate" at bounding box center [1150, 200] width 42 height 16
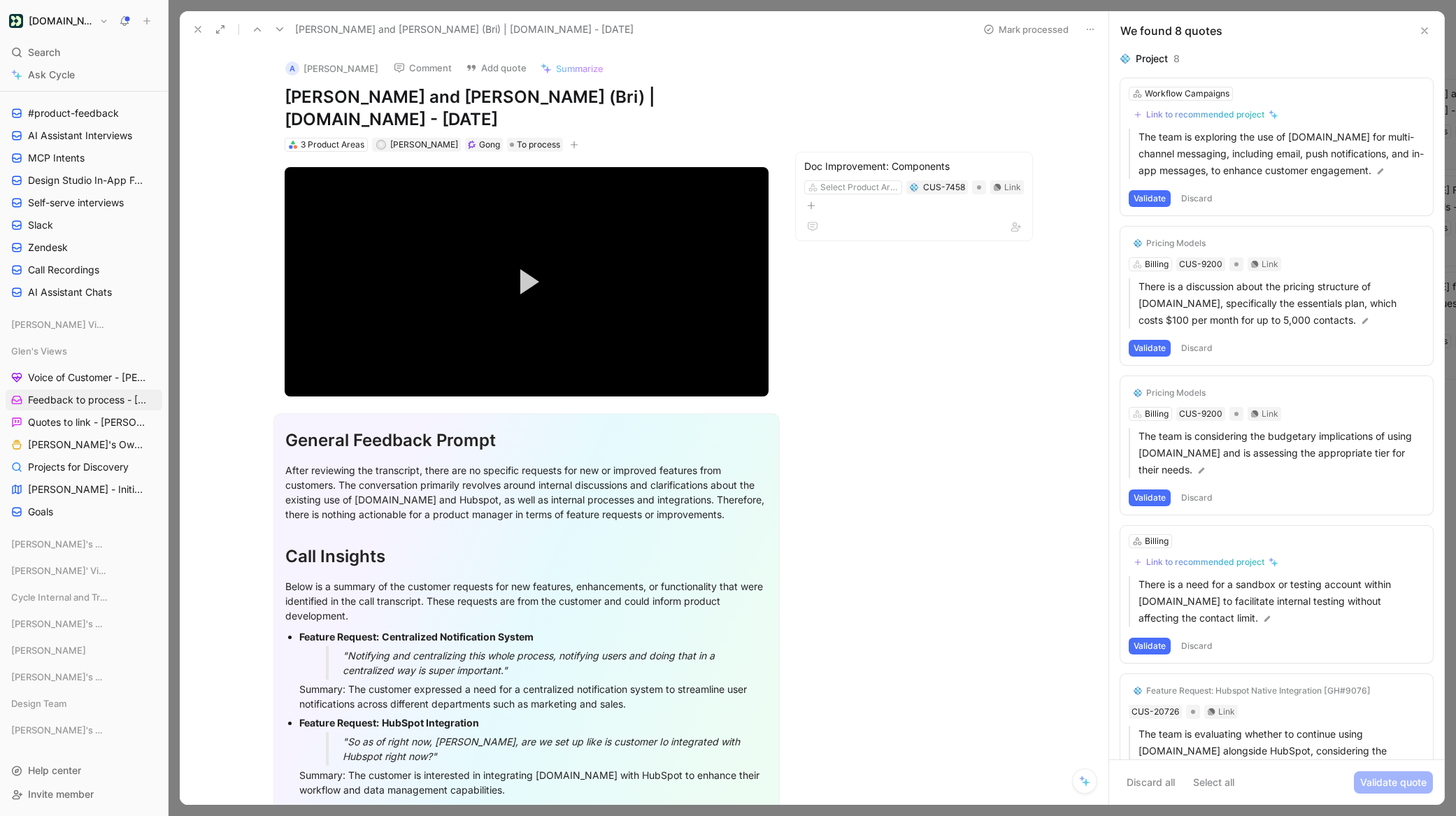
click at [1194, 201] on button "Discard" at bounding box center [1197, 198] width 41 height 16
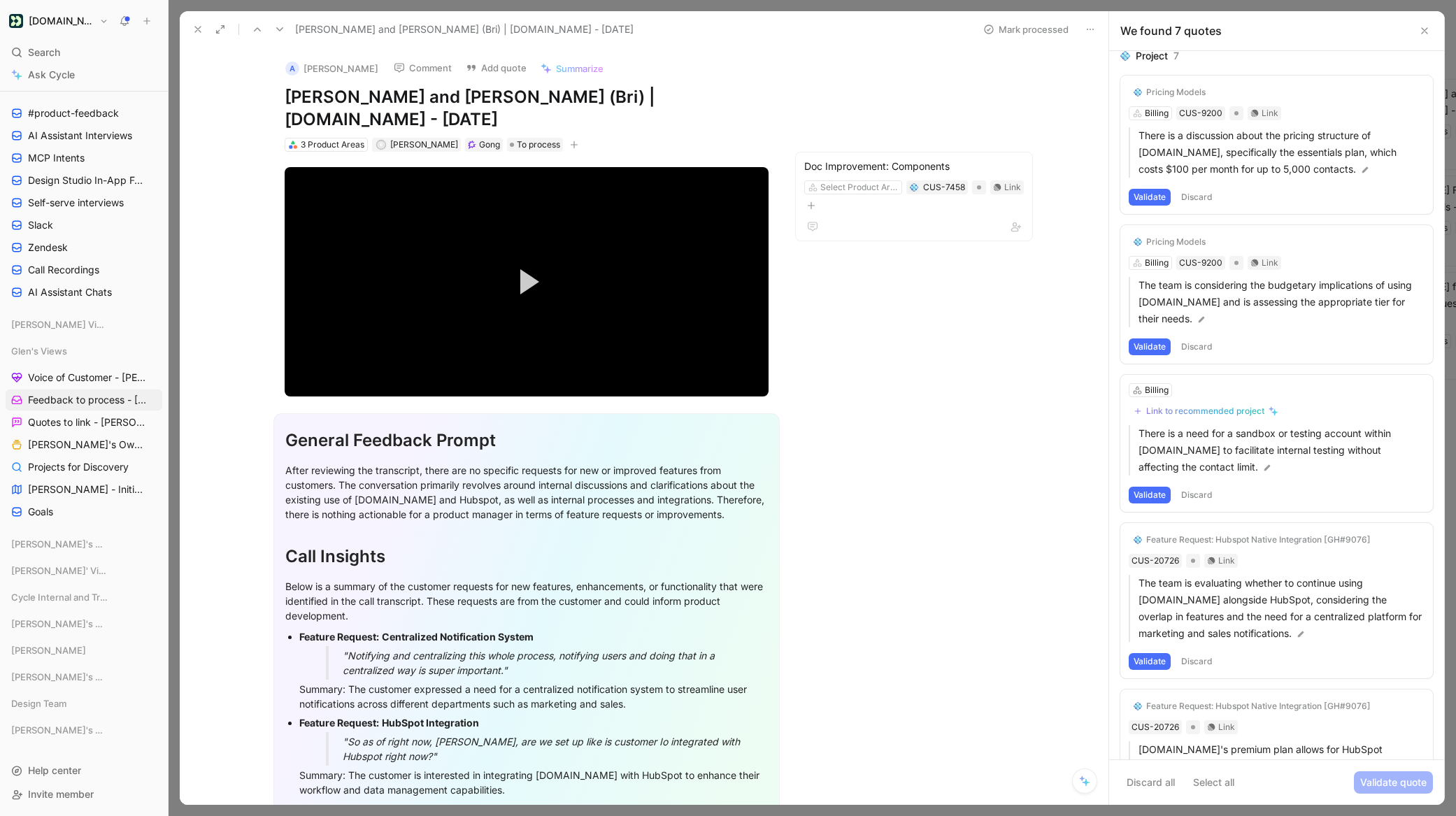
scroll to position [6, 0]
click at [1189, 197] on button "Discard" at bounding box center [1197, 194] width 41 height 16
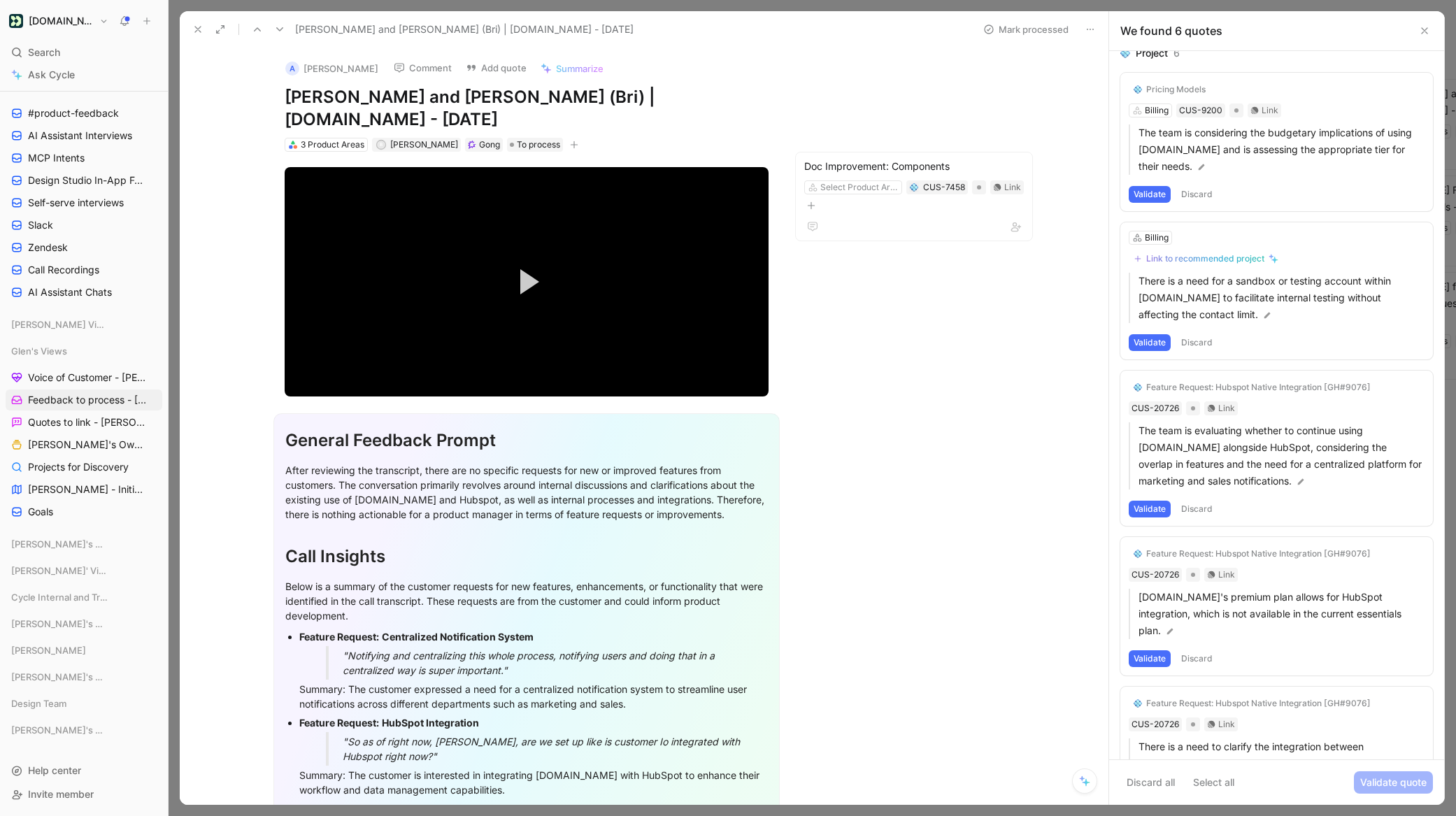
click at [1206, 195] on button "Discard" at bounding box center [1197, 194] width 41 height 16
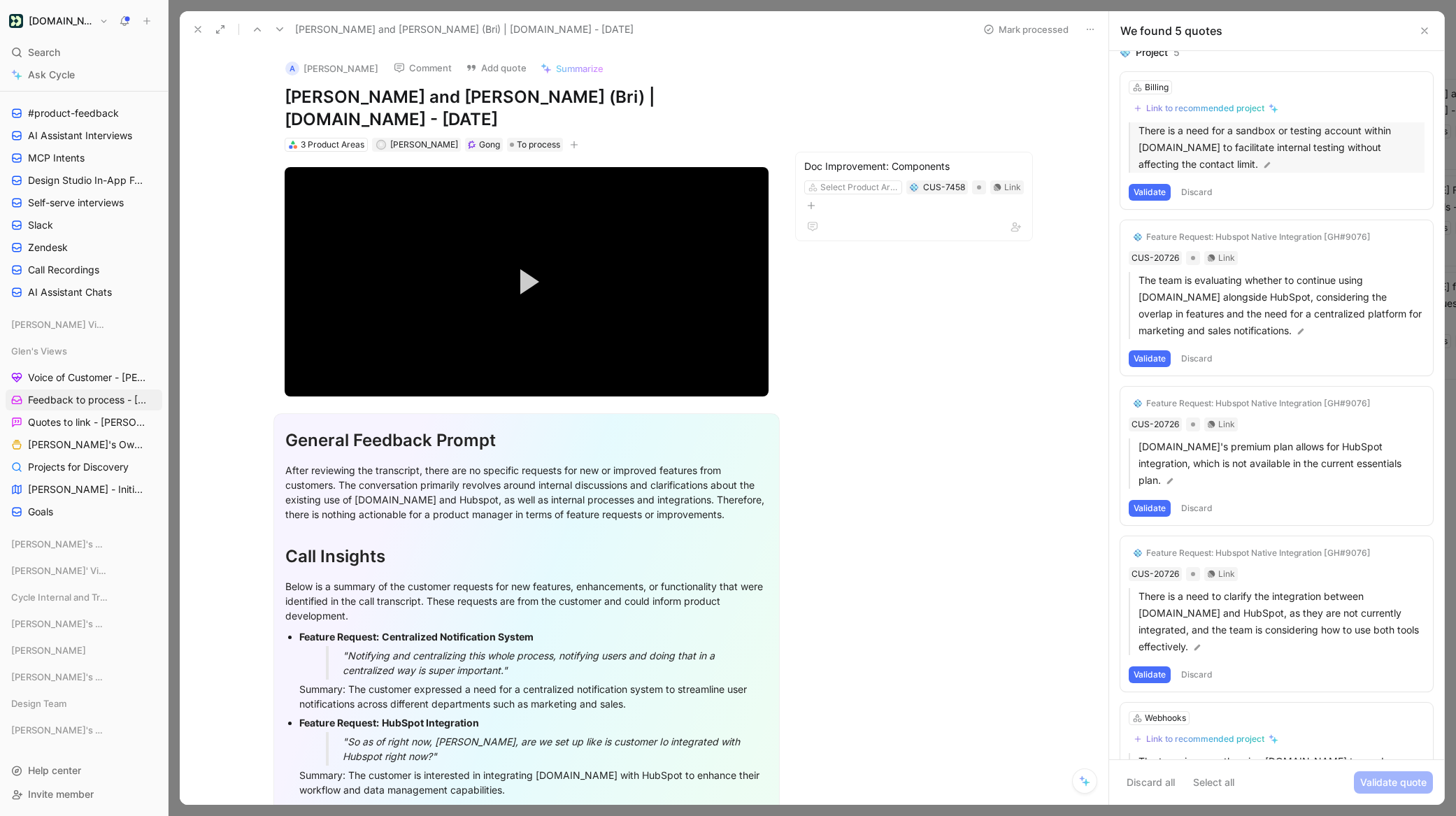
scroll to position [10, 0]
click at [1157, 189] on button "Validate" at bounding box center [1150, 189] width 42 height 16
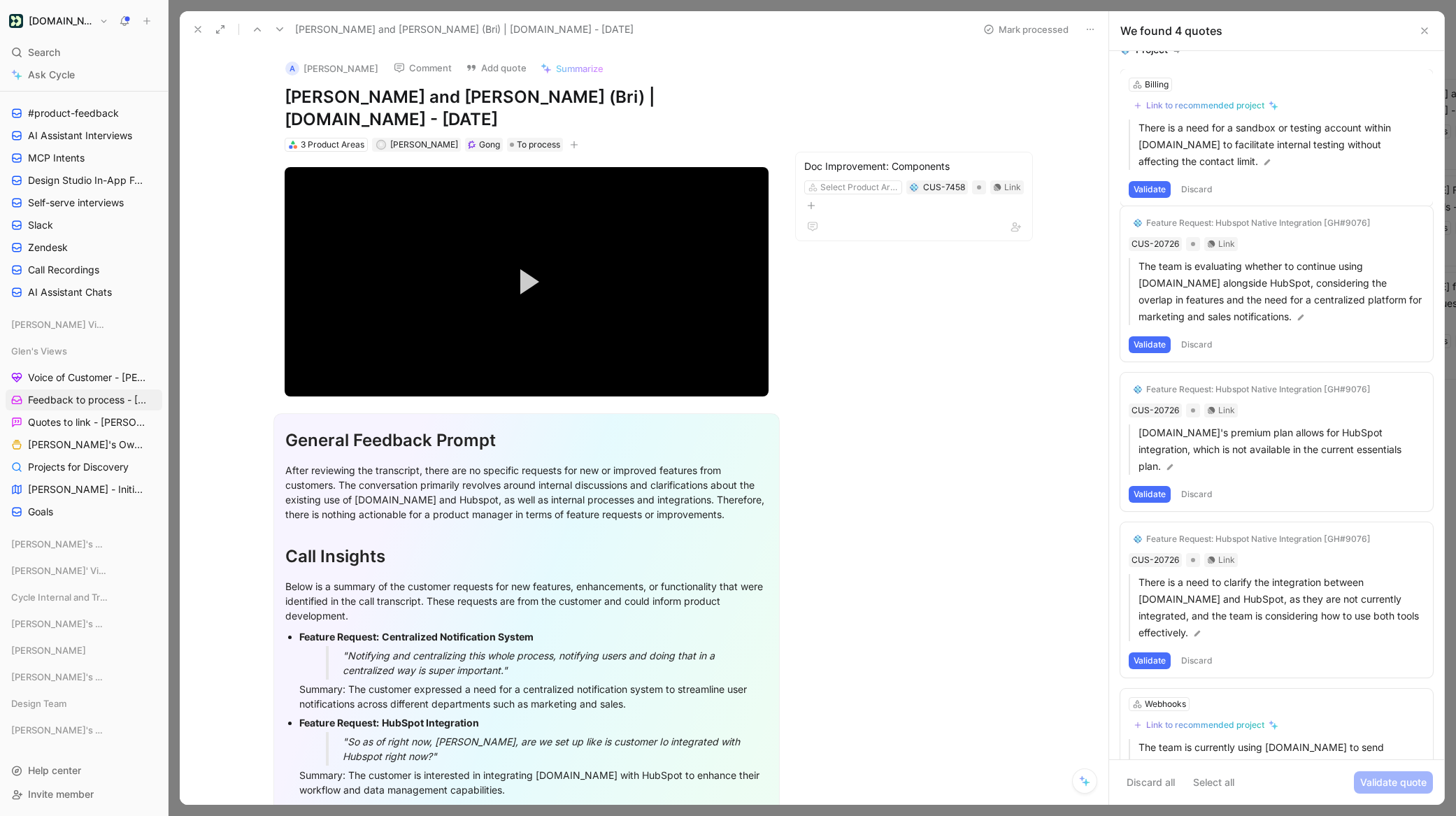
scroll to position [0, 0]
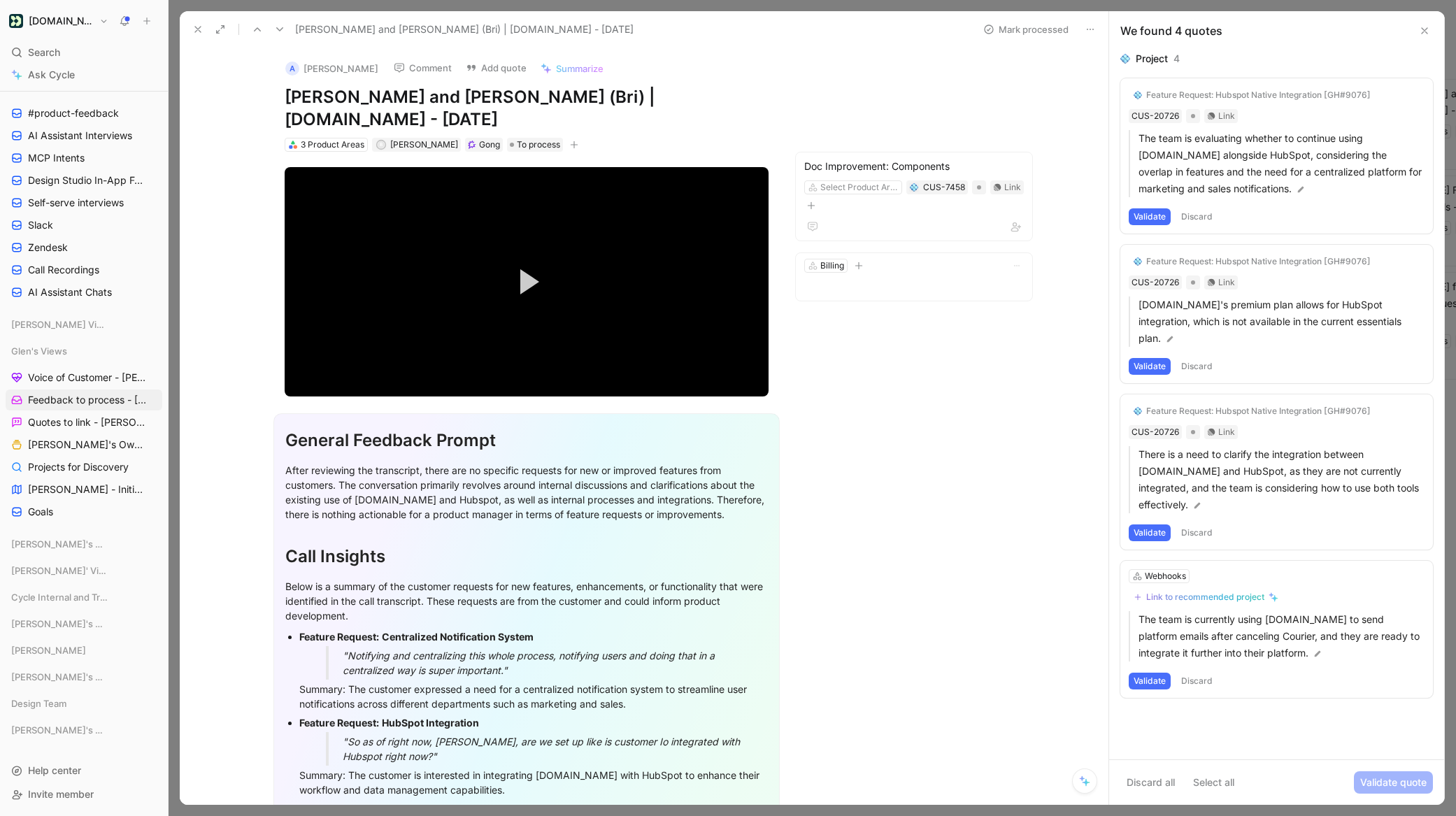
click at [1145, 217] on button "Validate" at bounding box center [1150, 216] width 42 height 16
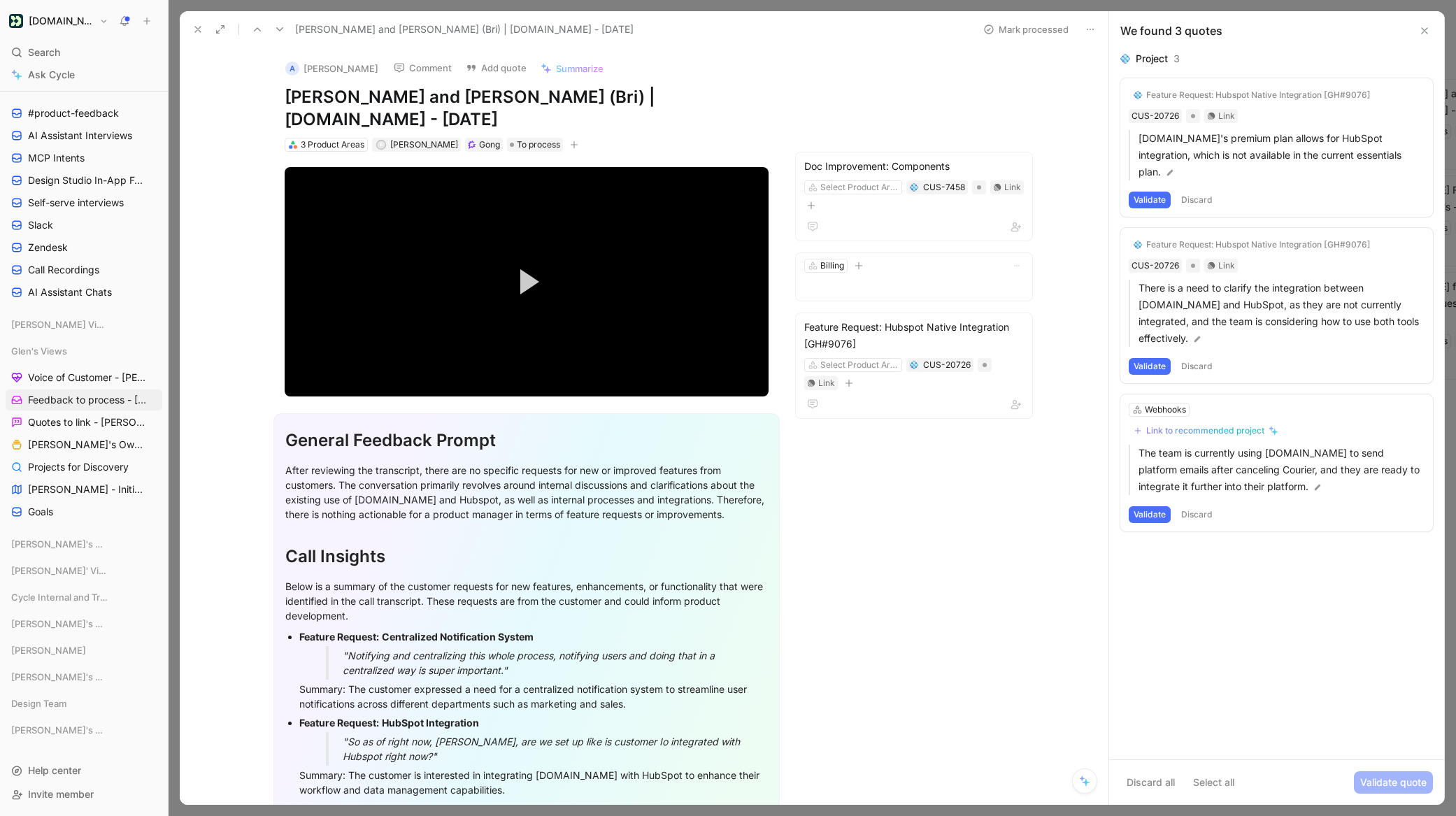
click at [1155, 192] on button "Validate" at bounding box center [1150, 200] width 42 height 16
